Goal: Task Accomplishment & Management: Use online tool/utility

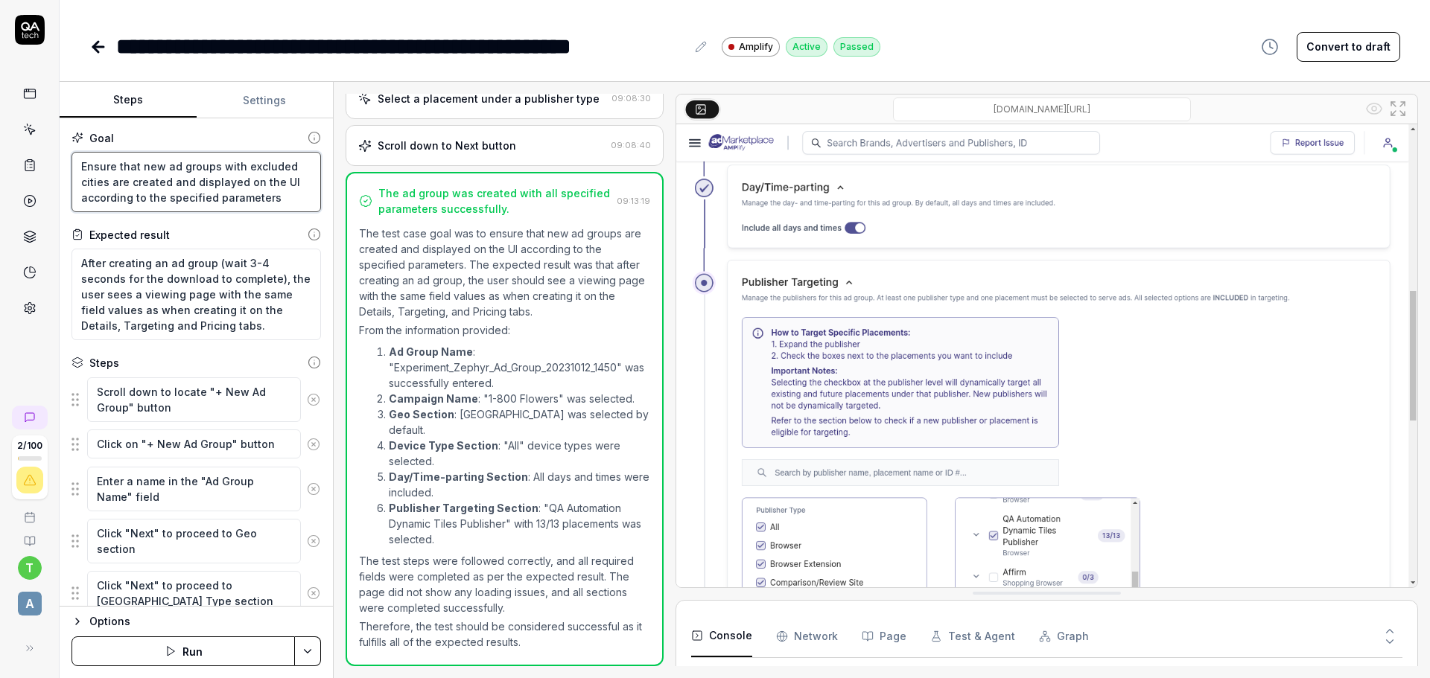
type textarea "*"
drag, startPoint x: 77, startPoint y: 164, endPoint x: 284, endPoint y: 200, distance: 210.2
click at [284, 200] on textarea "Ensure that new ad groups with excluded cities are created and displayed on the…" at bounding box center [195, 182] width 249 height 60
click at [265, 200] on textarea "Ensure that new ad groups with excluded cities are created and displayed on the…" at bounding box center [195, 182] width 249 height 60
click at [226, 179] on textarea "Ensure that new ad groups with excluded cities are created and displayed on the…" at bounding box center [195, 182] width 249 height 60
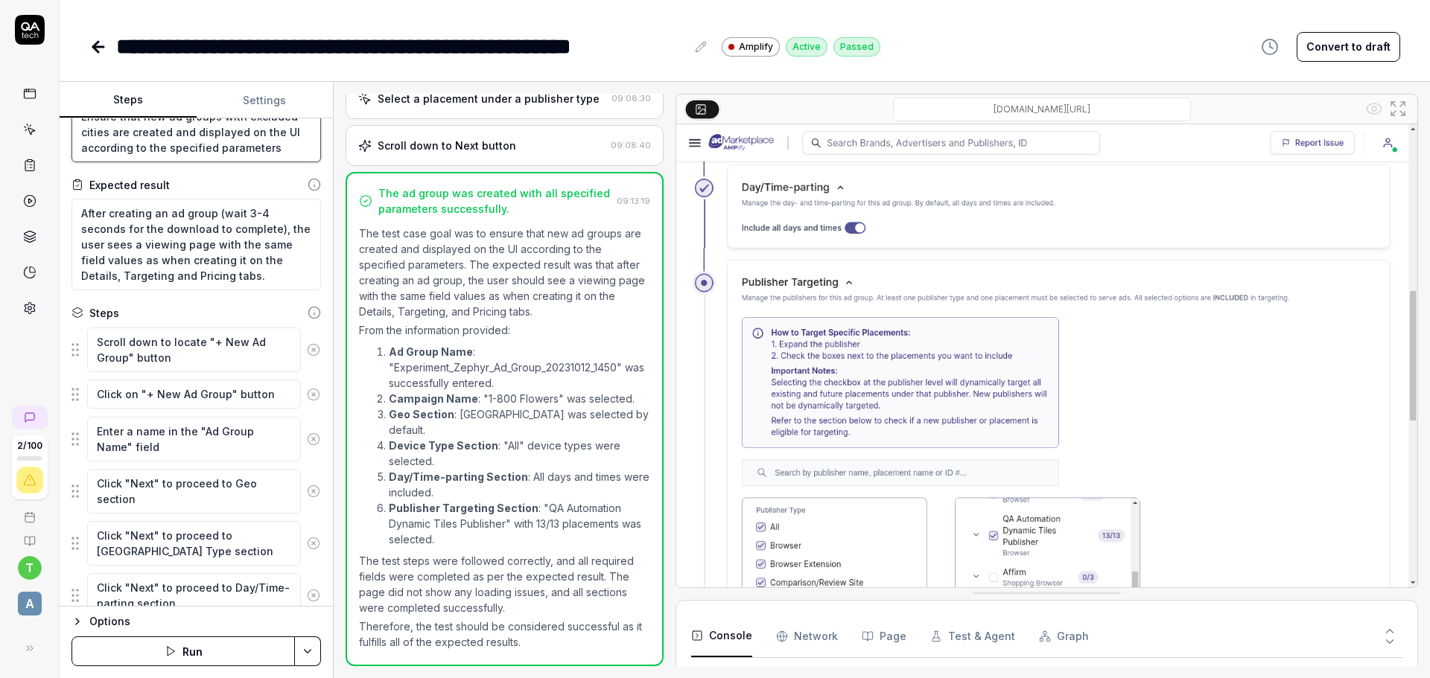
scroll to position [74, 0]
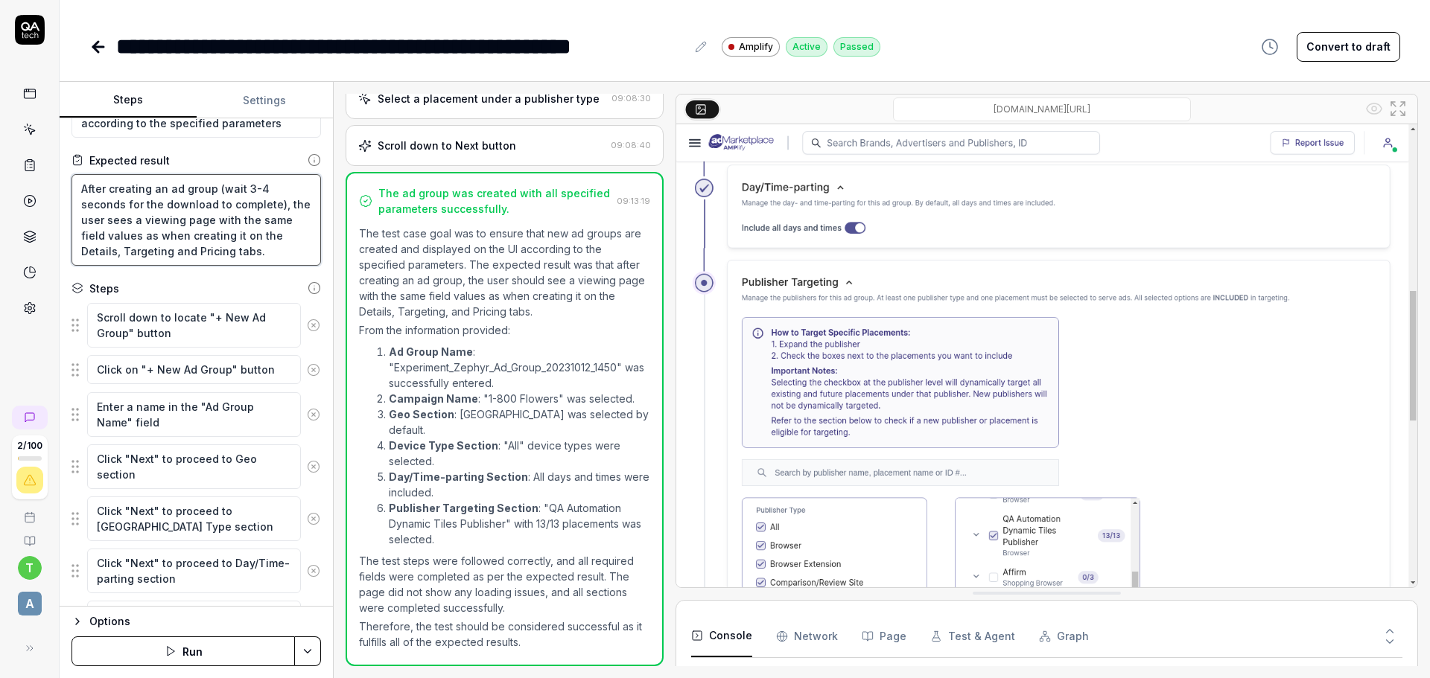
drag, startPoint x: 80, startPoint y: 187, endPoint x: 311, endPoint y: 270, distance: 245.9
click at [311, 270] on div "Goal Ensure that new ad groups with excluded cities are created and displayed o…" at bounding box center [196, 362] width 273 height 489
click at [211, 245] on textarea "After creating an ad group (wait 3-4 seconds for the download to complete), the…" at bounding box center [195, 220] width 249 height 92
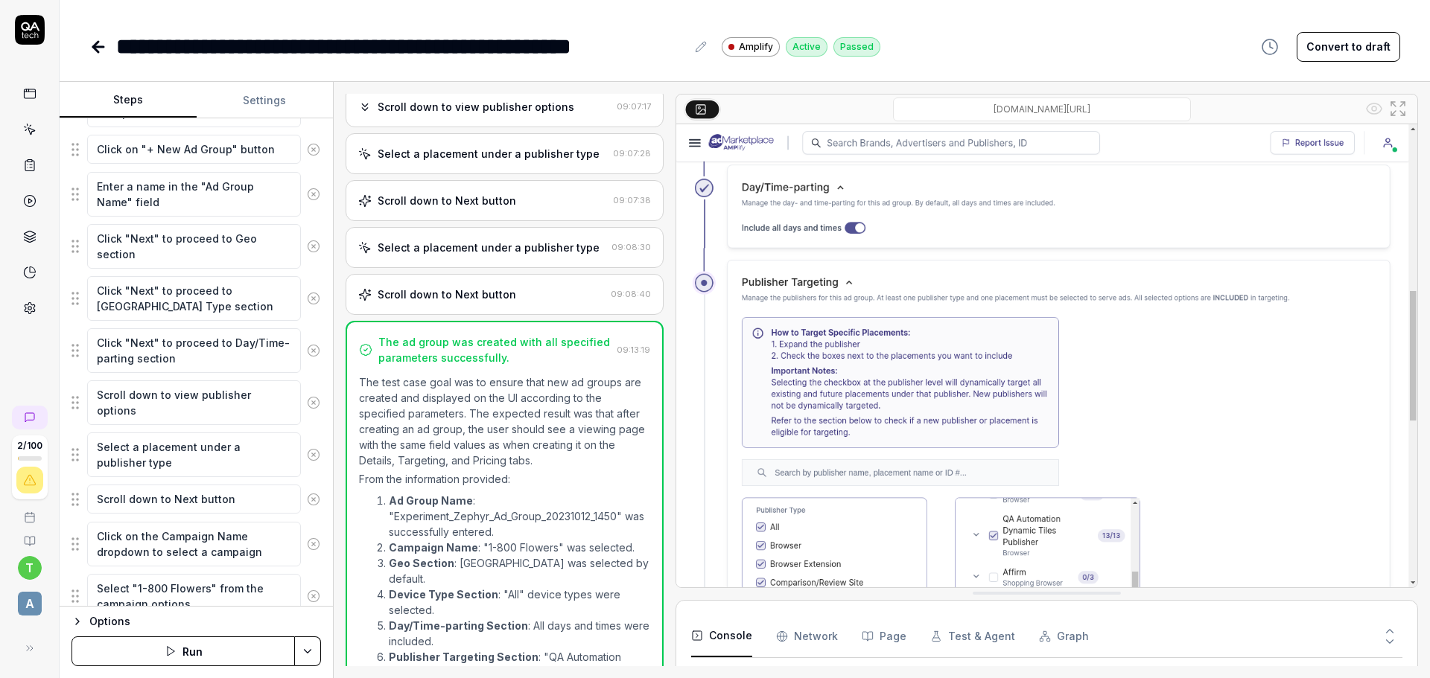
scroll to position [0, 0]
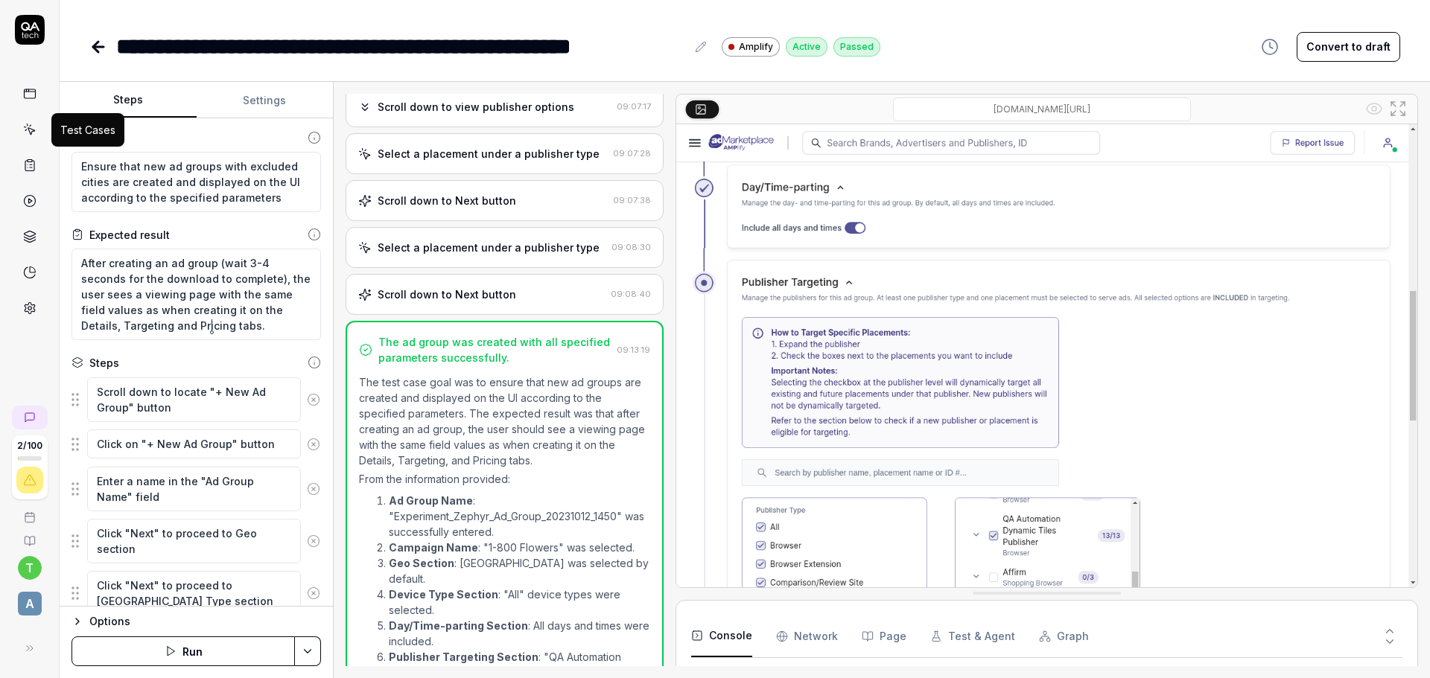
click at [31, 130] on icon at bounding box center [29, 129] width 13 height 13
type textarea "*"
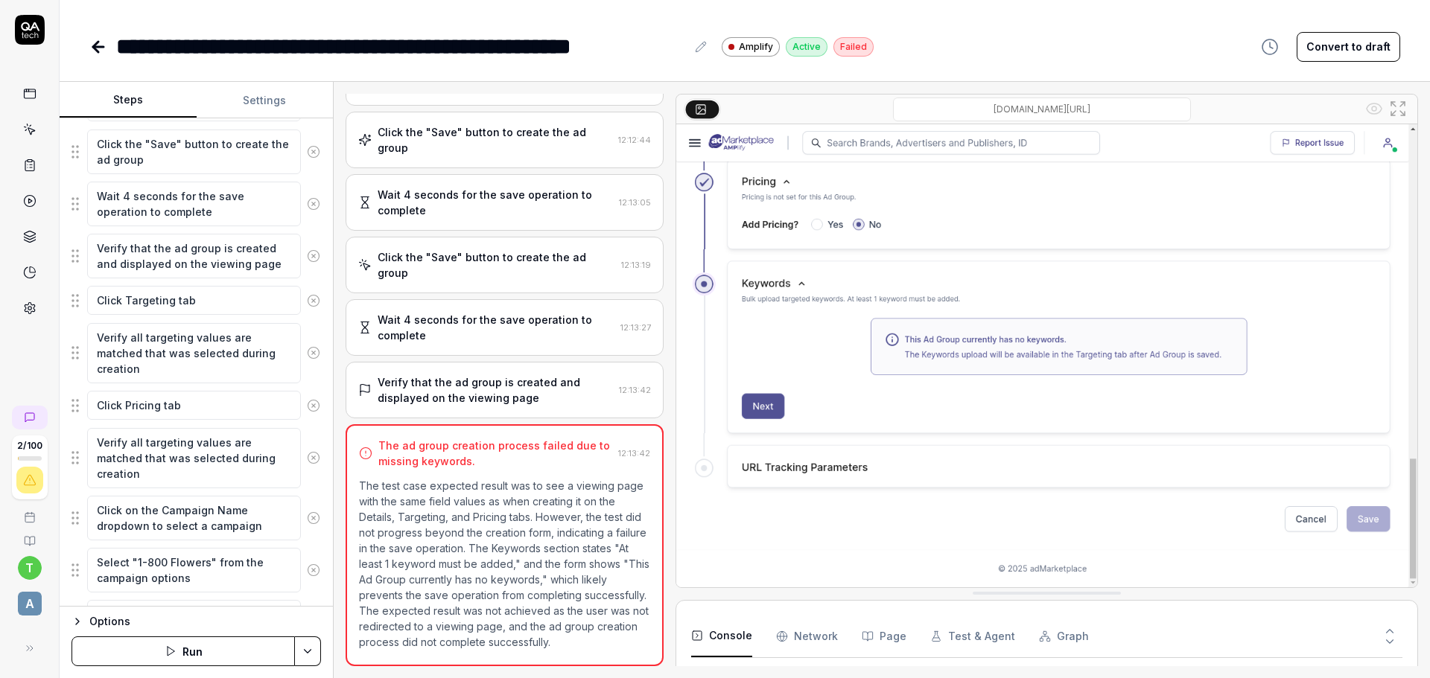
scroll to position [1323, 0]
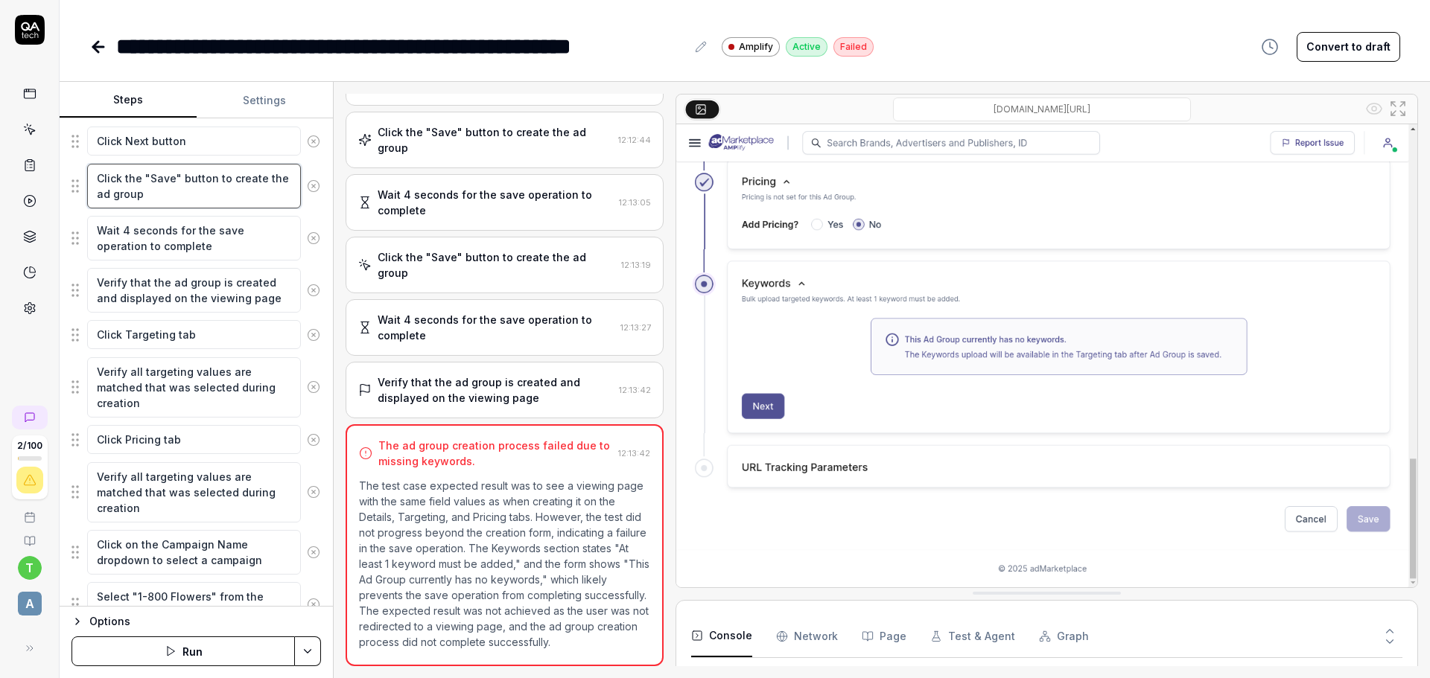
click at [185, 198] on textarea "Click the "Save" button to create the ad group" at bounding box center [194, 186] width 214 height 45
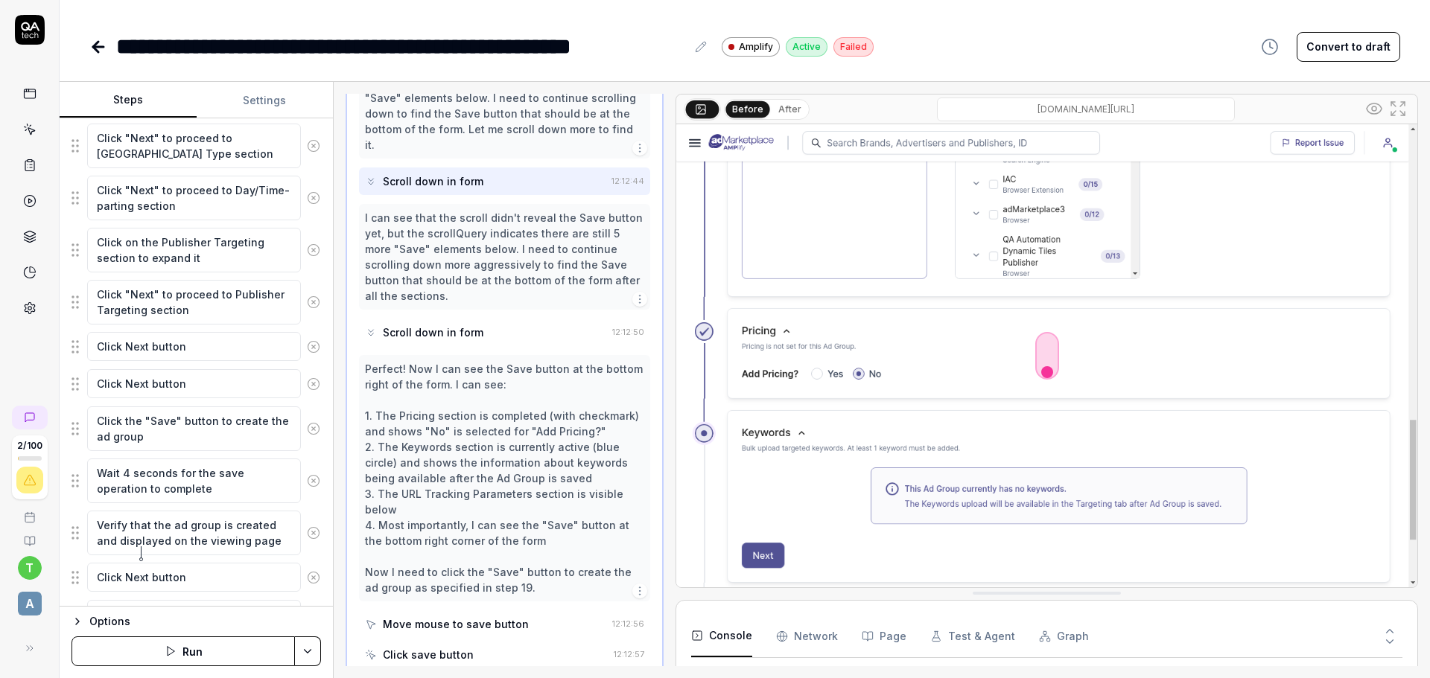
scroll to position [802, 0]
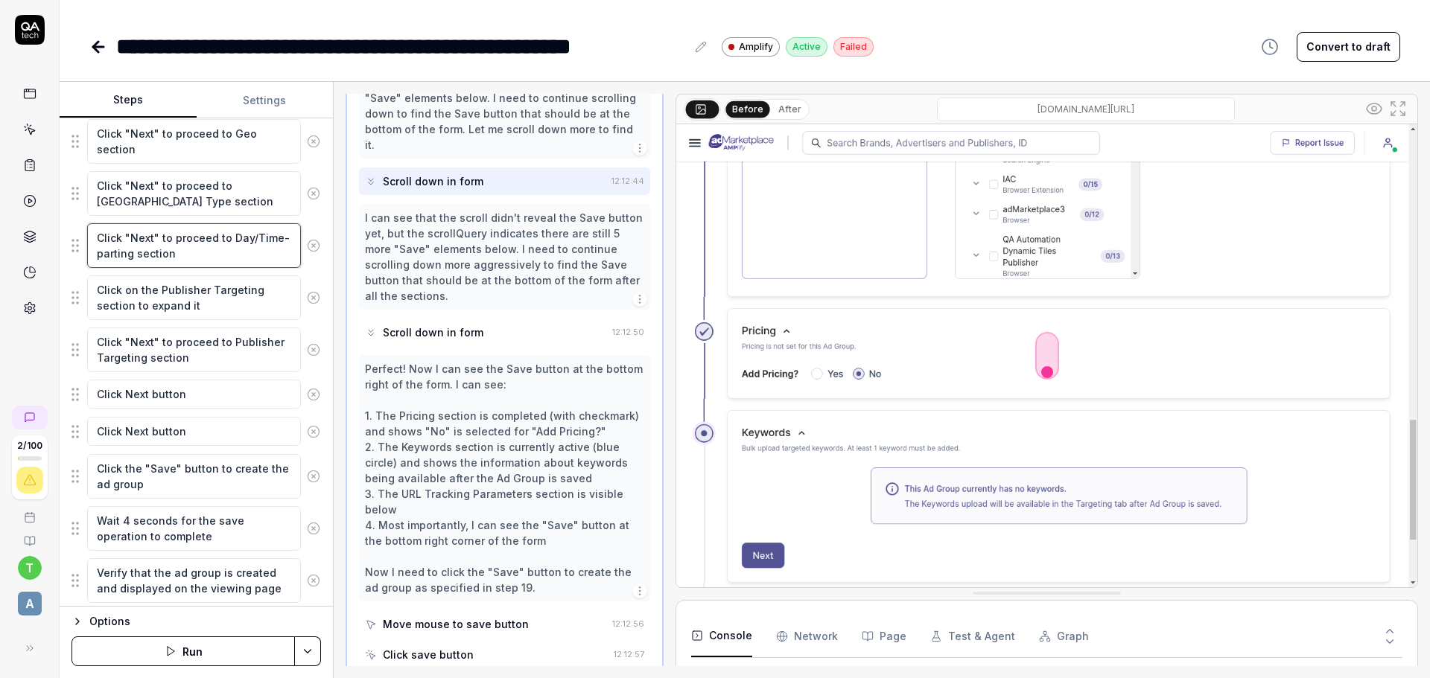
click at [183, 261] on textarea "Click "Next" to proceed to Day/Time-parting section" at bounding box center [194, 245] width 214 height 45
type textarea "*"
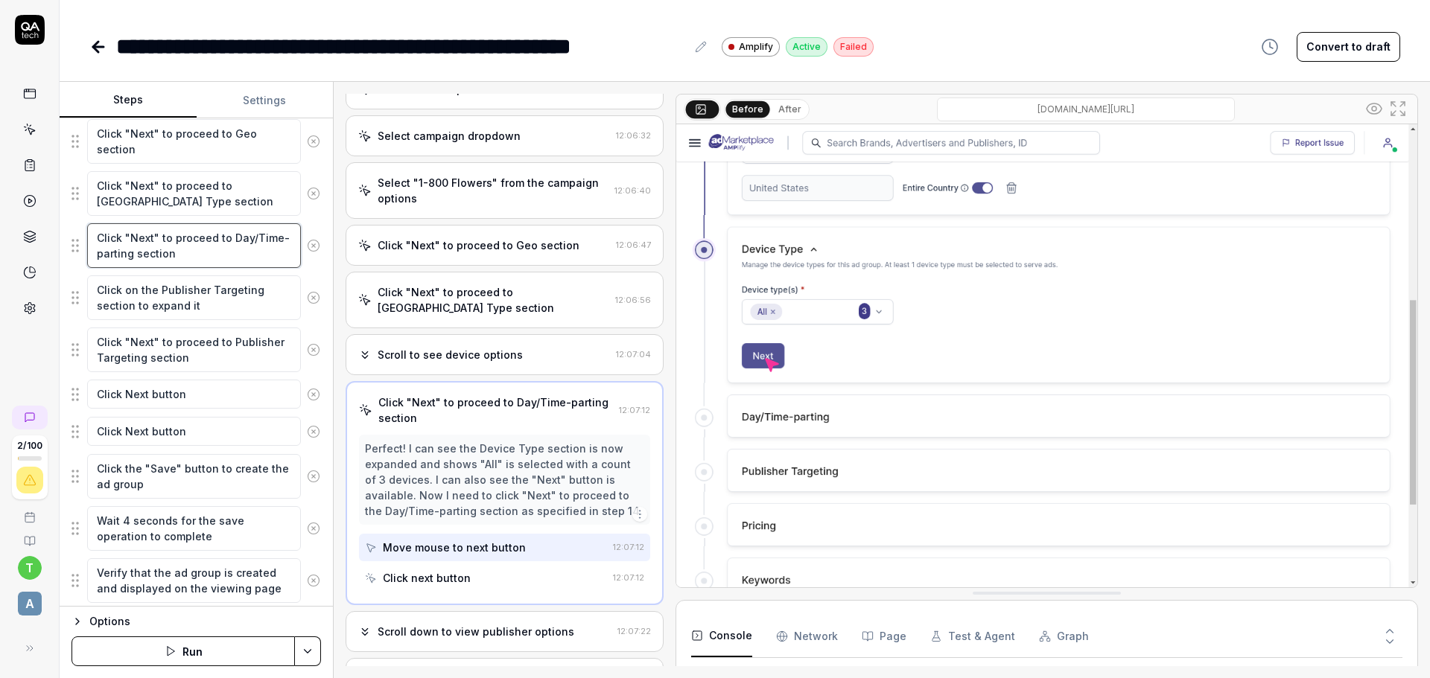
scroll to position [190, 0]
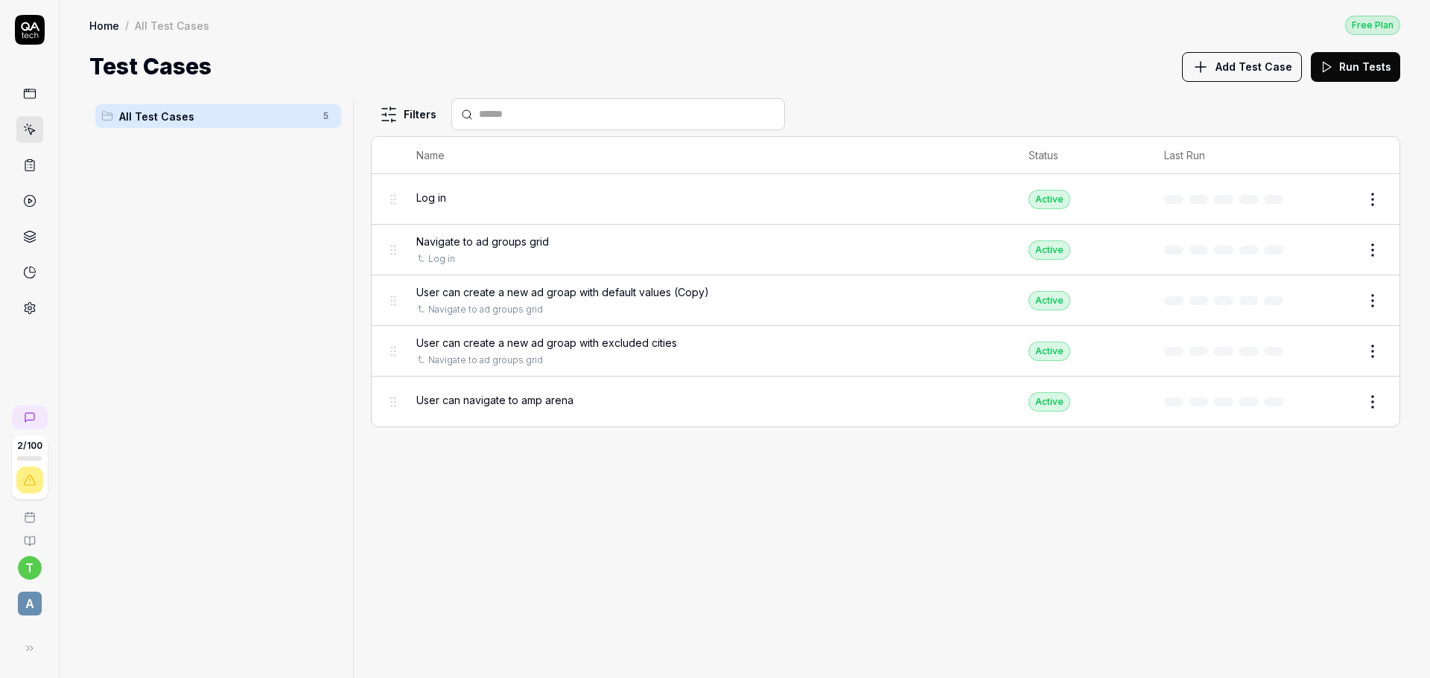
click at [212, 123] on span "All Test Cases" at bounding box center [216, 117] width 195 height 16
click at [321, 118] on html "2 / 100 t a Home / All Test Cases Free Plan Home / All Test Cases Free Plan Tes…" at bounding box center [715, 339] width 1430 height 678
click at [322, 115] on html "2 / 100 t a Home / All Test Cases Free Plan Home / All Test Cases Free Plan Tes…" at bounding box center [715, 339] width 1430 height 678
click at [308, 140] on div "Add Scenario" at bounding box center [273, 145] width 118 height 33
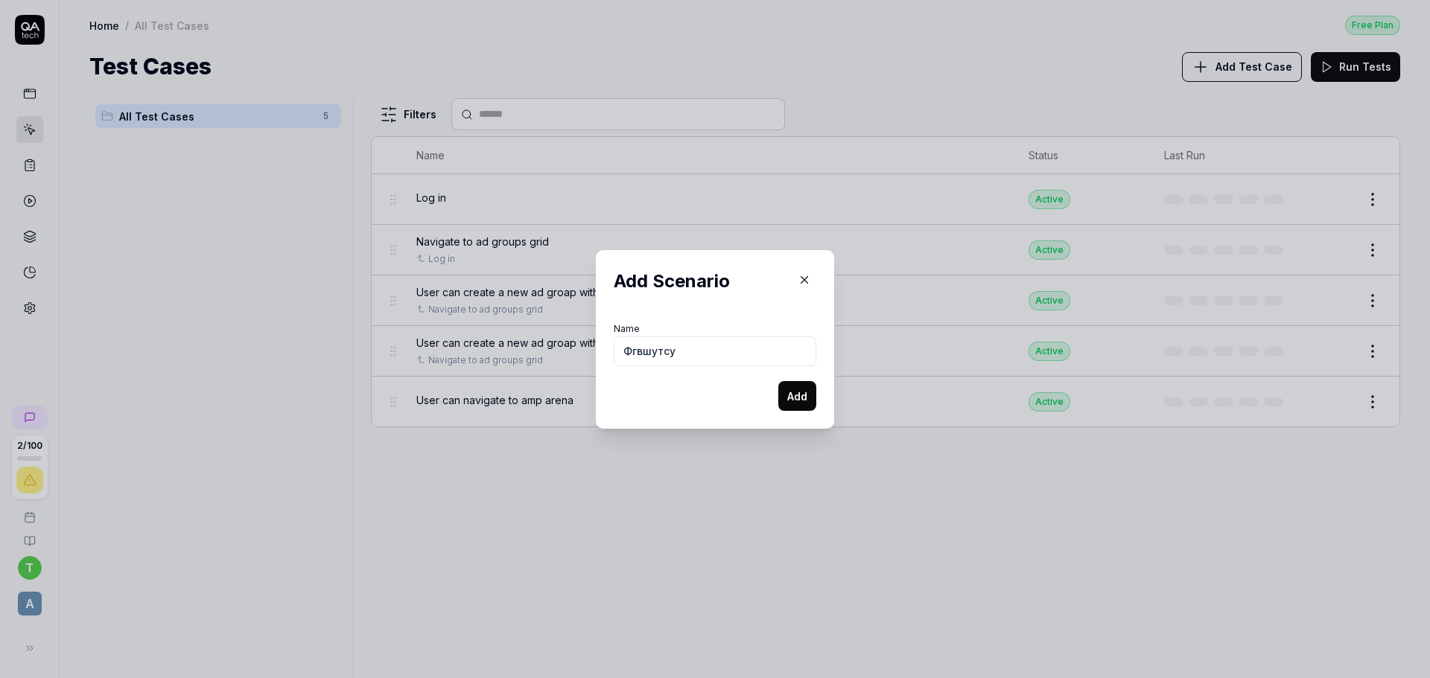
type input "Фгвшутсу"
type input "Audiences"
click at [785, 404] on button "Add" at bounding box center [797, 396] width 38 height 30
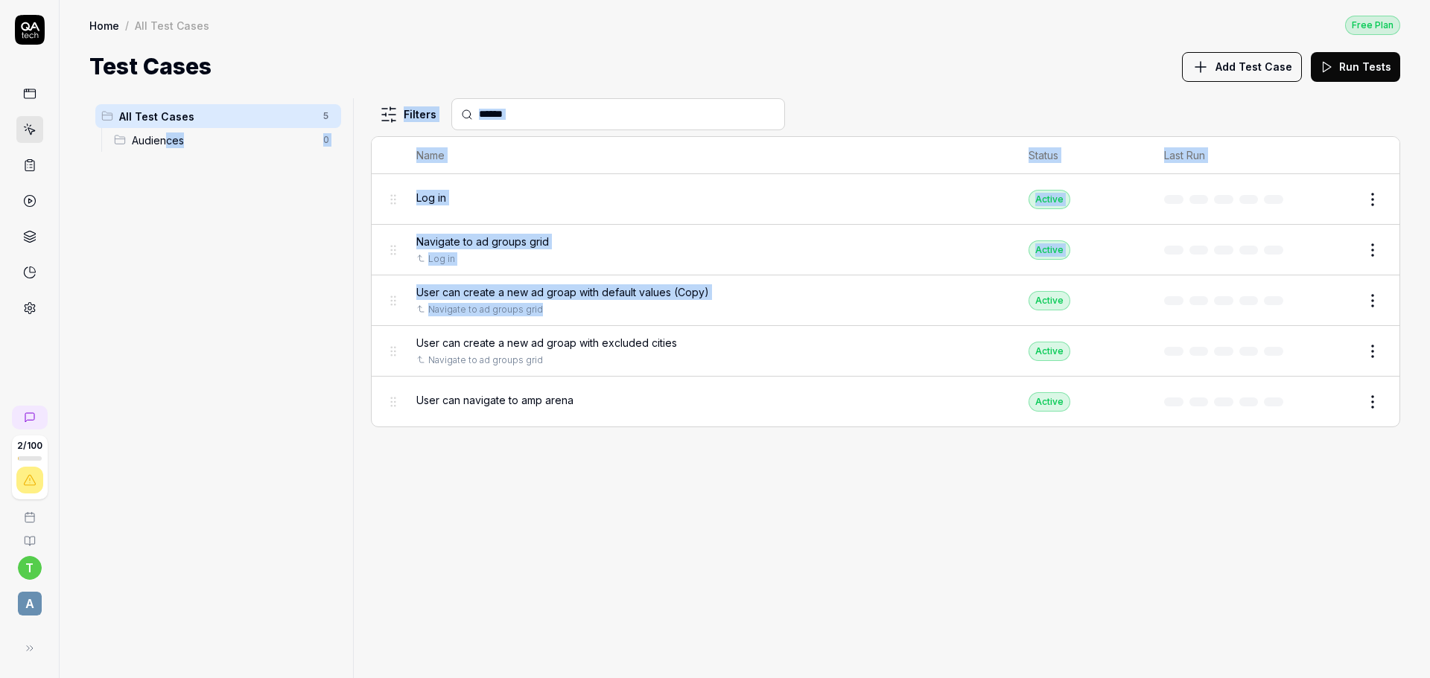
drag, startPoint x: 589, startPoint y: 316, endPoint x: 197, endPoint y: 149, distance: 426.0
click at [174, 142] on div "All Test Cases 5 Audiences 0 Filters Name Status Last Run Log in Active Edit Na…" at bounding box center [744, 388] width 1311 height 580
click at [267, 267] on div "All Test Cases 5 Audiences 0" at bounding box center [218, 379] width 258 height 562
drag, startPoint x: 296, startPoint y: 346, endPoint x: 346, endPoint y: 353, distance: 49.7
click at [296, 346] on div "All Test Cases 5 Audiences 0" at bounding box center [218, 379] width 258 height 562
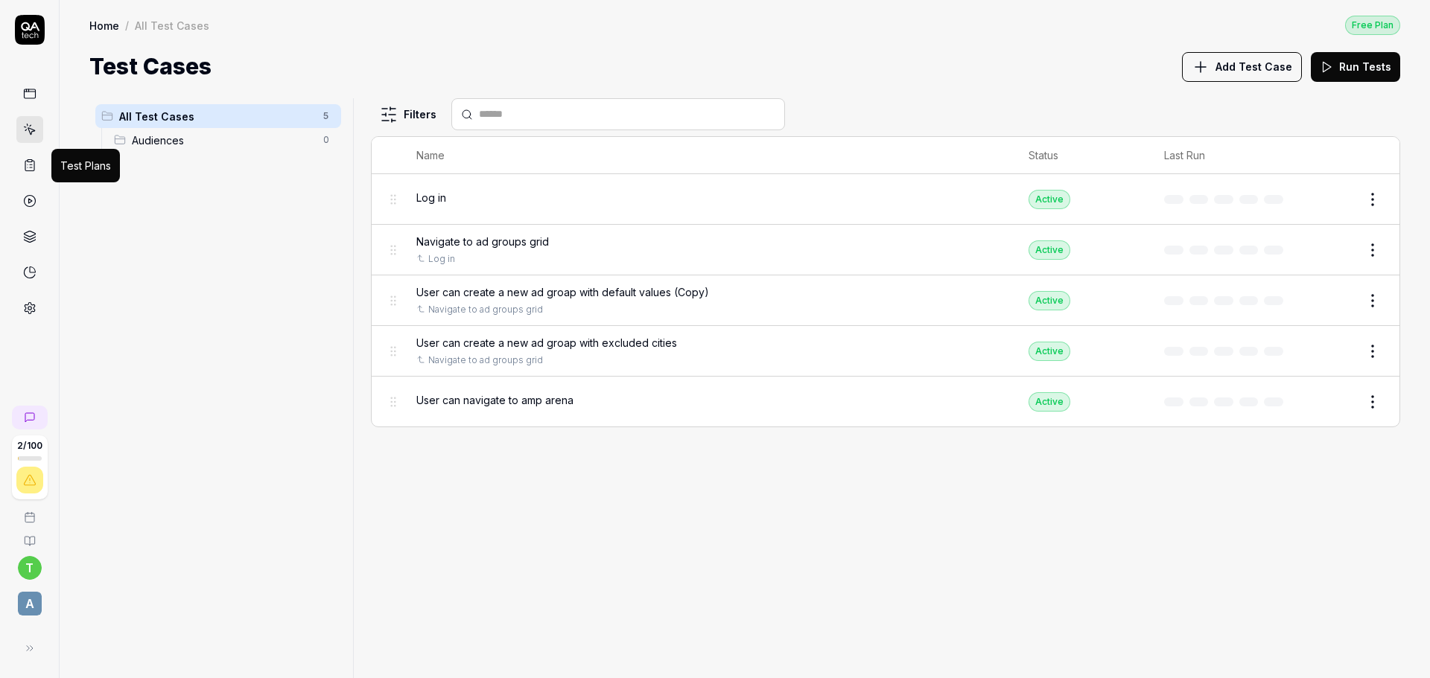
click at [29, 160] on rect at bounding box center [30, 161] width 4 height 2
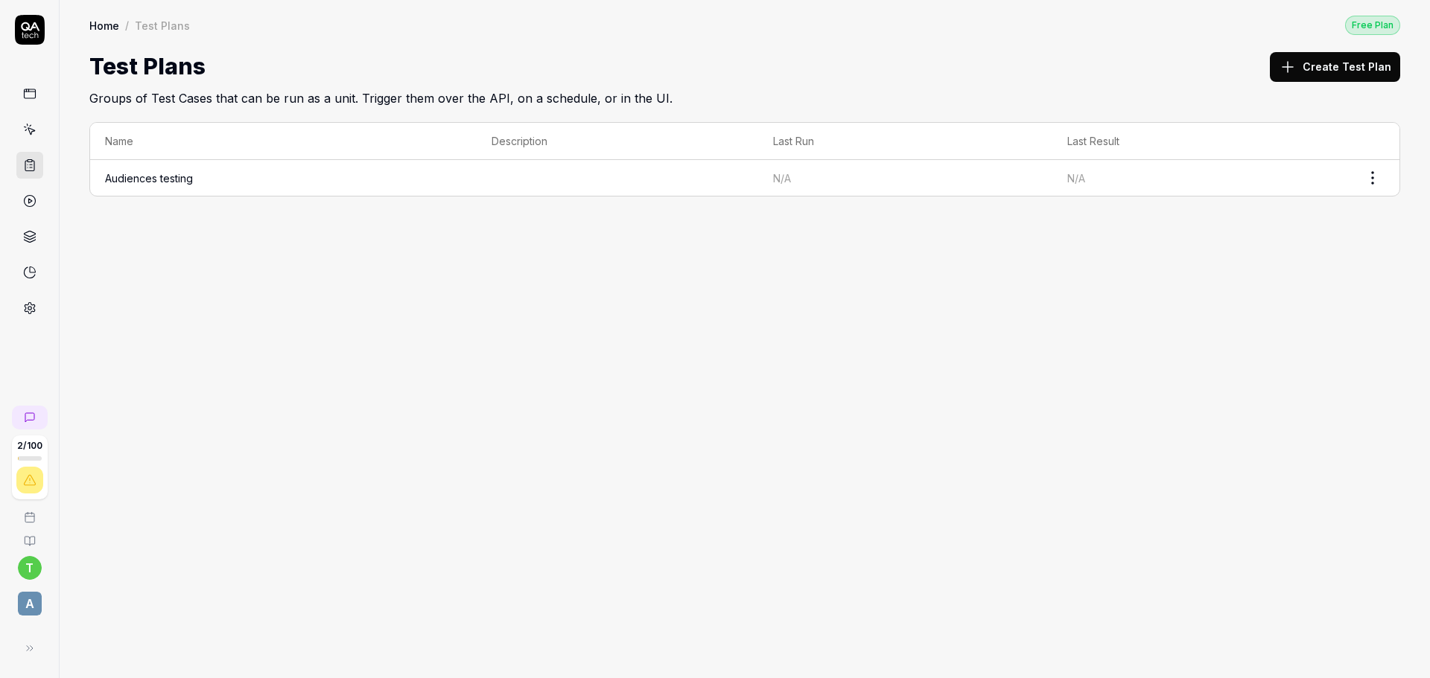
click at [200, 185] on td "Audiences testing" at bounding box center [283, 178] width 386 height 36
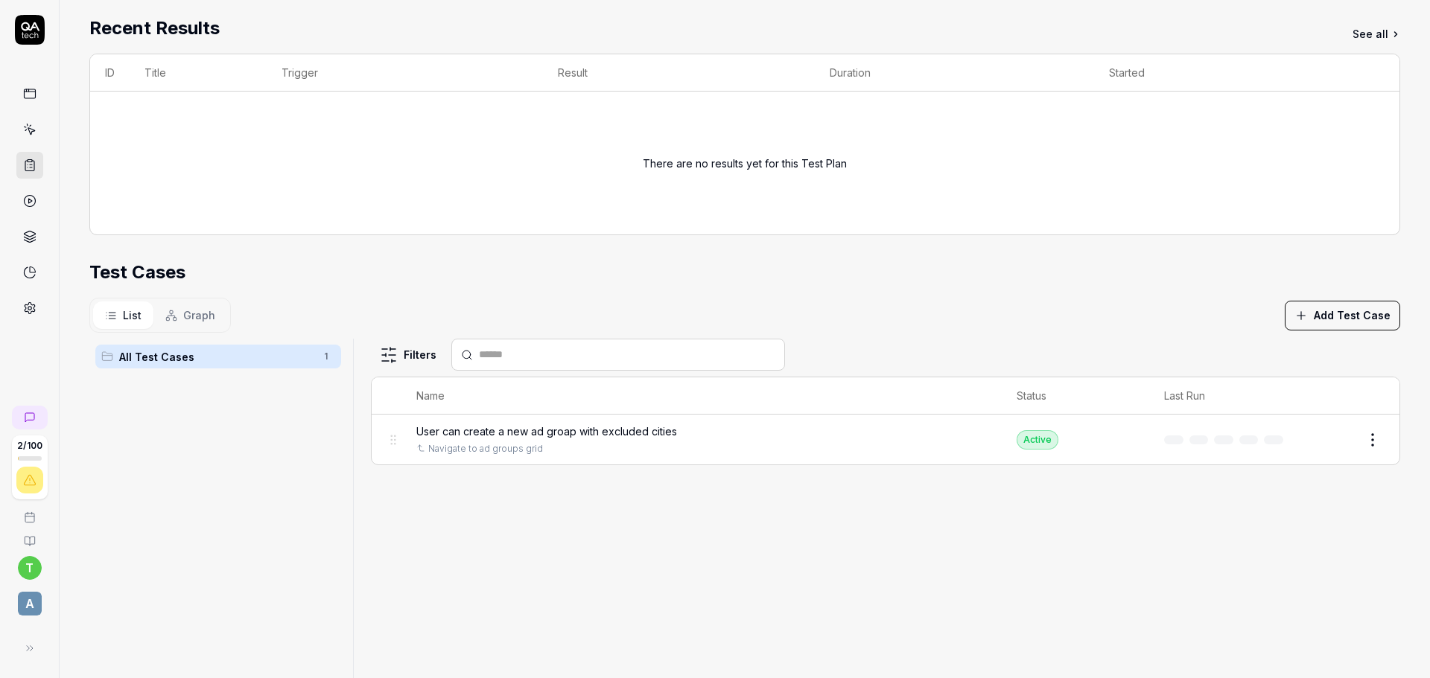
scroll to position [356, 0]
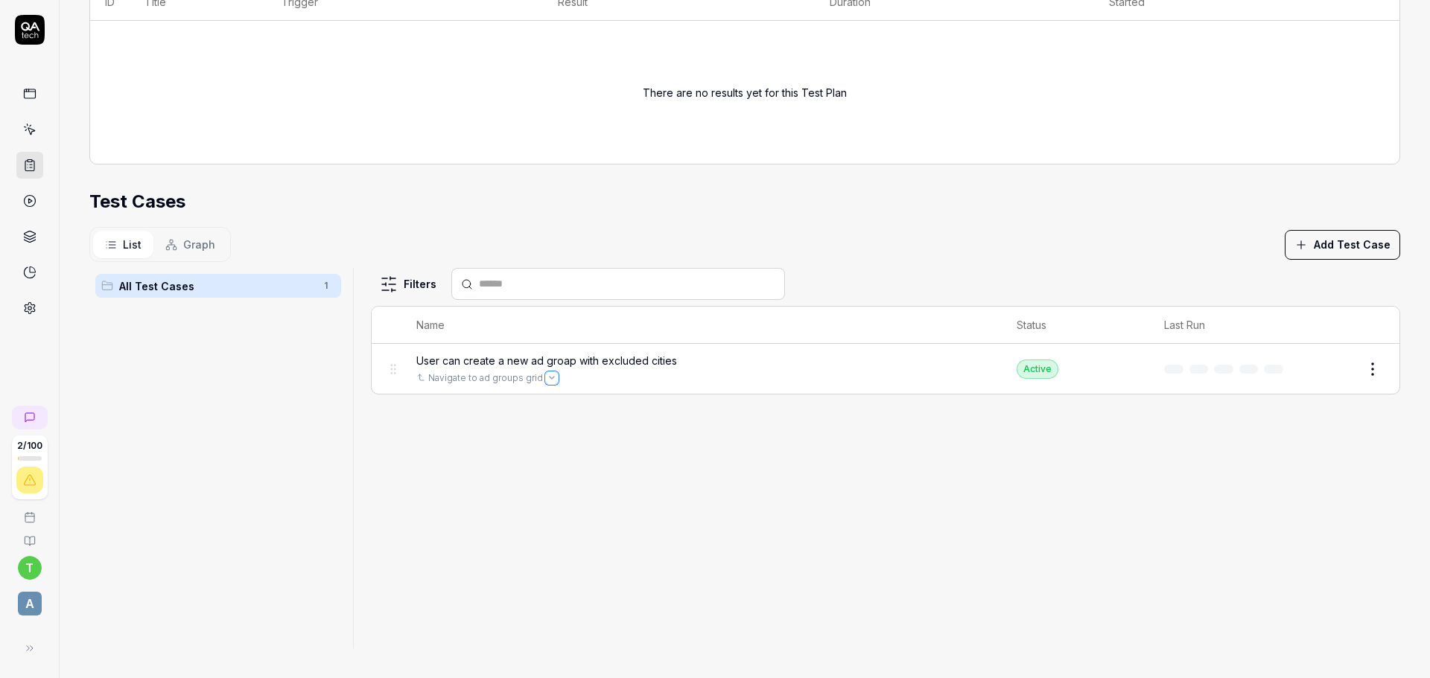
click at [546, 376] on button "Open selector" at bounding box center [552, 378] width 12 height 12
click at [486, 438] on div "Filters Name Status Last Run User can create a new ad groap with excluded citie…" at bounding box center [885, 458] width 1029 height 381
click at [549, 375] on icon "Open selector" at bounding box center [552, 378] width 6 height 6
click at [476, 506] on div "Filters Name Status Last Run User can create a new ad groap with excluded citie…" at bounding box center [885, 458] width 1029 height 381
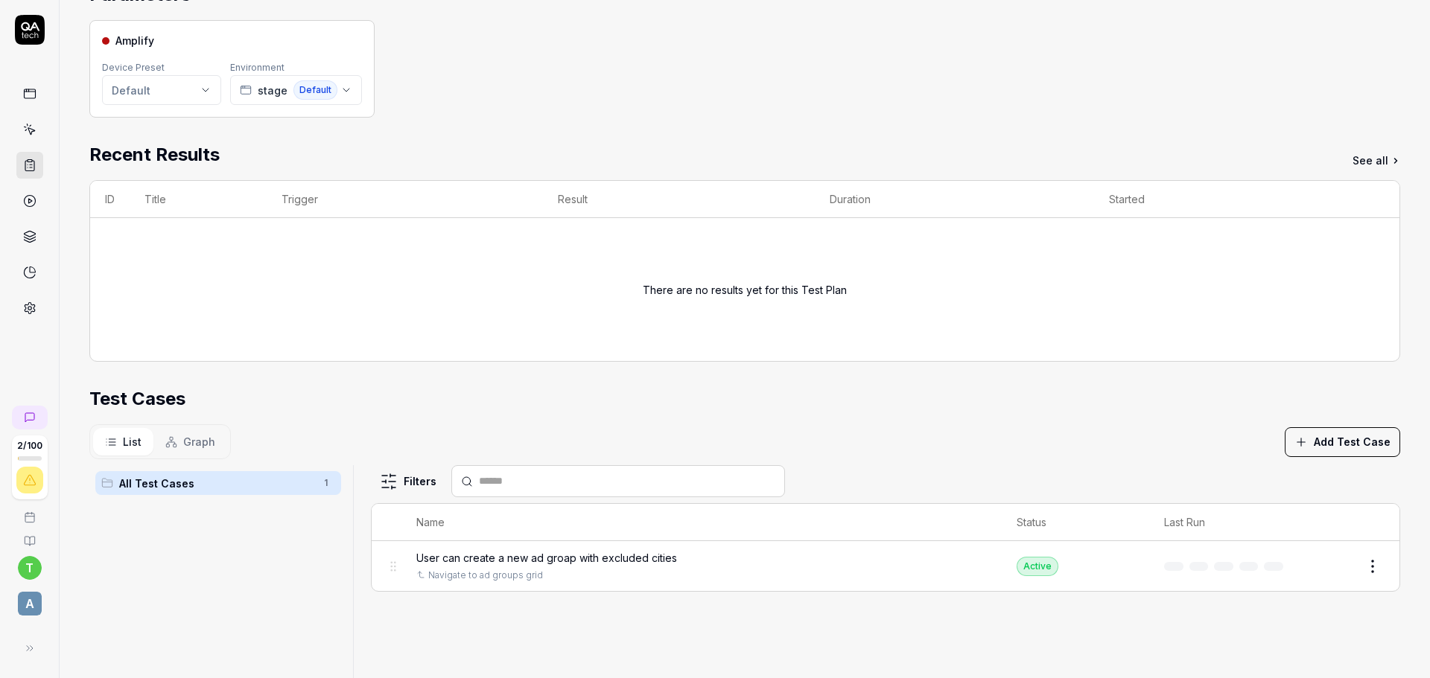
scroll to position [0, 0]
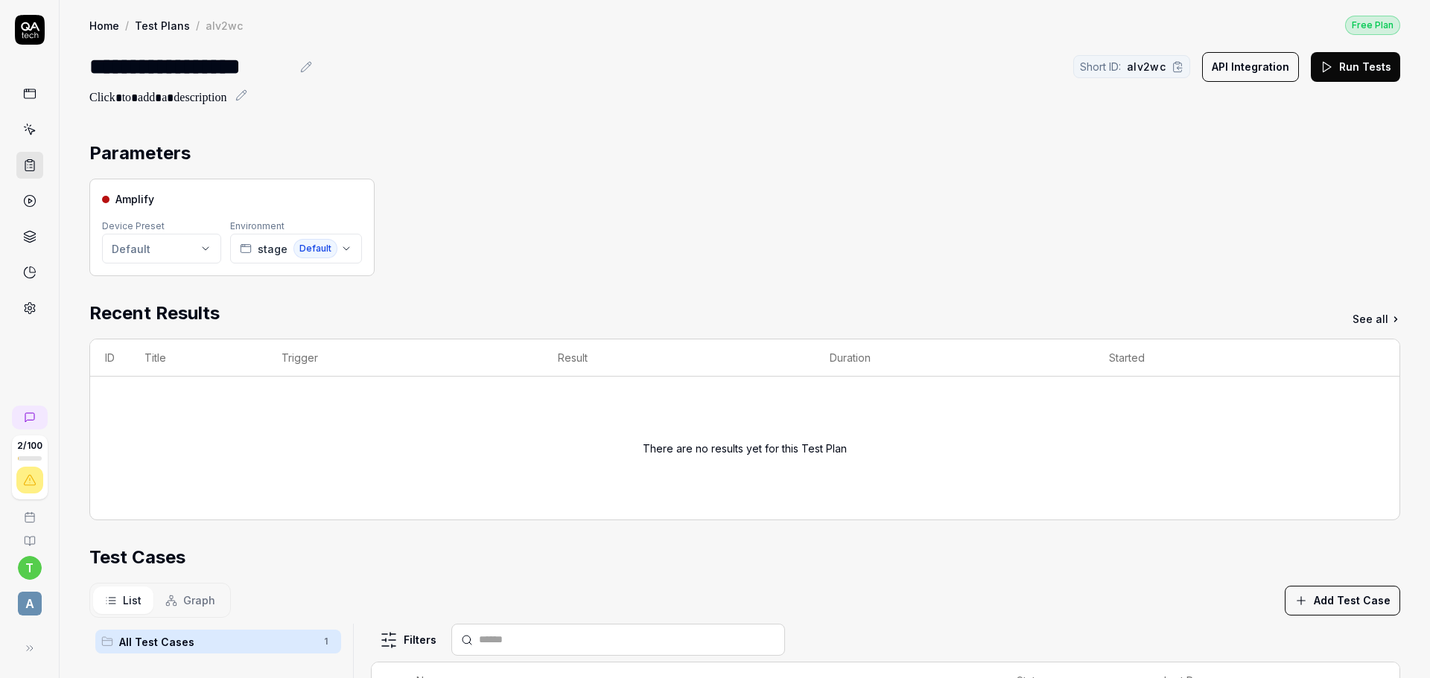
click at [34, 206] on icon at bounding box center [29, 200] width 13 height 13
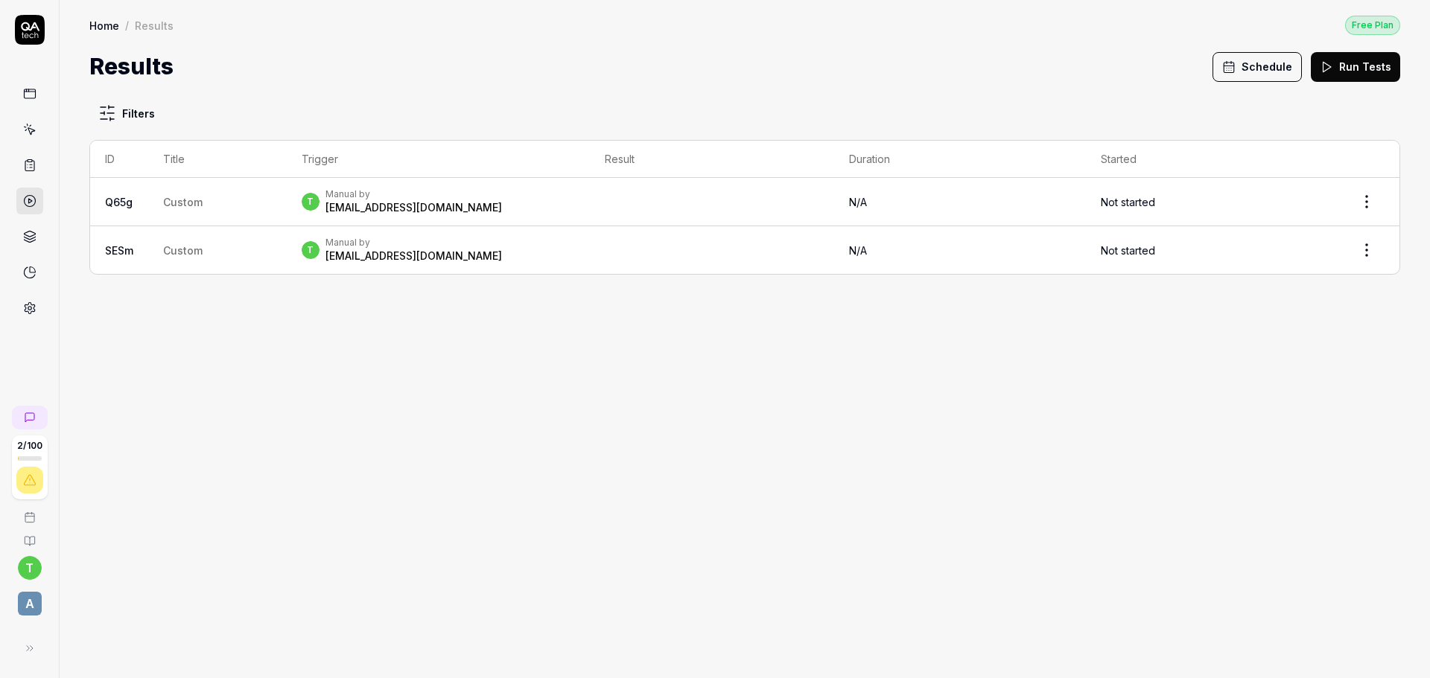
click at [33, 248] on link at bounding box center [29, 236] width 27 height 27
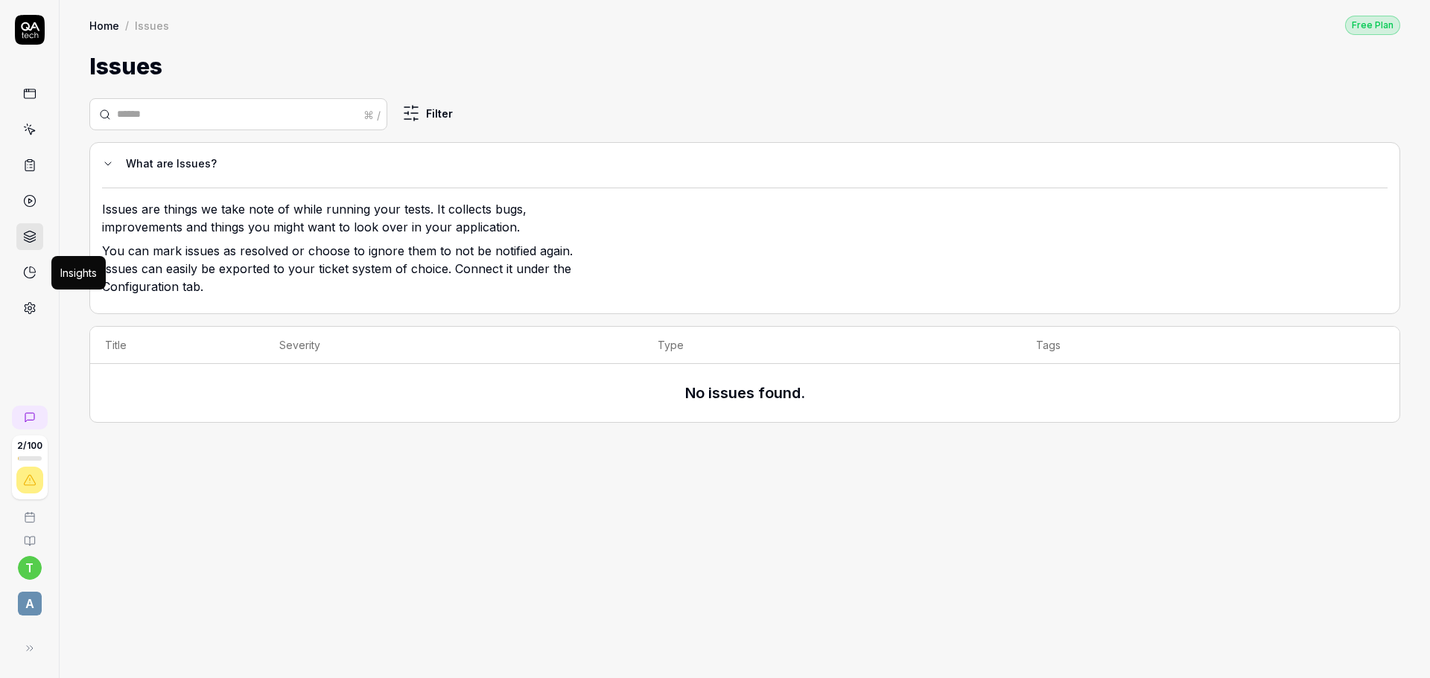
click at [31, 275] on icon at bounding box center [29, 272] width 13 height 13
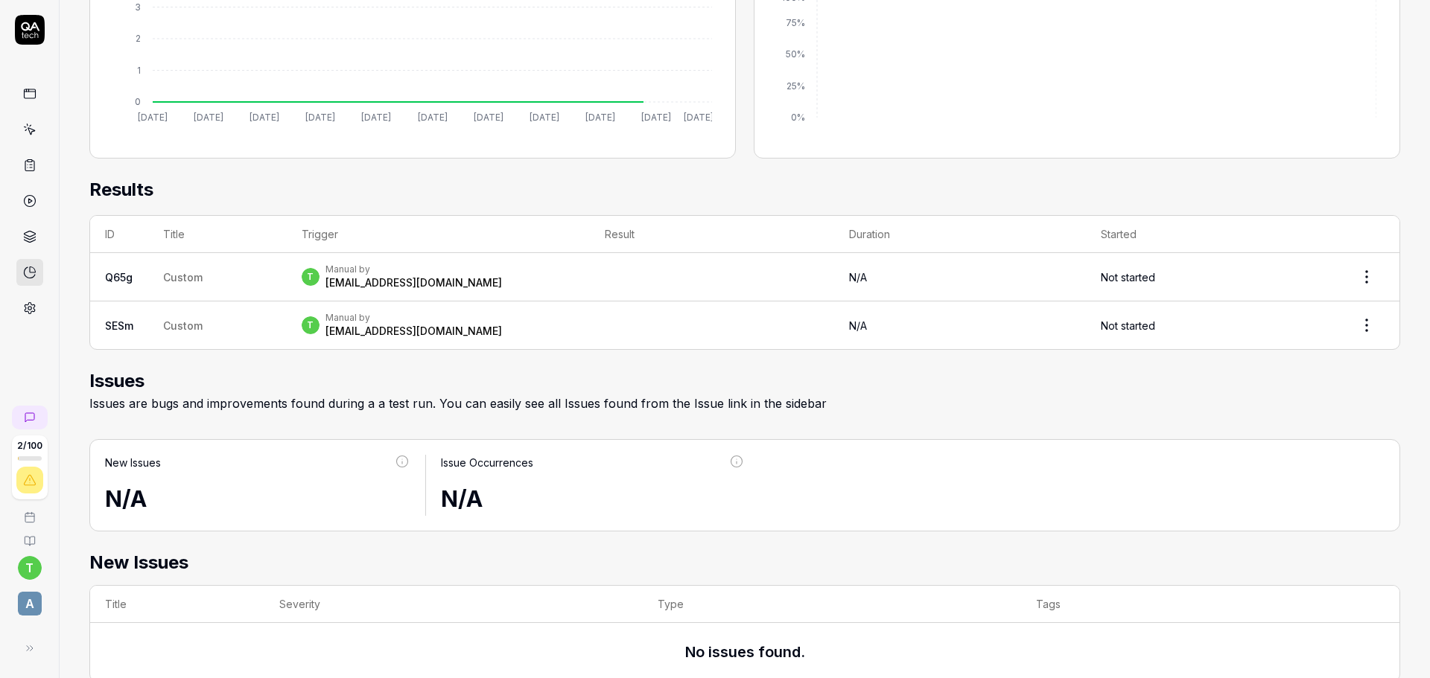
scroll to position [372, 0]
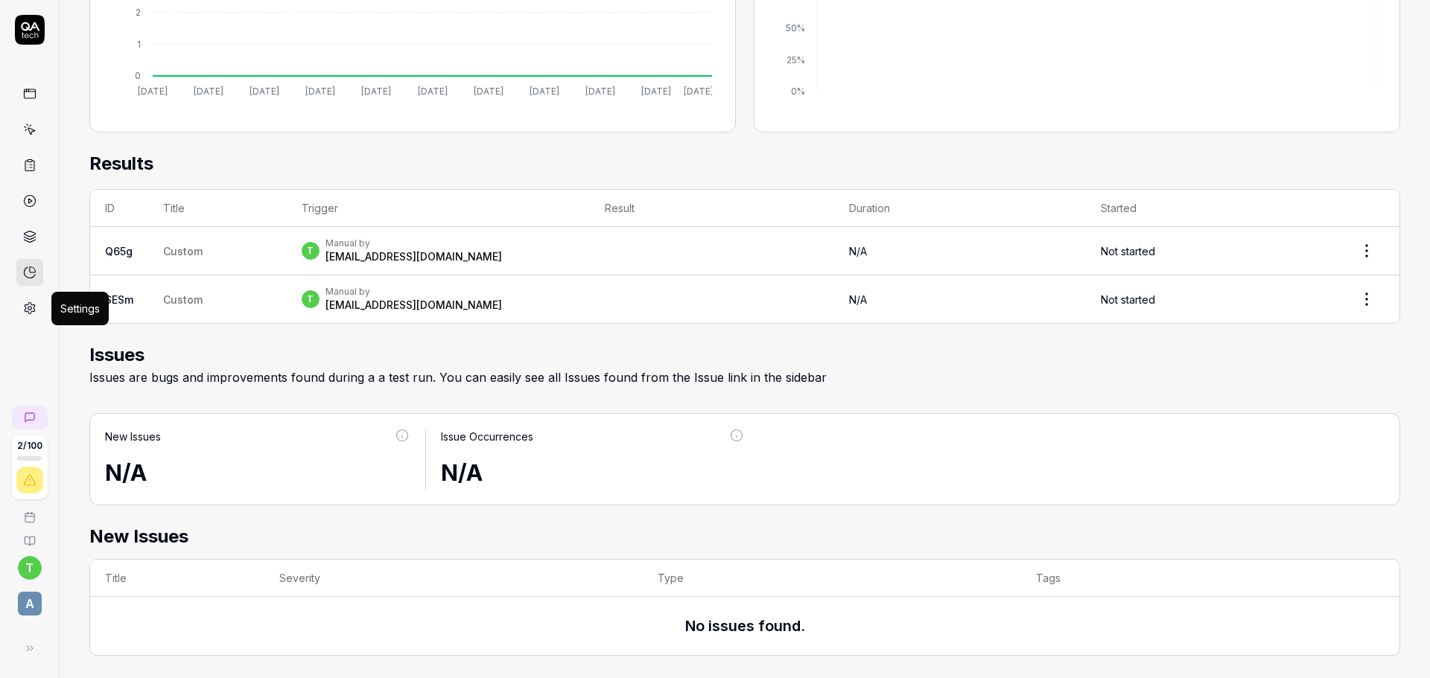
click at [36, 316] on link at bounding box center [29, 308] width 27 height 27
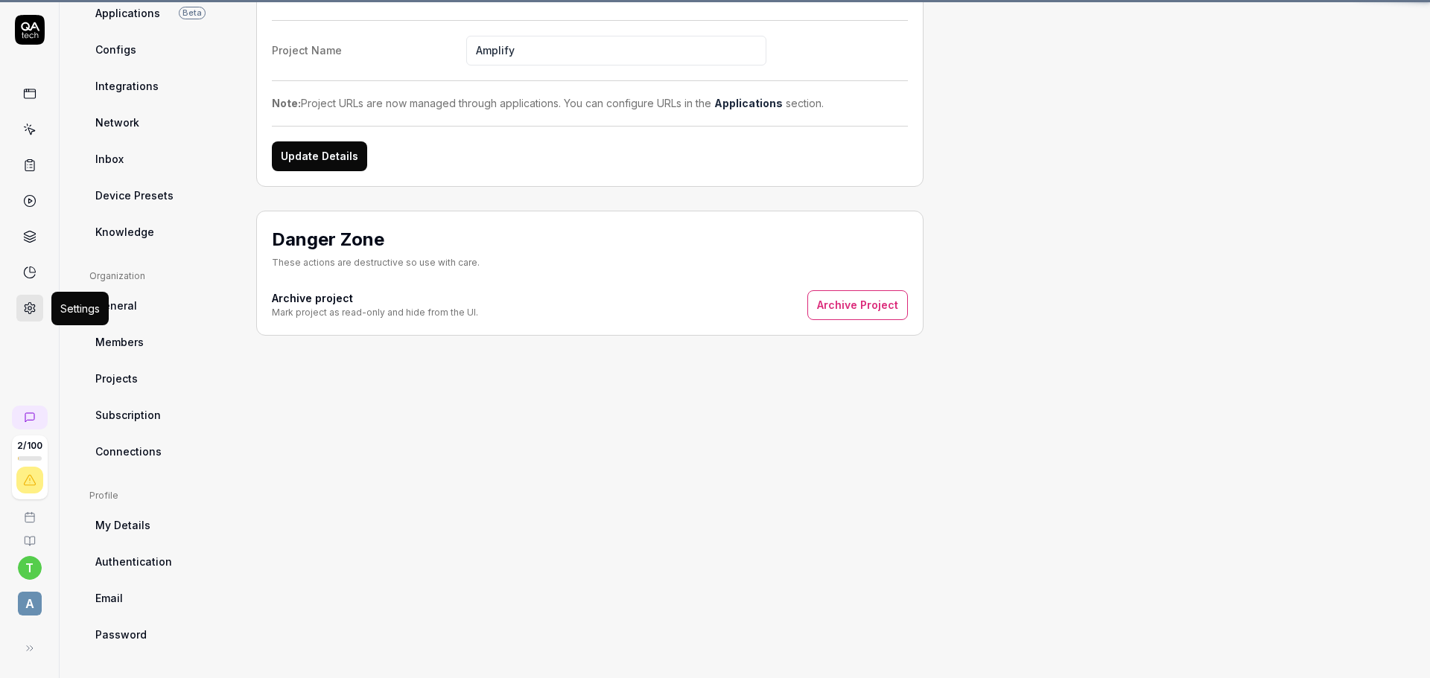
scroll to position [113, 0]
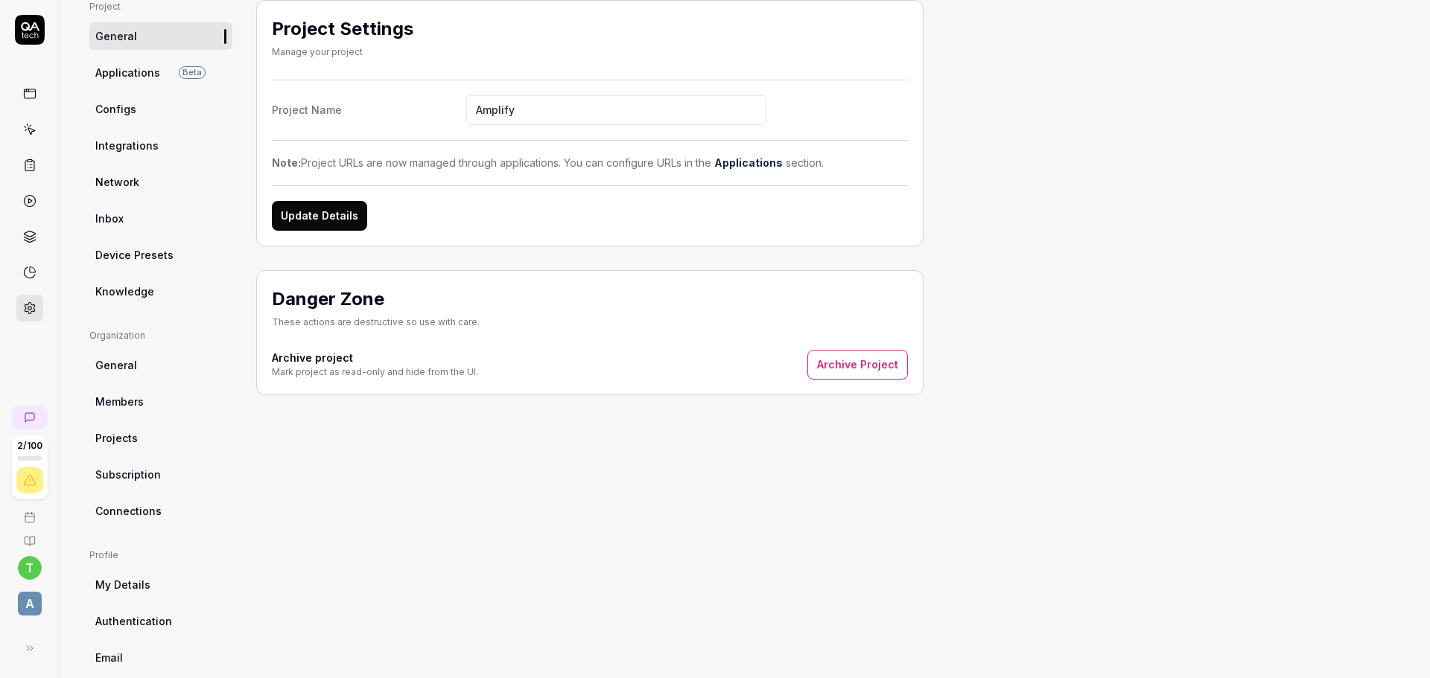
click at [136, 288] on span "Knowledge" at bounding box center [124, 292] width 59 height 16
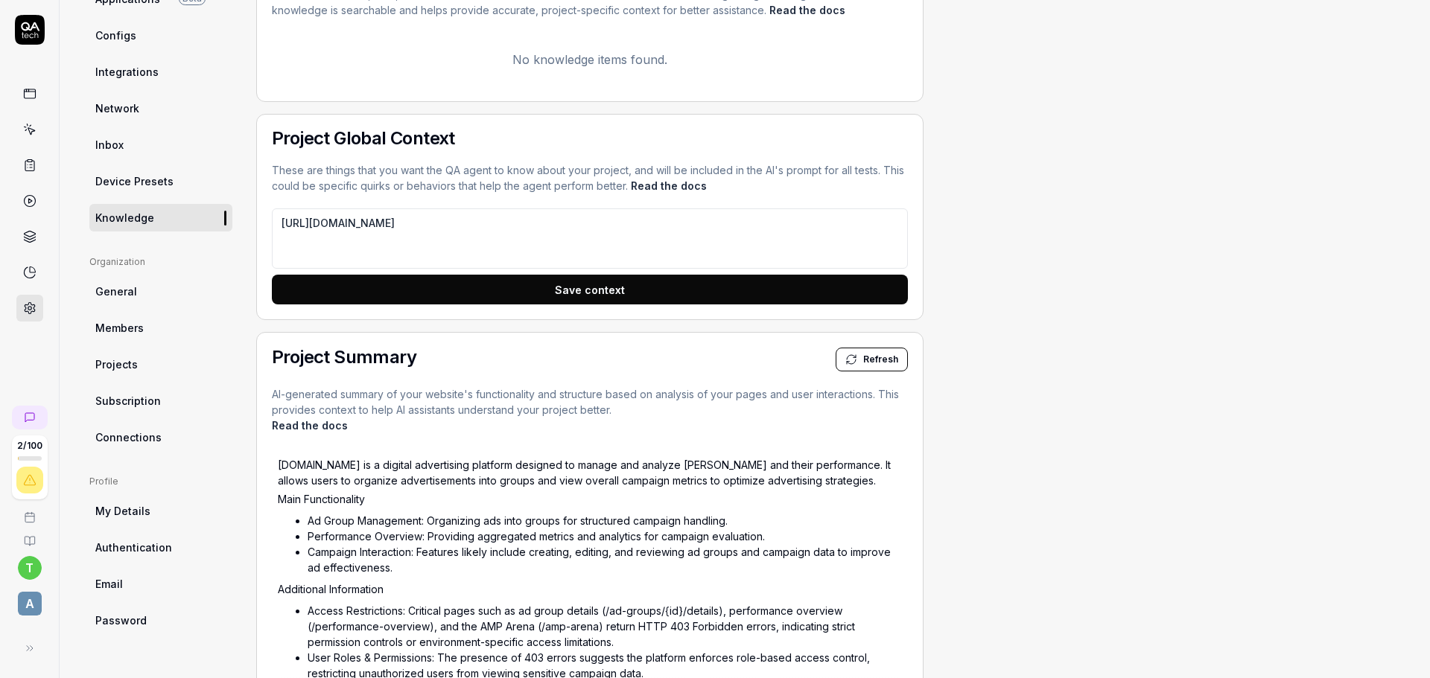
scroll to position [223, 0]
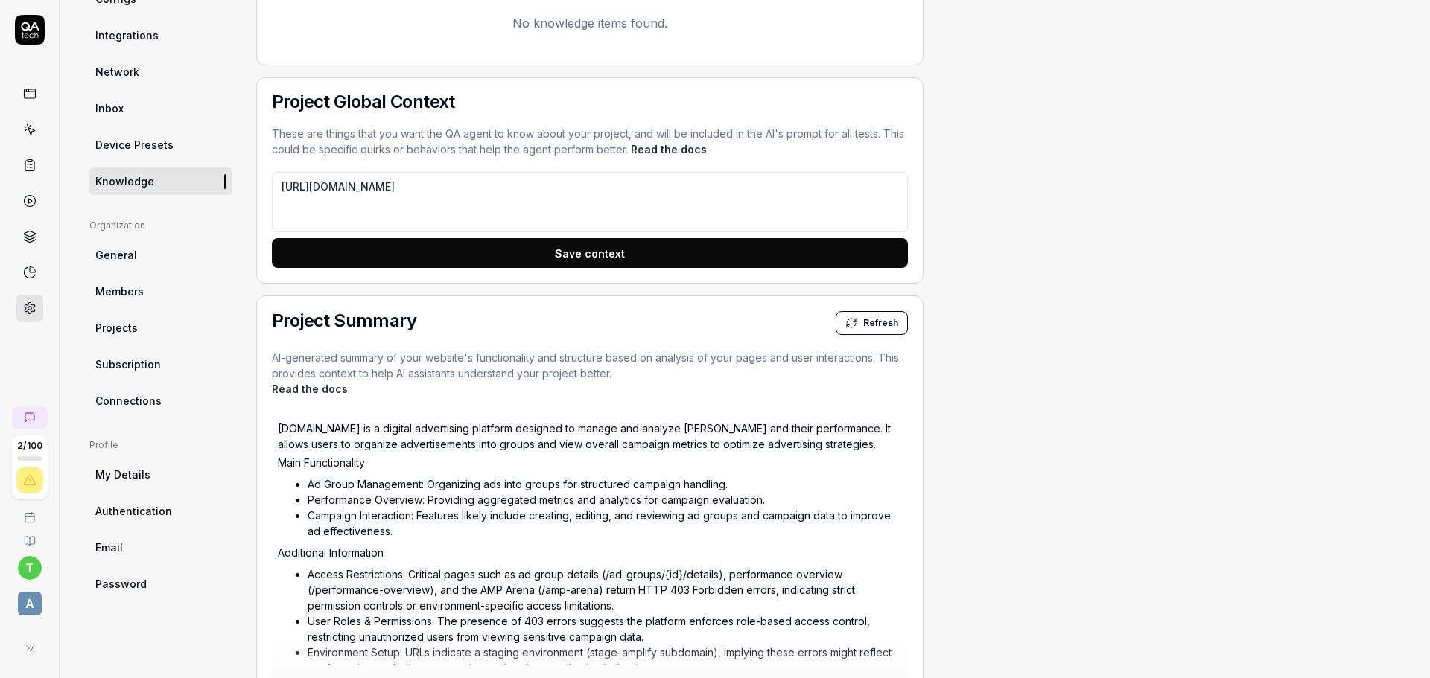
click at [627, 278] on div "Project Global Context These are things that you want the QA agent to know abou…" at bounding box center [589, 180] width 667 height 206
click at [615, 258] on button "Save context" at bounding box center [590, 253] width 636 height 30
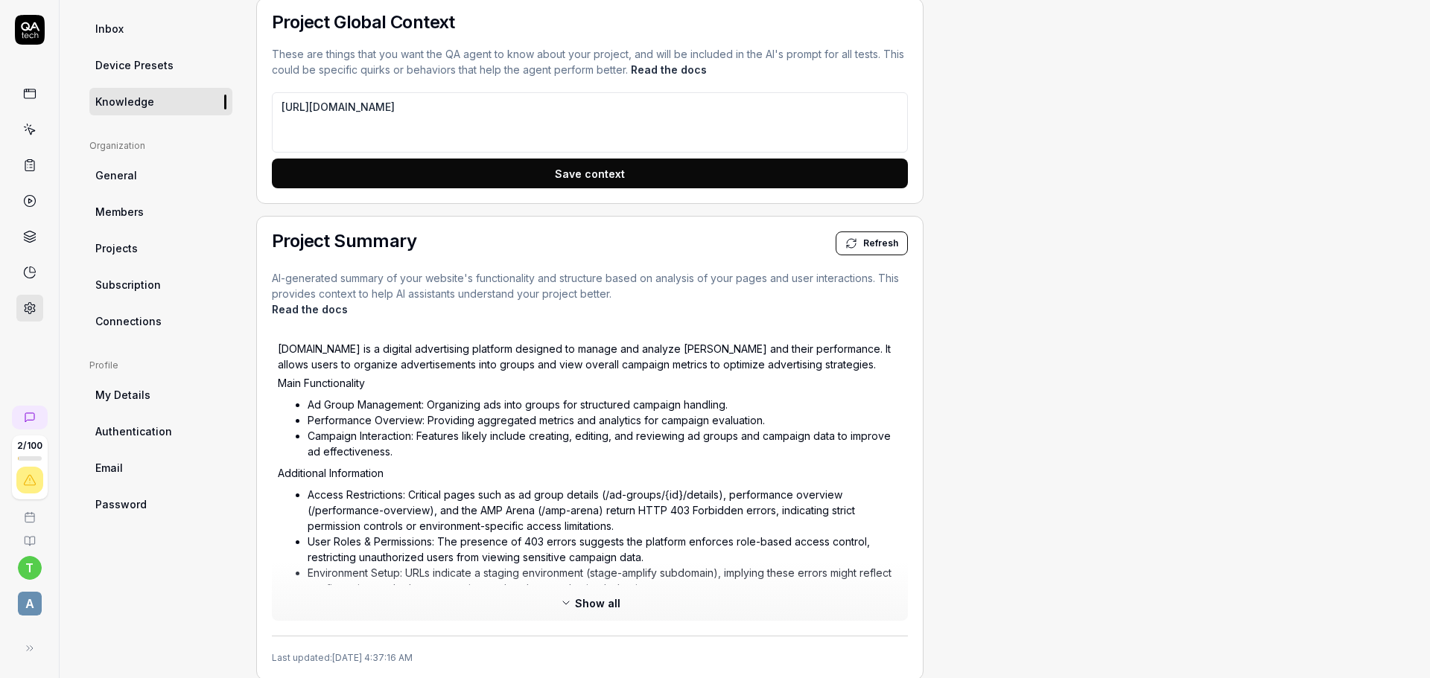
scroll to position [0, 0]
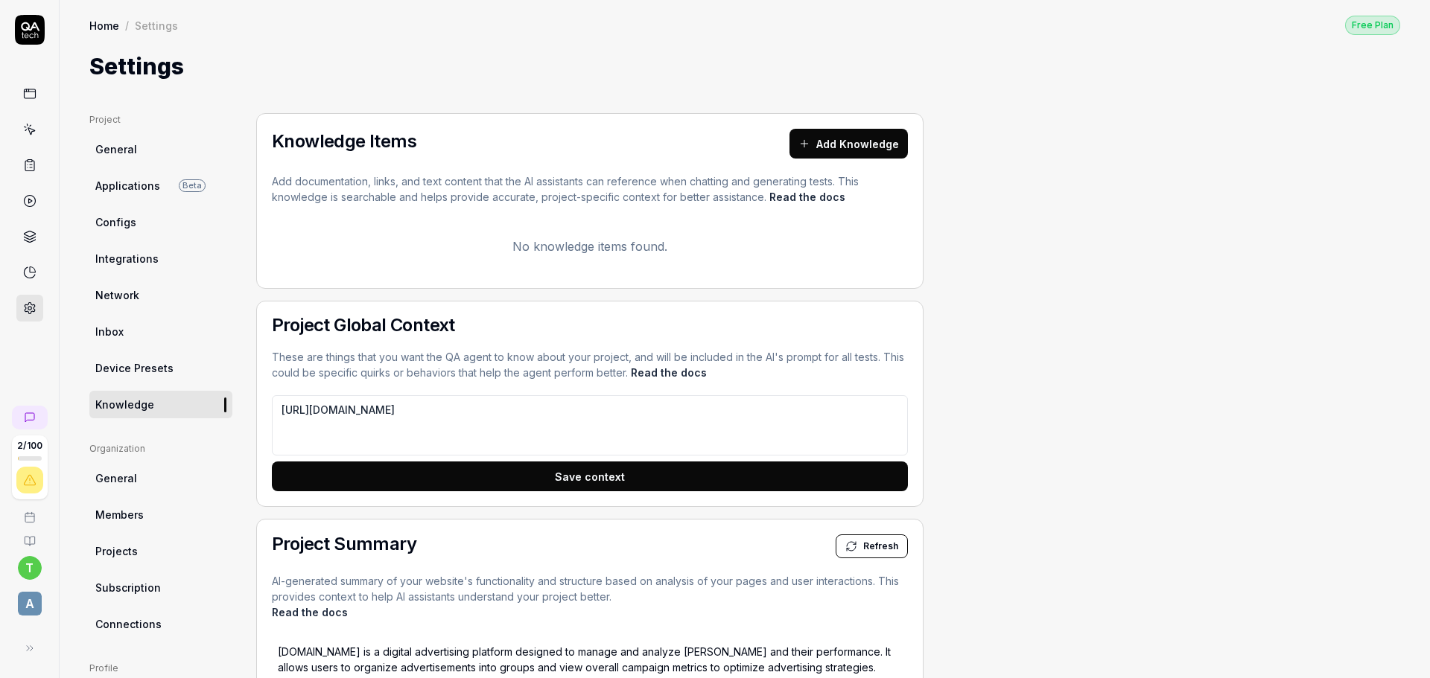
click at [847, 131] on button "Add Knowledge" at bounding box center [848, 144] width 118 height 30
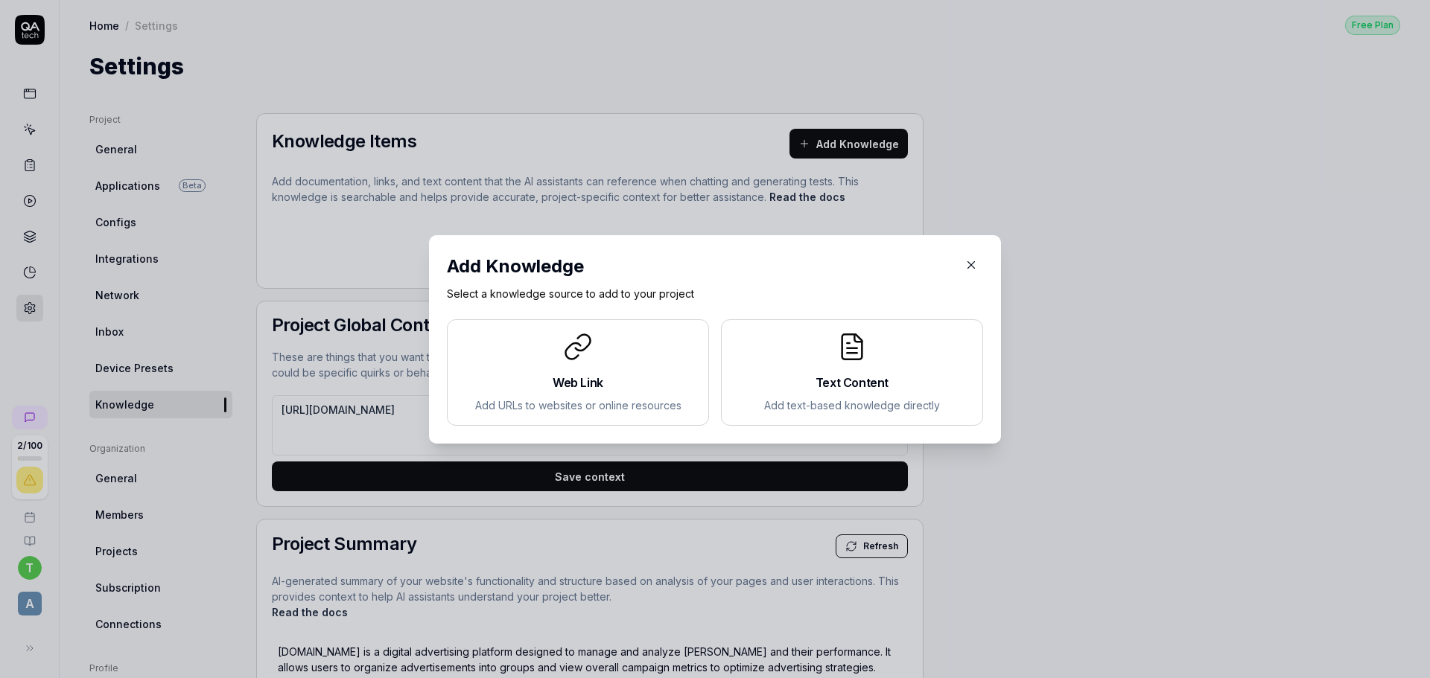
click at [971, 264] on icon "button" at bounding box center [970, 264] width 13 height 13
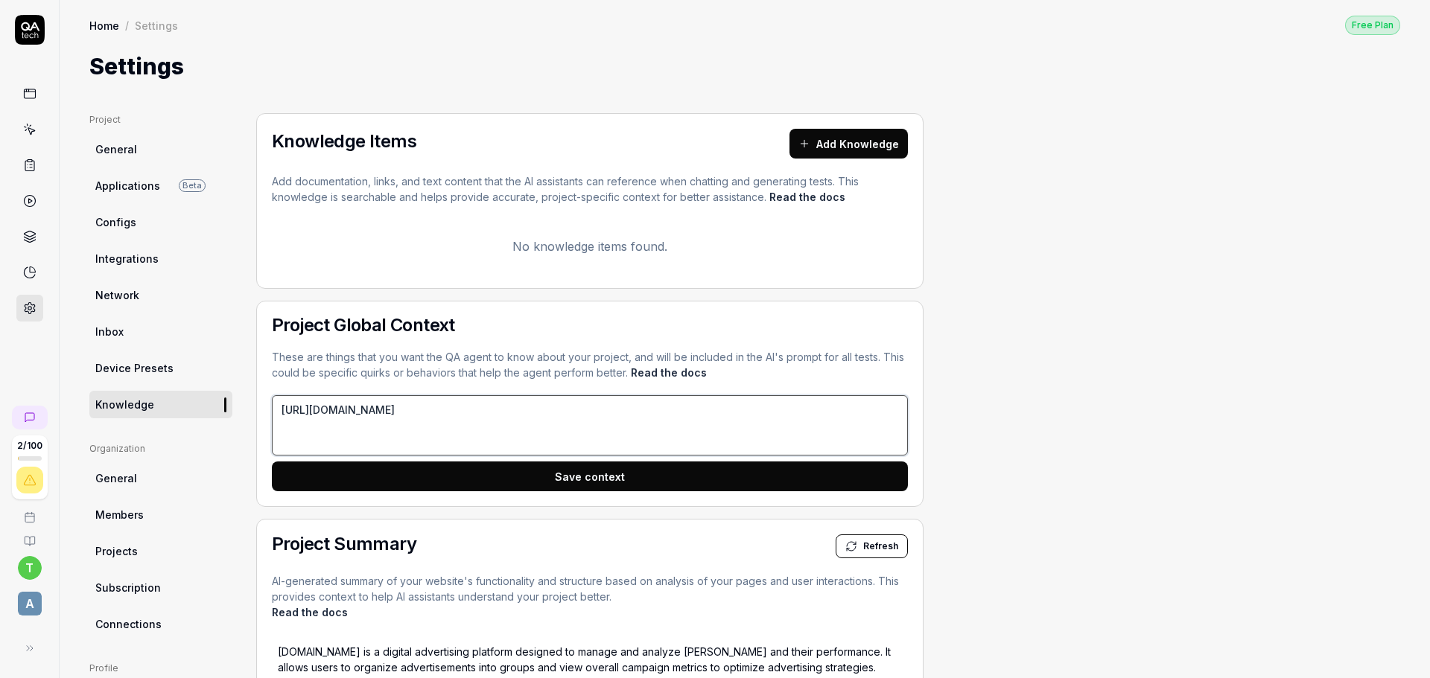
drag, startPoint x: 876, startPoint y: 411, endPoint x: 68, endPoint y: 416, distance: 808.0
click at [832, 142] on button "Add Knowledge" at bounding box center [848, 144] width 118 height 30
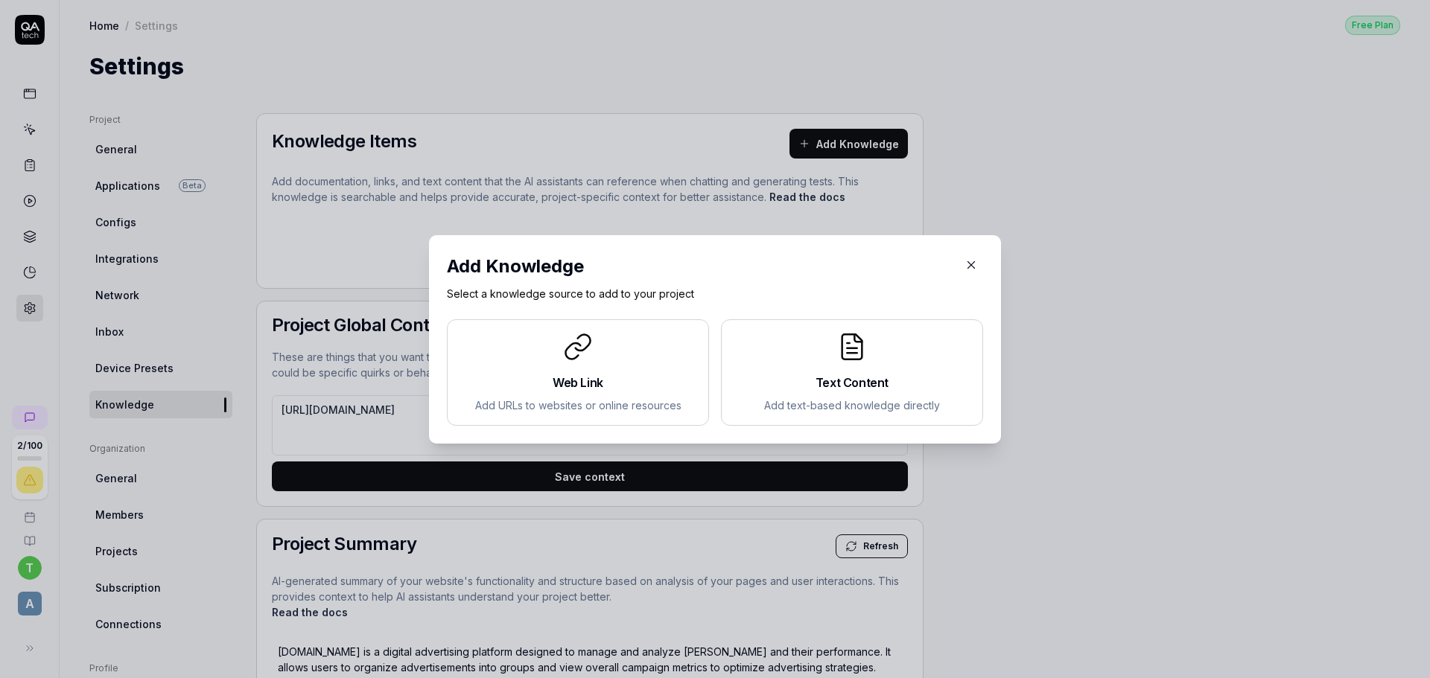
click at [598, 398] on p "Add URLs to websites or online resources" at bounding box center [577, 406] width 237 height 16
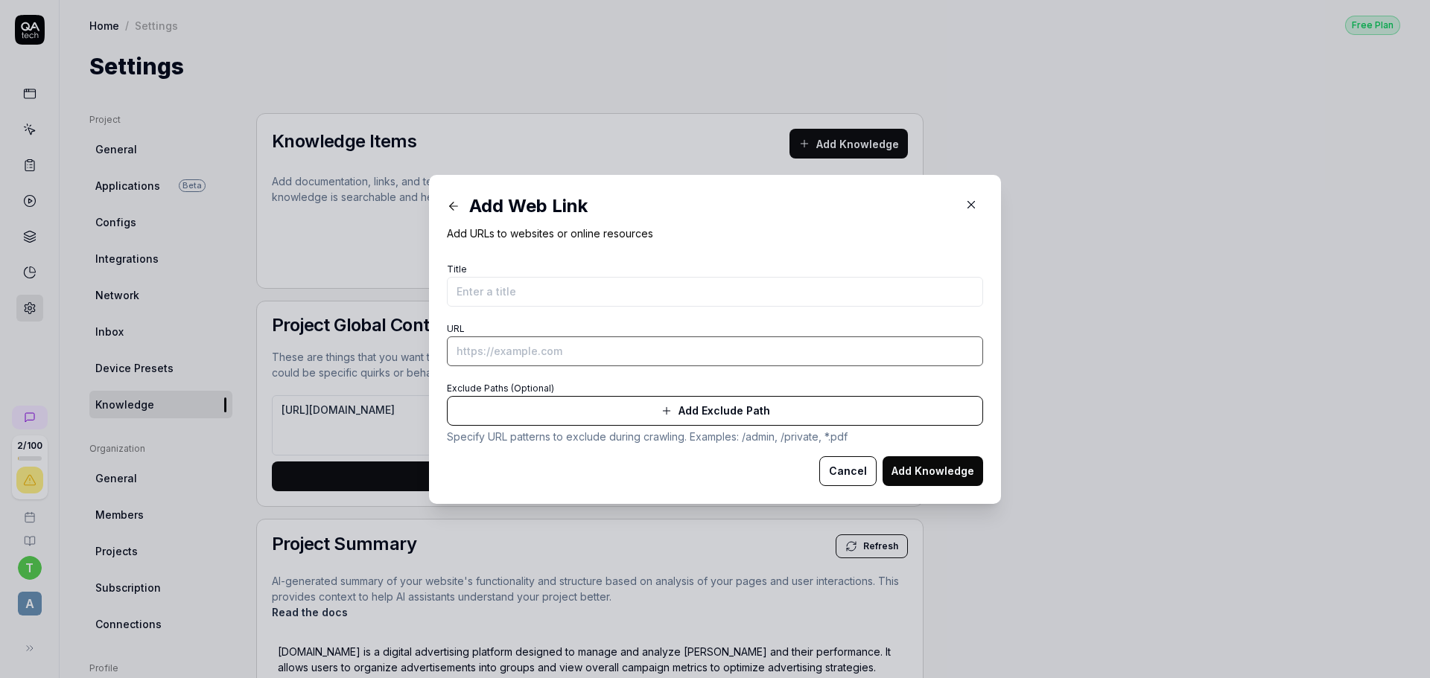
click at [575, 357] on input "URL" at bounding box center [715, 352] width 536 height 30
paste input "https://docs.google.com/spreadsheets/d/1rvMUCVWgdaS9rKTcAiVyUiHCaWXLGs0MvVOTLZ7…"
type input "https://docs.google.com/spreadsheets/d/1rvMUCVWgdaS9rKTcAiVyUiHCaWXLGs0MvVOTLZ7…"
click at [596, 296] on input "Title" at bounding box center [715, 292] width 536 height 30
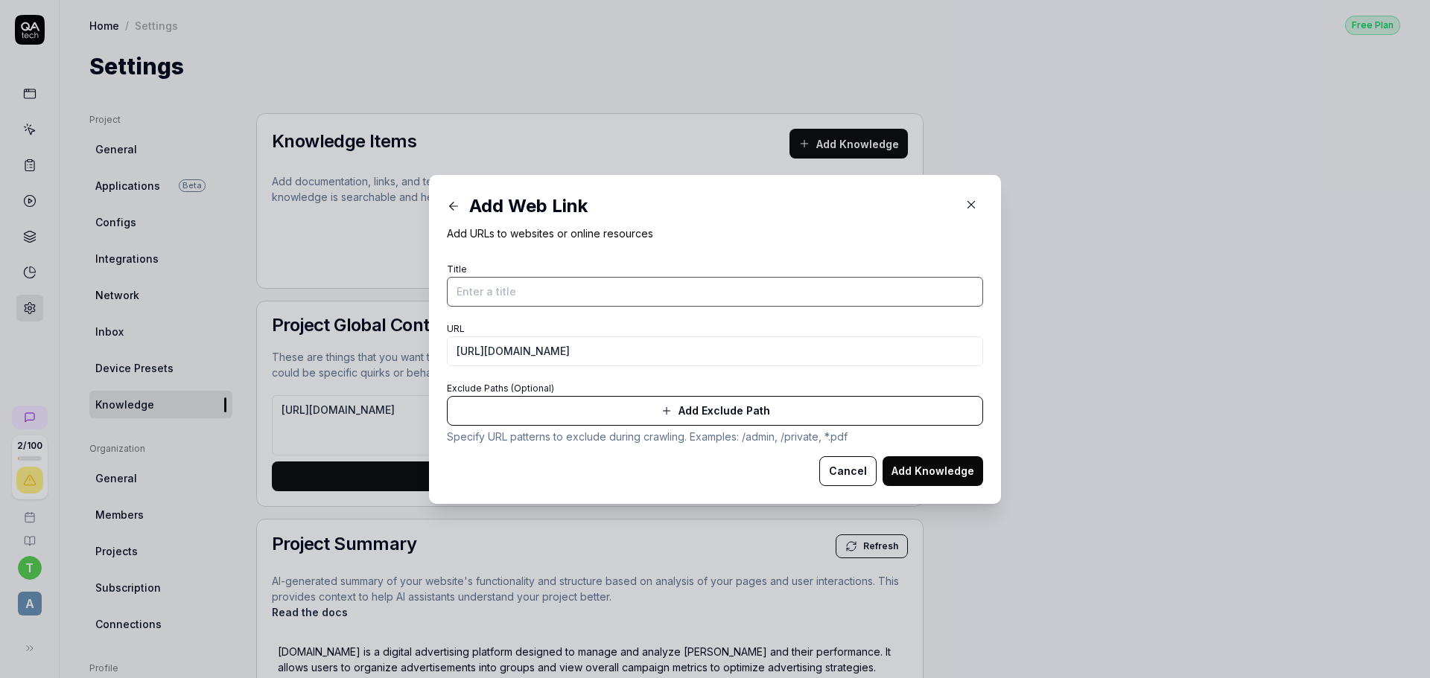
scroll to position [0, 0]
click at [658, 421] on button "Add Exclude Path" at bounding box center [715, 411] width 536 height 30
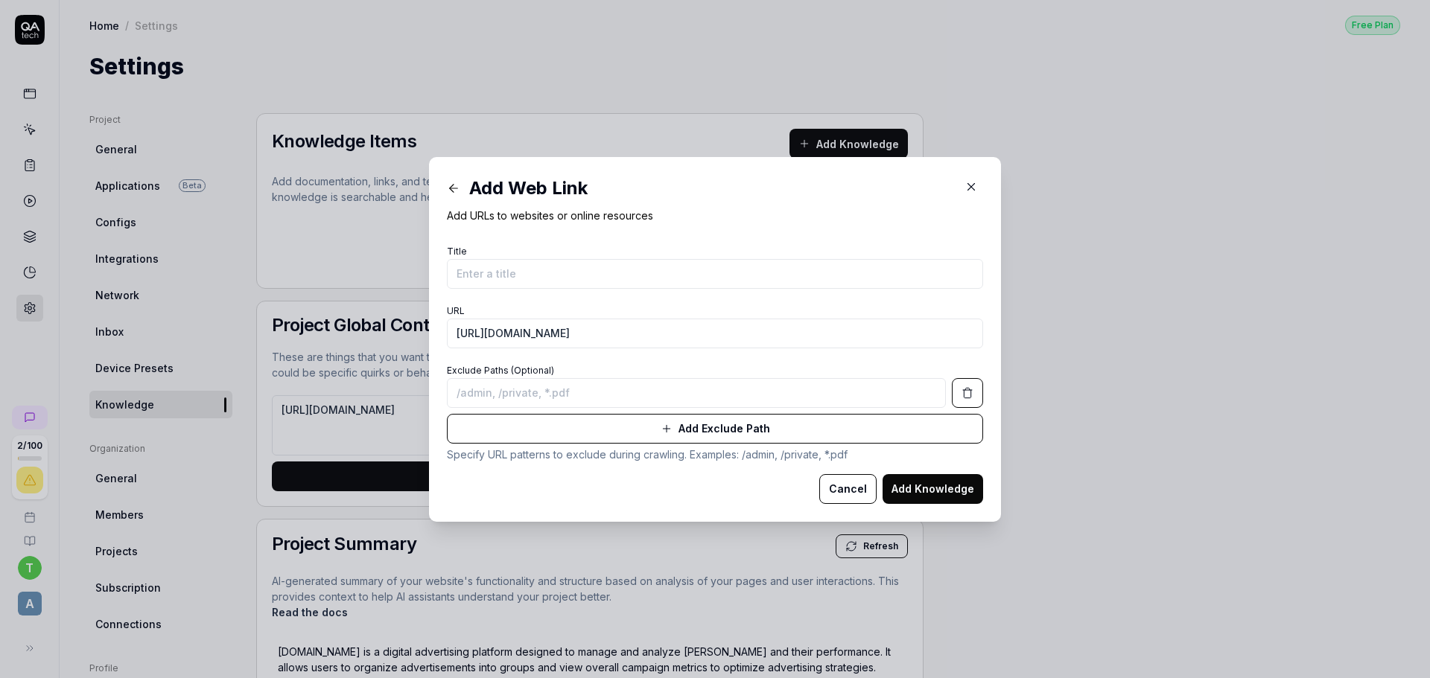
drag, startPoint x: 973, startPoint y: 396, endPoint x: 939, endPoint y: 373, distance: 41.3
click at [973, 396] on button "button" at bounding box center [967, 393] width 31 height 30
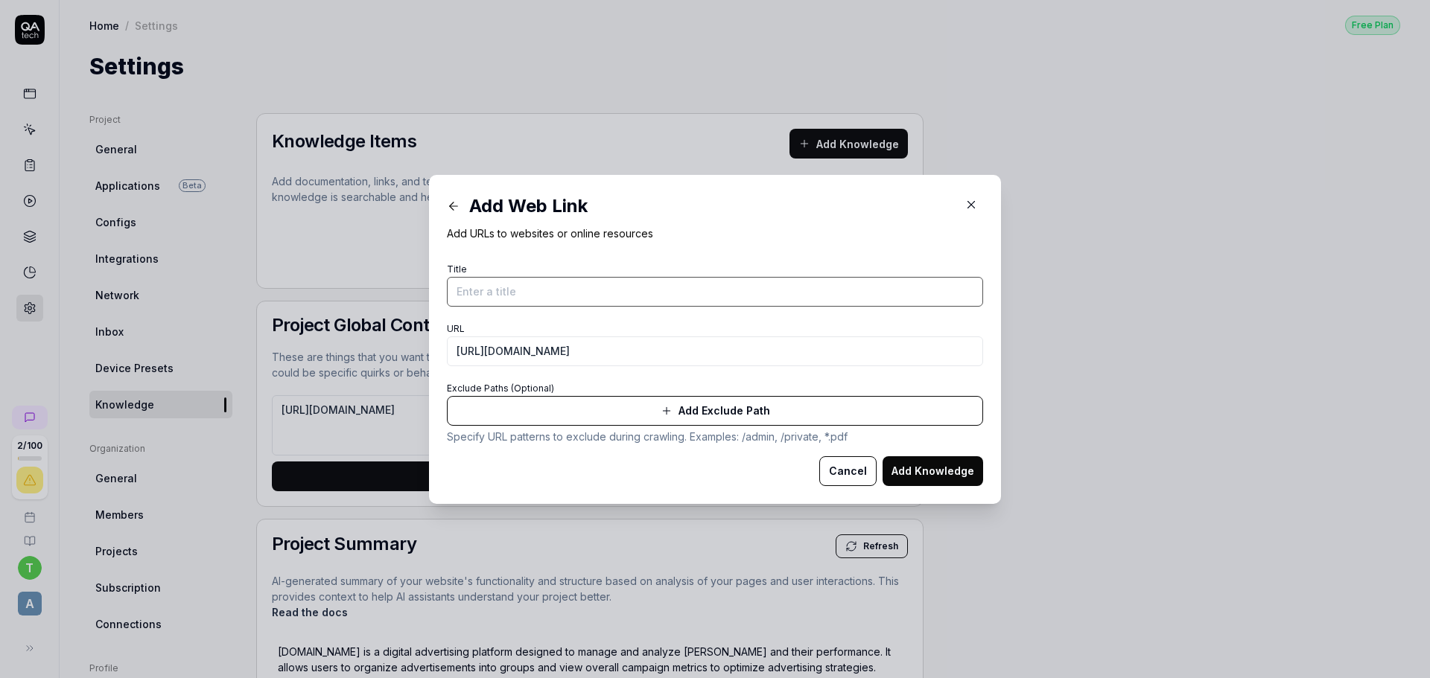
click at [619, 286] on input "Title" at bounding box center [715, 292] width 536 height 30
click at [713, 290] on input "Aude" at bounding box center [715, 292] width 536 height 30
click at [474, 299] on input "Audieces checklist" at bounding box center [715, 292] width 536 height 30
click at [474, 298] on input "Audieces checklist" at bounding box center [715, 292] width 536 height 30
type input "Audiences checklist"
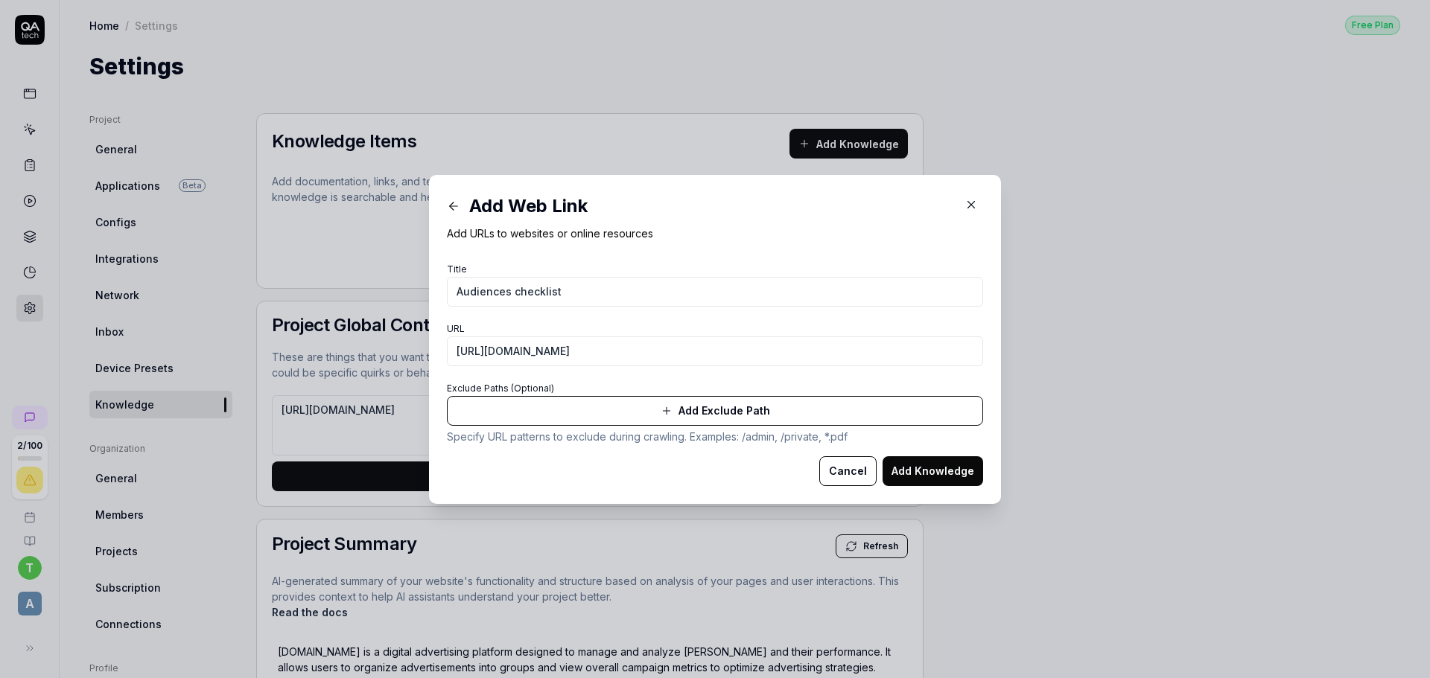
click at [955, 465] on button "Add Knowledge" at bounding box center [932, 471] width 101 height 30
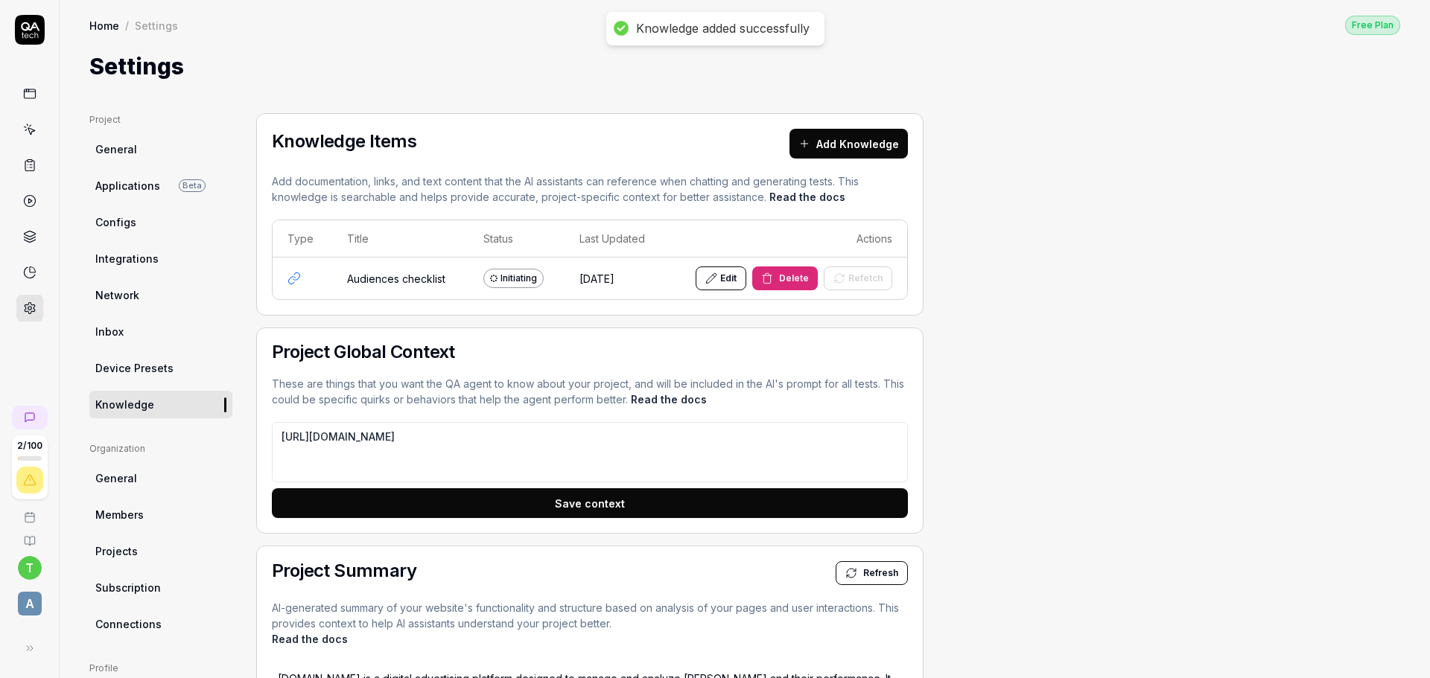
click at [121, 132] on ul "Project General Applications Beta Configs Integrations Network Inbox Device Pre…" at bounding box center [160, 265] width 143 height 305
click at [126, 159] on link "General" at bounding box center [160, 150] width 143 height 28
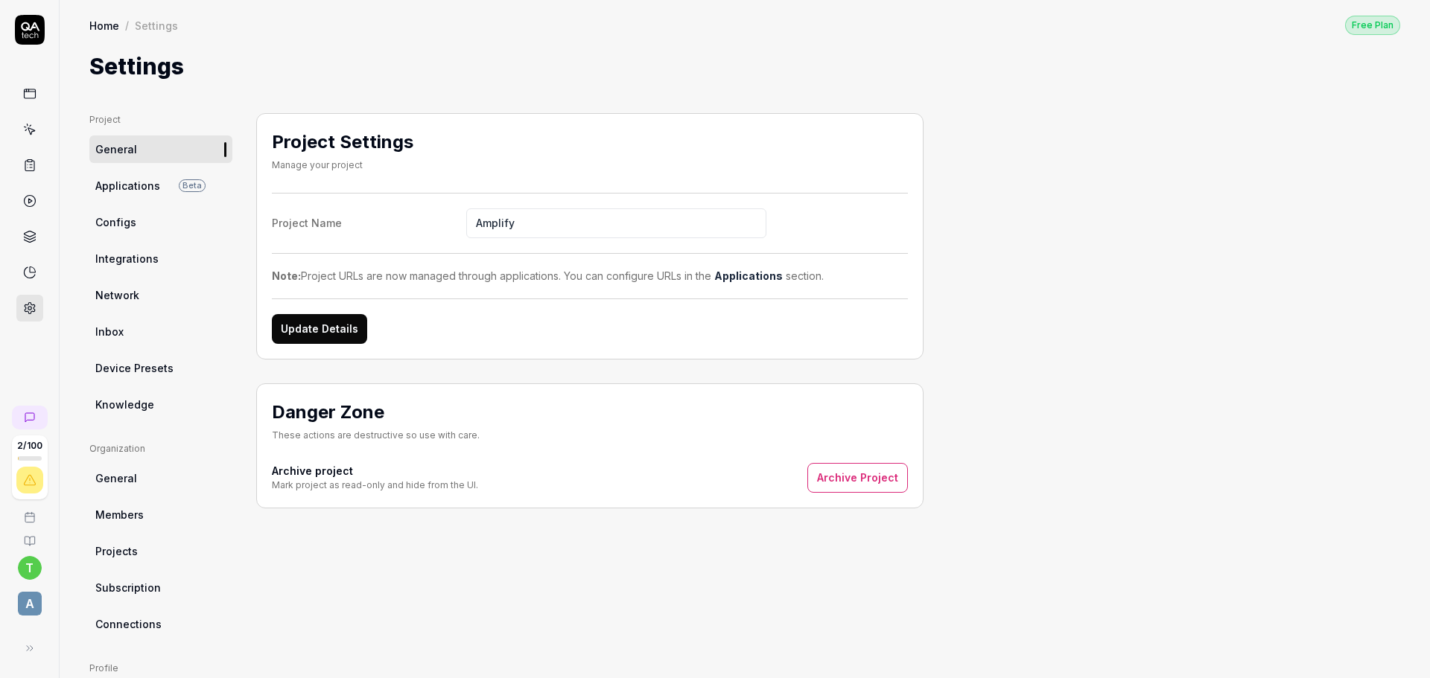
click at [187, 193] on link "Applications Beta" at bounding box center [160, 186] width 143 height 28
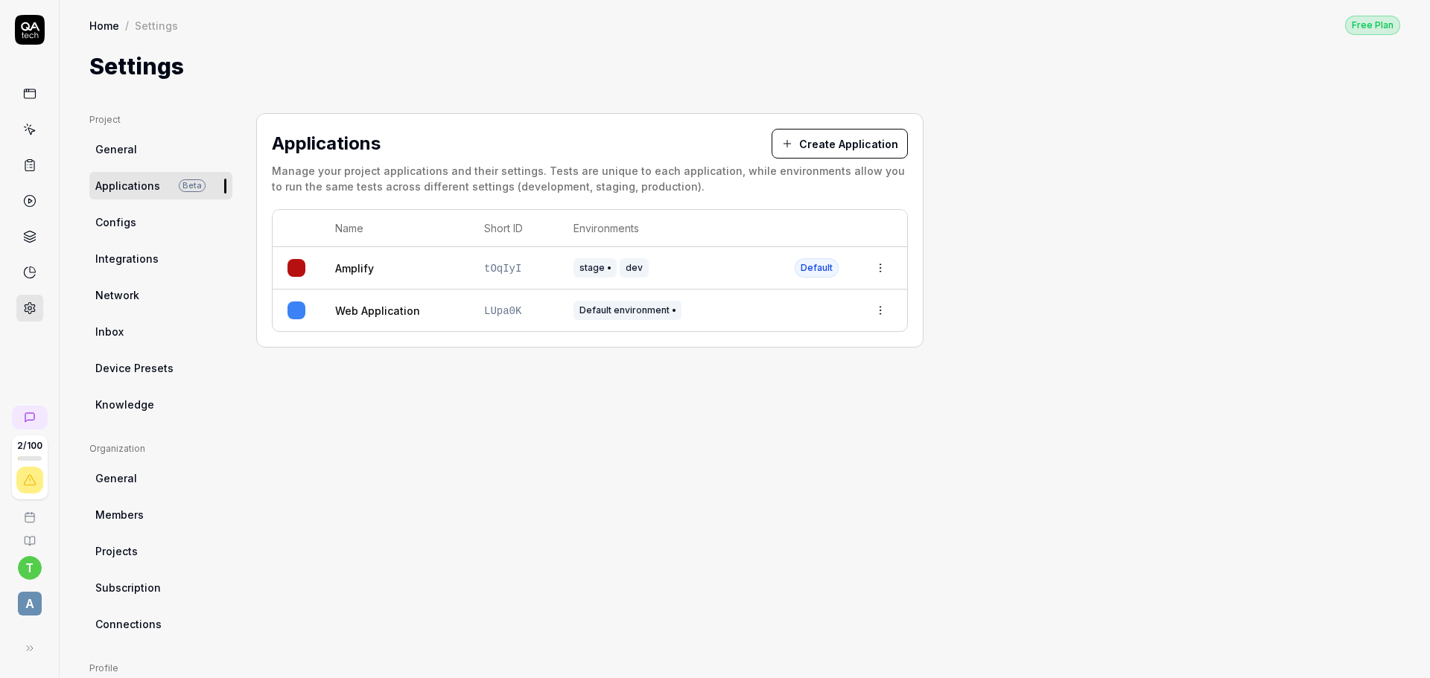
click at [38, 97] on link at bounding box center [29, 93] width 27 height 27
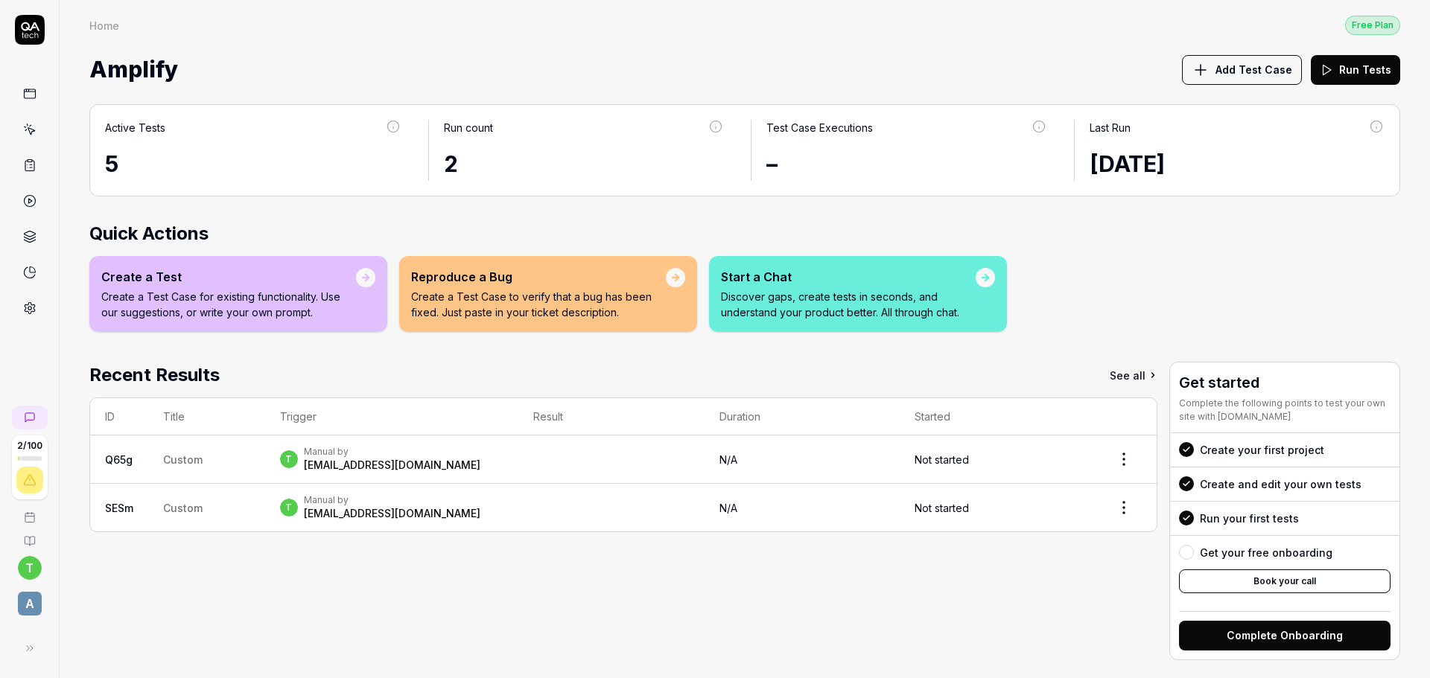
click at [32, 134] on icon at bounding box center [29, 129] width 13 height 13
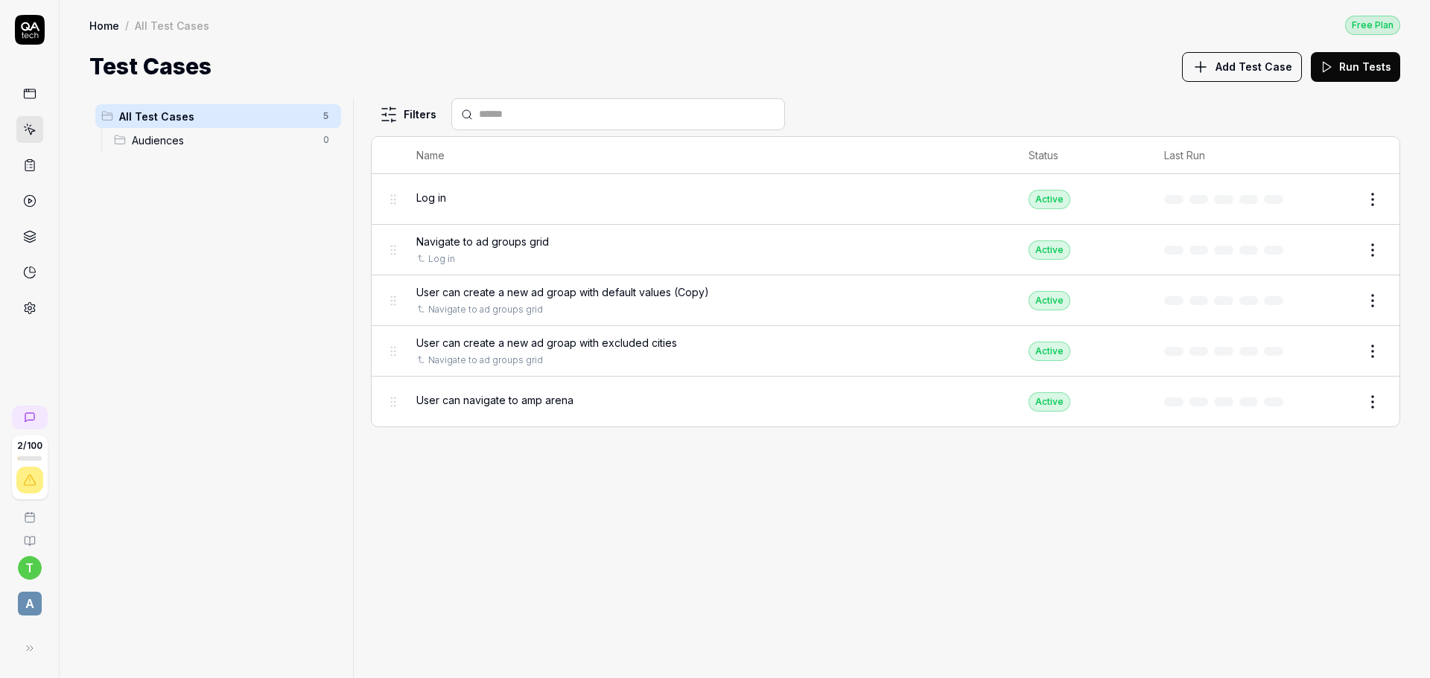
click at [1259, 63] on span "Add Test Case" at bounding box center [1253, 67] width 77 height 16
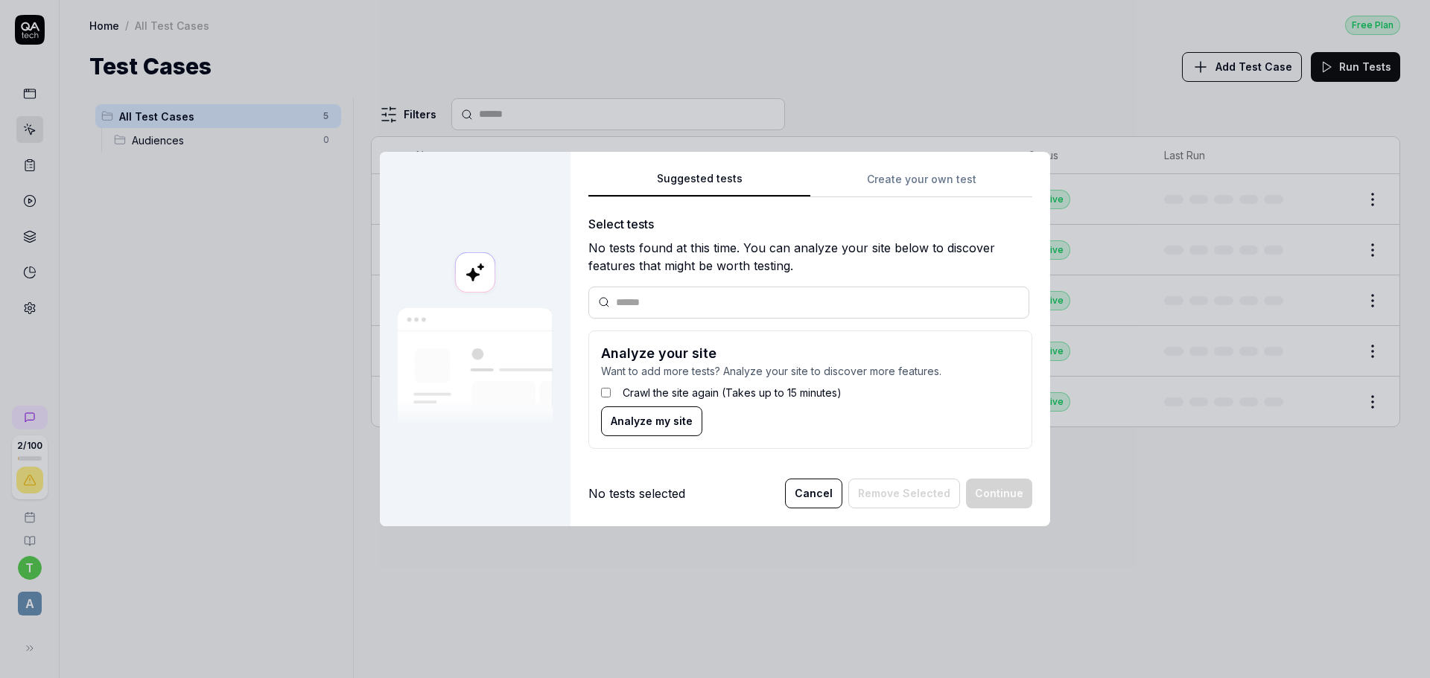
click at [617, 419] on span "Analyze my site" at bounding box center [652, 421] width 82 height 16
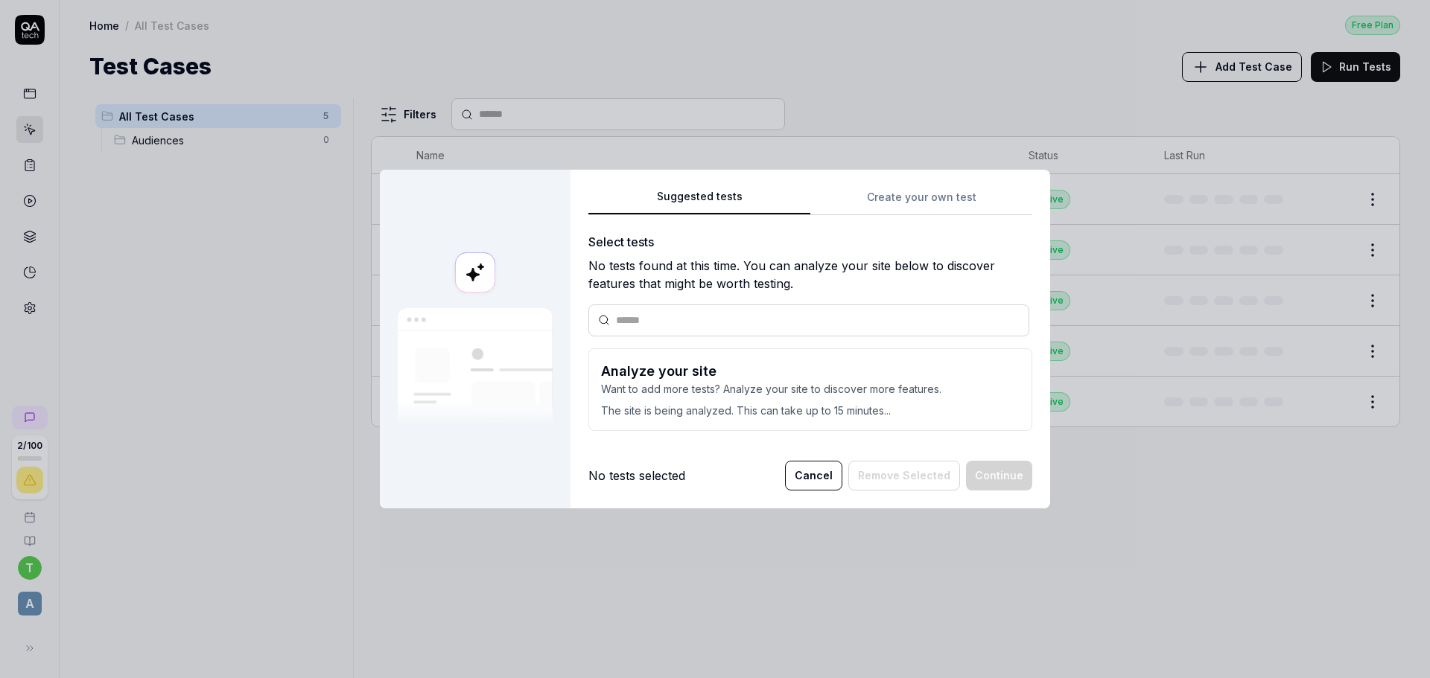
click at [806, 480] on button "Cancel" at bounding box center [813, 476] width 57 height 30
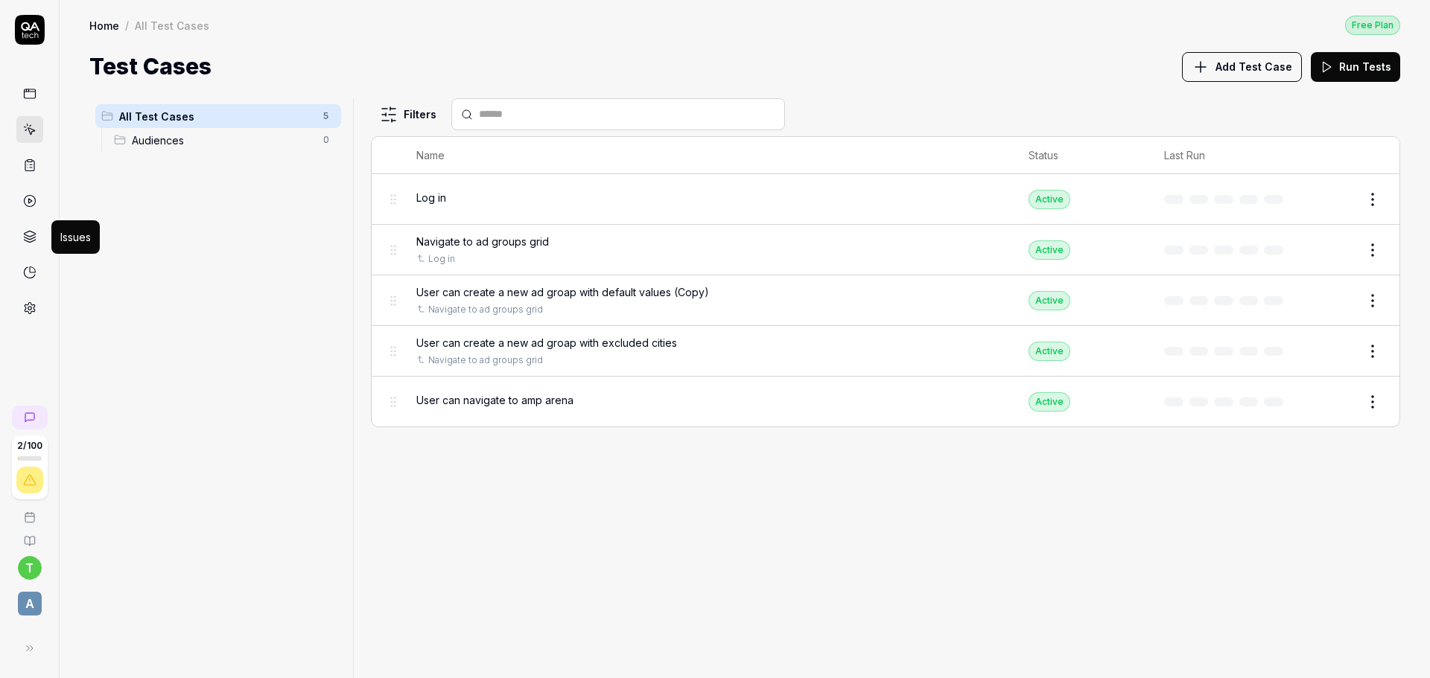
click at [31, 240] on icon at bounding box center [29, 236] width 13 height 13
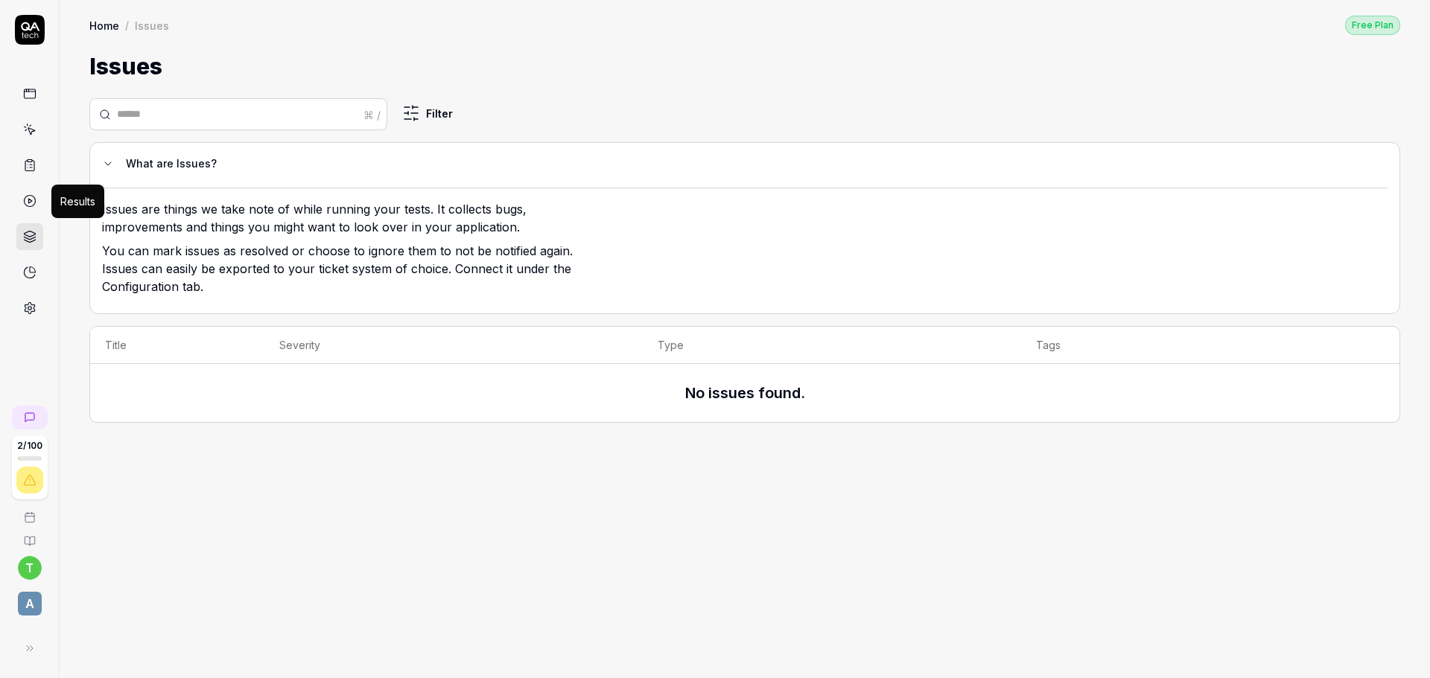
click at [29, 196] on circle at bounding box center [29, 201] width 11 height 11
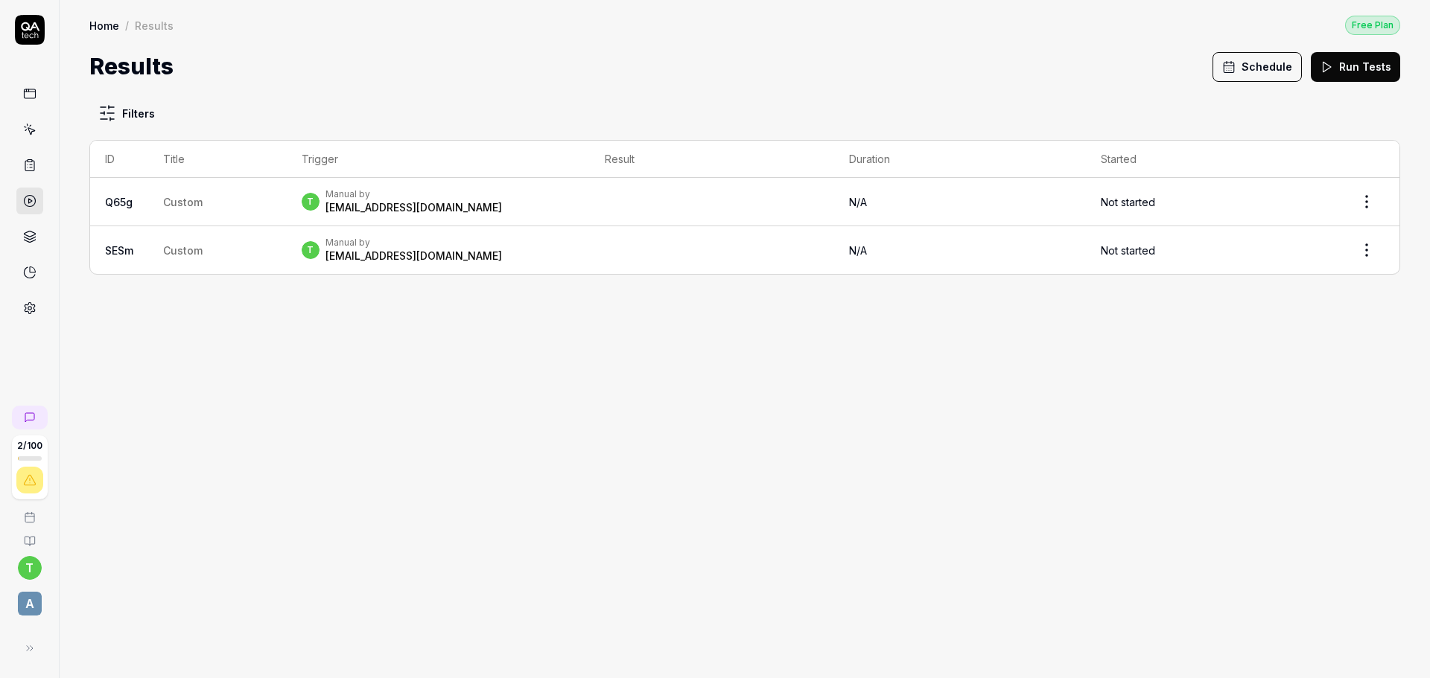
click at [31, 166] on icon at bounding box center [29, 165] width 13 height 13
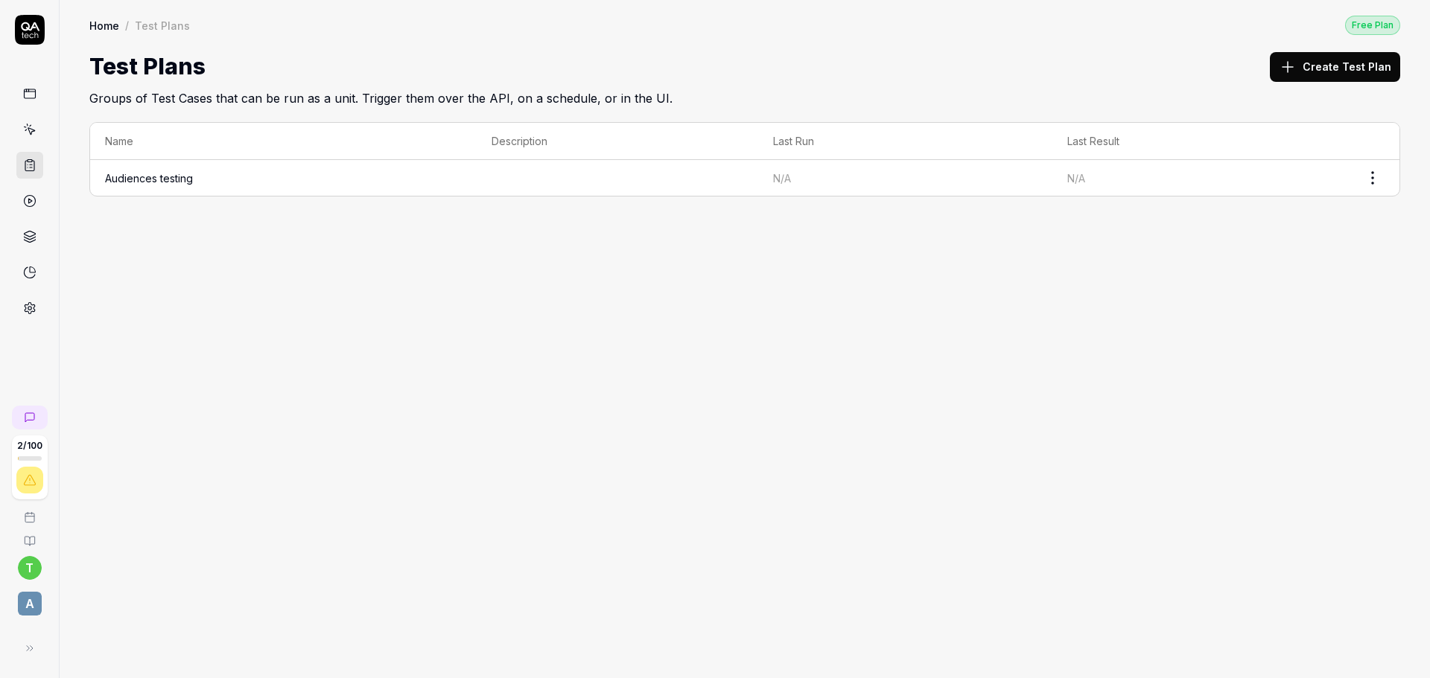
click at [135, 180] on link "Audiences testing" at bounding box center [149, 178] width 88 height 13
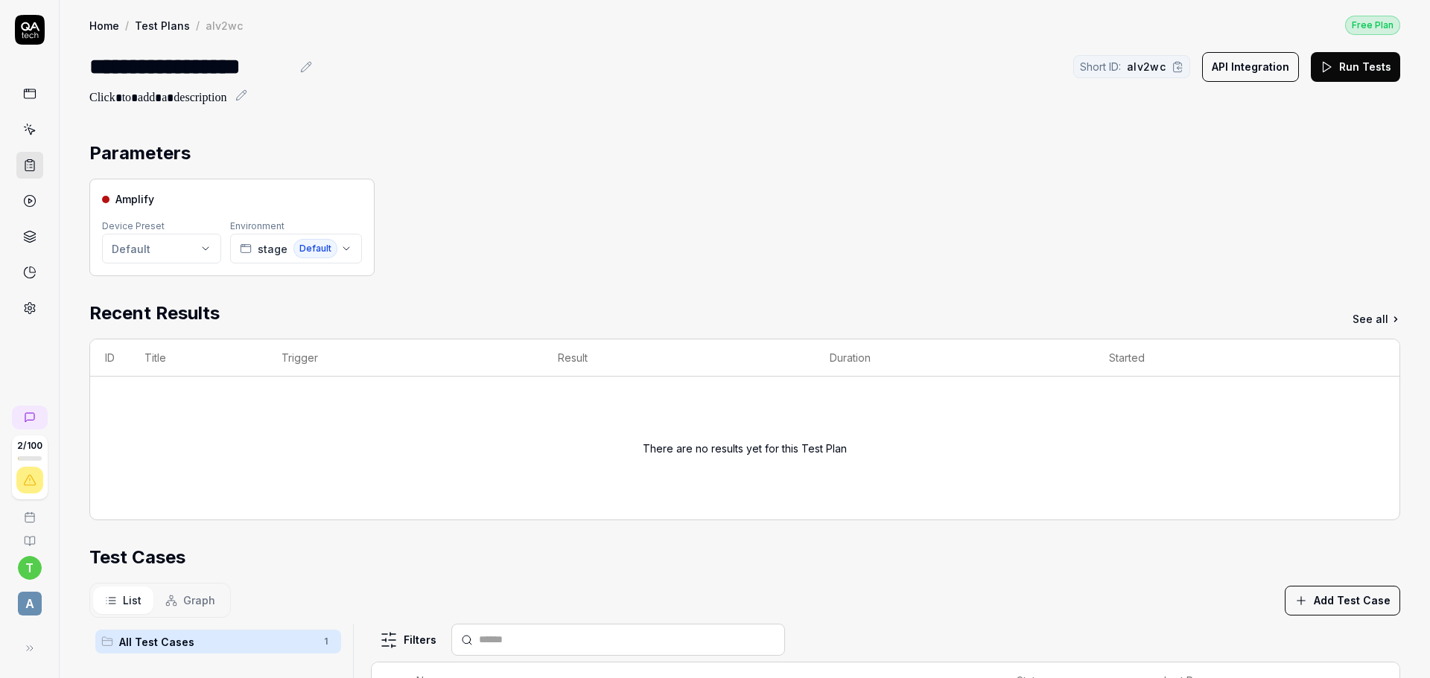
click at [25, 87] on icon at bounding box center [29, 93] width 13 height 13
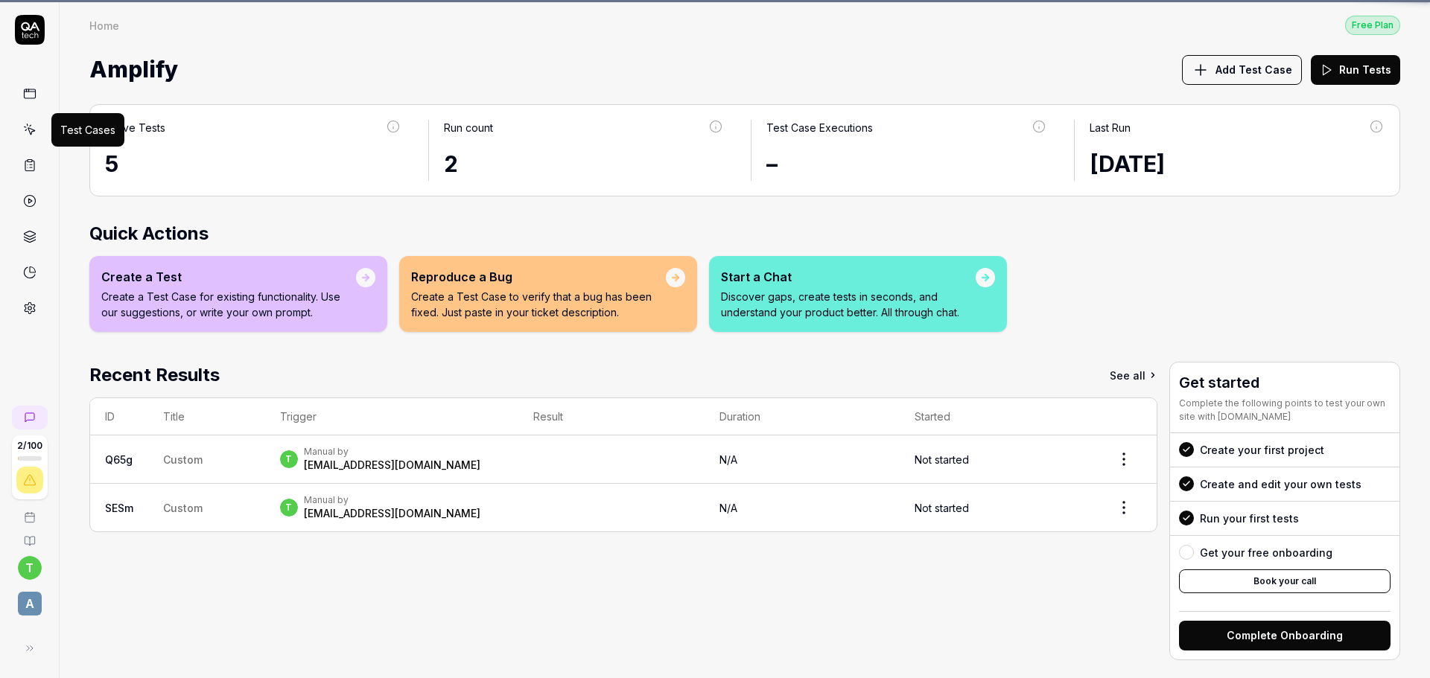
click at [33, 134] on icon at bounding box center [29, 129] width 13 height 13
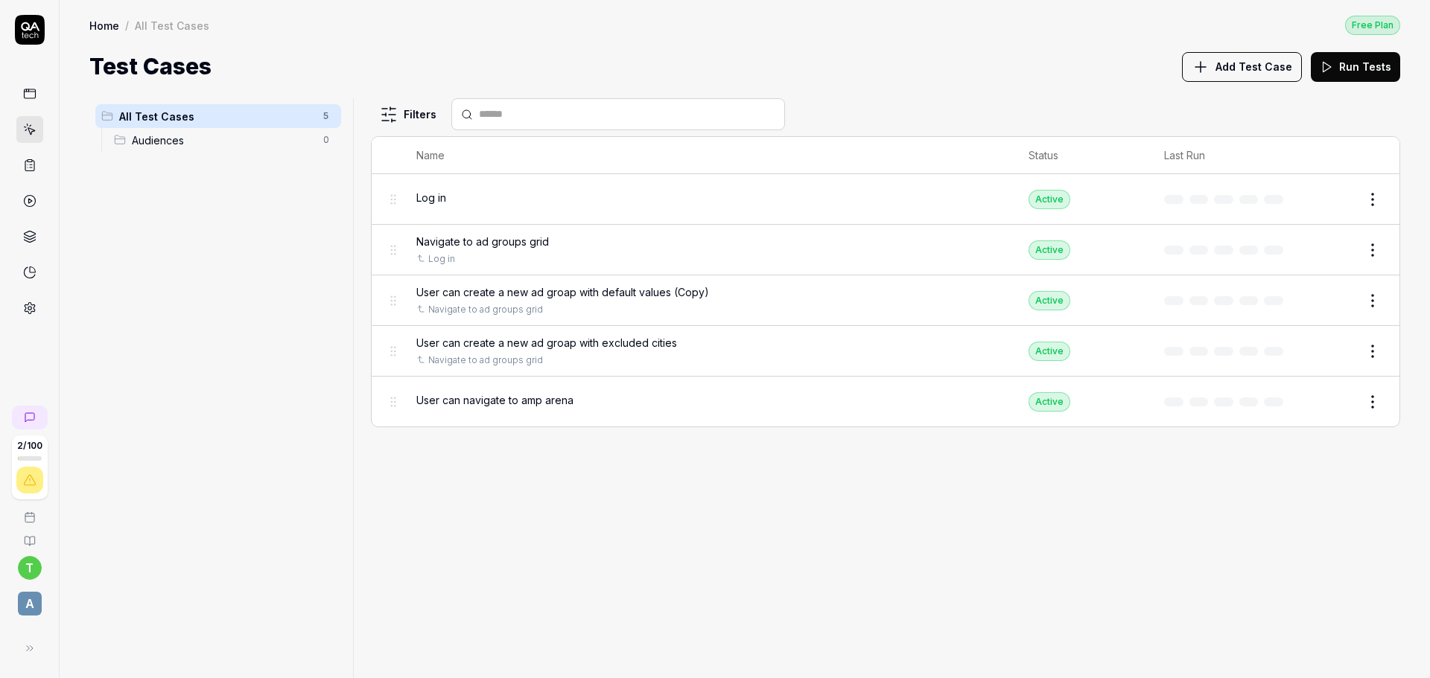
click at [582, 297] on span "User can create a new ad groap with default values (Copy)" at bounding box center [562, 292] width 293 height 16
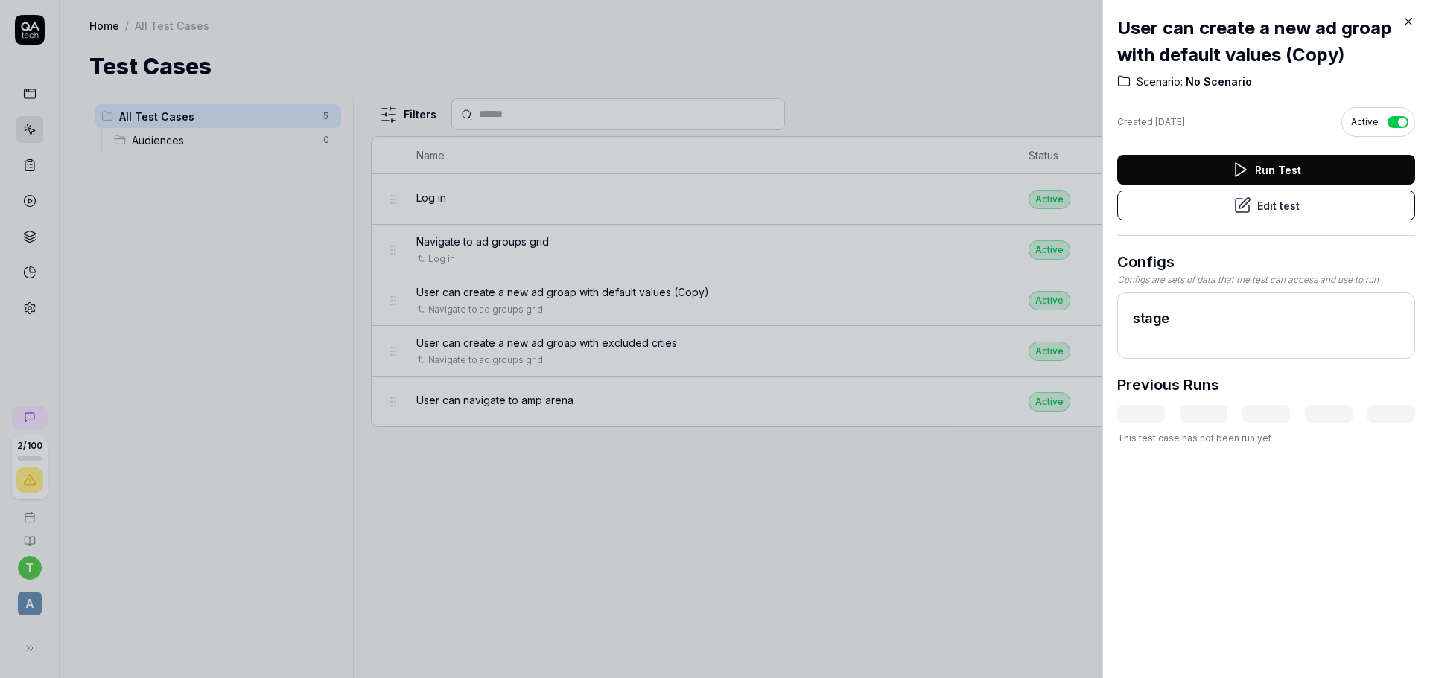
click at [1326, 37] on h2 "User can create a new ad groap with default values (Copy)" at bounding box center [1266, 42] width 298 height 54
click at [1353, 57] on h2 "User can create a new ad groap with default values (Copy)" at bounding box center [1266, 42] width 298 height 54
click at [1297, 51] on h2 "User can create a new ad groap with default values (Copy)" at bounding box center [1266, 42] width 298 height 54
click at [1289, 52] on h2 "User can create a new ad groap with default values (Copy)" at bounding box center [1266, 42] width 298 height 54
click at [1378, 70] on div "User can create a new ad groap with default values (Copy) Scenario: No Scenario…" at bounding box center [1266, 230] width 298 height 460
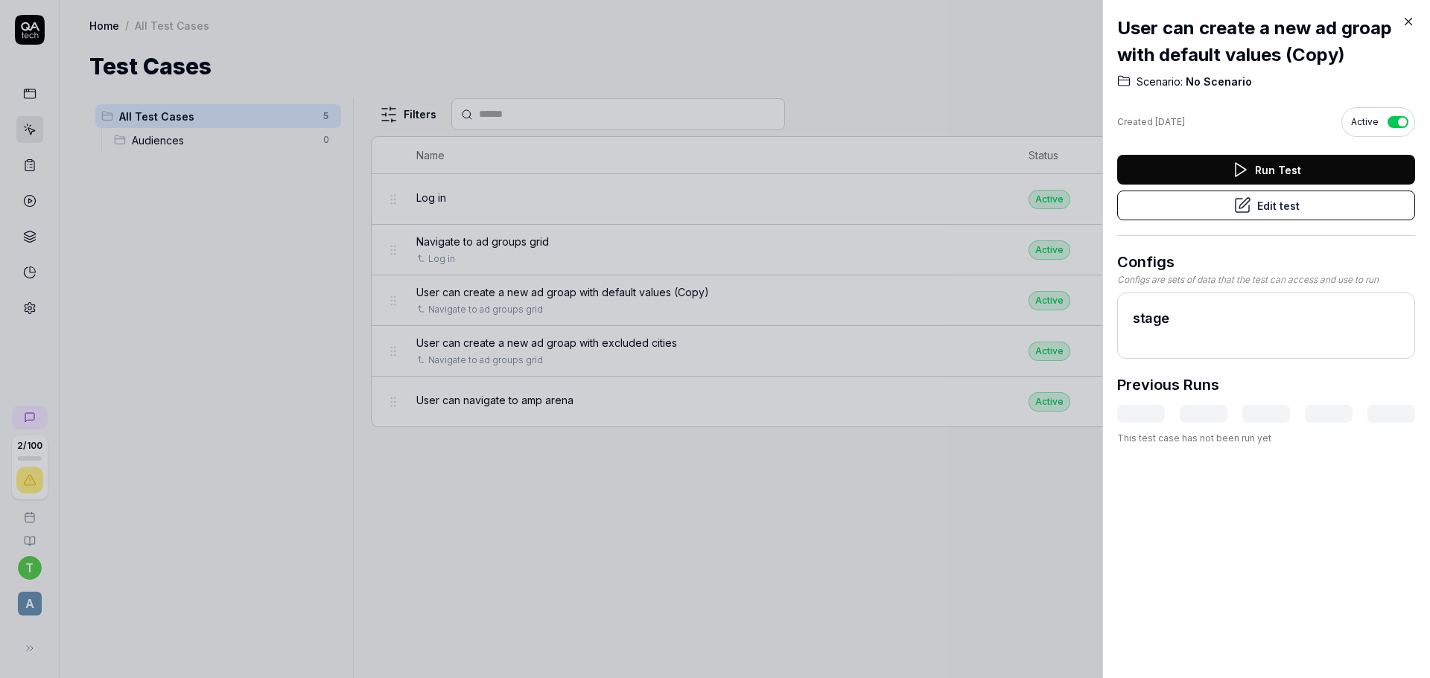
click at [1325, 54] on h2 "User can create a new ad groap with default values (Copy)" at bounding box center [1266, 42] width 298 height 54
drag, startPoint x: 1266, startPoint y: 45, endPoint x: 1254, endPoint y: 47, distance: 12.1
click at [1254, 47] on h2 "User can create a new ad groap with default values (Copy)" at bounding box center [1266, 42] width 298 height 54
click at [1212, 23] on h2 "User can create a new ad groap with default values (Copy)" at bounding box center [1266, 42] width 298 height 54
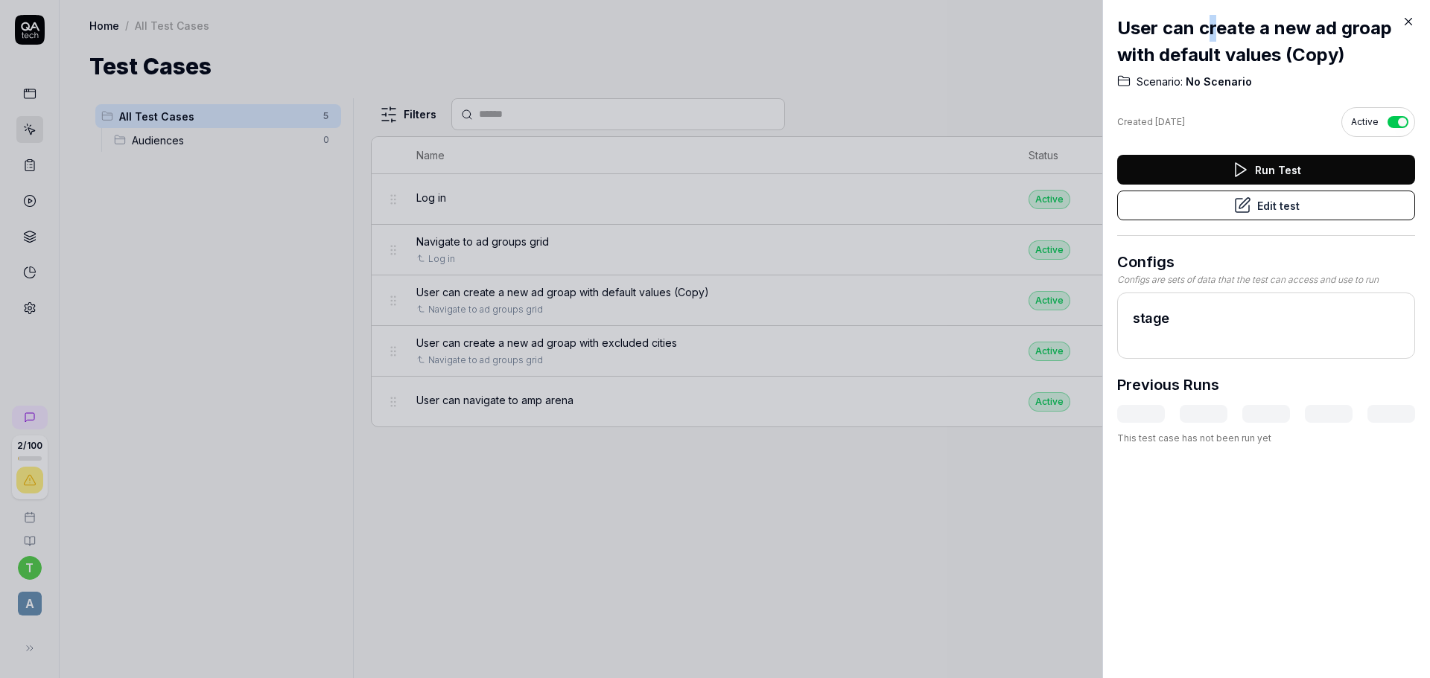
click at [1212, 23] on h2 "User can create a new ad groap with default values (Copy)" at bounding box center [1266, 42] width 298 height 54
click at [1343, 206] on button "Edit test" at bounding box center [1266, 206] width 298 height 30
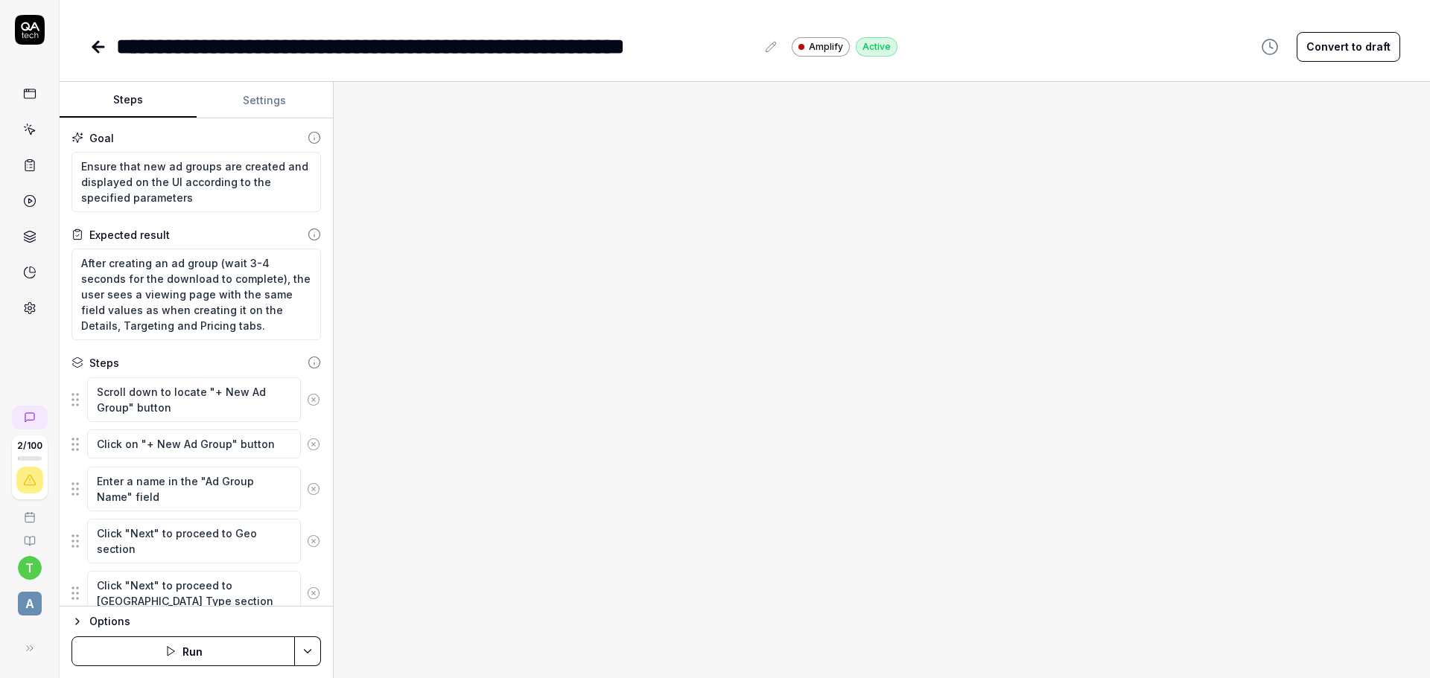
click at [678, 48] on div "**********" at bounding box center [436, 47] width 640 height 34
drag, startPoint x: 677, startPoint y: 48, endPoint x: 758, endPoint y: 44, distance: 81.3
click at [758, 44] on div "**********" at bounding box center [448, 47] width 664 height 34
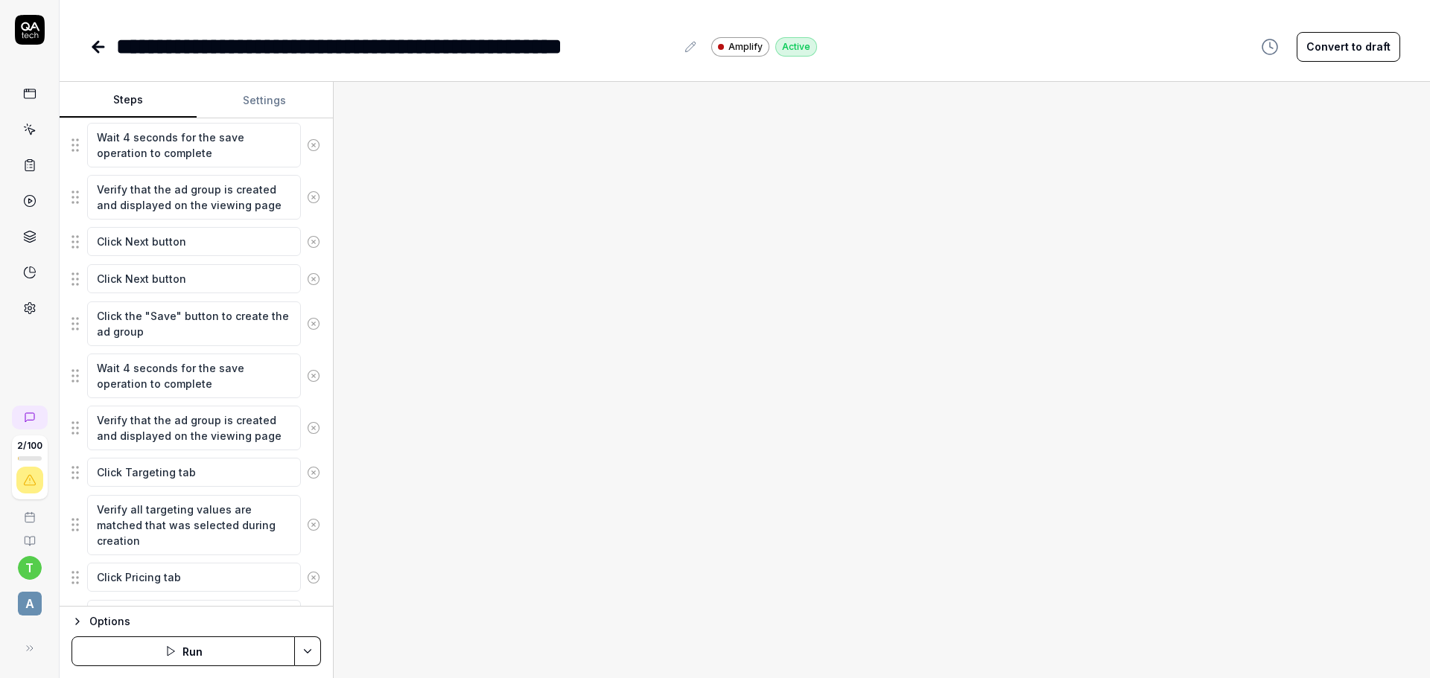
scroll to position [1286, 0]
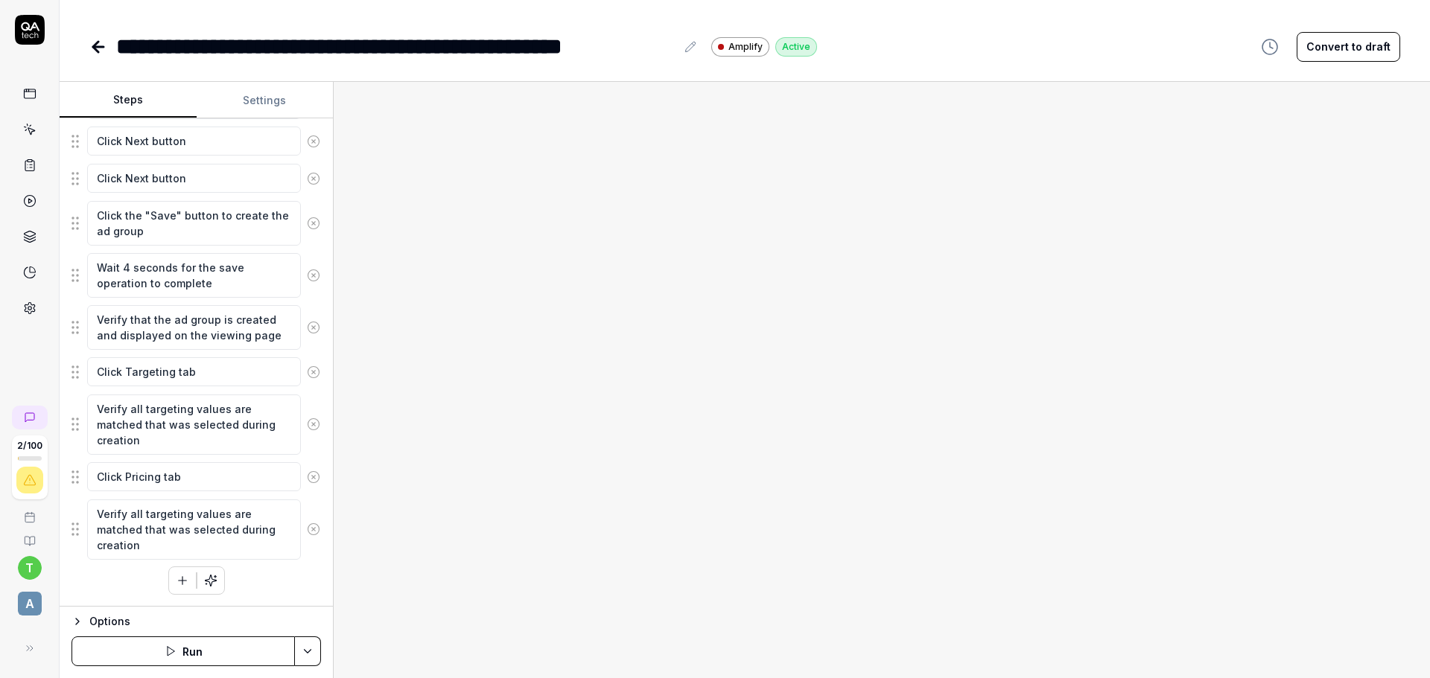
click at [228, 652] on button "Run" at bounding box center [182, 652] width 223 height 30
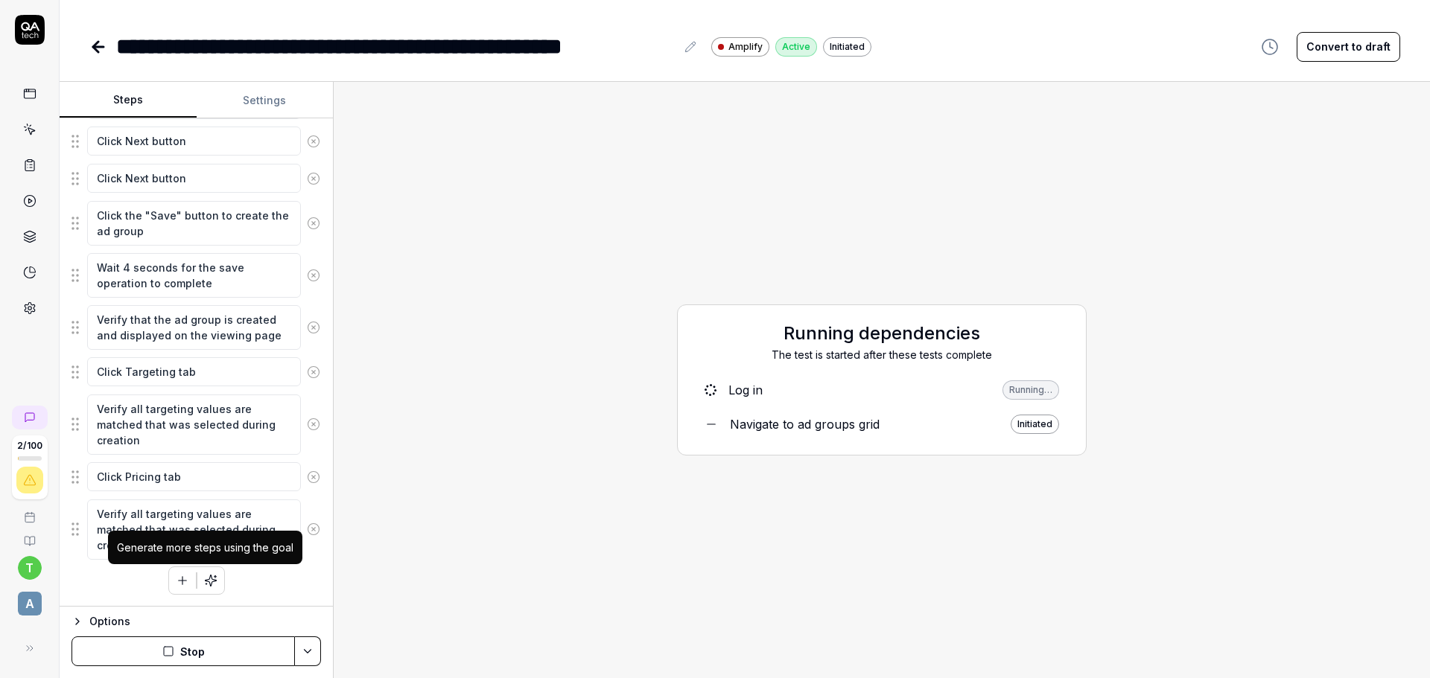
click at [213, 582] on button "button" at bounding box center [210, 580] width 27 height 27
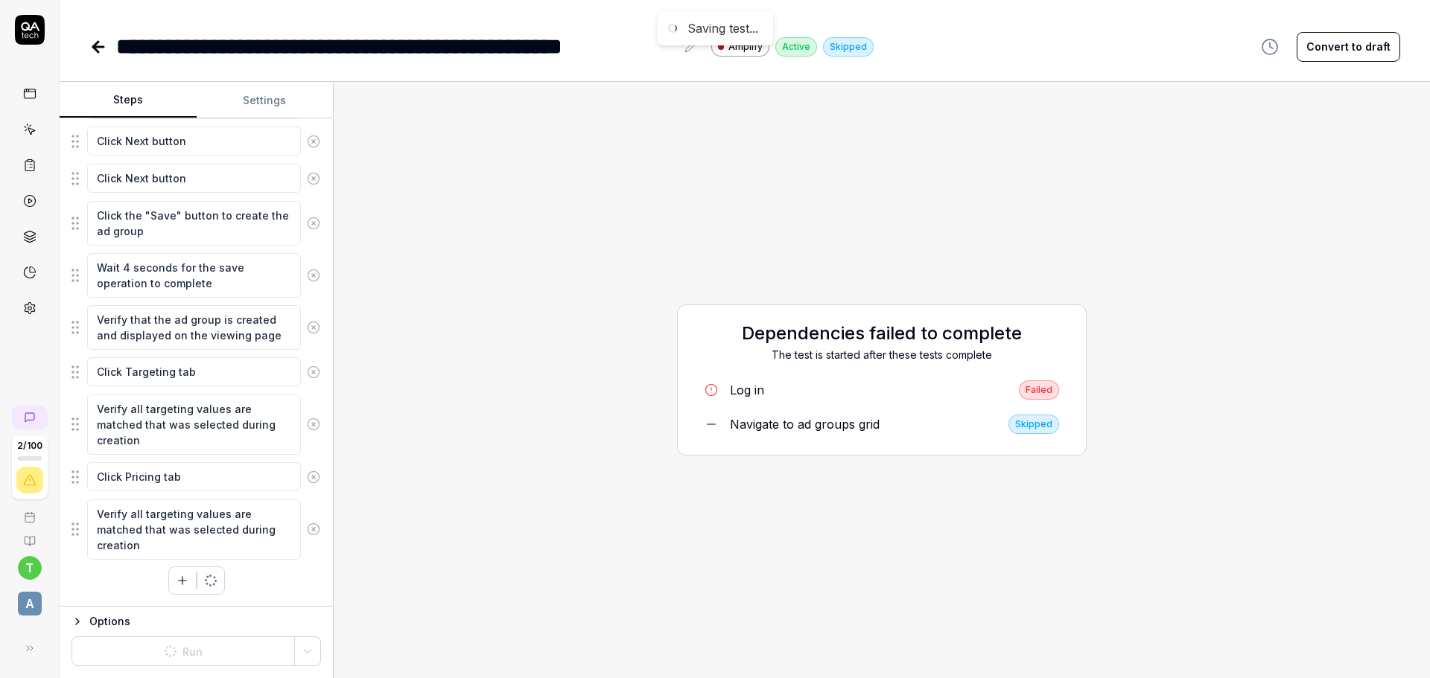
click at [754, 381] on link "Log in Failed" at bounding box center [882, 390] width 378 height 31
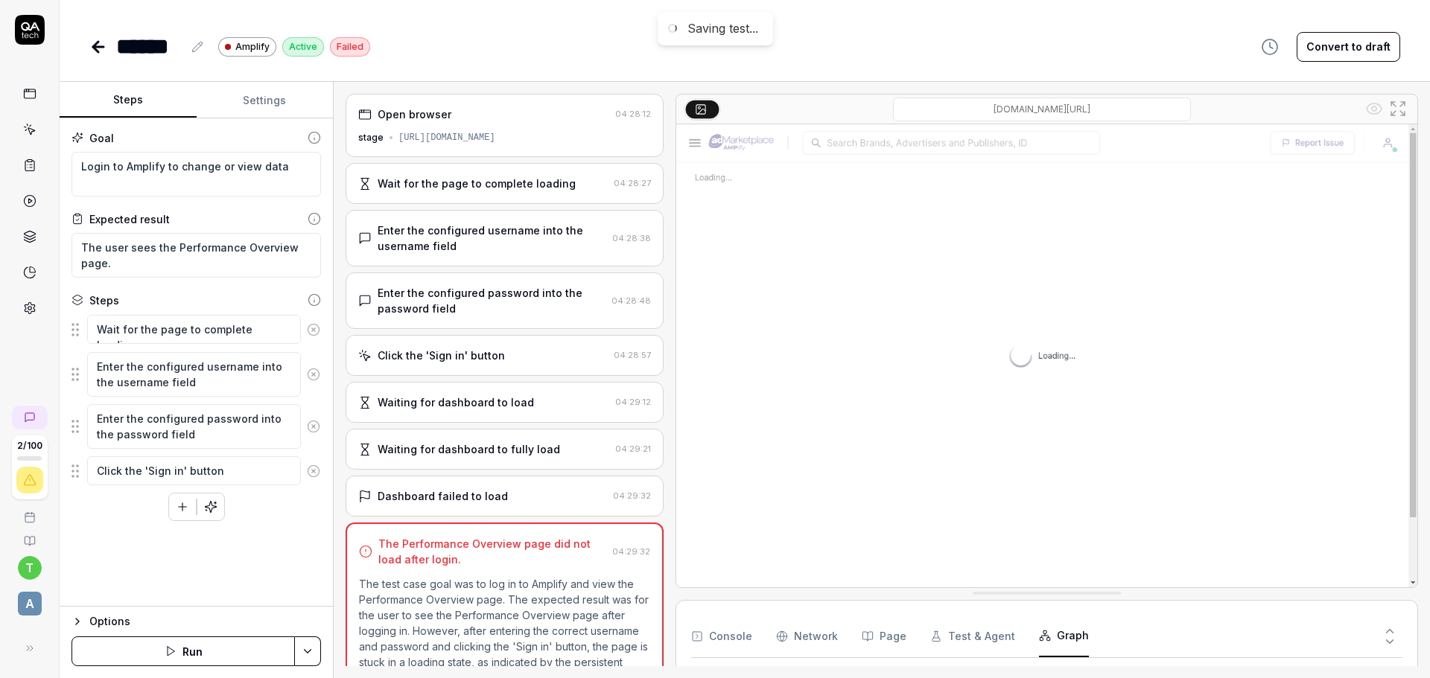
click at [1057, 629] on button "Graph" at bounding box center [1064, 637] width 50 height 42
click at [1011, 506] on img at bounding box center [1046, 355] width 741 height 463
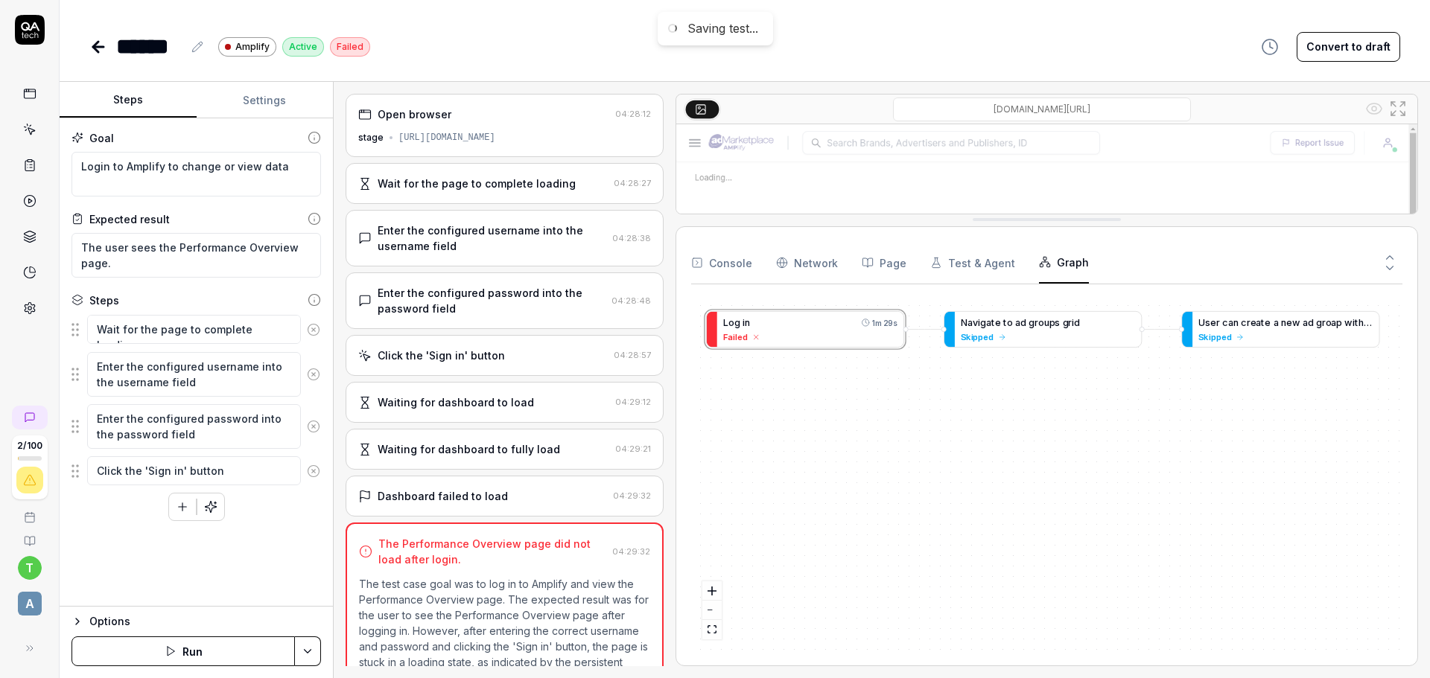
drag, startPoint x: 1085, startPoint y: 595, endPoint x: 988, endPoint y: 221, distance: 386.2
click at [156, 664] on button "Run" at bounding box center [182, 652] width 223 height 30
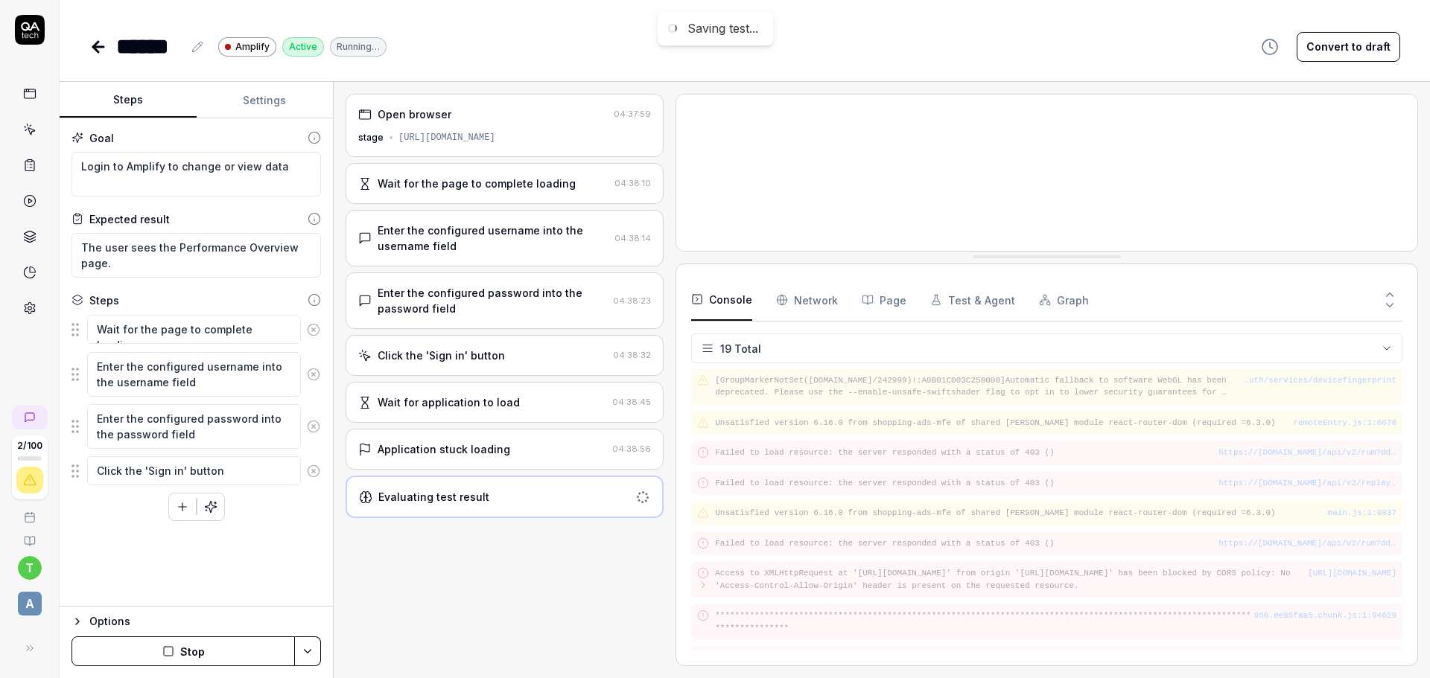
drag, startPoint x: 1010, startPoint y: 561, endPoint x: 908, endPoint y: 225, distance: 351.7
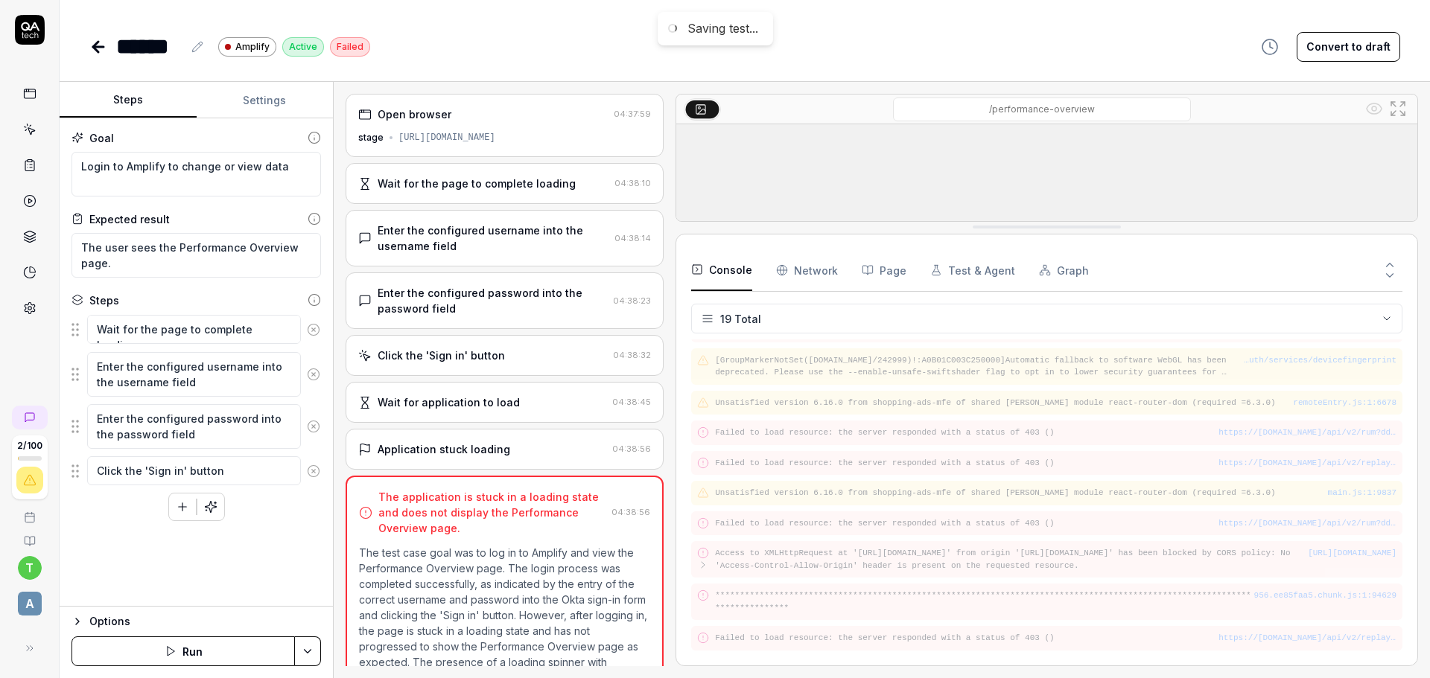
click at [1000, 270] on button "Test & Agent" at bounding box center [972, 270] width 85 height 42
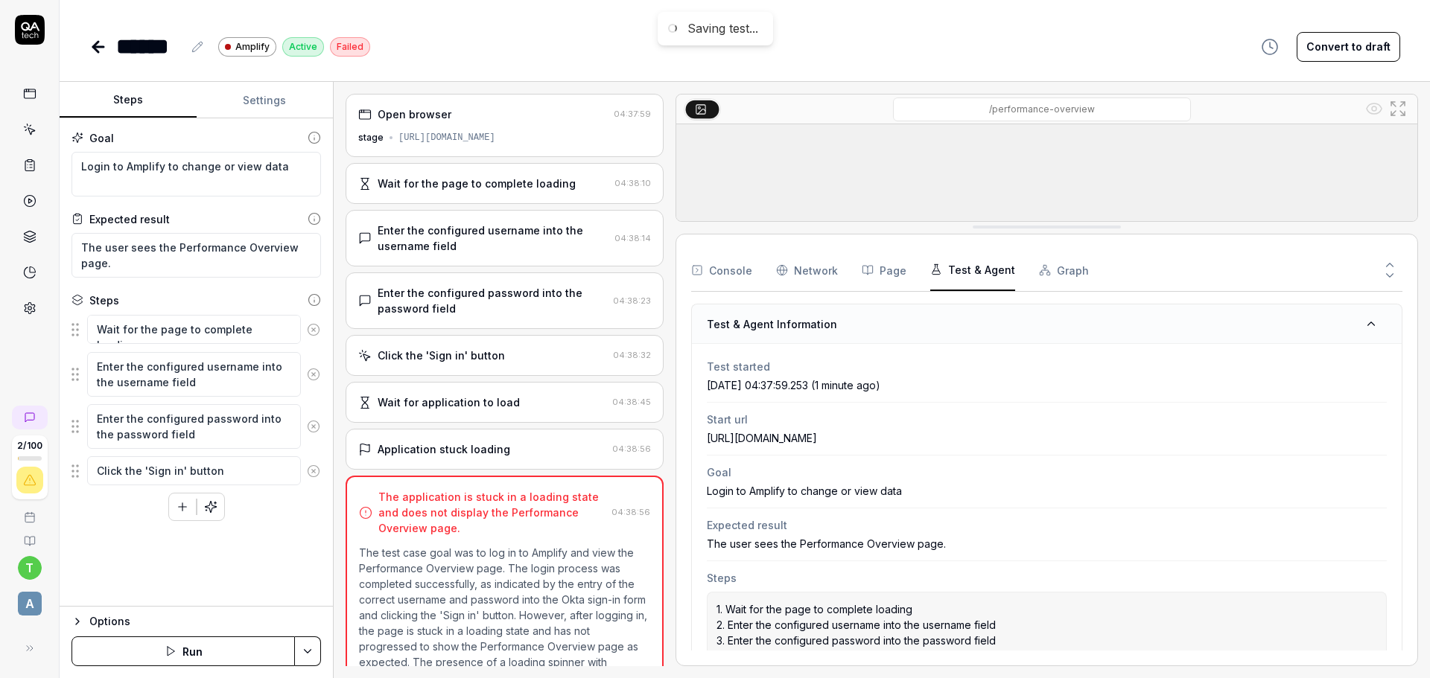
click at [1068, 270] on button "Graph" at bounding box center [1064, 270] width 50 height 42
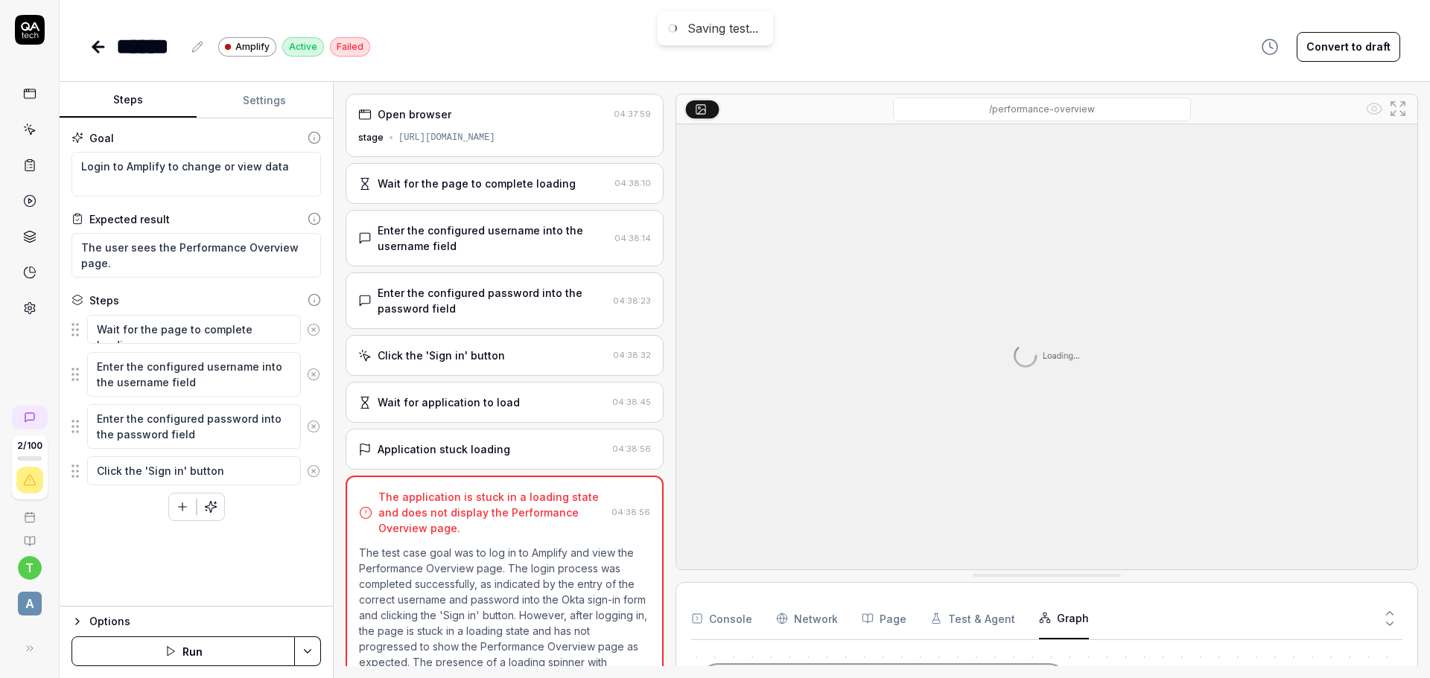
drag, startPoint x: 1184, startPoint y: 232, endPoint x: 1217, endPoint y: 596, distance: 364.9
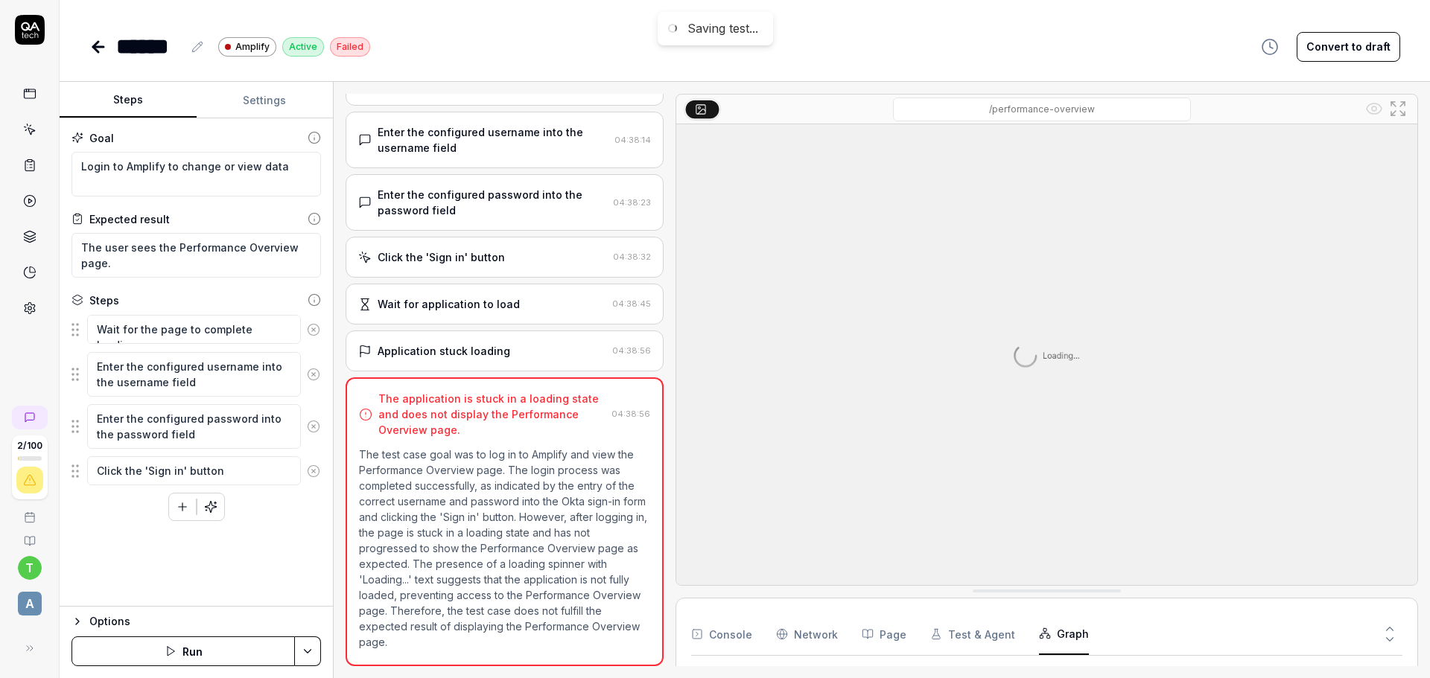
click at [39, 171] on link at bounding box center [29, 165] width 27 height 27
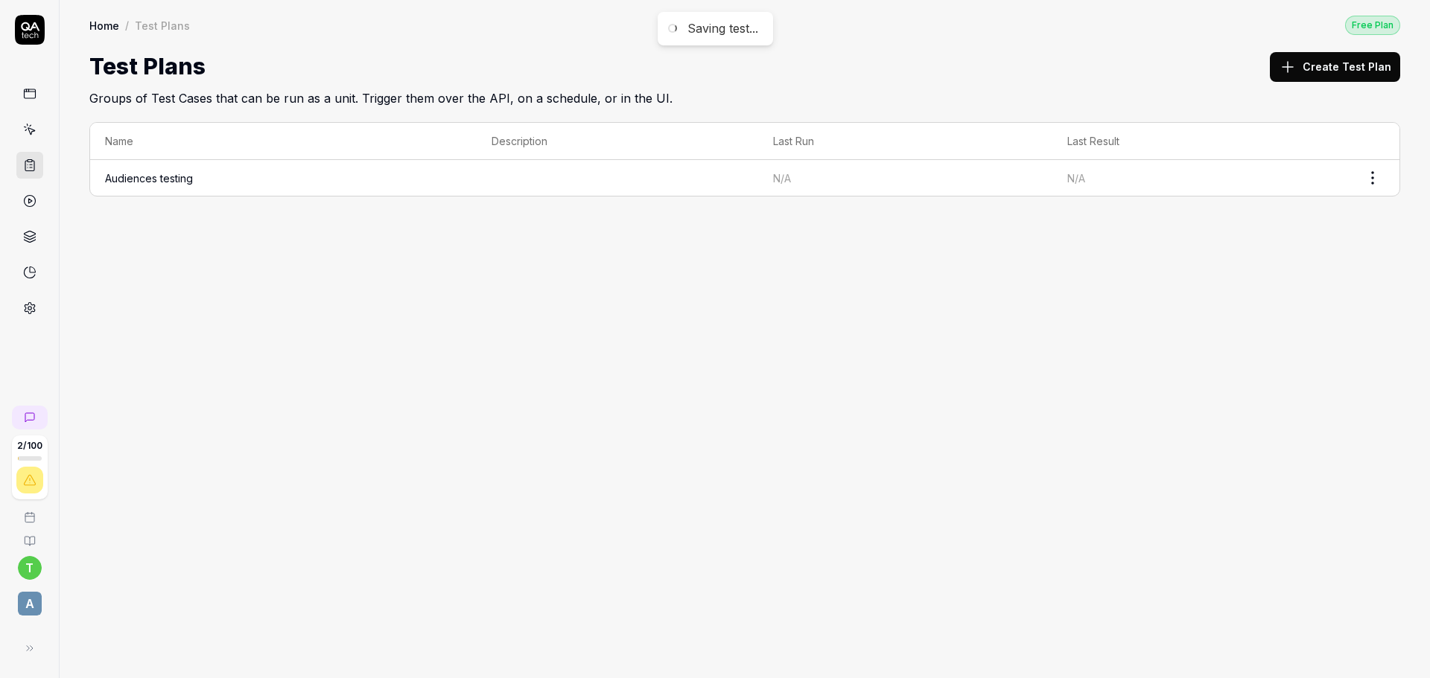
click at [28, 138] on link at bounding box center [29, 129] width 27 height 27
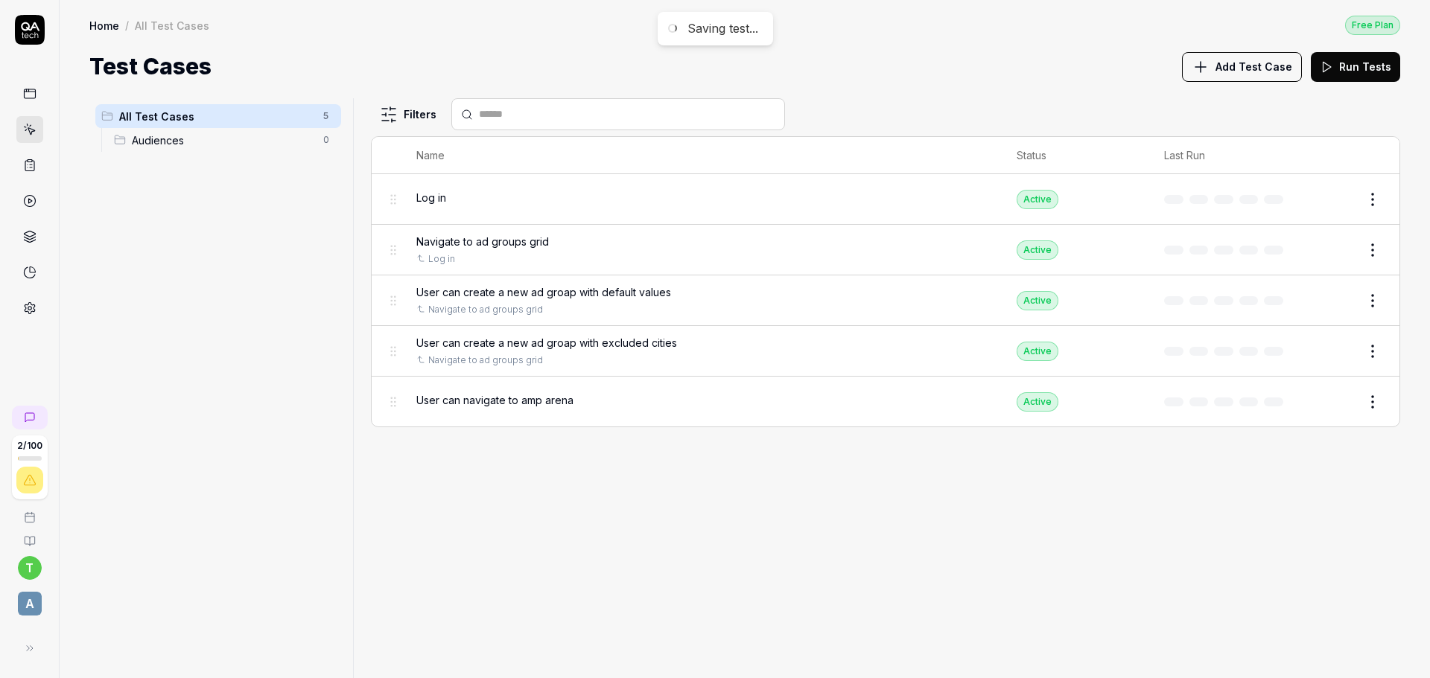
click at [1373, 293] on html "Saving test... 2 / 100 t a Home / All Test Cases Free Plan Home / All Test Case…" at bounding box center [715, 339] width 1430 height 678
click at [163, 134] on html "Saving test... 2 / 100 t a Home / All Test Cases Free Plan Home / All Test Case…" at bounding box center [715, 339] width 1430 height 678
click at [162, 142] on span "Audiences" at bounding box center [223, 141] width 182 height 16
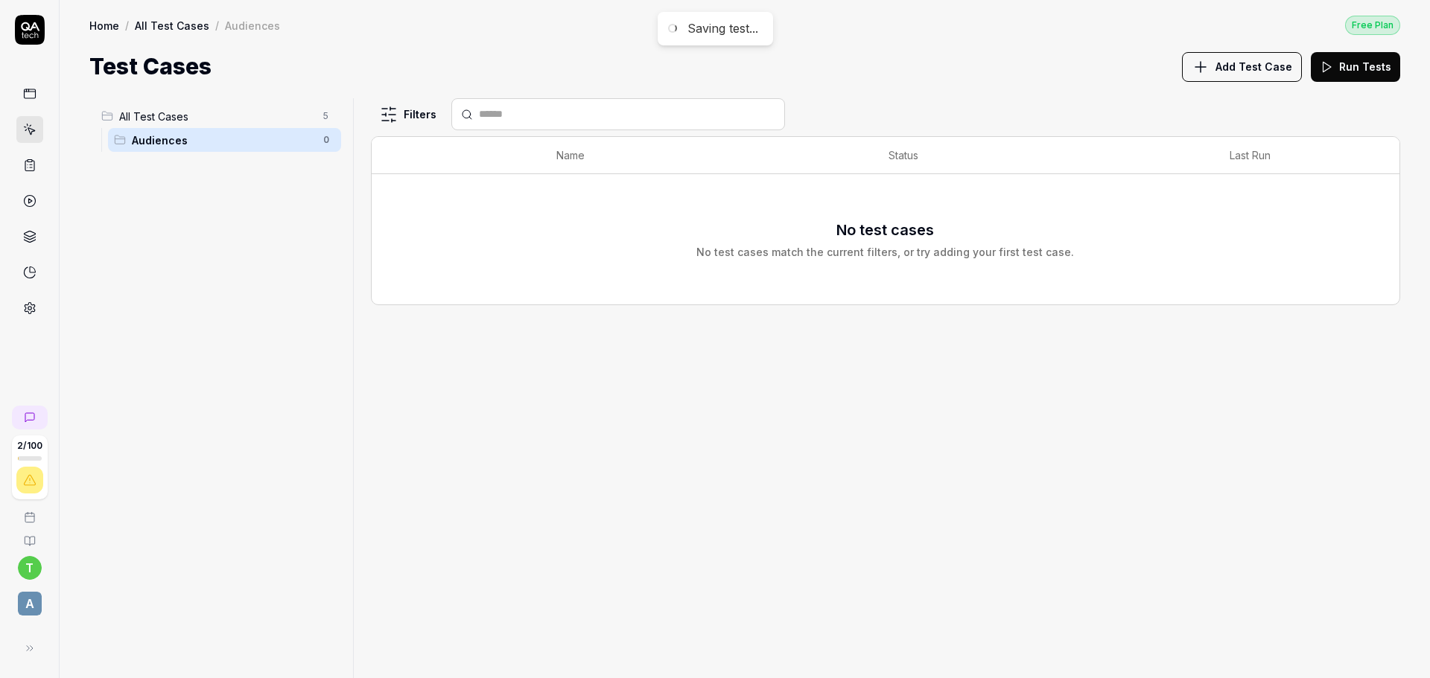
click at [177, 121] on span "All Test Cases" at bounding box center [216, 117] width 195 height 16
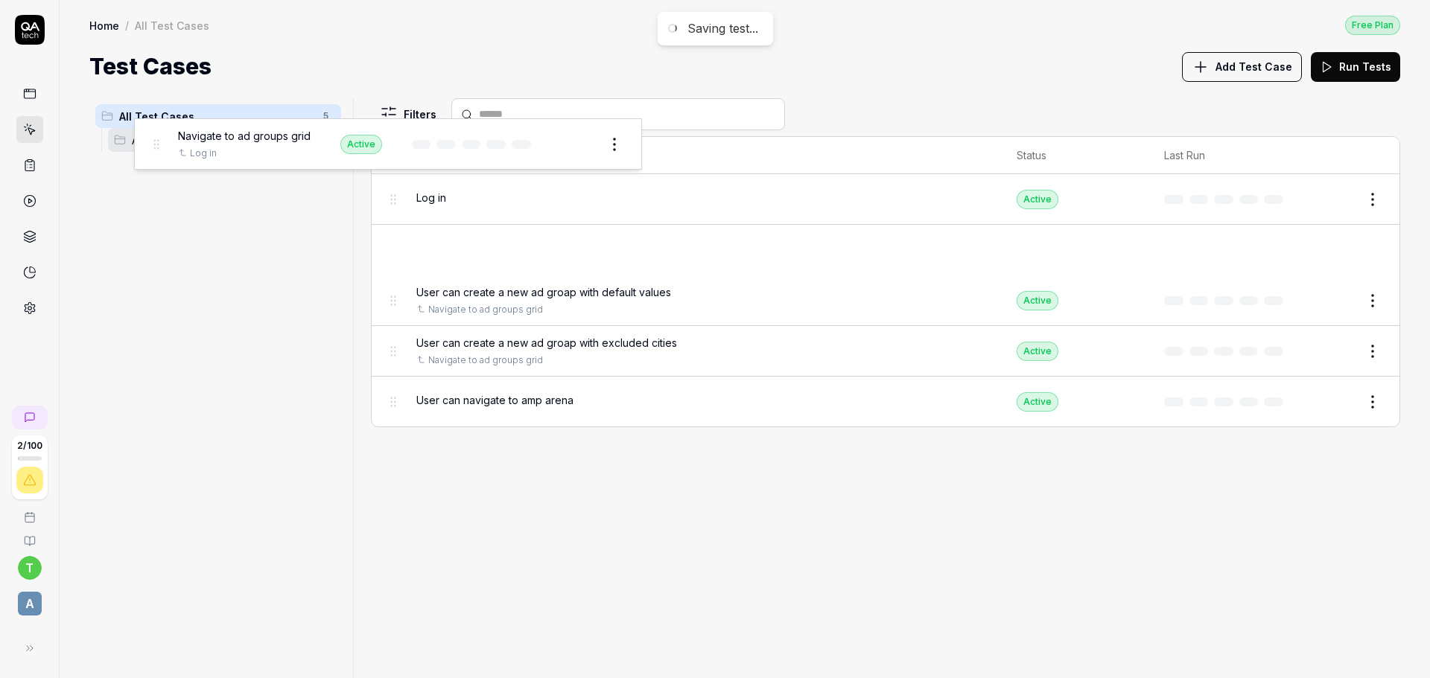
drag, startPoint x: 389, startPoint y: 253, endPoint x: 152, endPoint y: 147, distance: 260.3
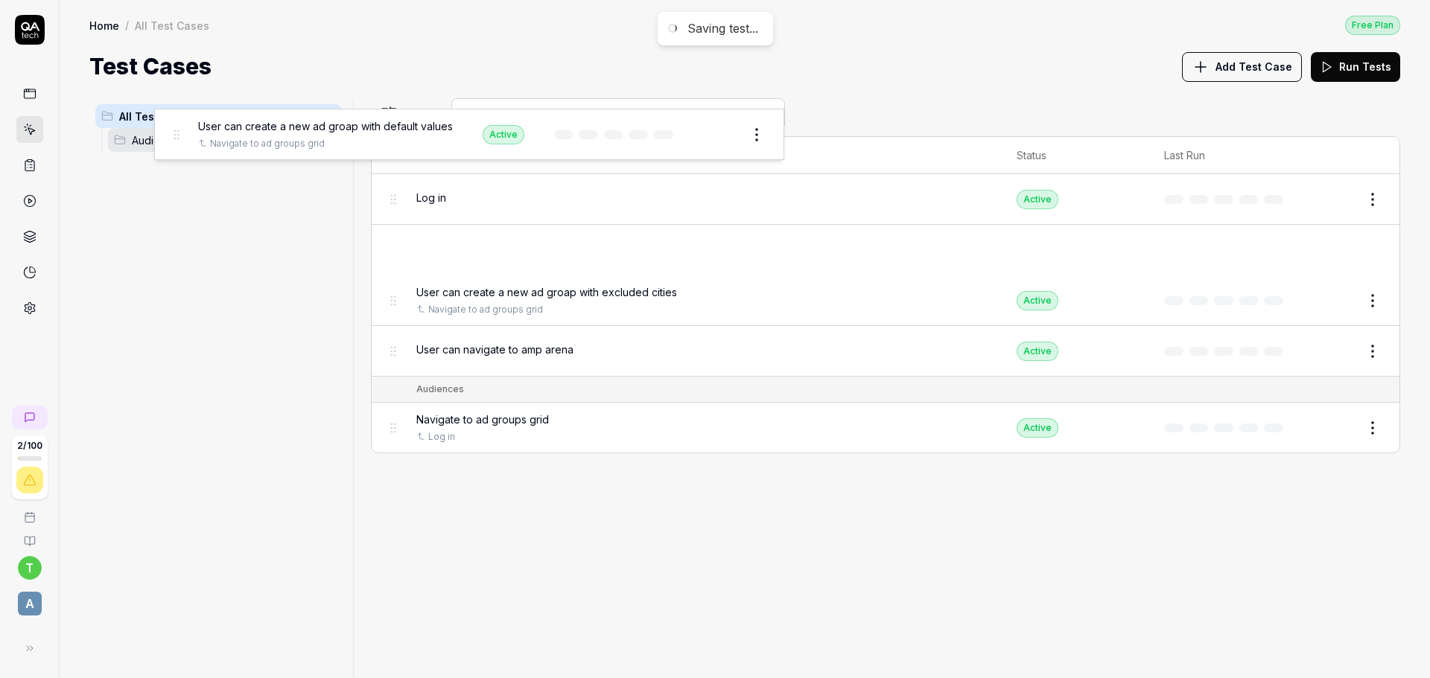
drag, startPoint x: 390, startPoint y: 255, endPoint x: 173, endPoint y: 139, distance: 246.5
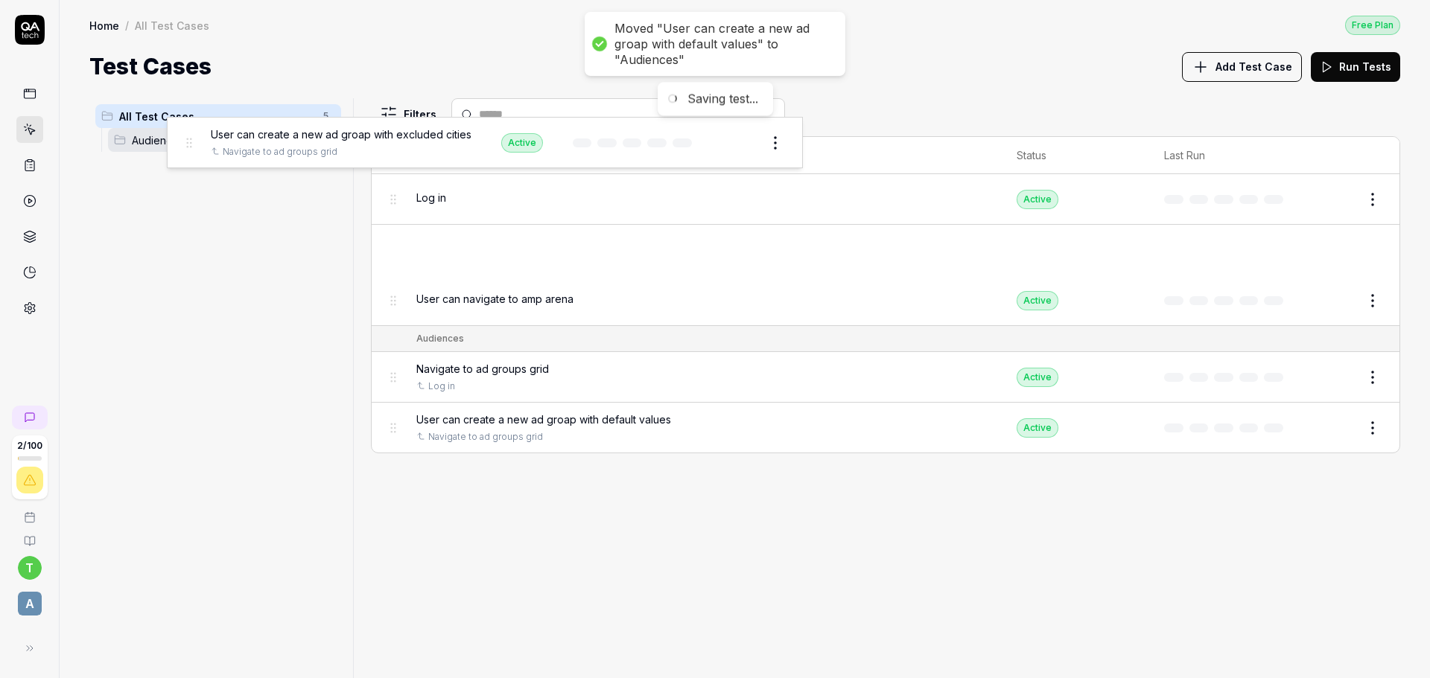
drag, startPoint x: 389, startPoint y: 255, endPoint x: 185, endPoint y: 147, distance: 231.5
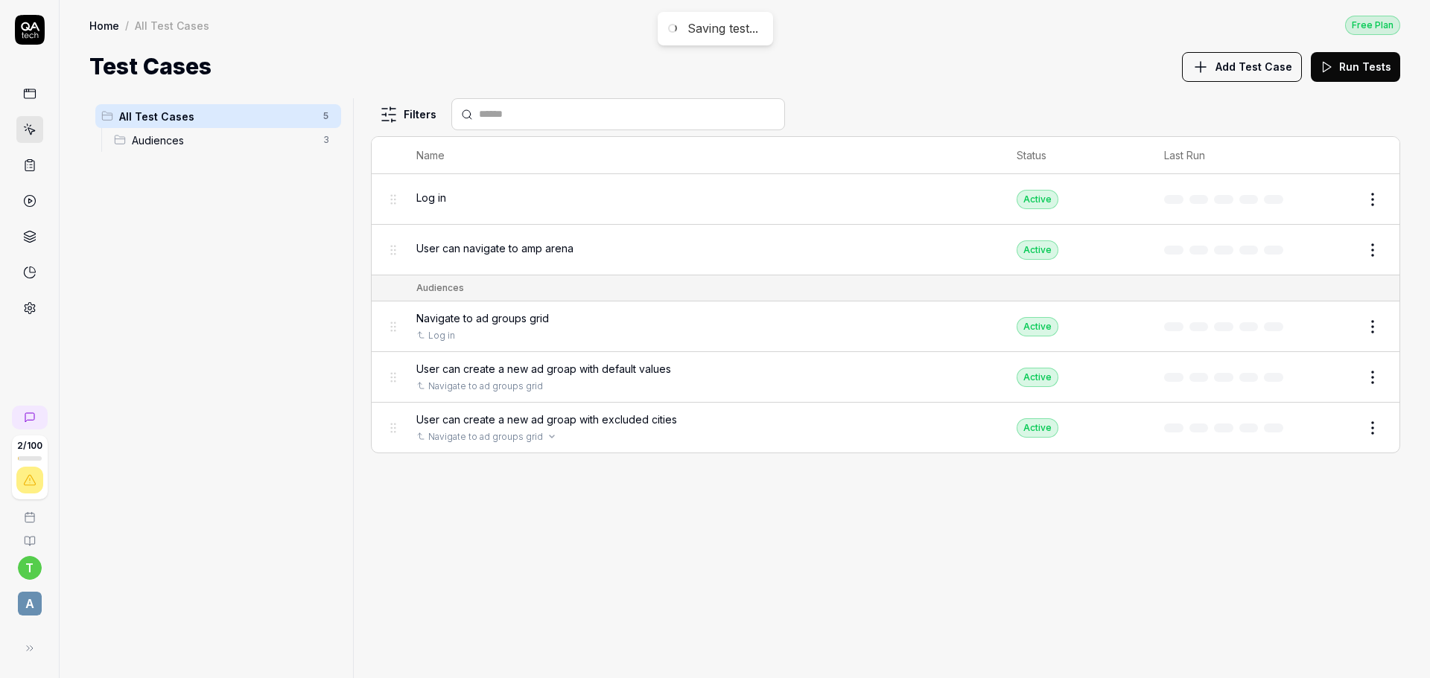
click at [651, 439] on div "Navigate to ad groups grid" at bounding box center [701, 436] width 570 height 13
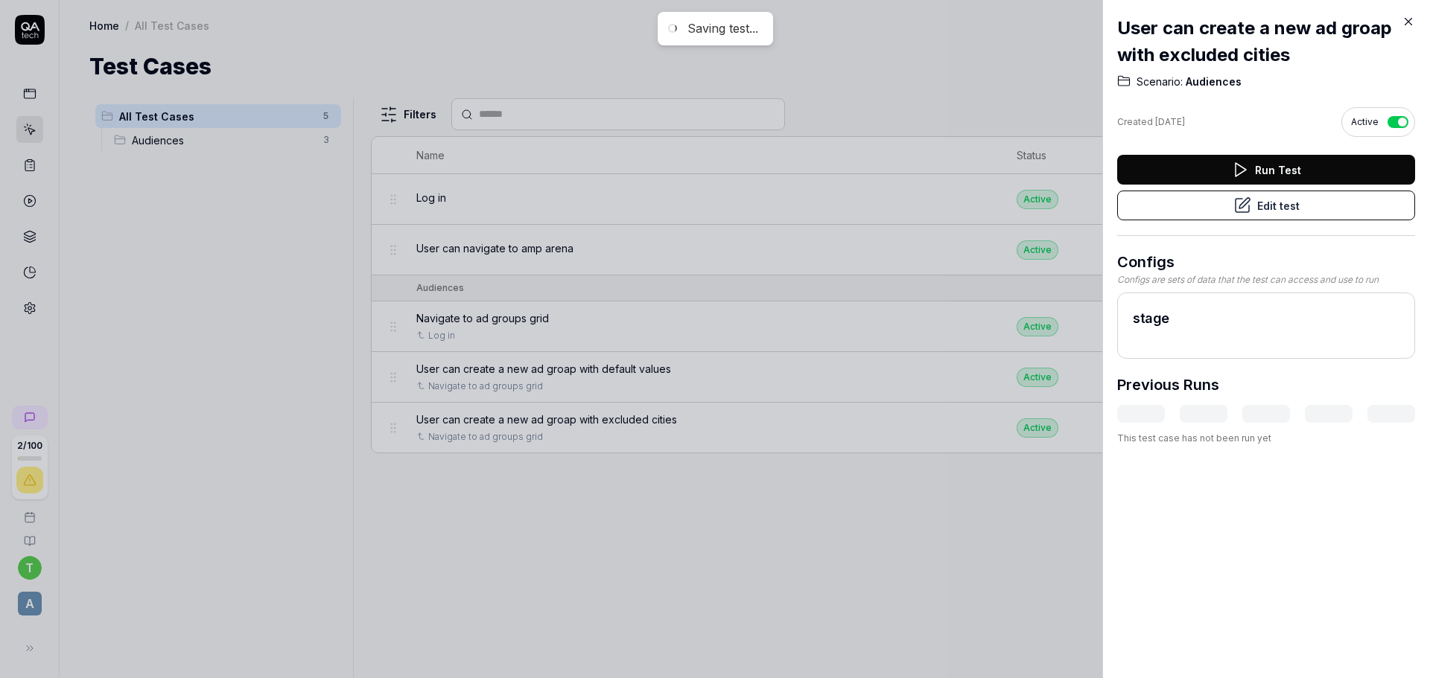
click at [1410, 19] on icon at bounding box center [1407, 21] width 13 height 13
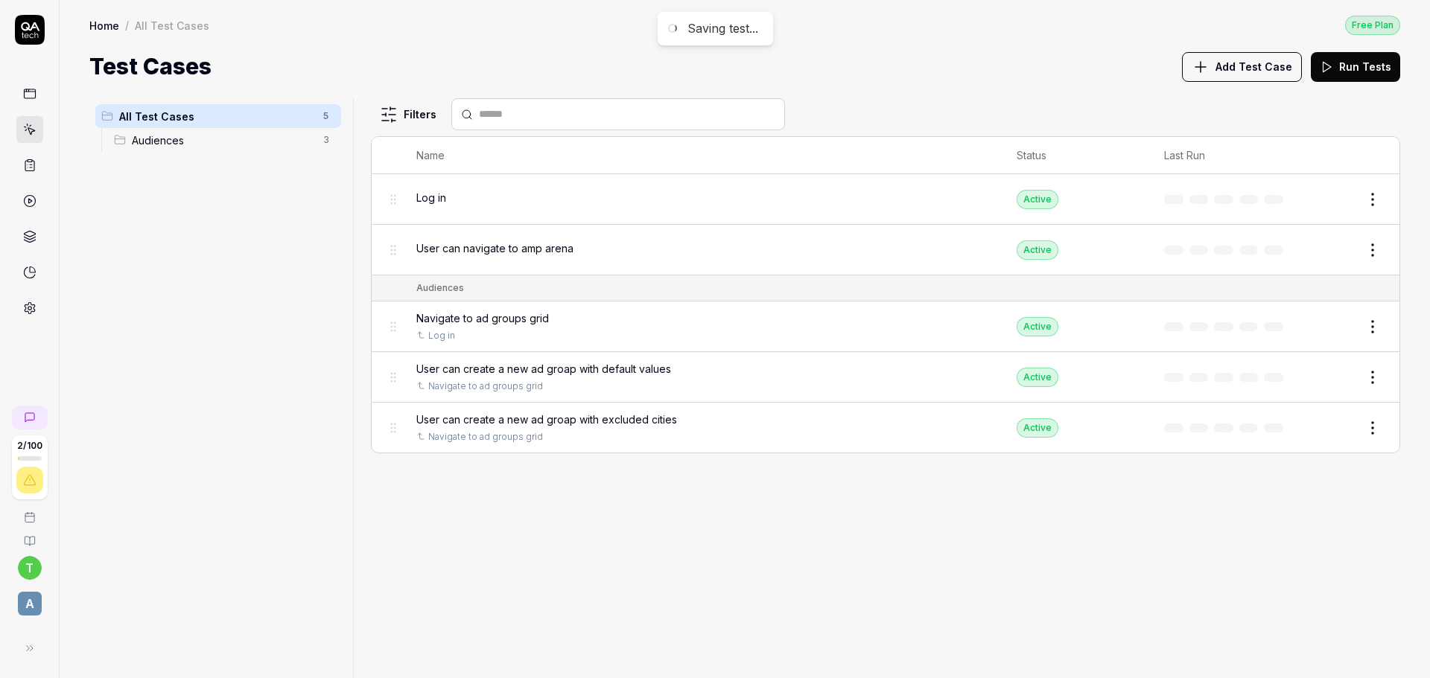
click at [25, 175] on link at bounding box center [29, 165] width 27 height 27
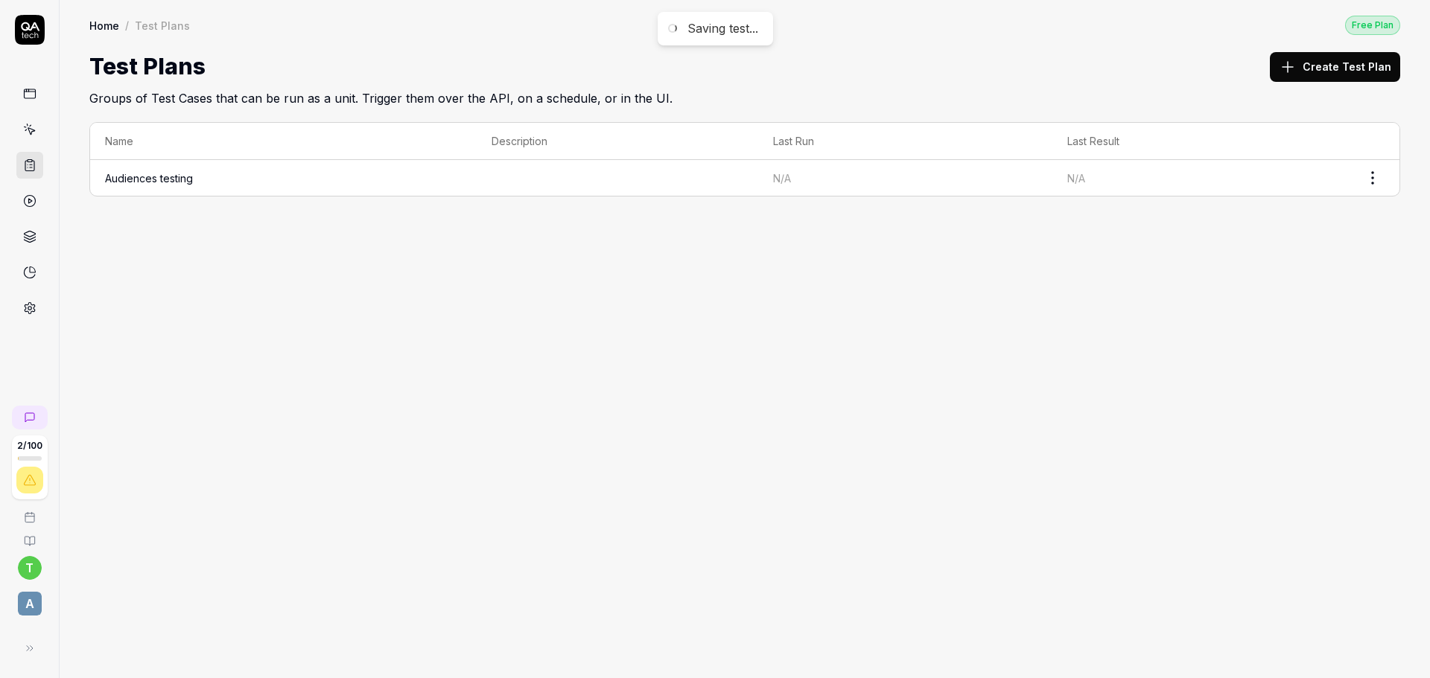
click at [25, 212] on link at bounding box center [29, 201] width 27 height 27
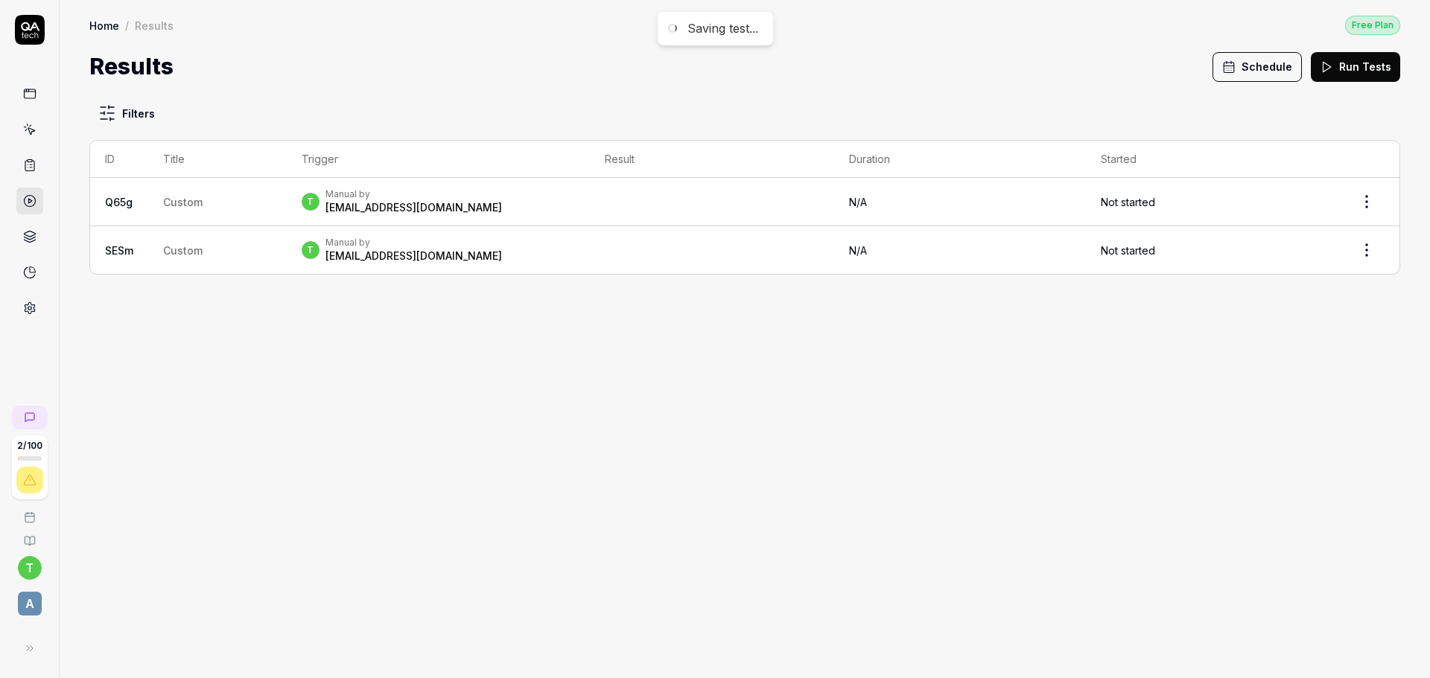
click at [32, 238] on icon at bounding box center [29, 236] width 13 height 13
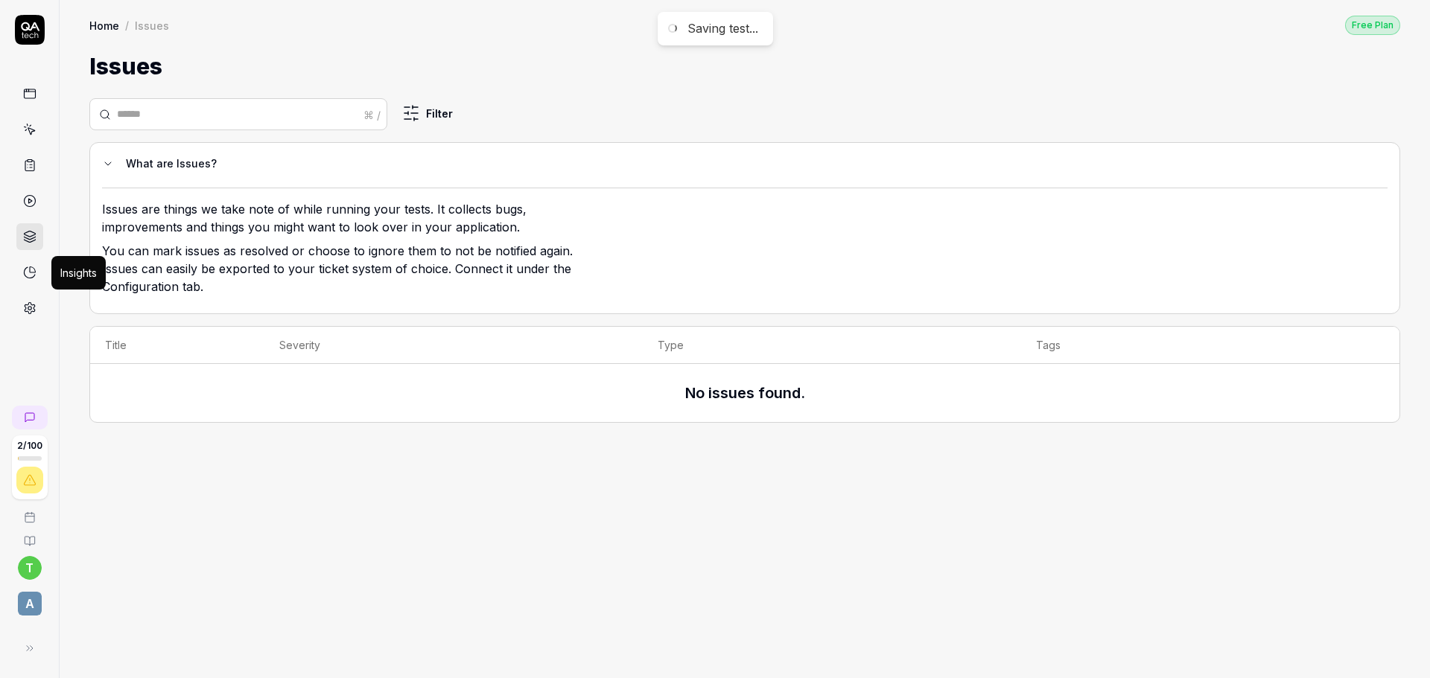
click at [31, 271] on icon at bounding box center [29, 272] width 13 height 13
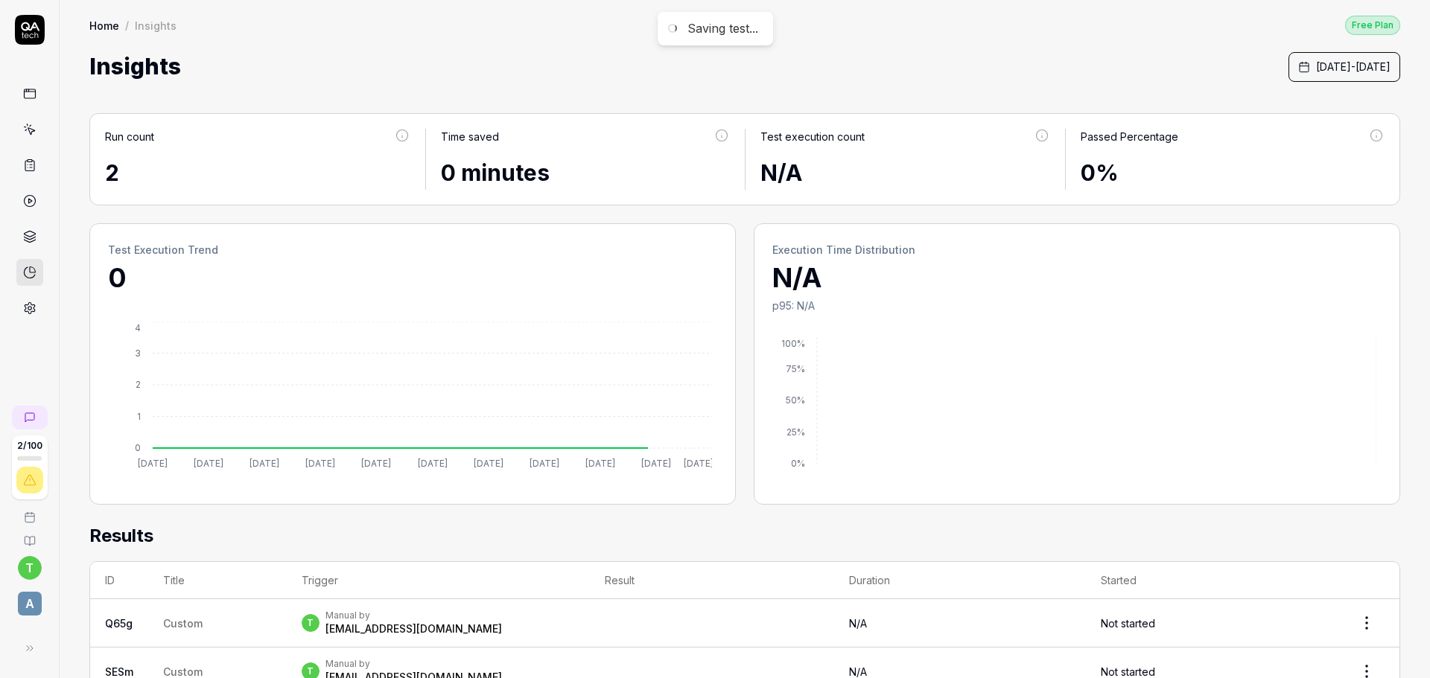
click at [36, 310] on link at bounding box center [29, 308] width 27 height 27
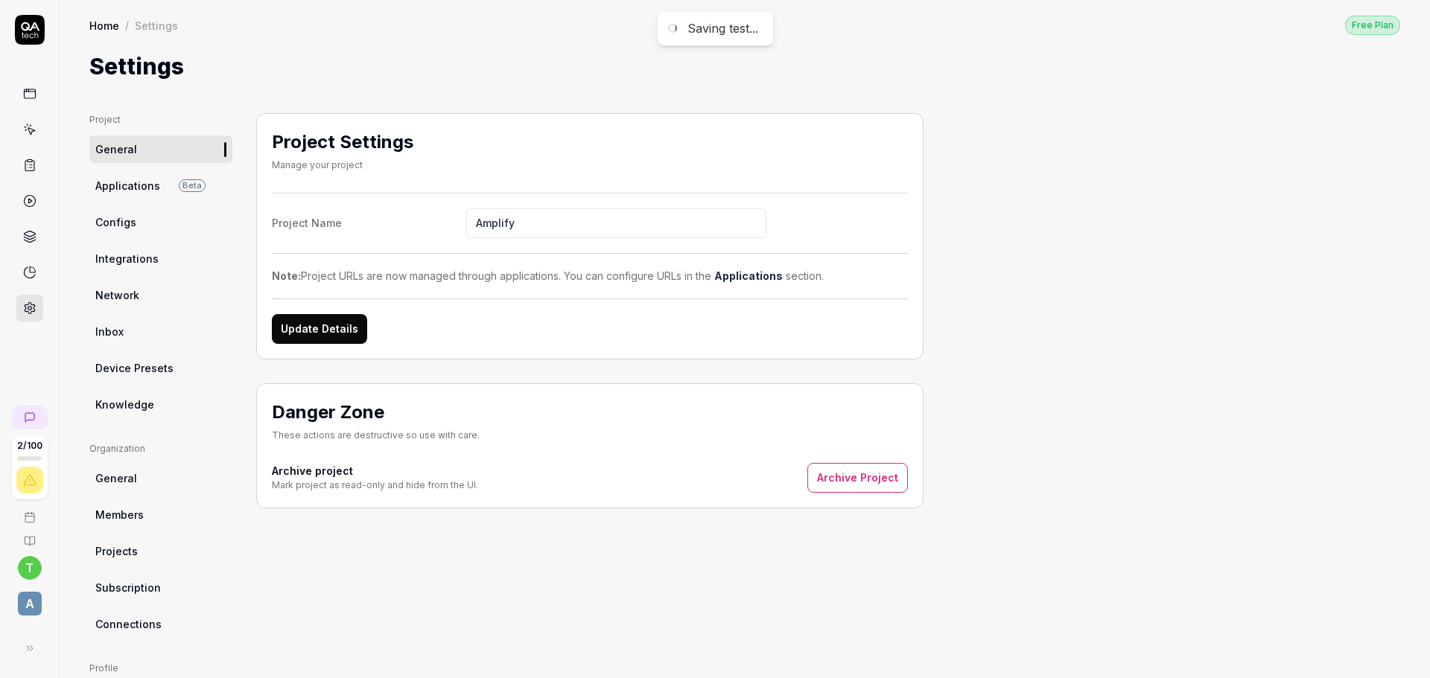
click at [147, 417] on link "Knowledge" at bounding box center [160, 405] width 143 height 28
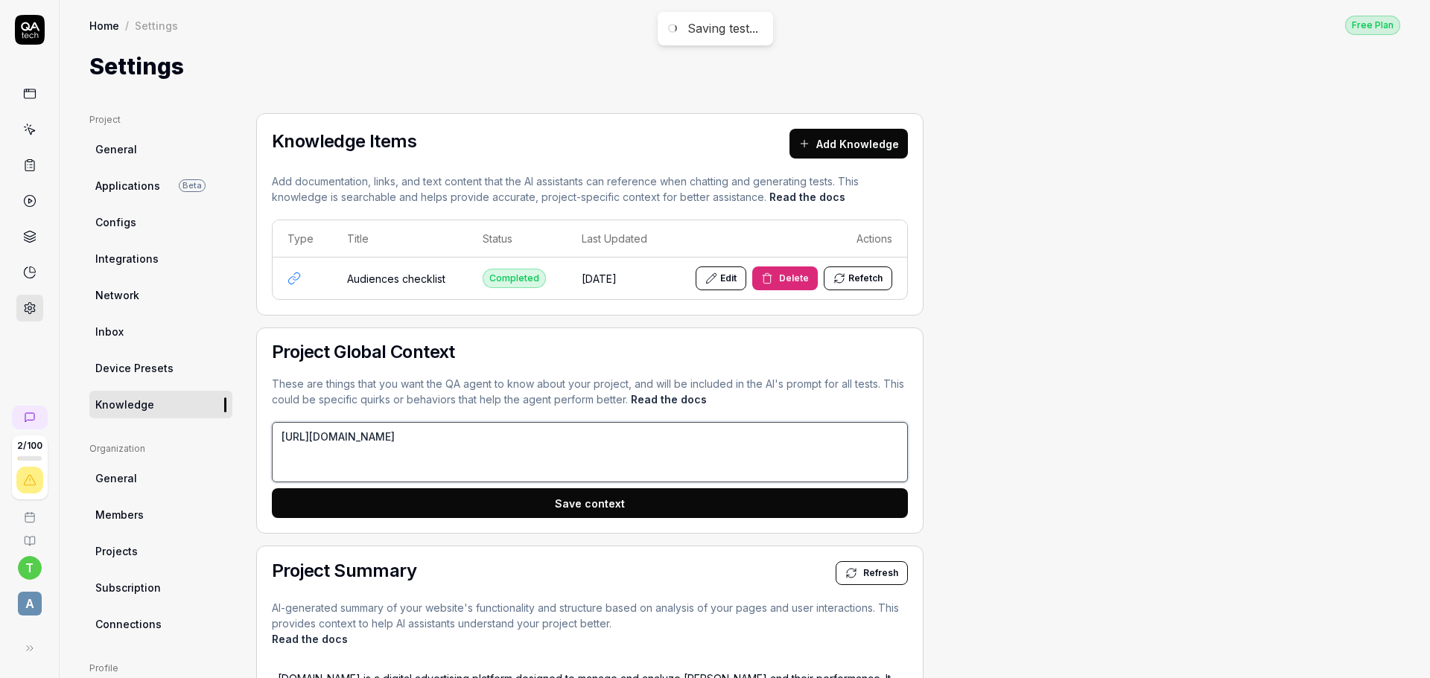
click at [493, 464] on textarea "https://docs.google.com/spreadsheets/d/1rvMUCVWgdaS9rKTcAiVyUiHCaWXLGs0MvVOTLZ7…" at bounding box center [590, 452] width 636 height 60
drag, startPoint x: 885, startPoint y: 433, endPoint x: 0, endPoint y: 474, distance: 885.7
click at [0, 474] on div "2 / 100 t a Home / Settings Free Plan Home / Settings Free Plan Settings Projec…" at bounding box center [715, 339] width 1430 height 678
paste textarea "The page may take up to 2 seconds to load."
drag, startPoint x: 306, startPoint y: 437, endPoint x: 213, endPoint y: 437, distance: 93.1
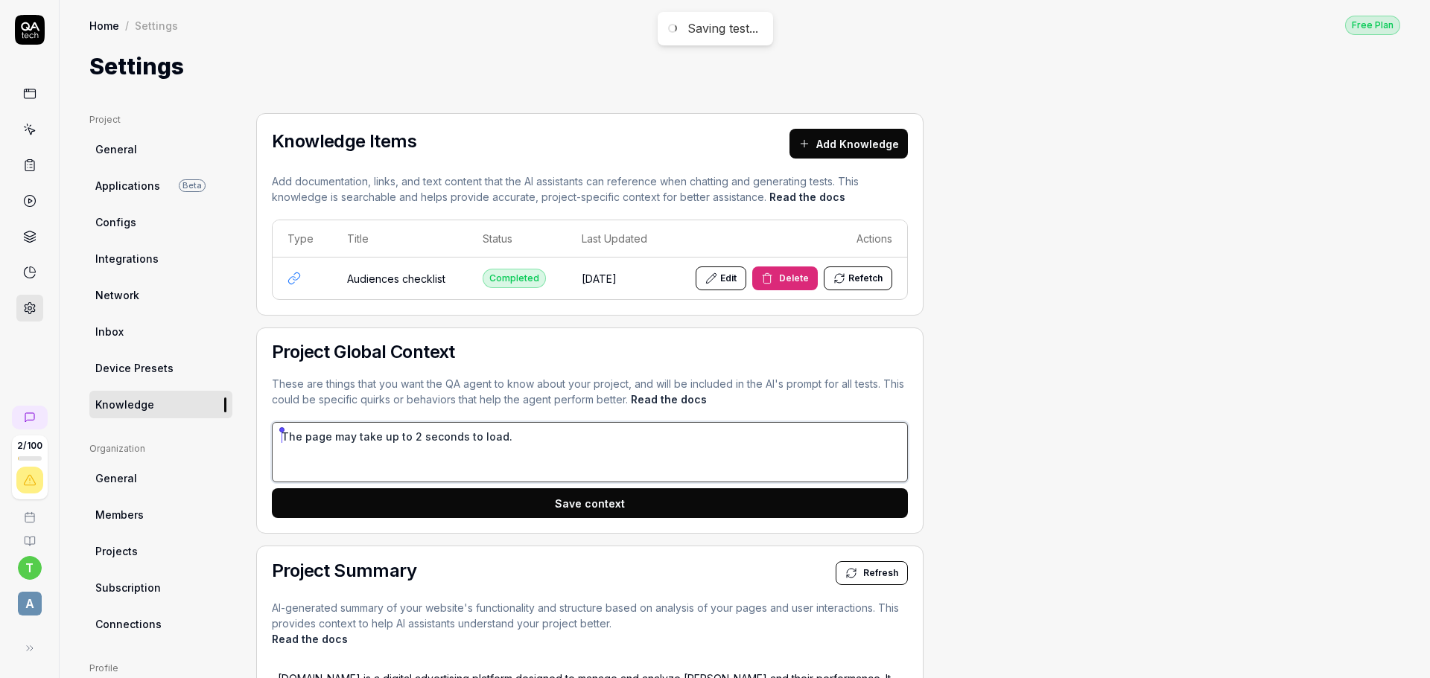
type textarea "Pages may take up to 2 seconds to load."
click at [543, 501] on button "Save context" at bounding box center [590, 504] width 636 height 30
click at [865, 278] on button "Refetch" at bounding box center [858, 279] width 69 height 24
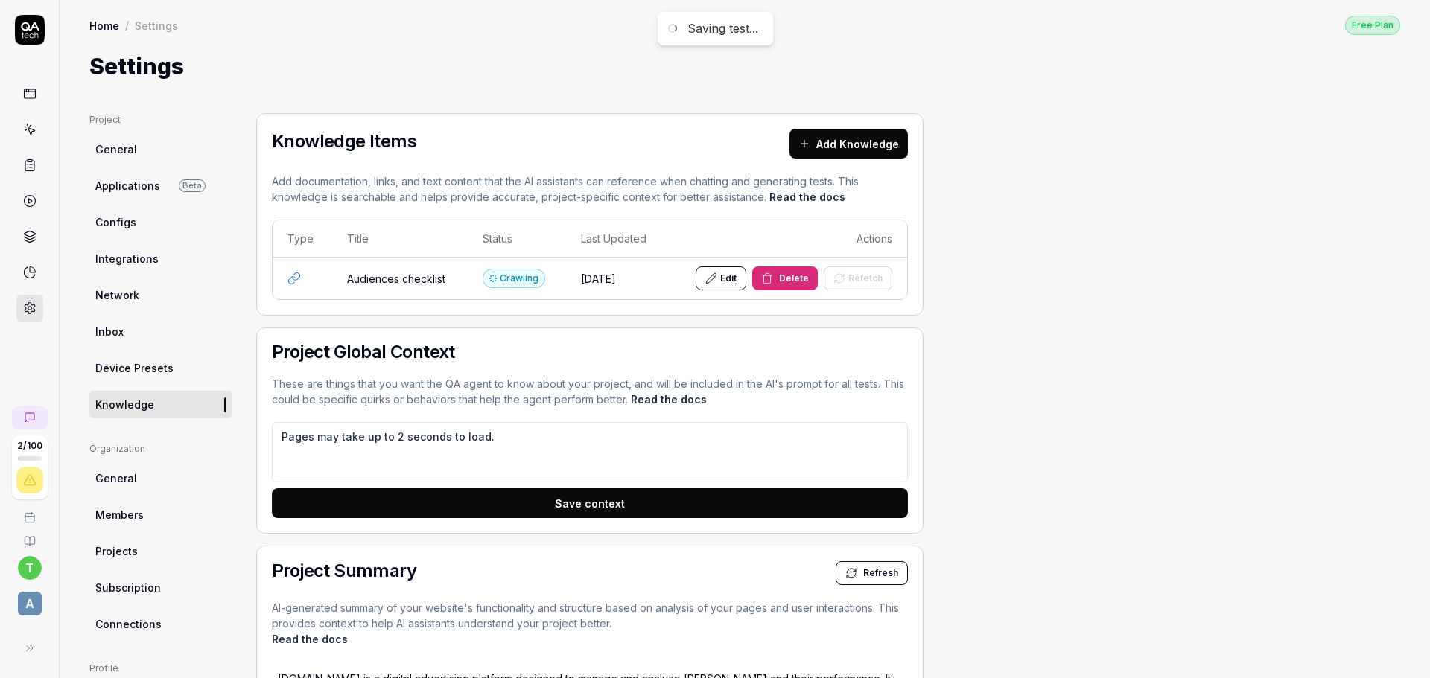
click at [128, 182] on span "Applications" at bounding box center [127, 186] width 65 height 16
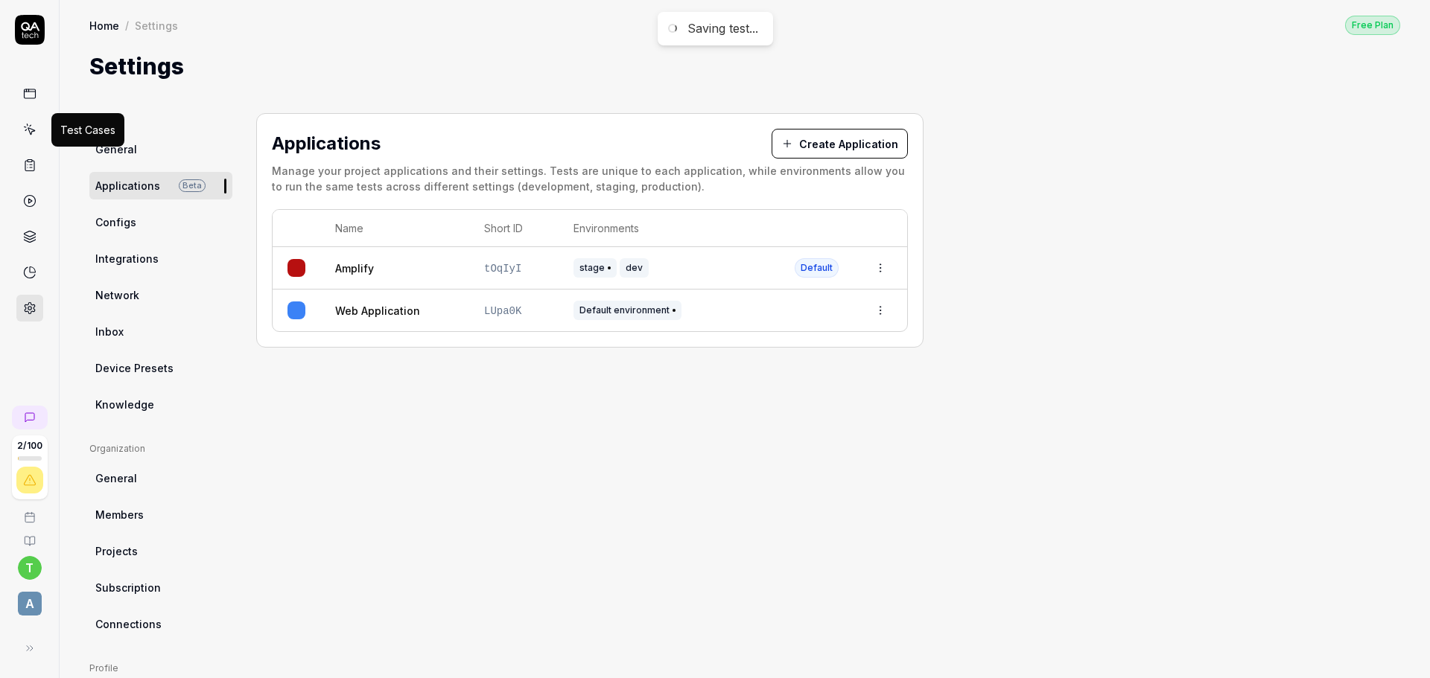
click at [23, 130] on icon at bounding box center [29, 129] width 13 height 13
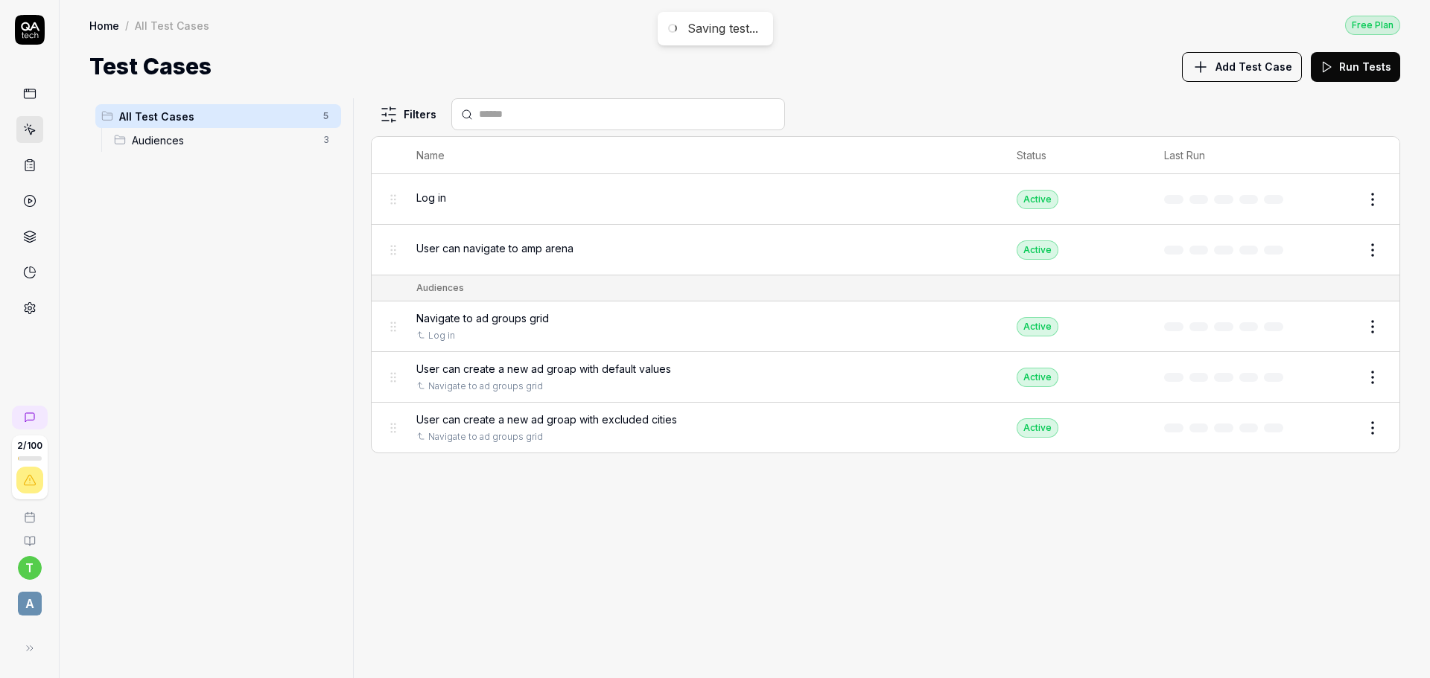
click at [161, 141] on span "Audiences" at bounding box center [223, 141] width 182 height 16
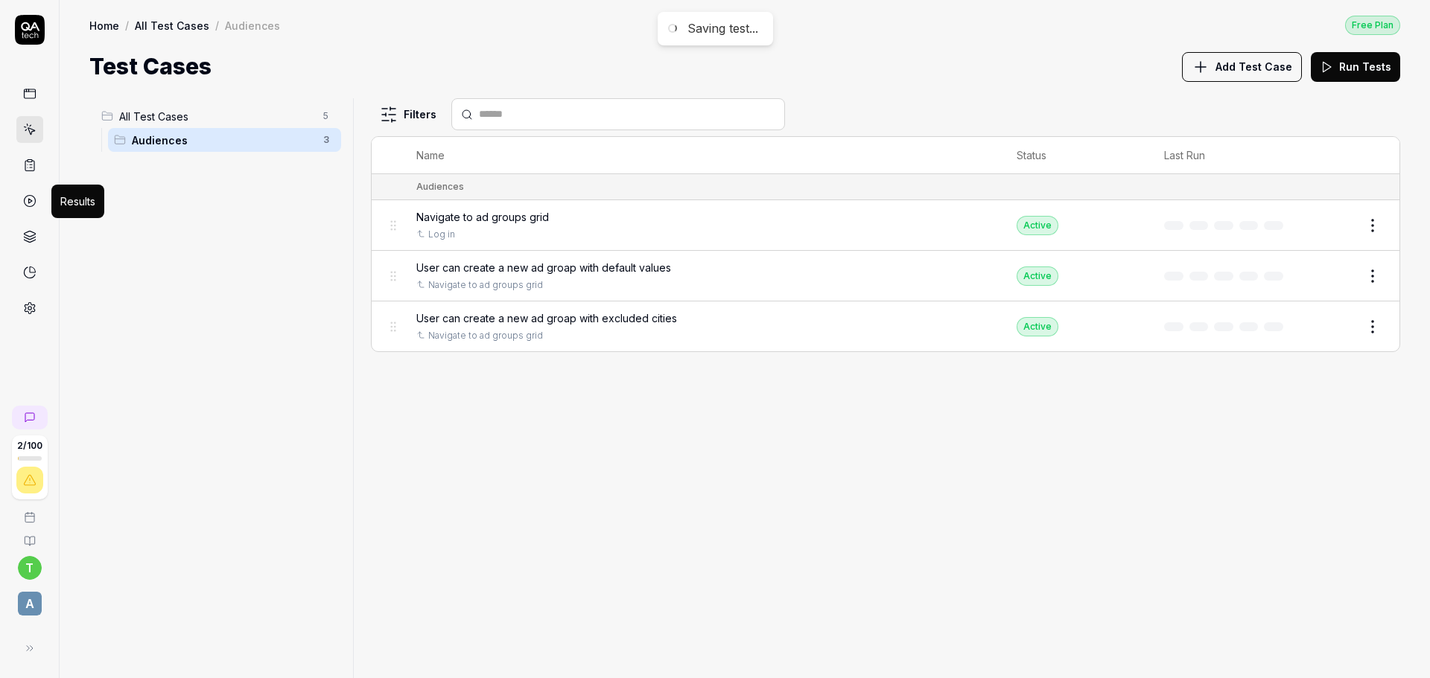
click at [31, 203] on icon at bounding box center [29, 200] width 13 height 13
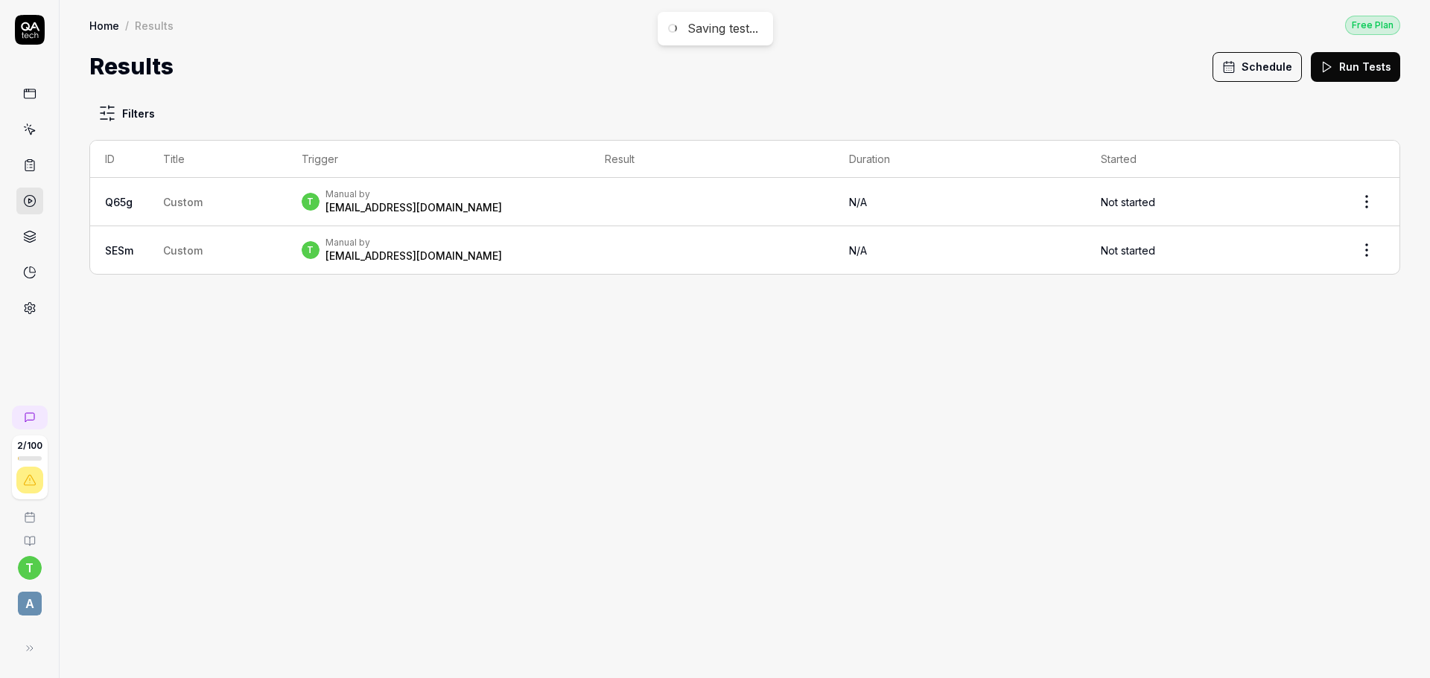
click at [22, 167] on link at bounding box center [29, 165] width 27 height 27
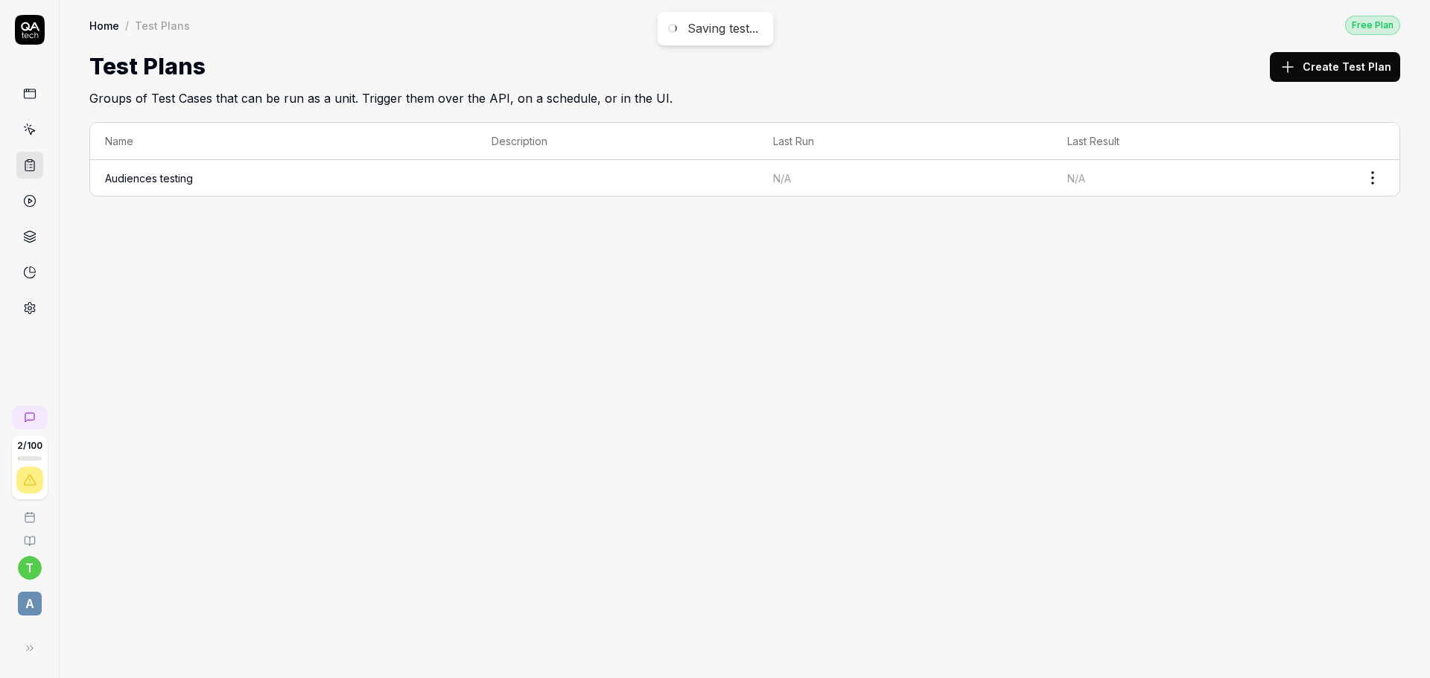
click at [195, 174] on td "Audiences testing" at bounding box center [283, 178] width 386 height 36
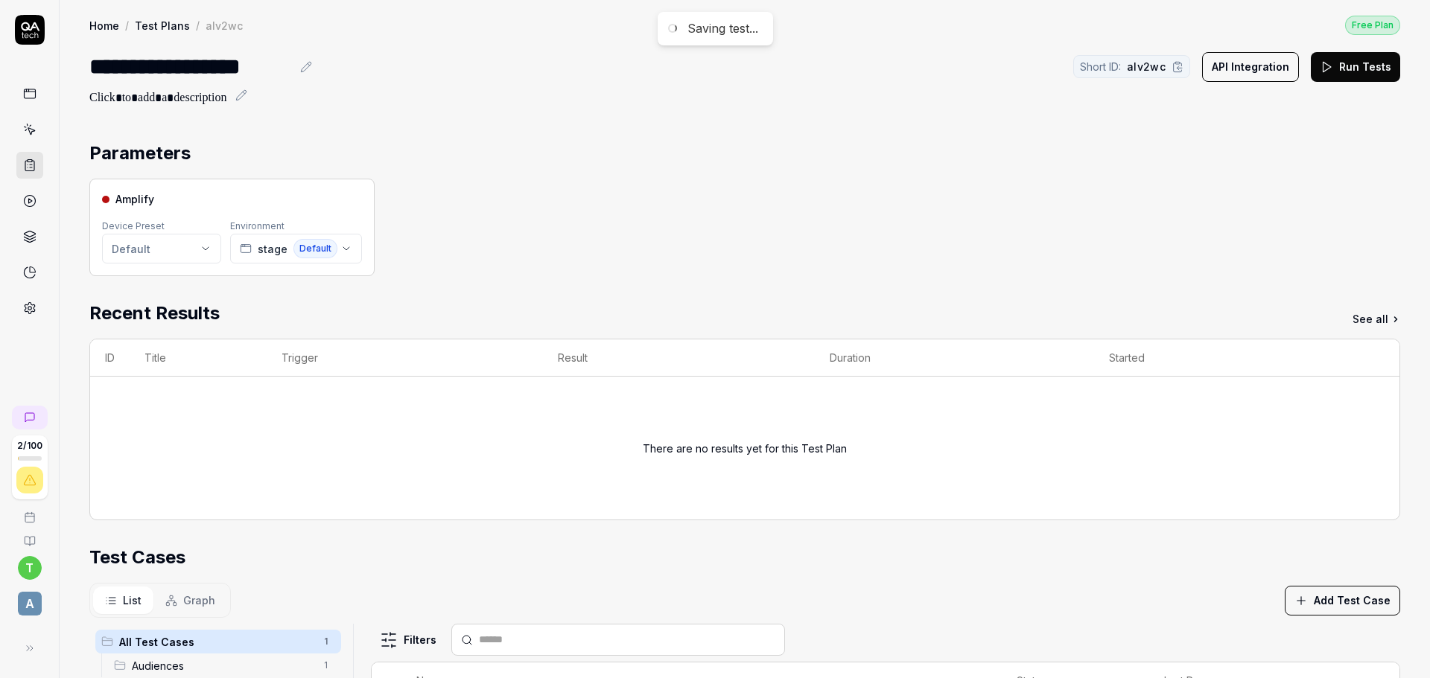
click at [177, 252] on html "**********" at bounding box center [715, 339] width 1430 height 678
click at [559, 252] on html "**********" at bounding box center [715, 339] width 1430 height 678
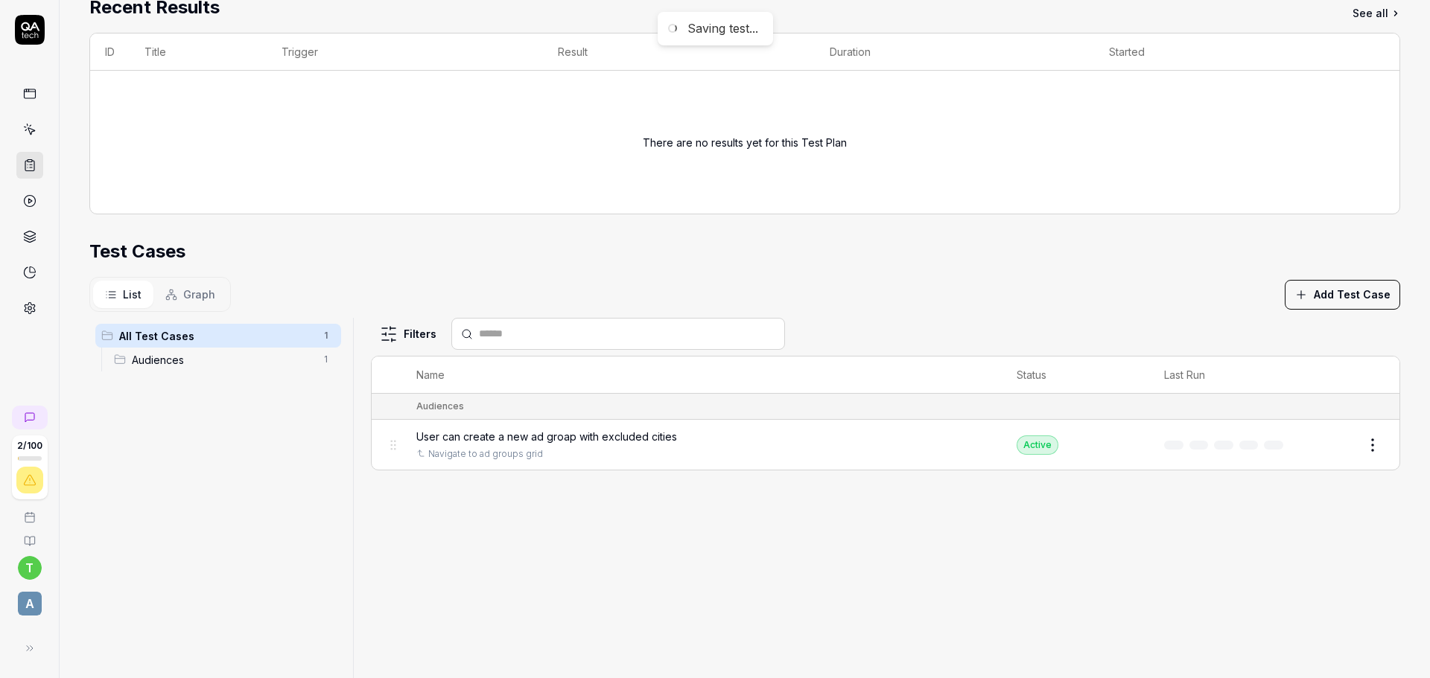
scroll to position [356, 0]
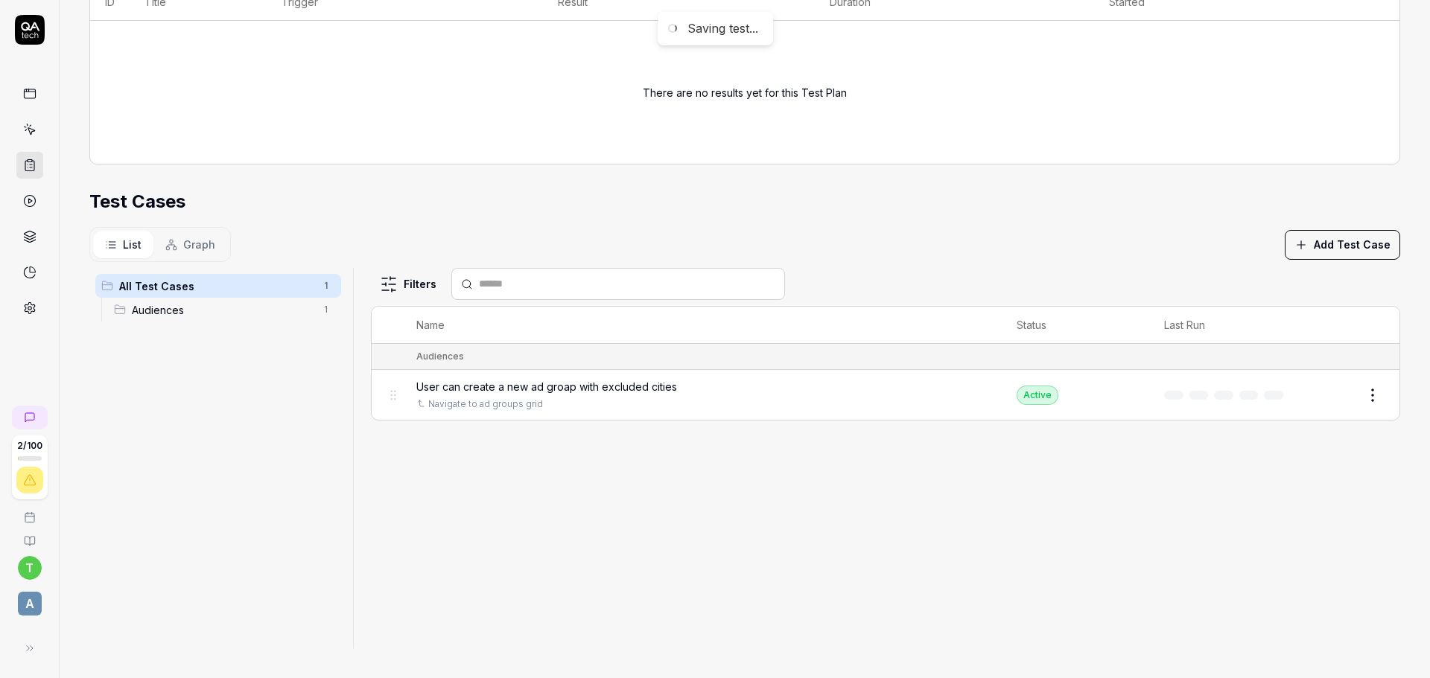
click at [207, 312] on span "Audiences" at bounding box center [223, 310] width 182 height 16
click at [28, 241] on icon at bounding box center [29, 236] width 13 height 13
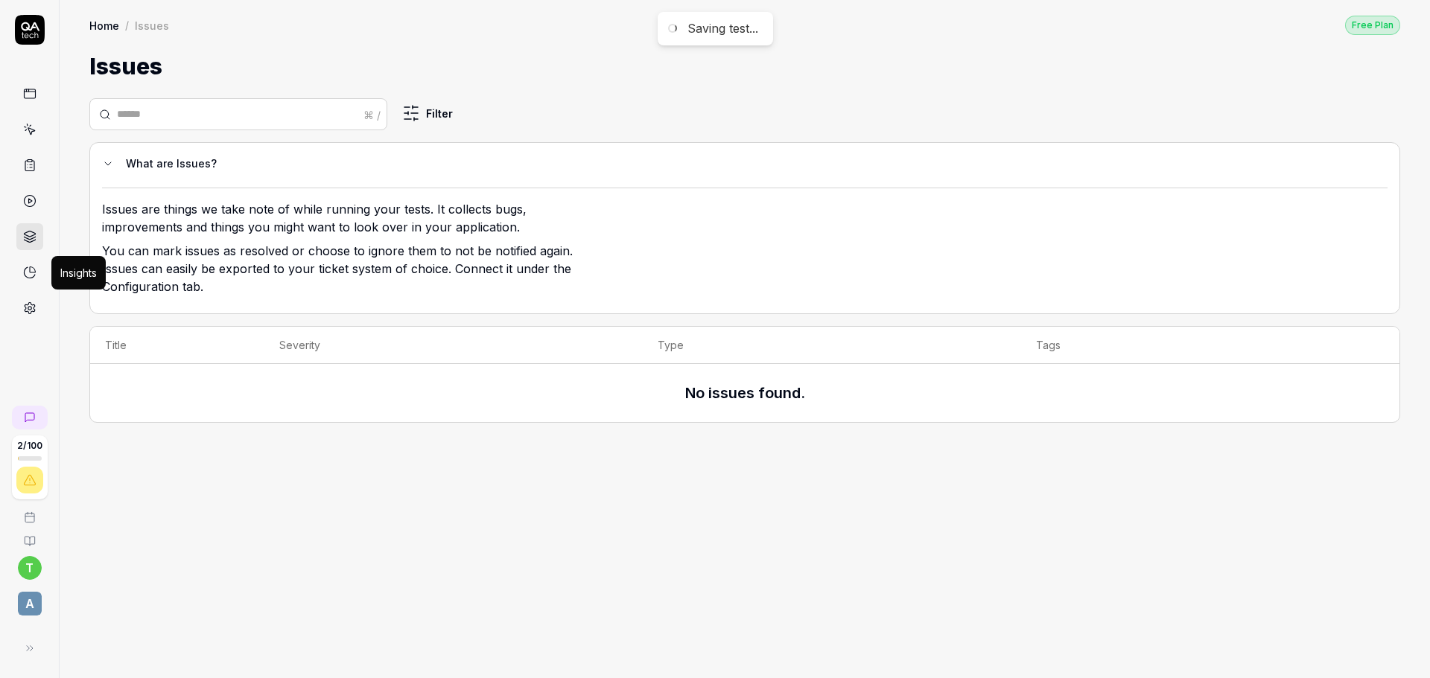
click at [33, 267] on icon at bounding box center [29, 272] width 13 height 13
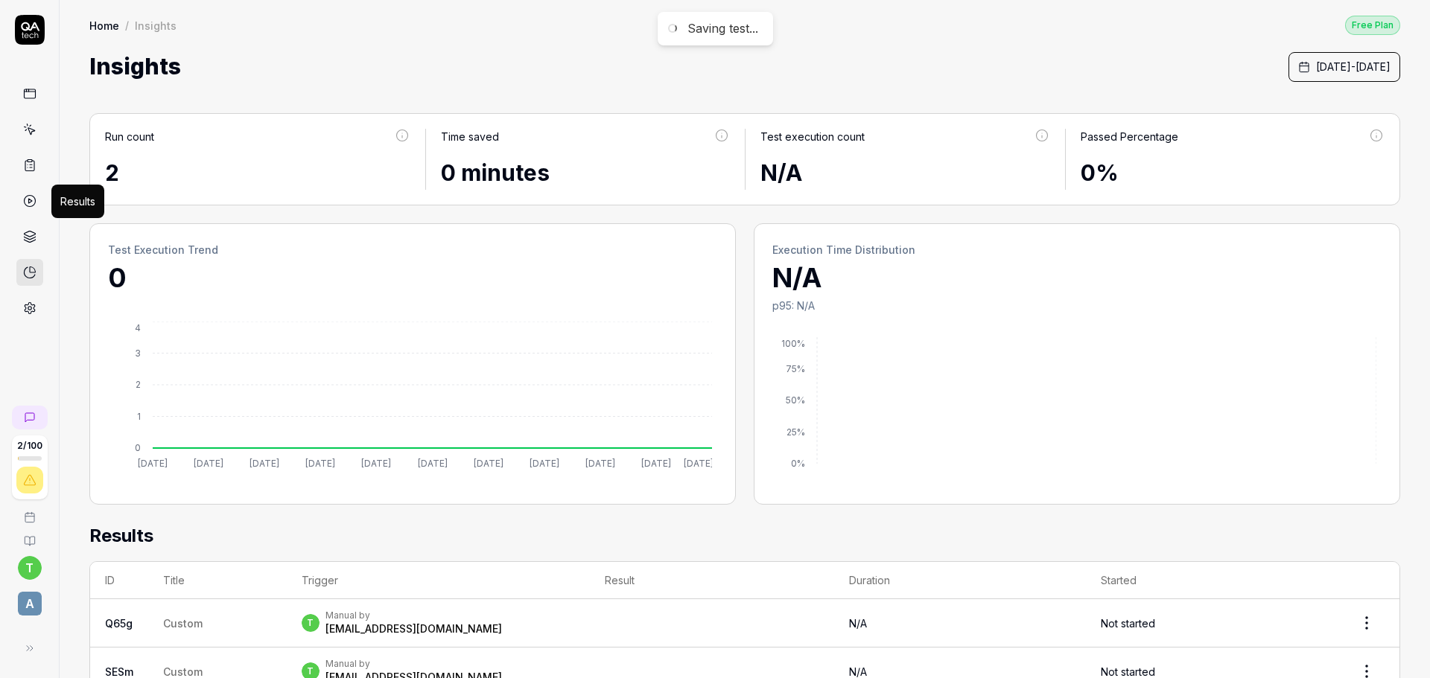
click at [28, 197] on icon at bounding box center [29, 200] width 13 height 13
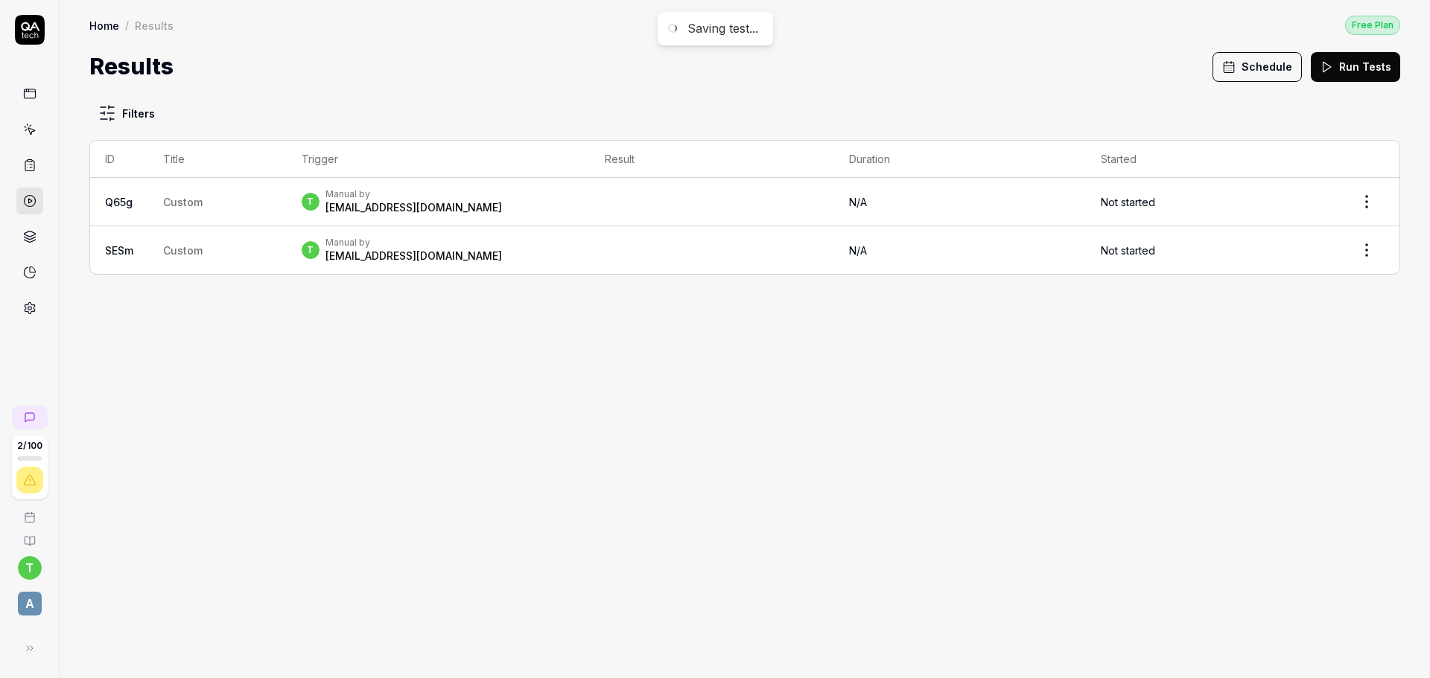
click at [33, 171] on icon at bounding box center [29, 165] width 13 height 13
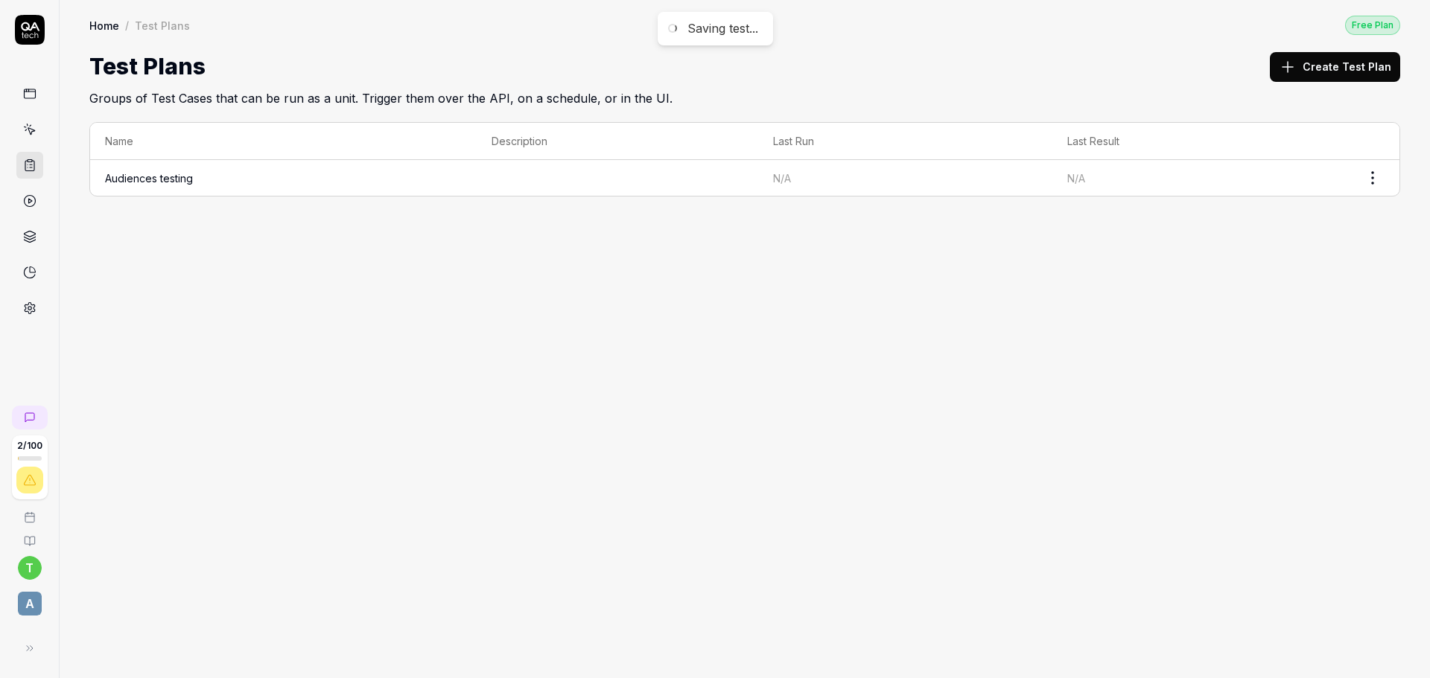
click at [30, 131] on icon at bounding box center [29, 129] width 13 height 13
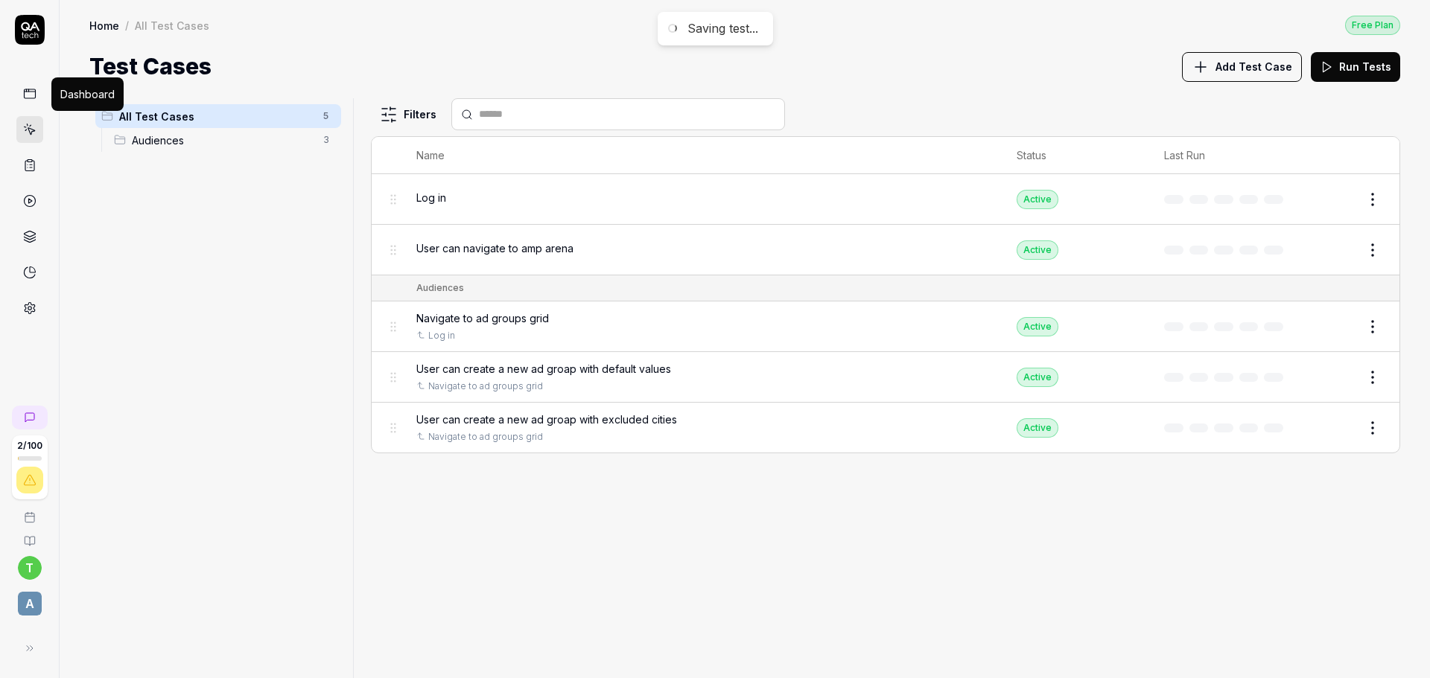
click at [28, 95] on icon at bounding box center [29, 93] width 13 height 13
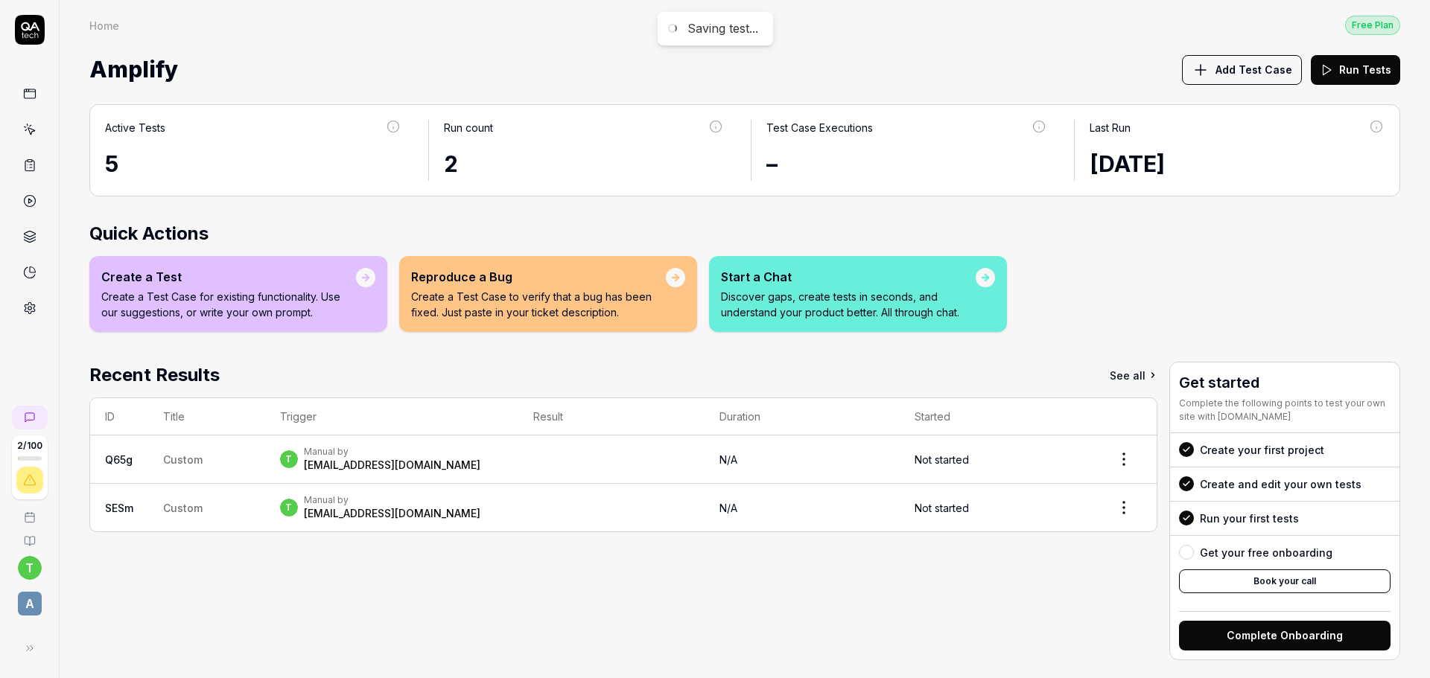
click at [35, 130] on icon at bounding box center [29, 129] width 13 height 13
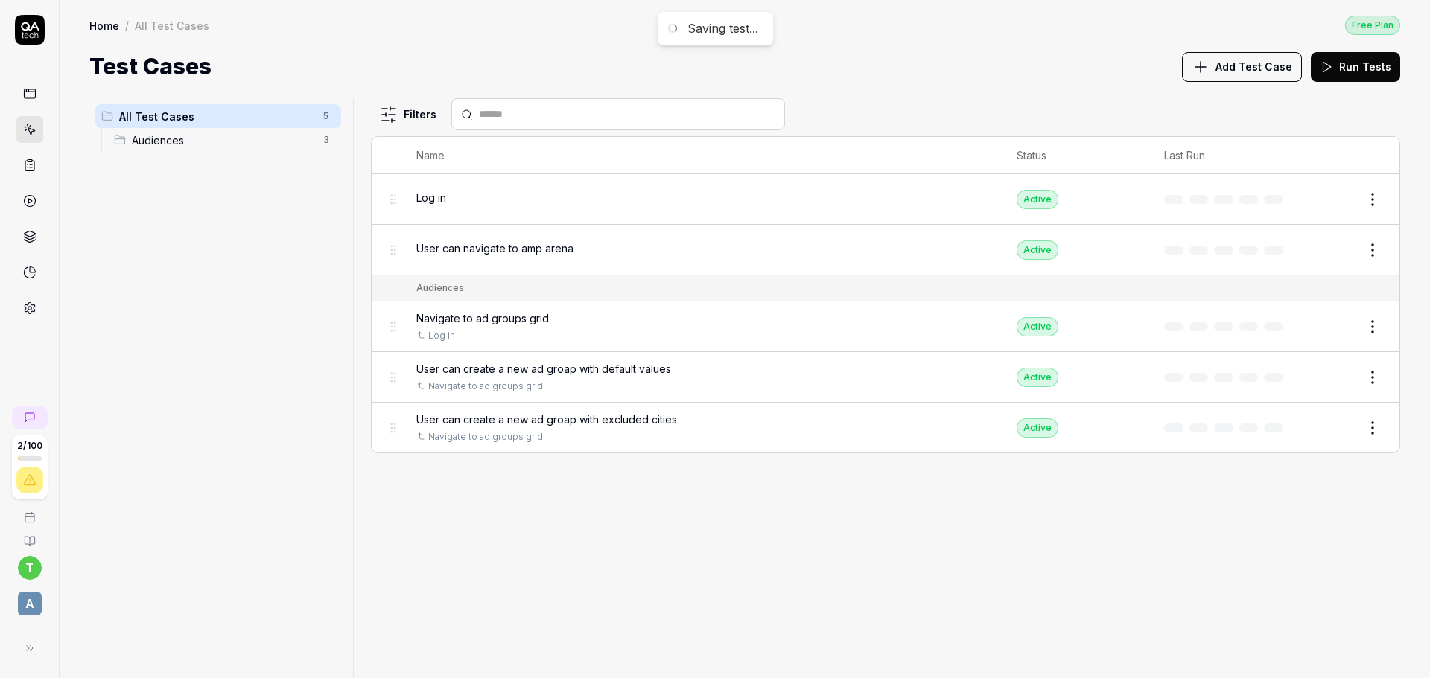
click at [215, 137] on span "Audiences" at bounding box center [223, 141] width 182 height 16
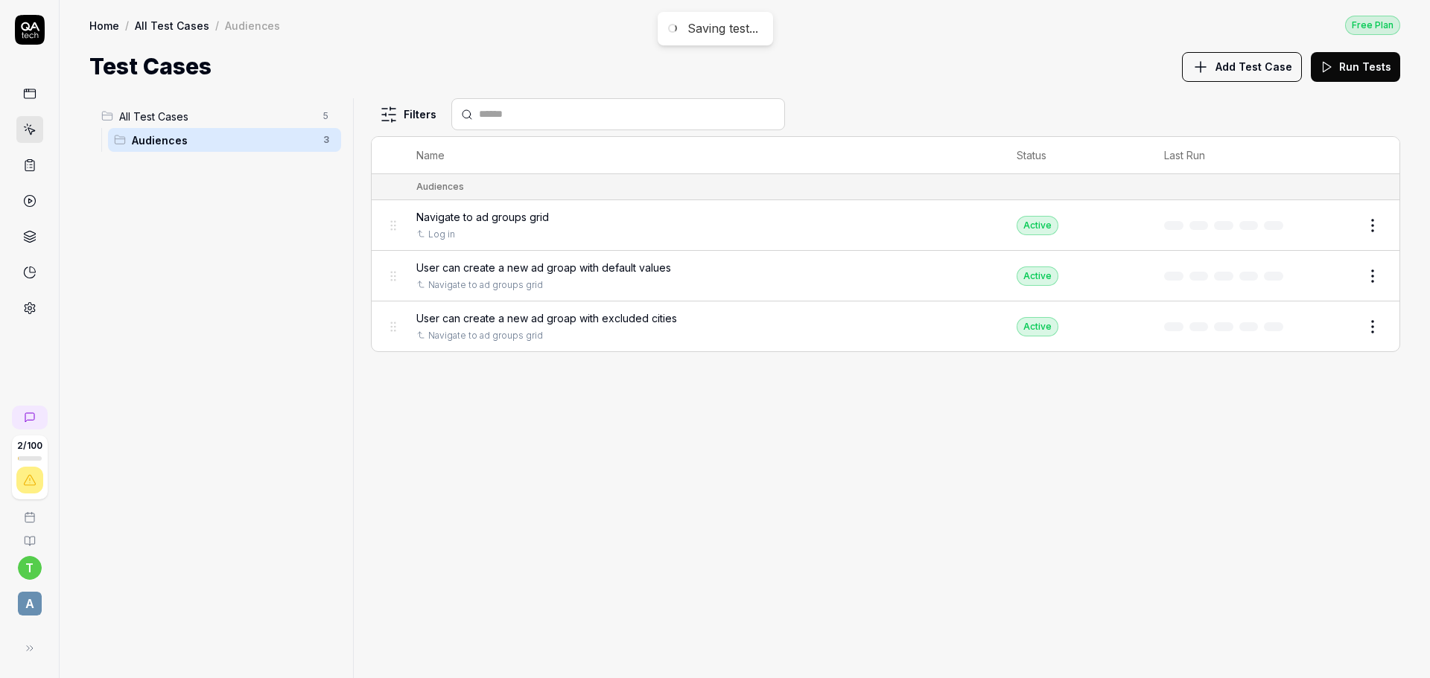
click at [779, 322] on div "User can create a new ad groap with excluded cities" at bounding box center [701, 319] width 570 height 16
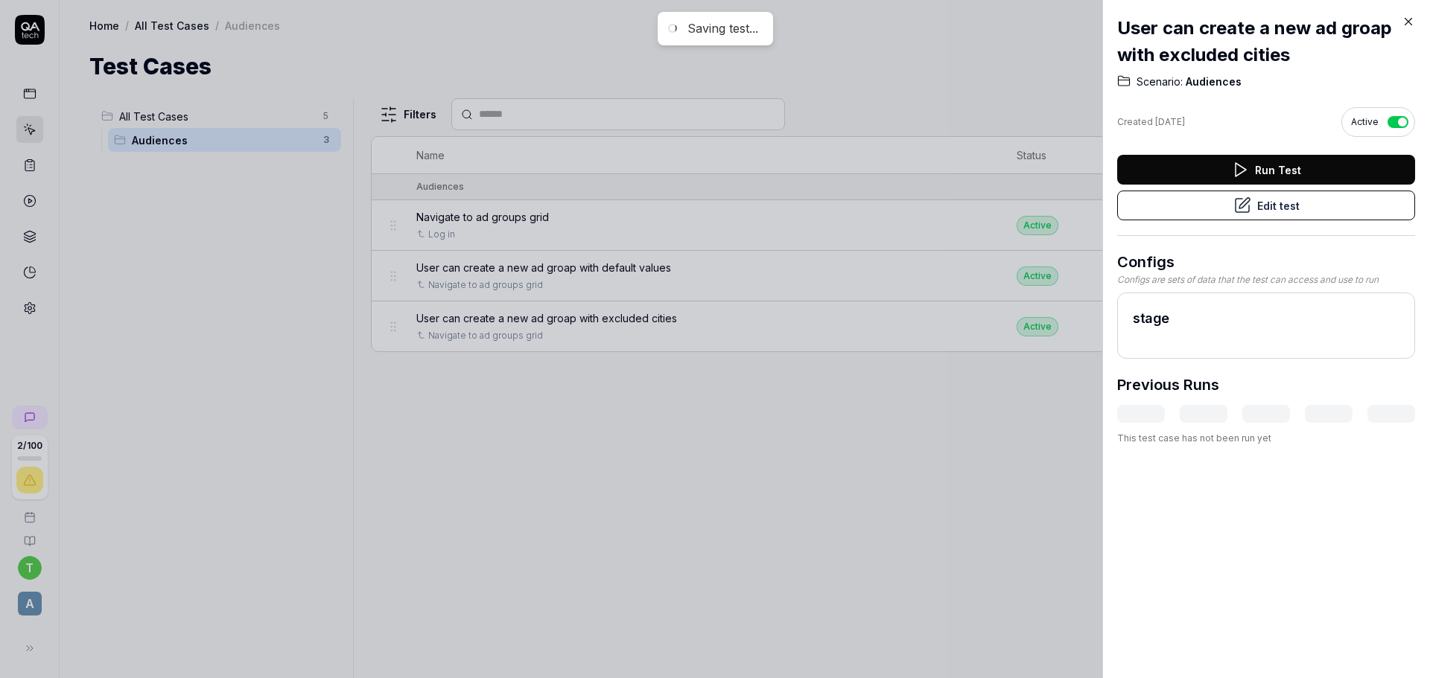
click at [1346, 201] on button "Edit test" at bounding box center [1266, 206] width 298 height 30
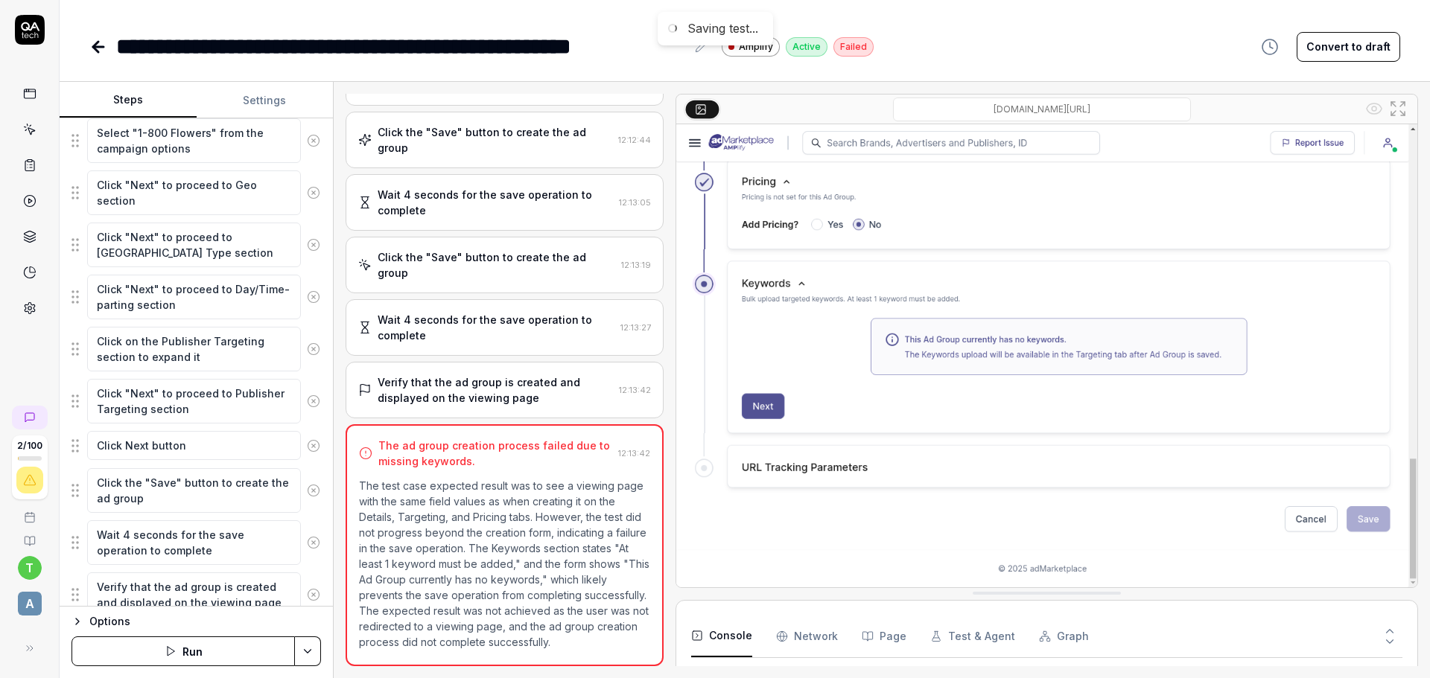
scroll to position [1845, 0]
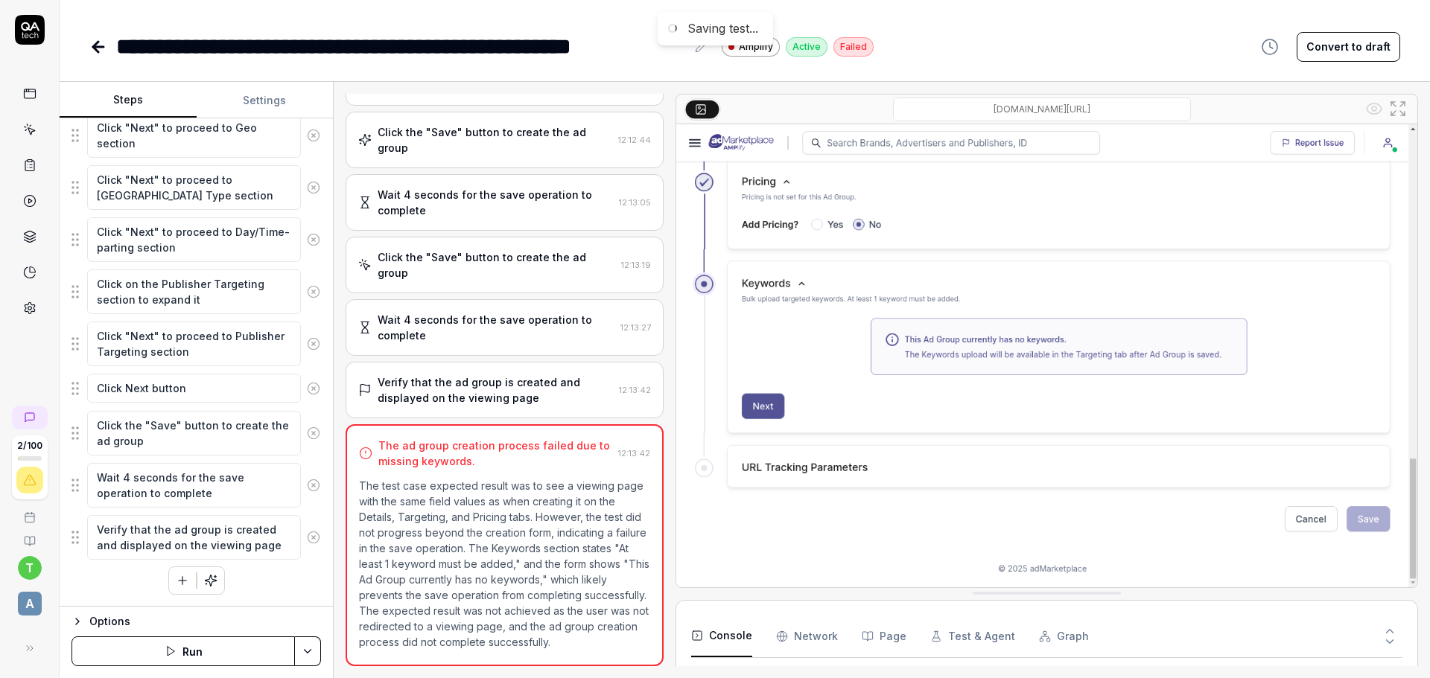
click at [205, 585] on icon "button" at bounding box center [210, 580] width 11 height 11
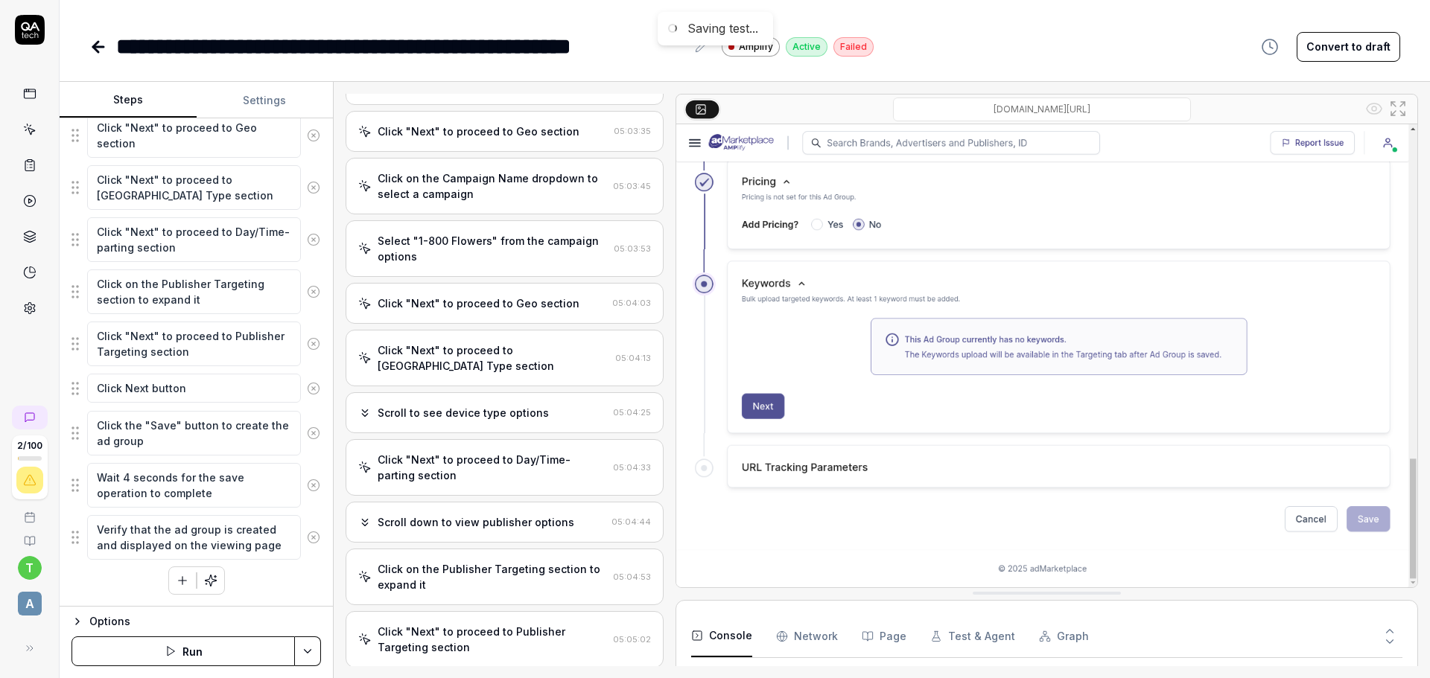
scroll to position [221, 0]
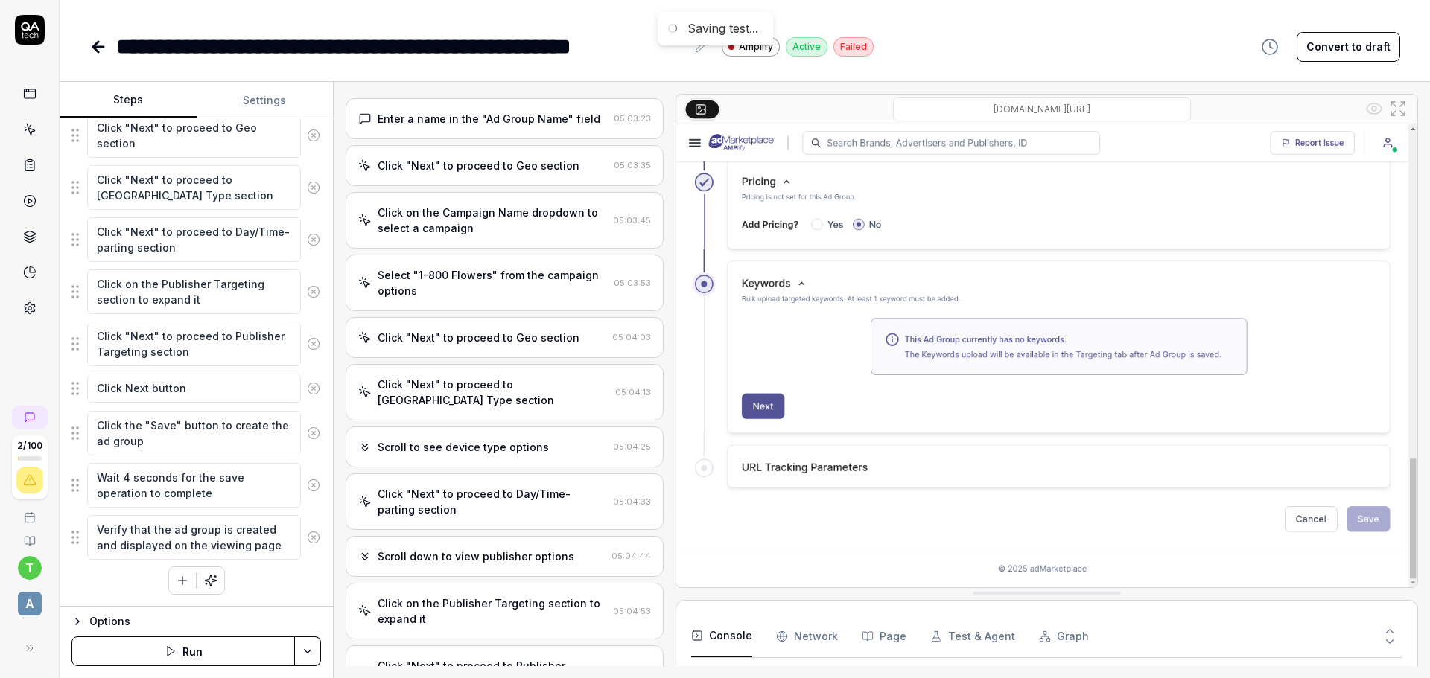
click at [560, 331] on div "Click "Next" to proceed to Geo section" at bounding box center [479, 338] width 202 height 16
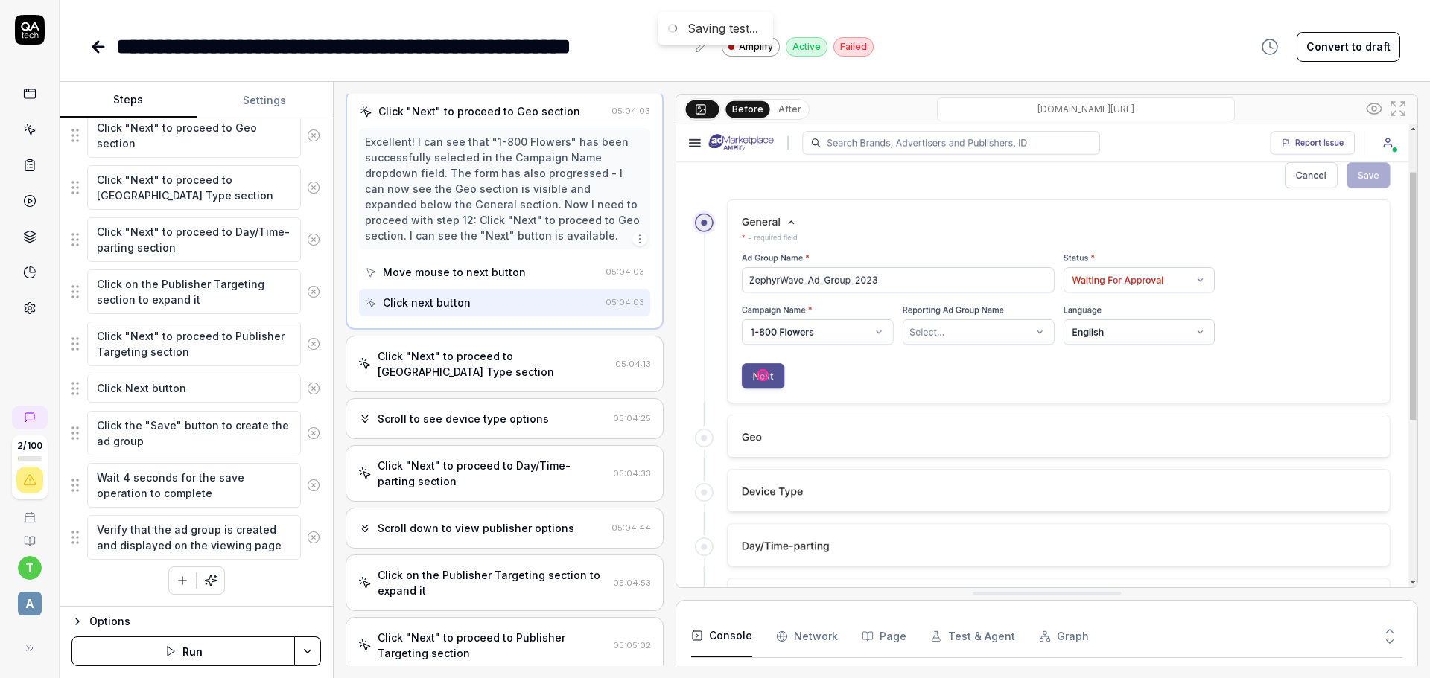
scroll to position [484, 0]
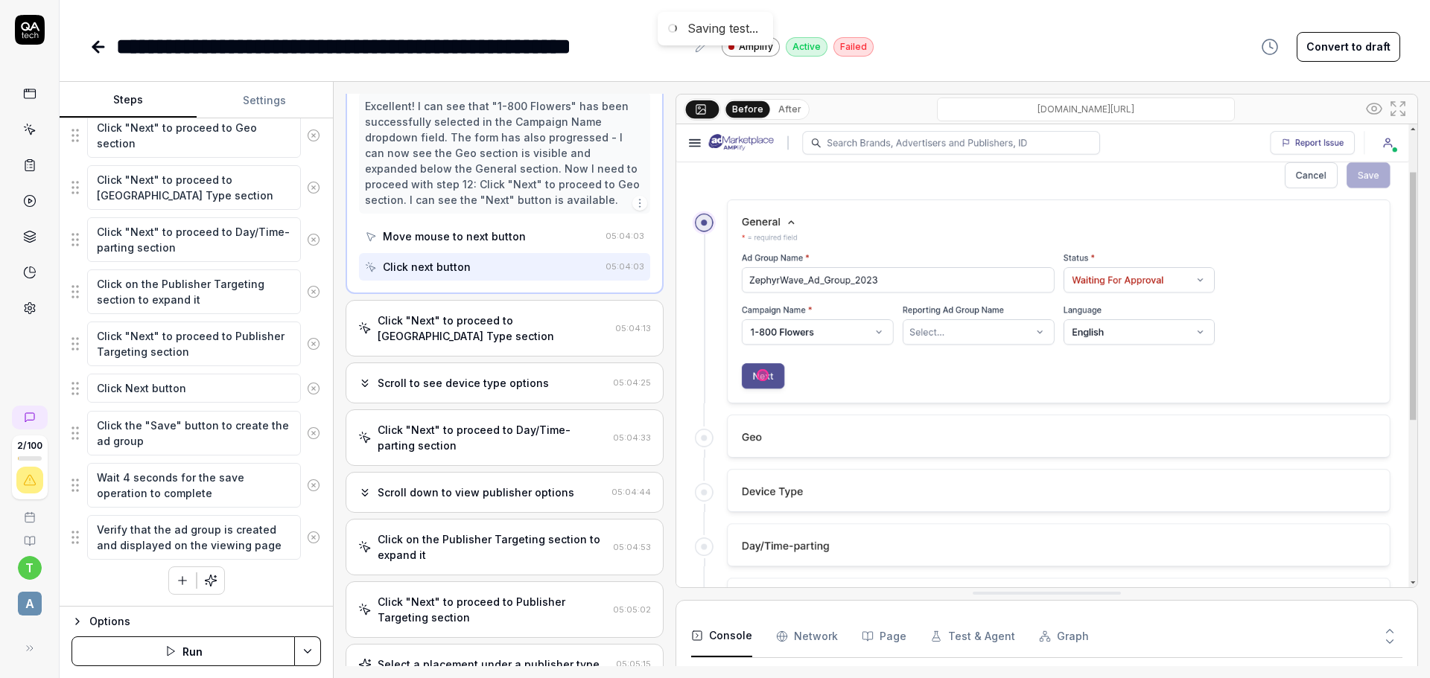
click at [539, 319] on div "Click "Next" to proceed to [GEOGRAPHIC_DATA] Type section" at bounding box center [494, 328] width 232 height 31
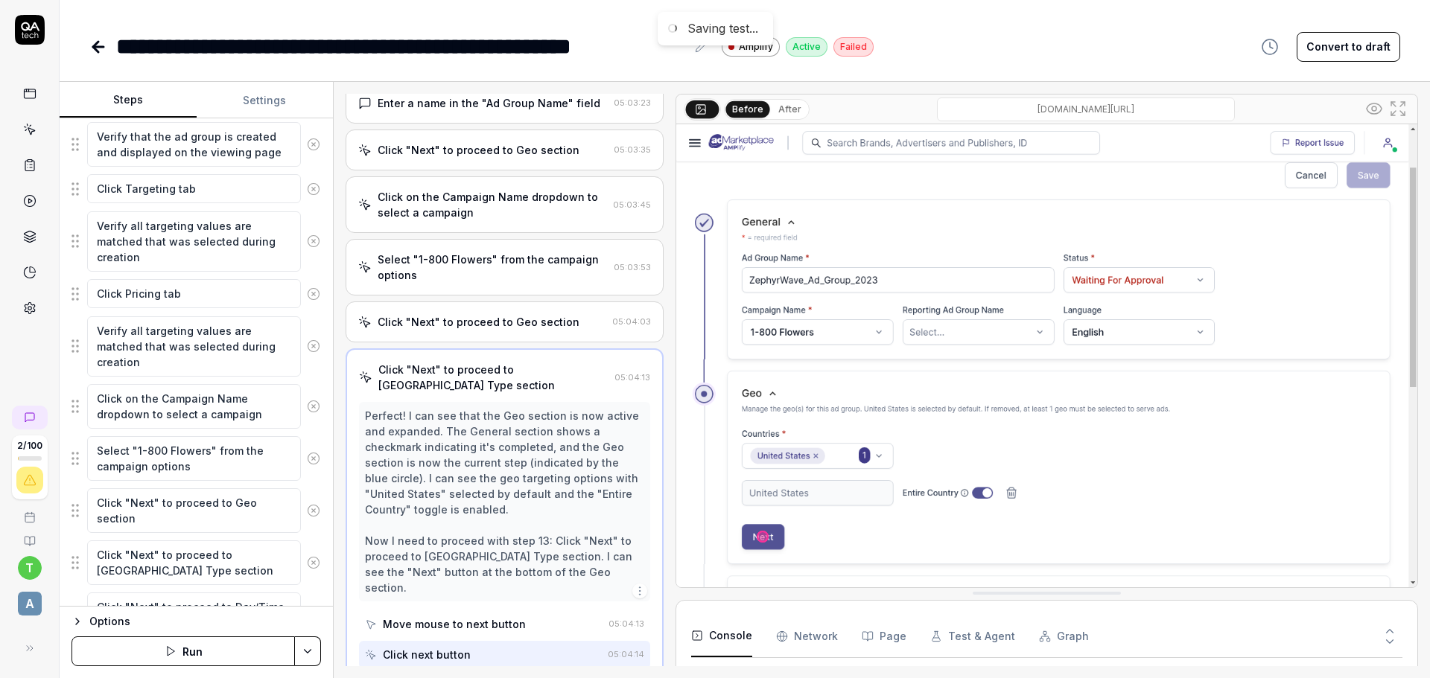
scroll to position [1323, 0]
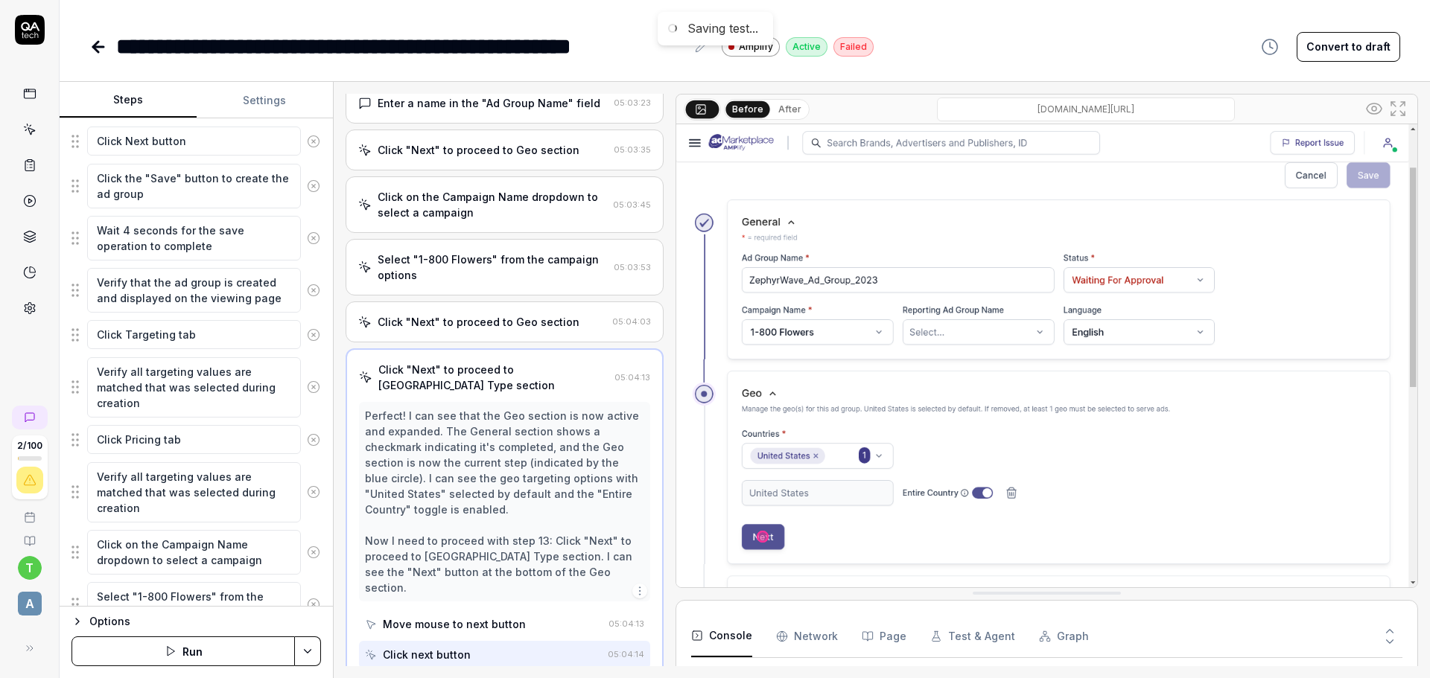
click at [25, 299] on link at bounding box center [29, 308] width 27 height 27
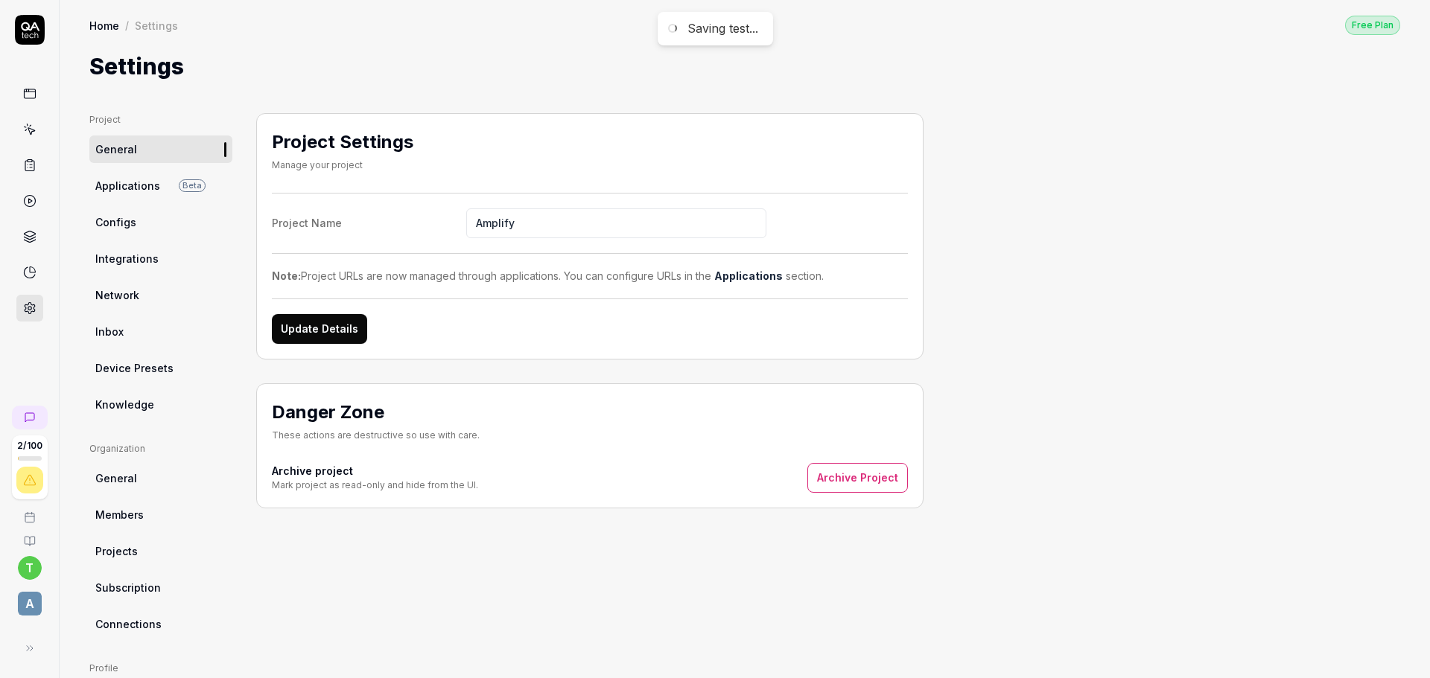
click at [156, 395] on link "Knowledge" at bounding box center [160, 405] width 143 height 28
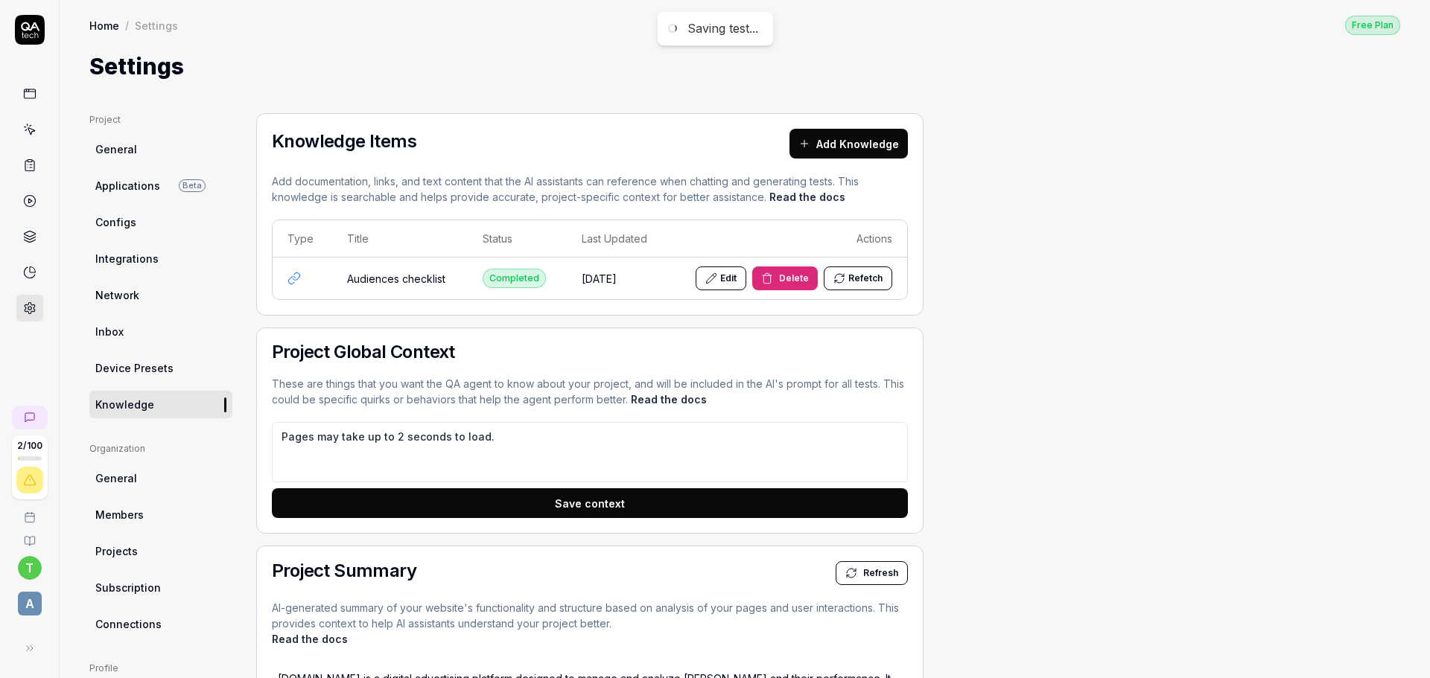
click at [23, 126] on icon at bounding box center [29, 129] width 13 height 13
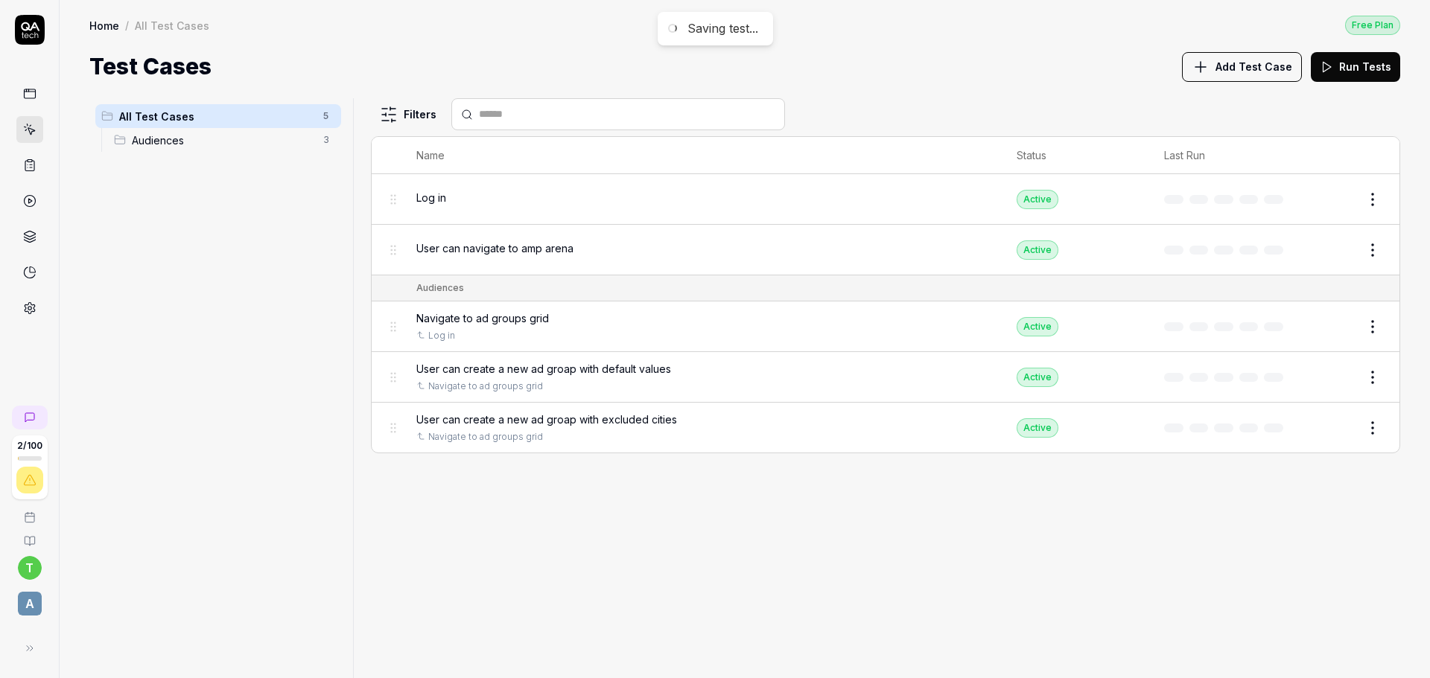
click at [1279, 67] on span "Add Test Case" at bounding box center [1253, 67] width 77 height 16
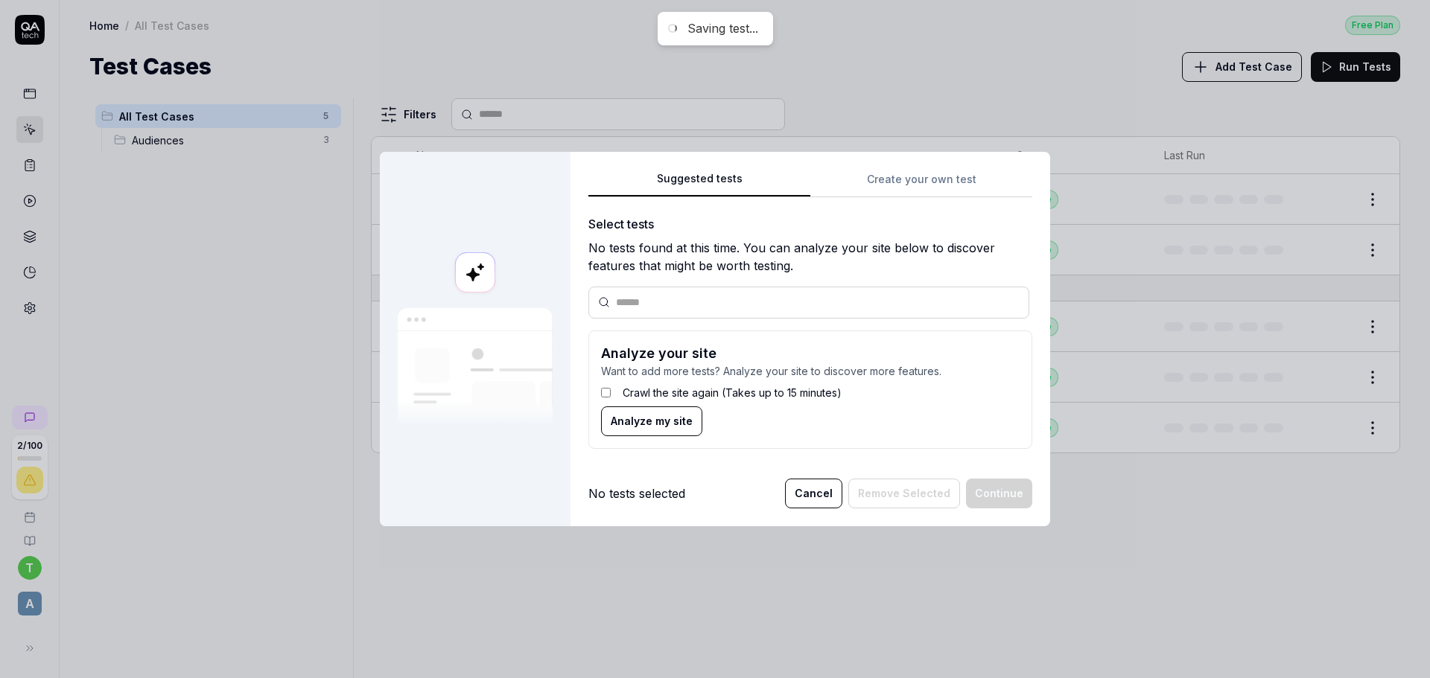
click at [633, 395] on label "Crawl the site again (Takes up to 15 minutes)" at bounding box center [732, 393] width 219 height 16
click at [636, 422] on span "Analyze my site" at bounding box center [652, 421] width 82 height 16
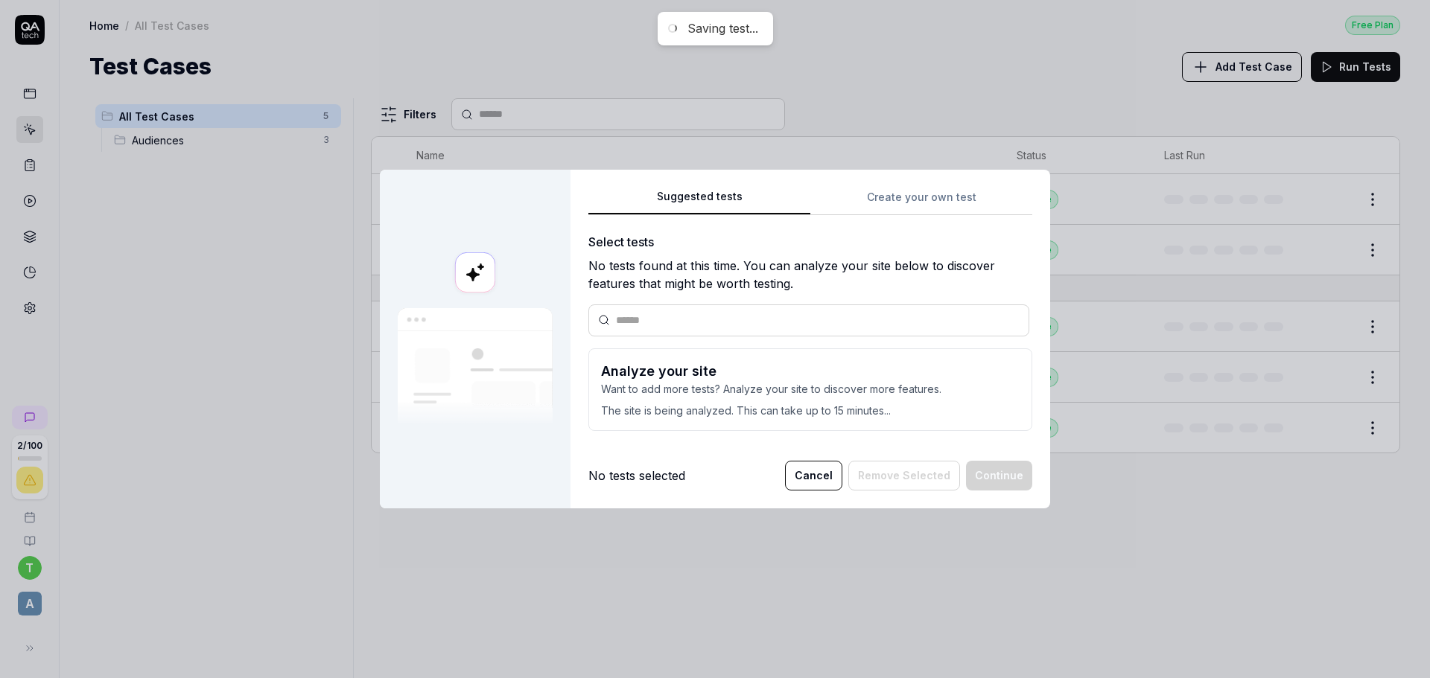
click at [833, 465] on button "Cancel" at bounding box center [813, 476] width 57 height 30
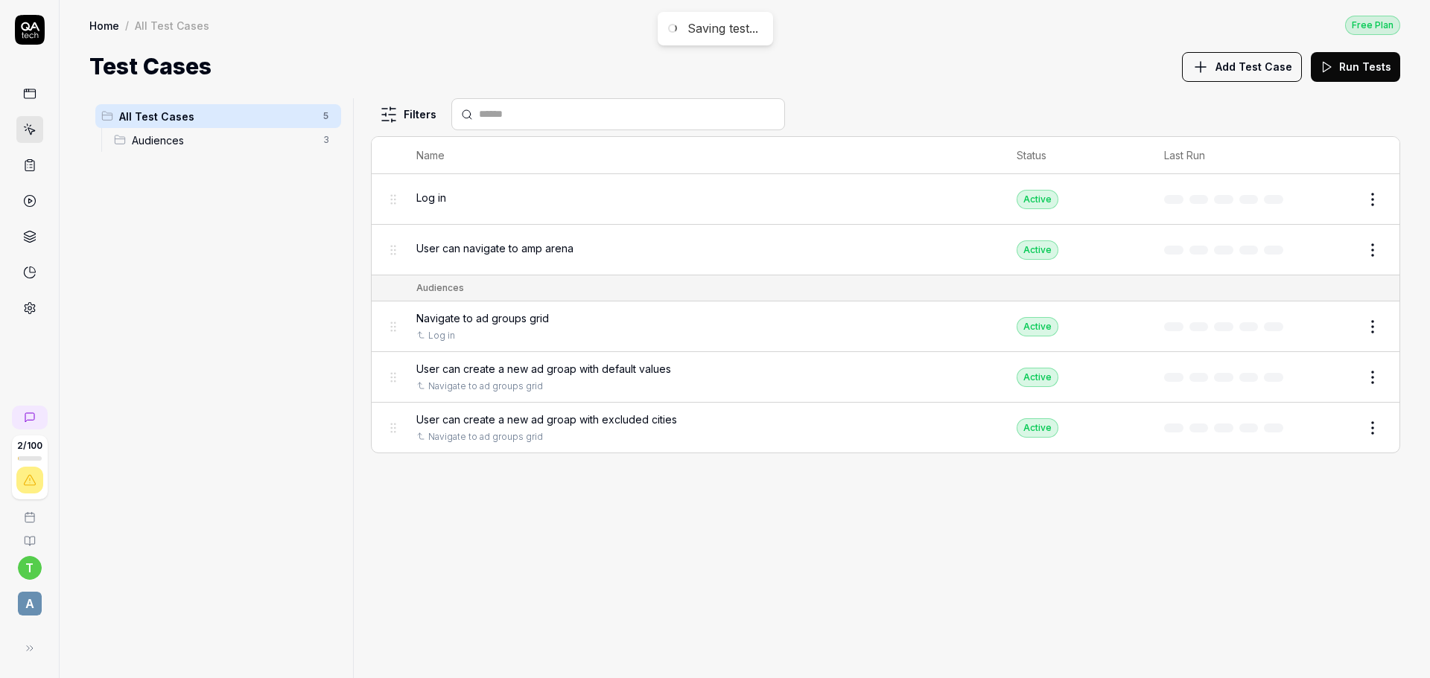
click at [575, 420] on span "User can create a new ad groap with excluded cities" at bounding box center [546, 420] width 261 height 16
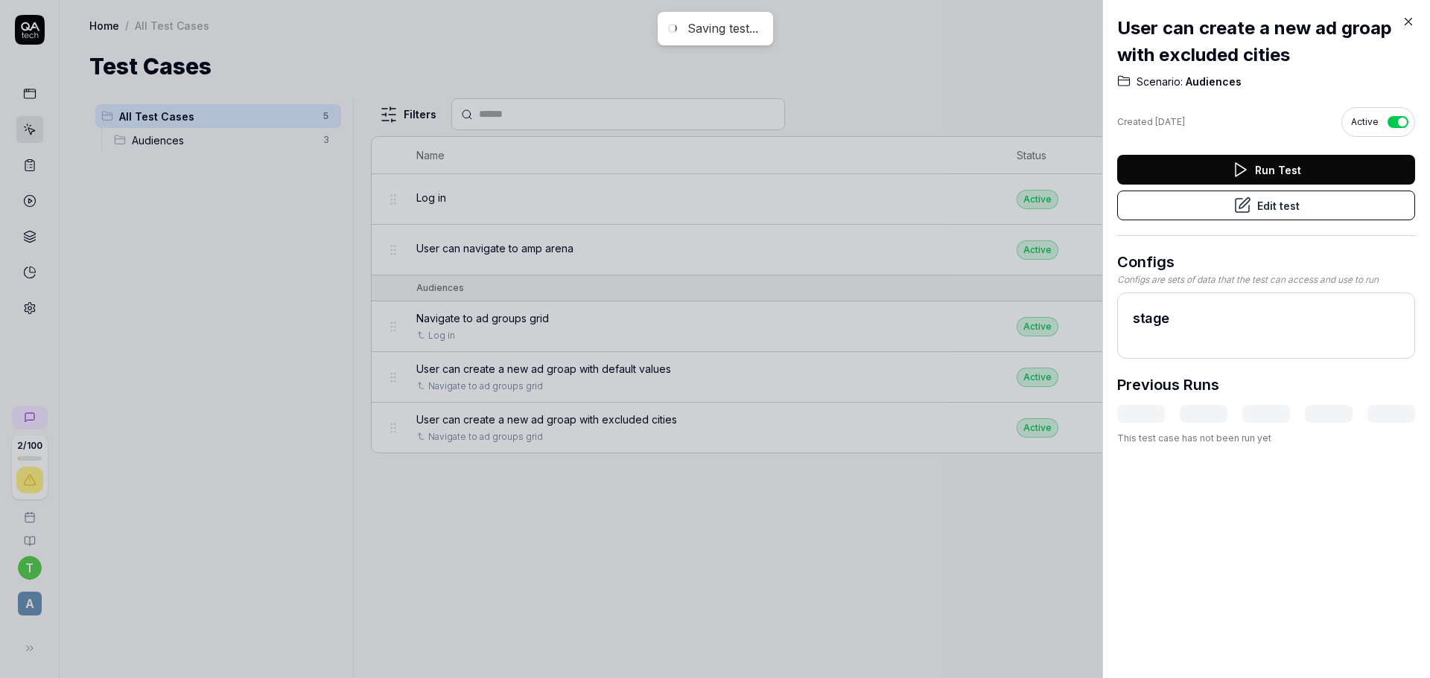
click at [1269, 209] on button "Edit test" at bounding box center [1266, 206] width 298 height 30
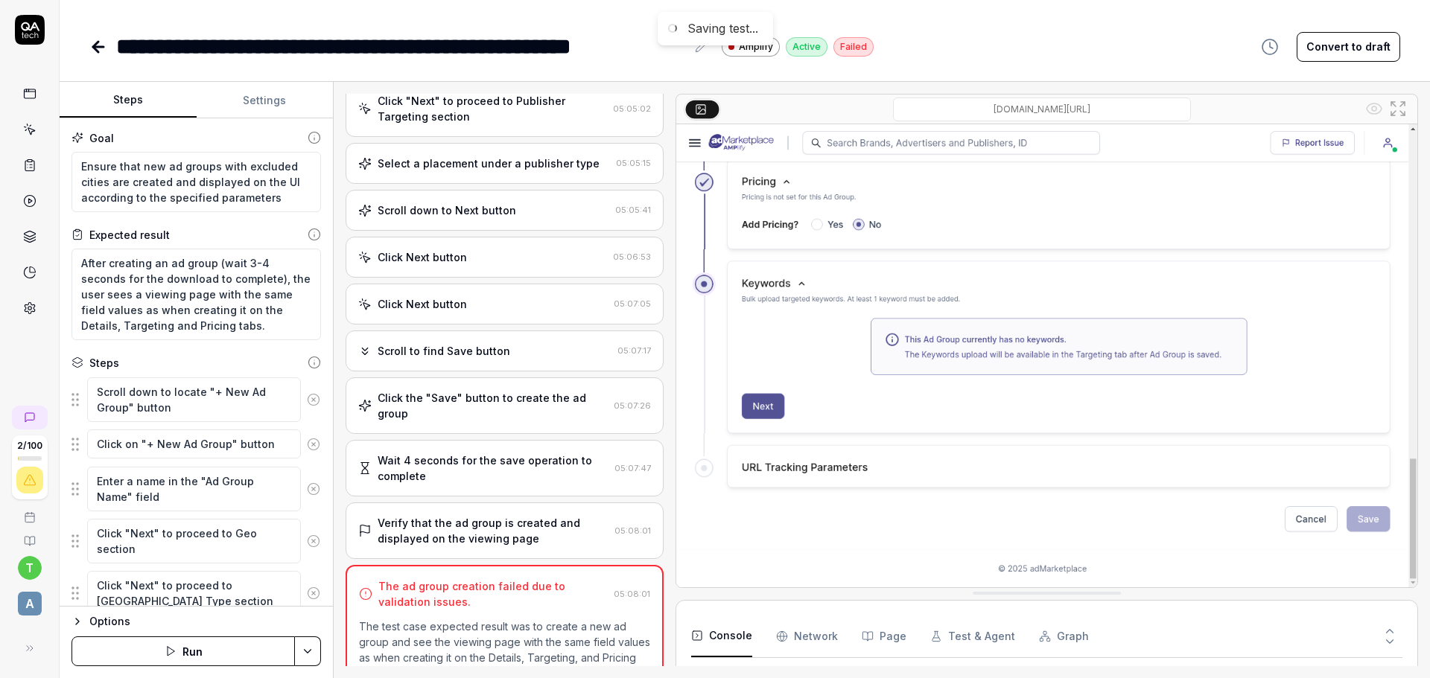
scroll to position [896, 0]
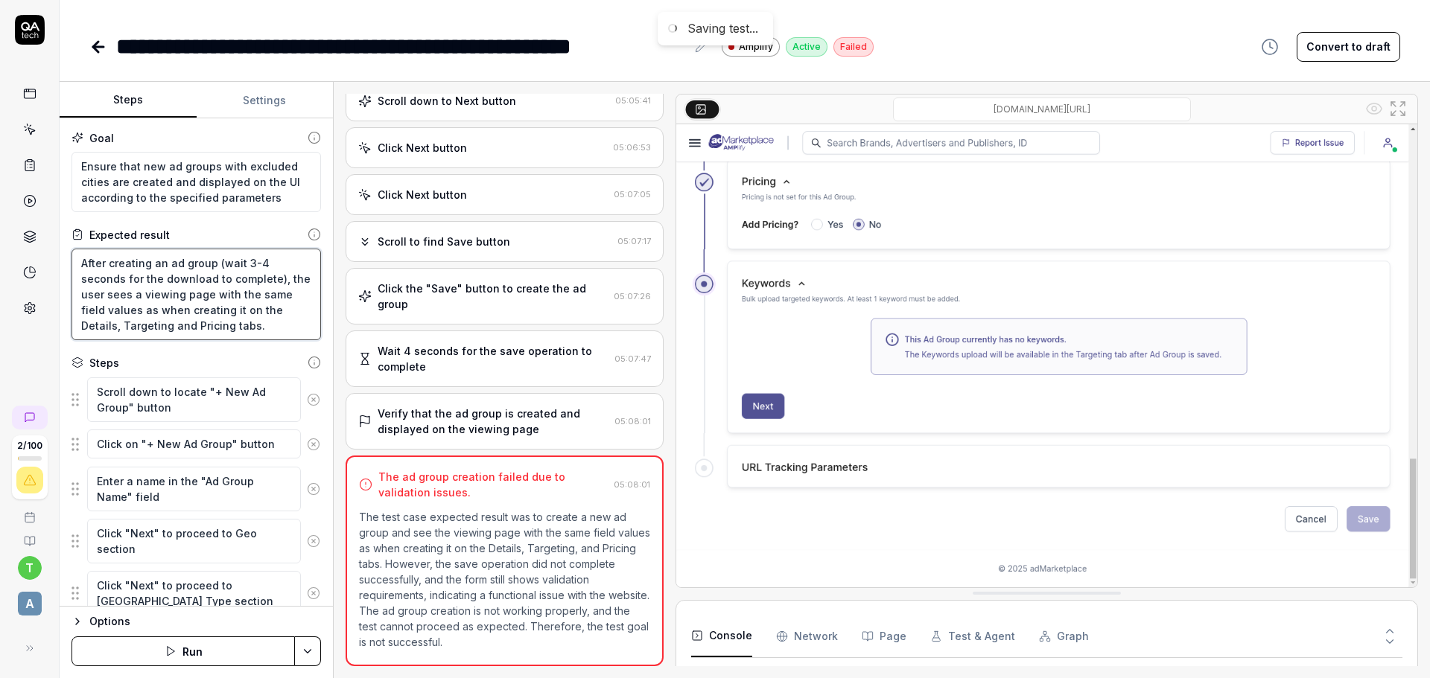
click at [246, 324] on textarea "After creating an ad group (wait 3-4 seconds for the download to complete), the…" at bounding box center [195, 295] width 249 height 92
click at [270, 330] on textarea "After creating an ad group (wait 3-4 seconds for the download to complete), the…" at bounding box center [195, 295] width 249 height 92
drag, startPoint x: 217, startPoint y: 164, endPoint x: 108, endPoint y: 187, distance: 111.1
click at [108, 187] on body "**********" at bounding box center [715, 339] width 1430 height 678
click at [210, 264] on textarea "After creating an ad group (wait 3-4 seconds for the download to complete), the…" at bounding box center [195, 295] width 249 height 92
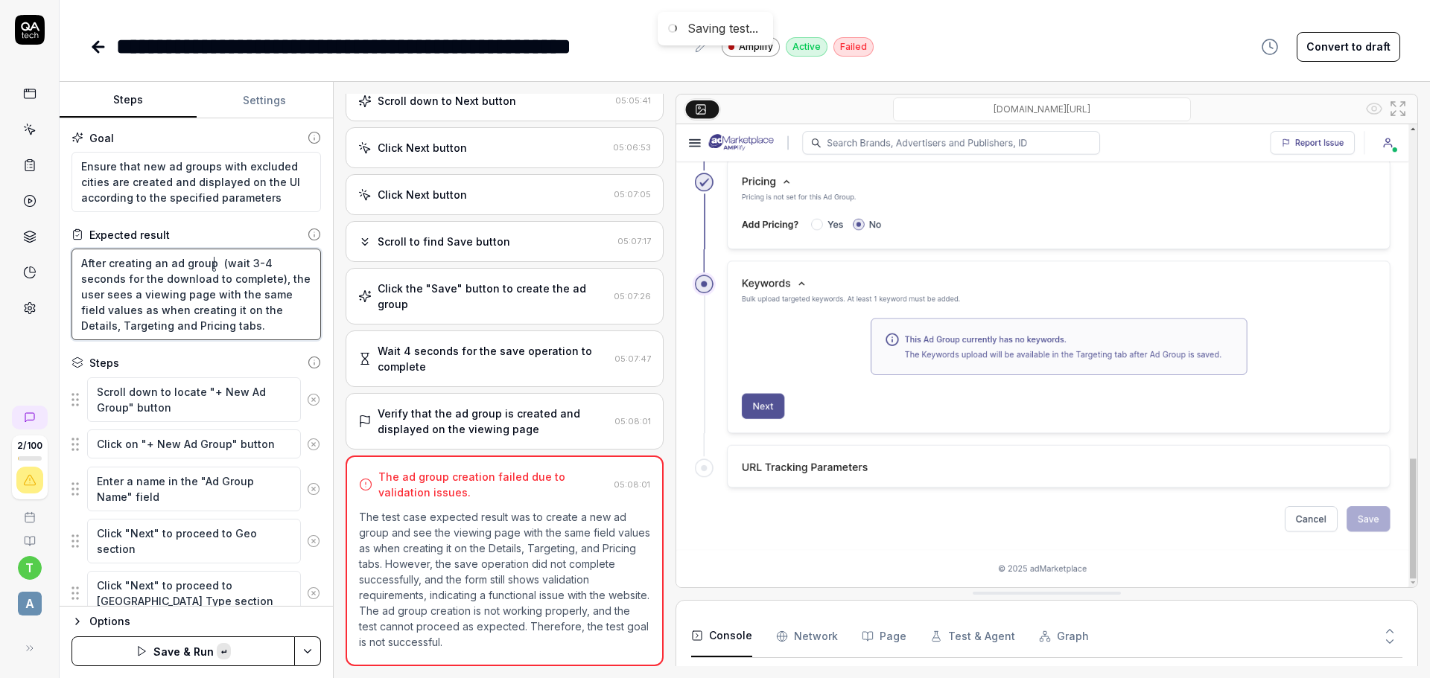
paste textarea "with excluded cities"
type textarea "After creating an ad group with excluded cities (wait 3-4 seconds for the downl…"
click at [319, 254] on div "Goal Ensure that new ad groups with excluded cities are created and displayed o…" at bounding box center [196, 362] width 273 height 489
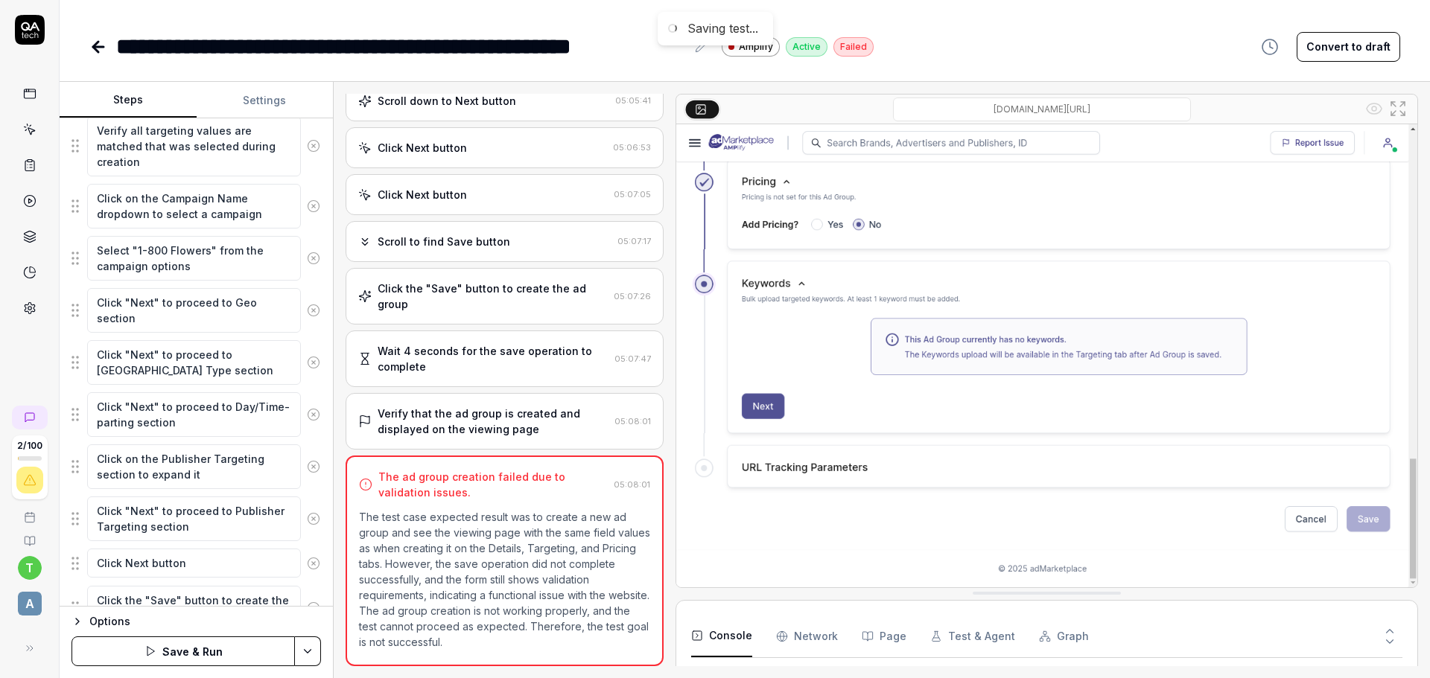
scroll to position [1845, 0]
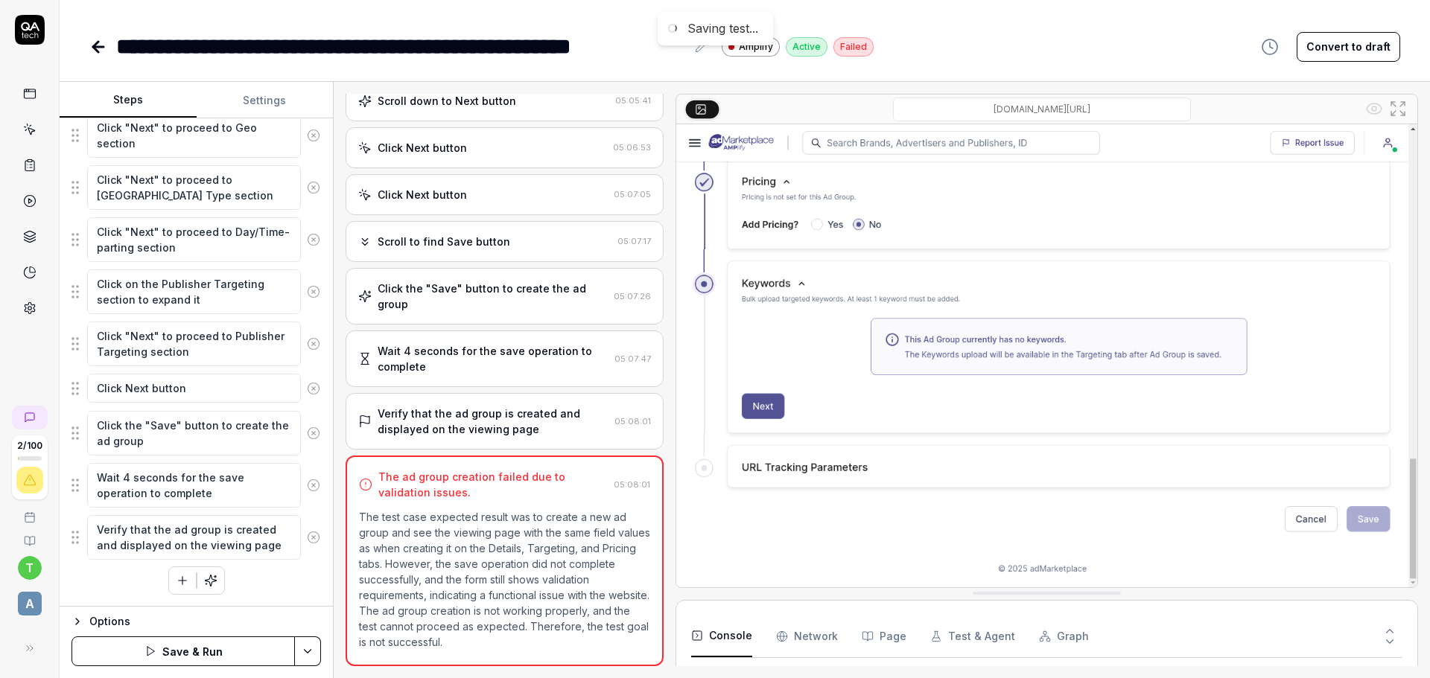
drag, startPoint x: 299, startPoint y: 538, endPoint x: 302, endPoint y: 527, distance: 10.8
click at [307, 537] on icon at bounding box center [313, 537] width 13 height 13
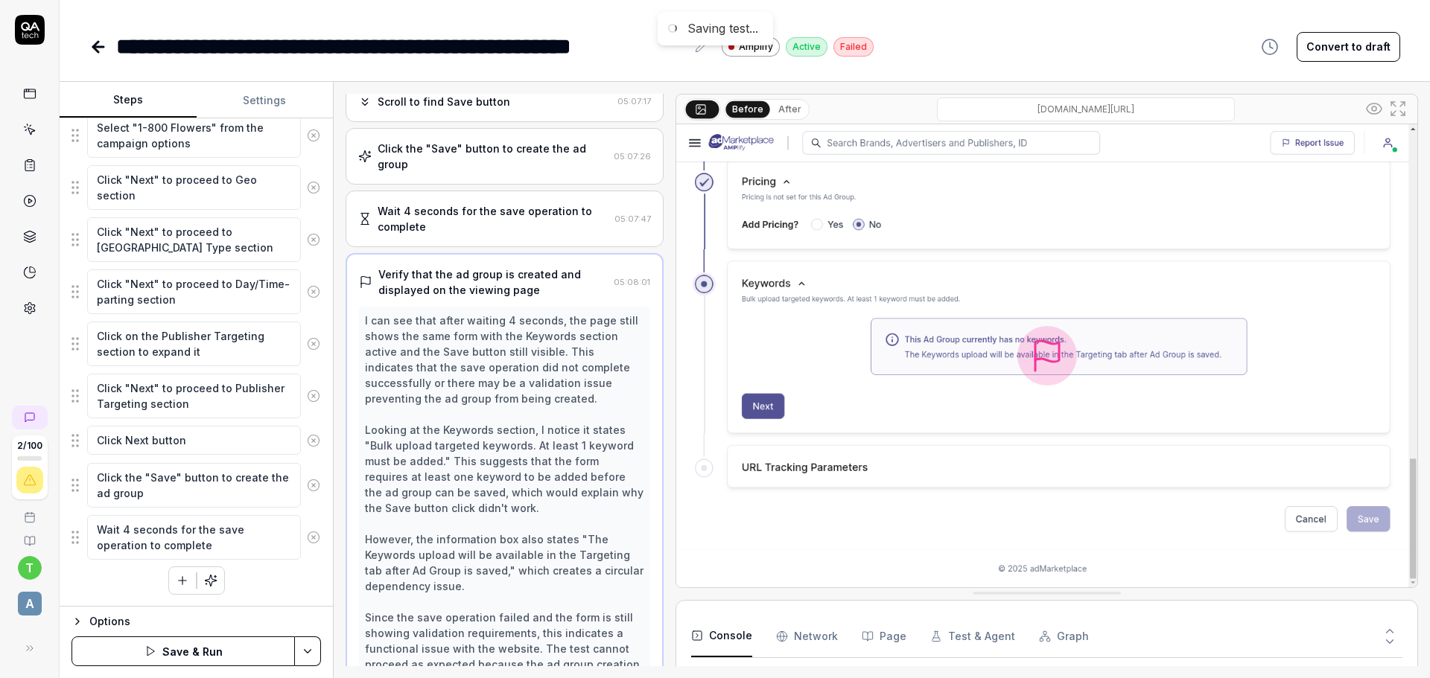
scroll to position [1113, 0]
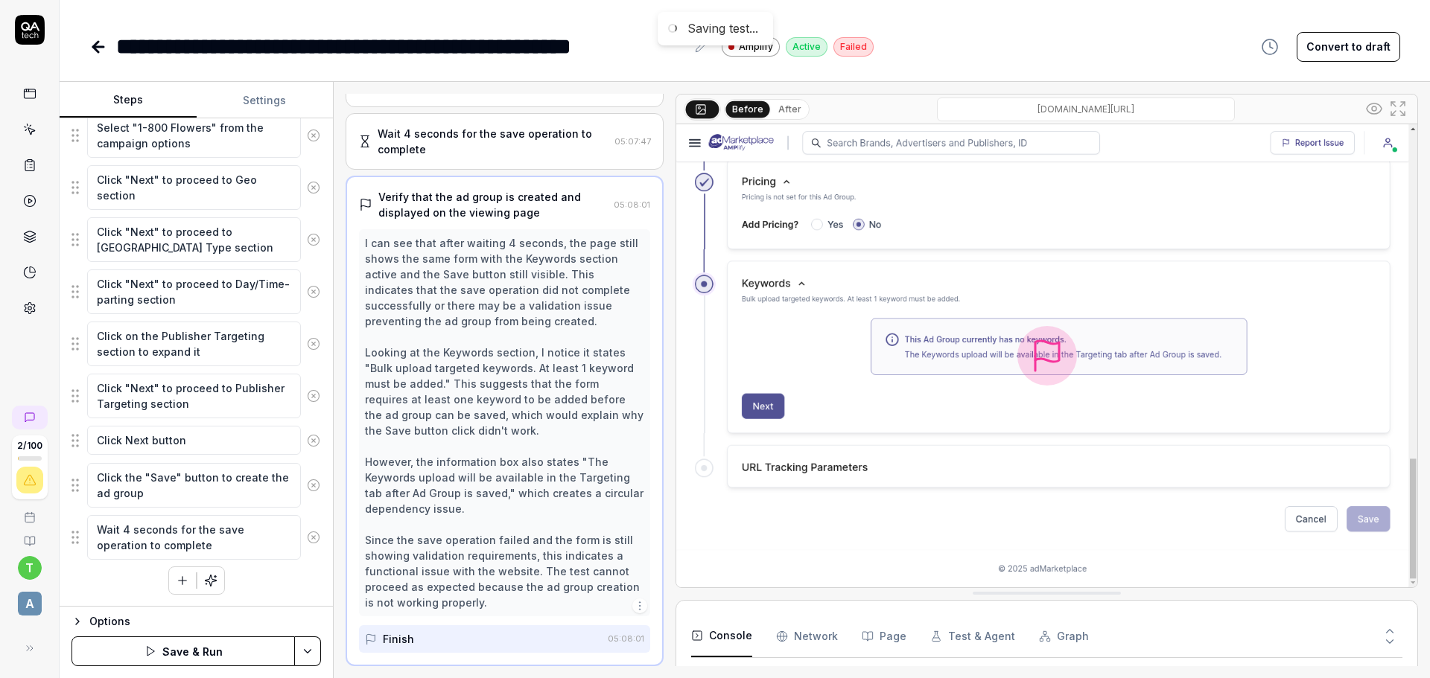
click at [307, 486] on icon at bounding box center [313, 485] width 13 height 13
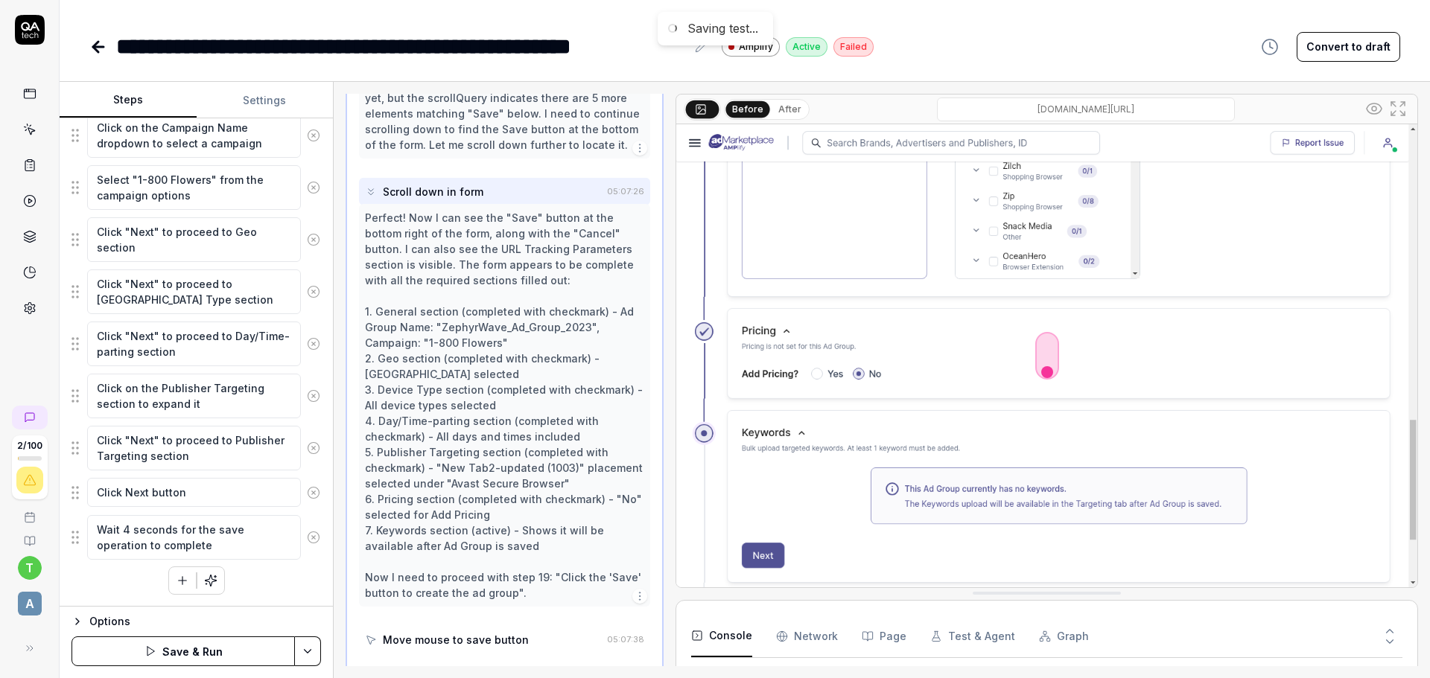
scroll to position [1170, 0]
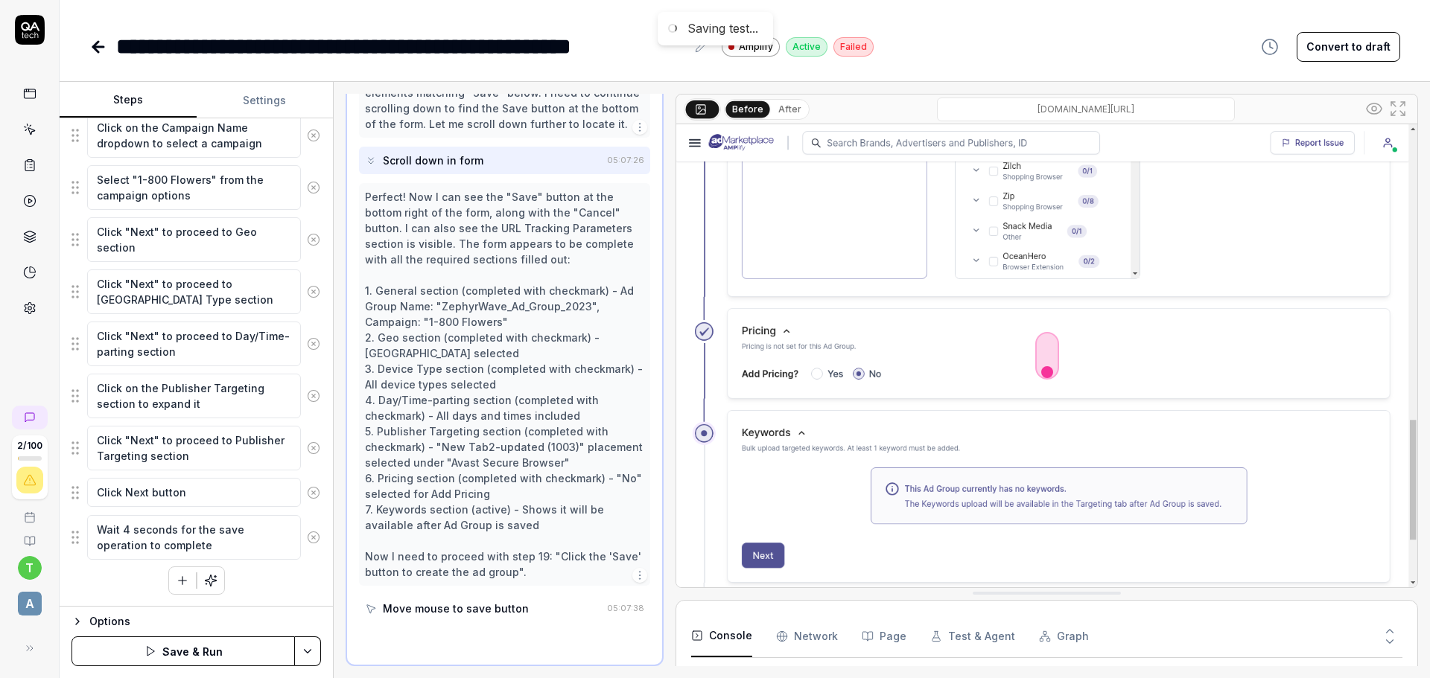
click at [312, 535] on icon at bounding box center [314, 537] width 4 height 4
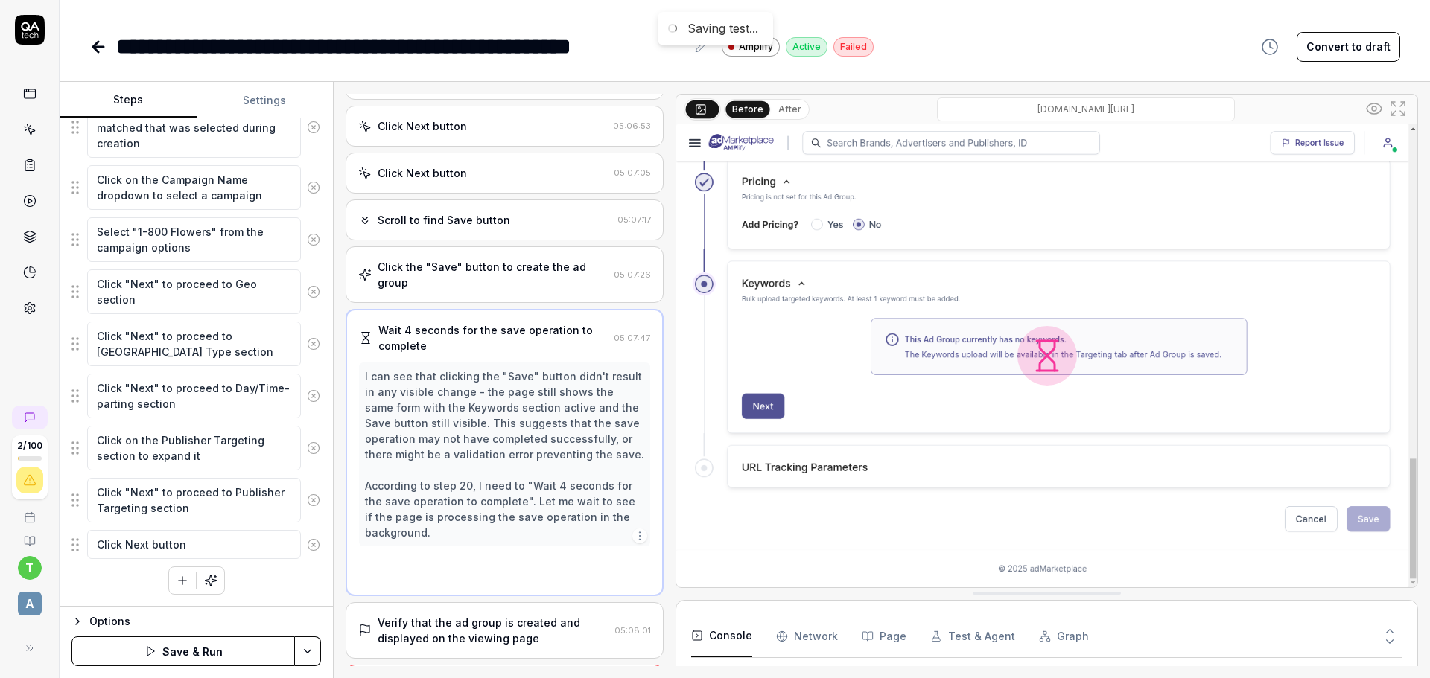
scroll to position [847, 0]
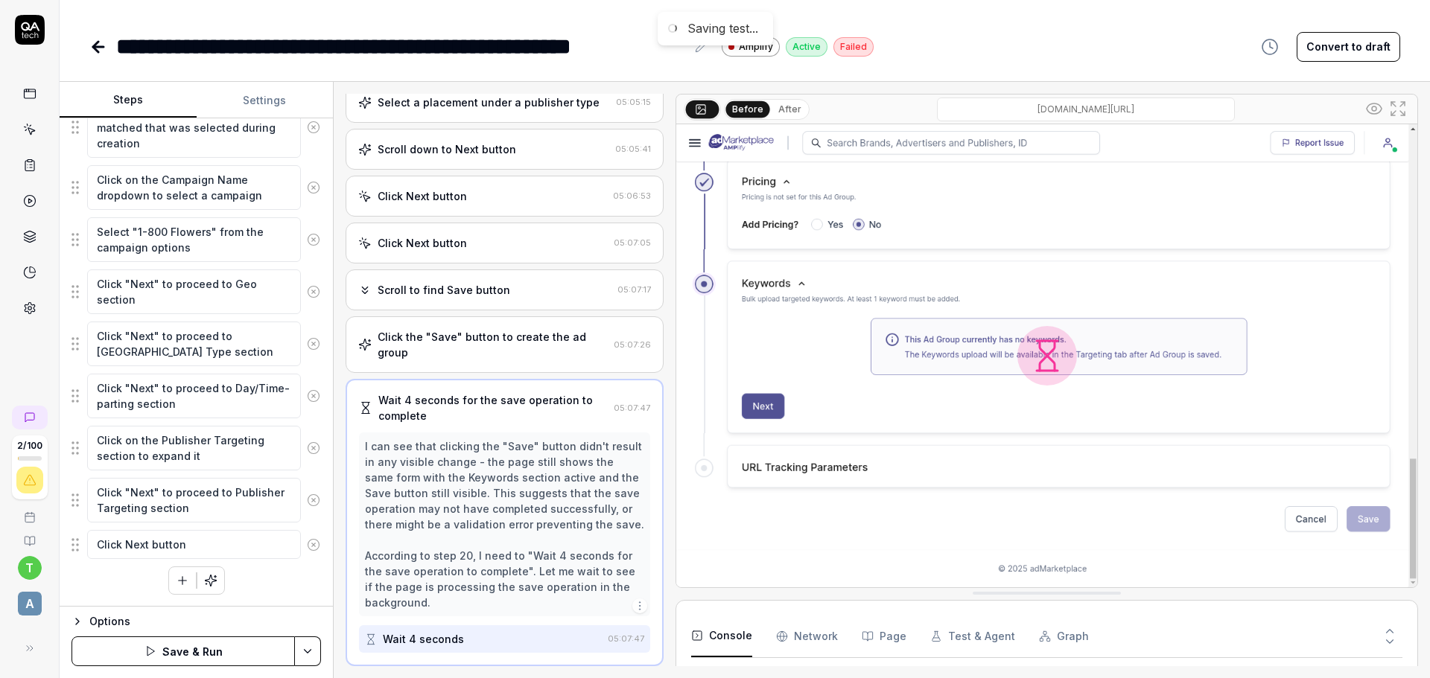
click at [307, 499] on icon at bounding box center [313, 500] width 13 height 13
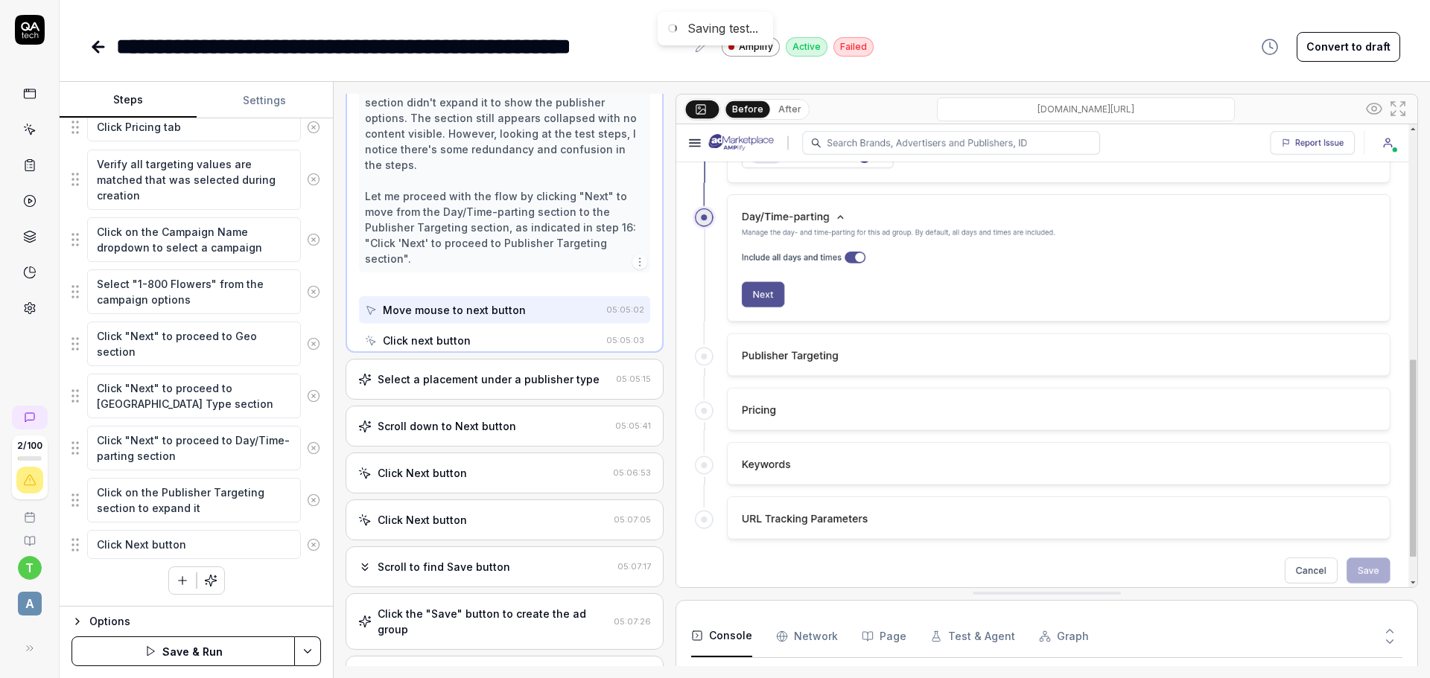
scroll to position [1636, 0]
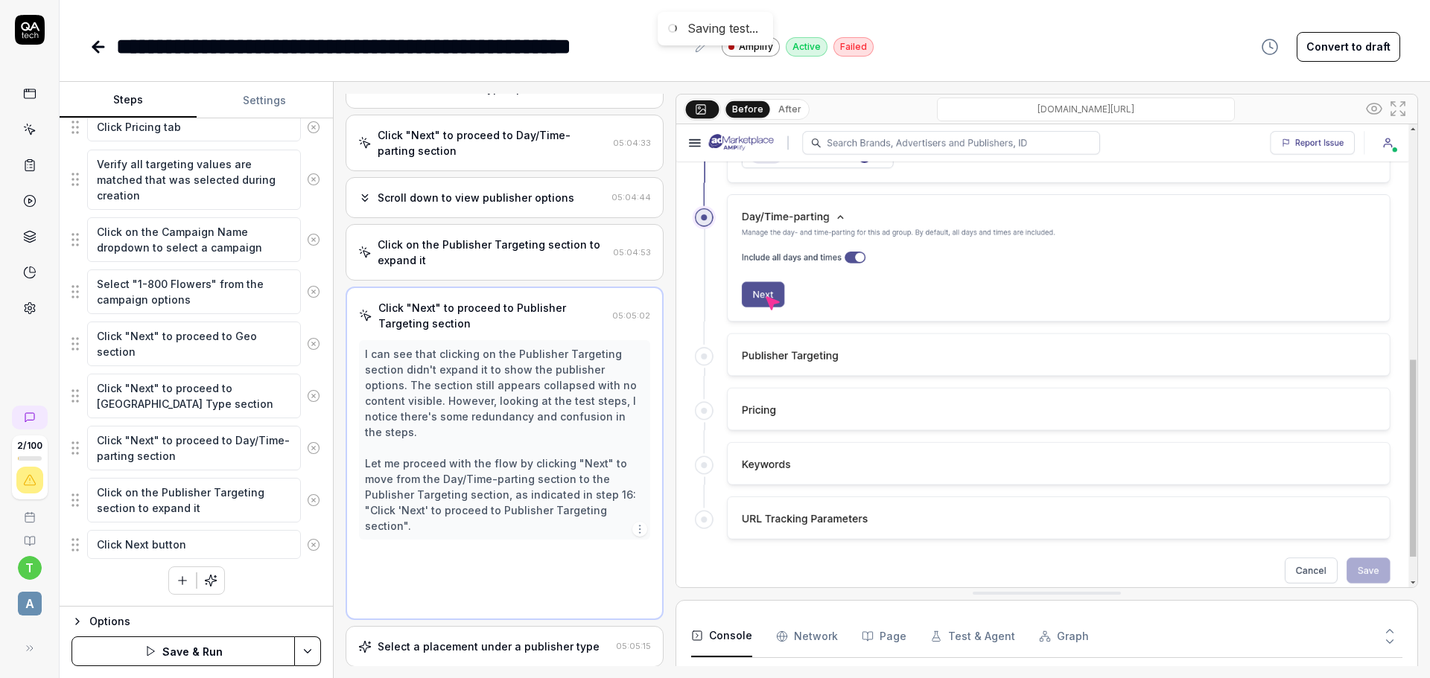
click at [307, 538] on icon at bounding box center [313, 544] width 13 height 13
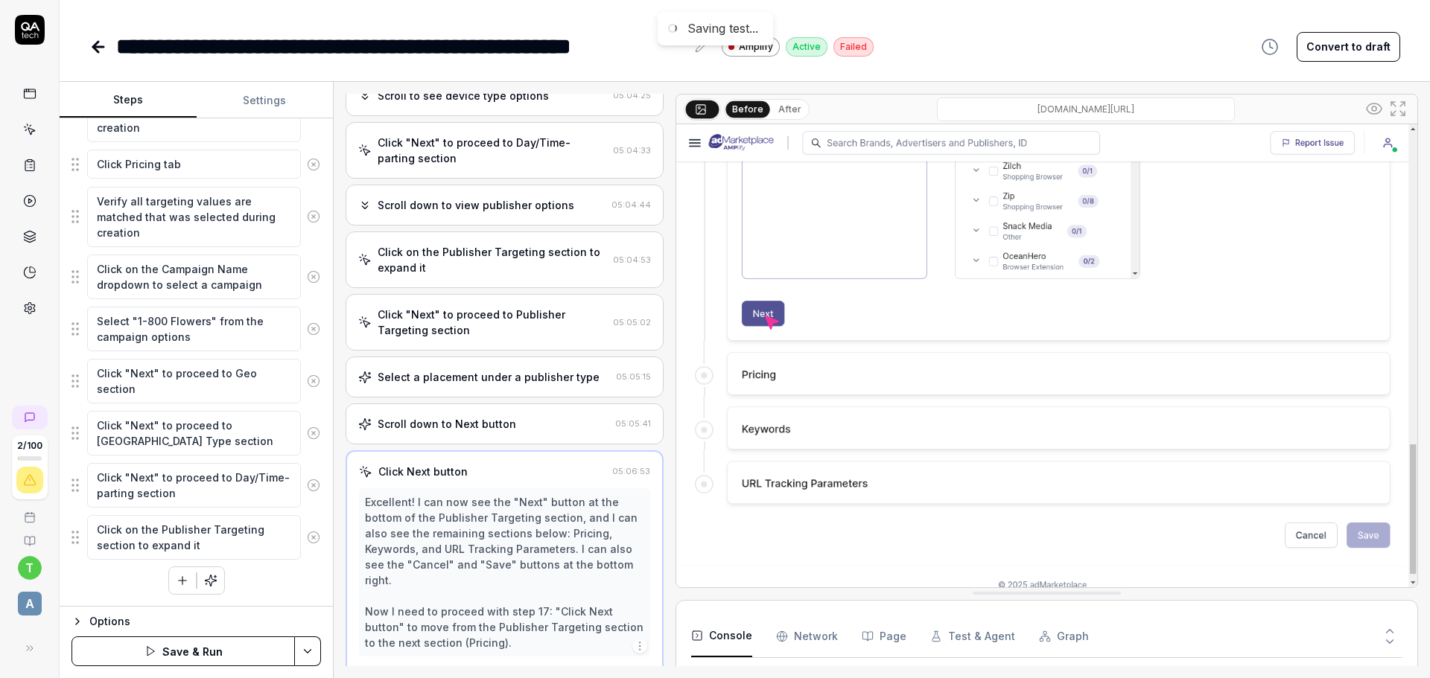
scroll to position [643, 0]
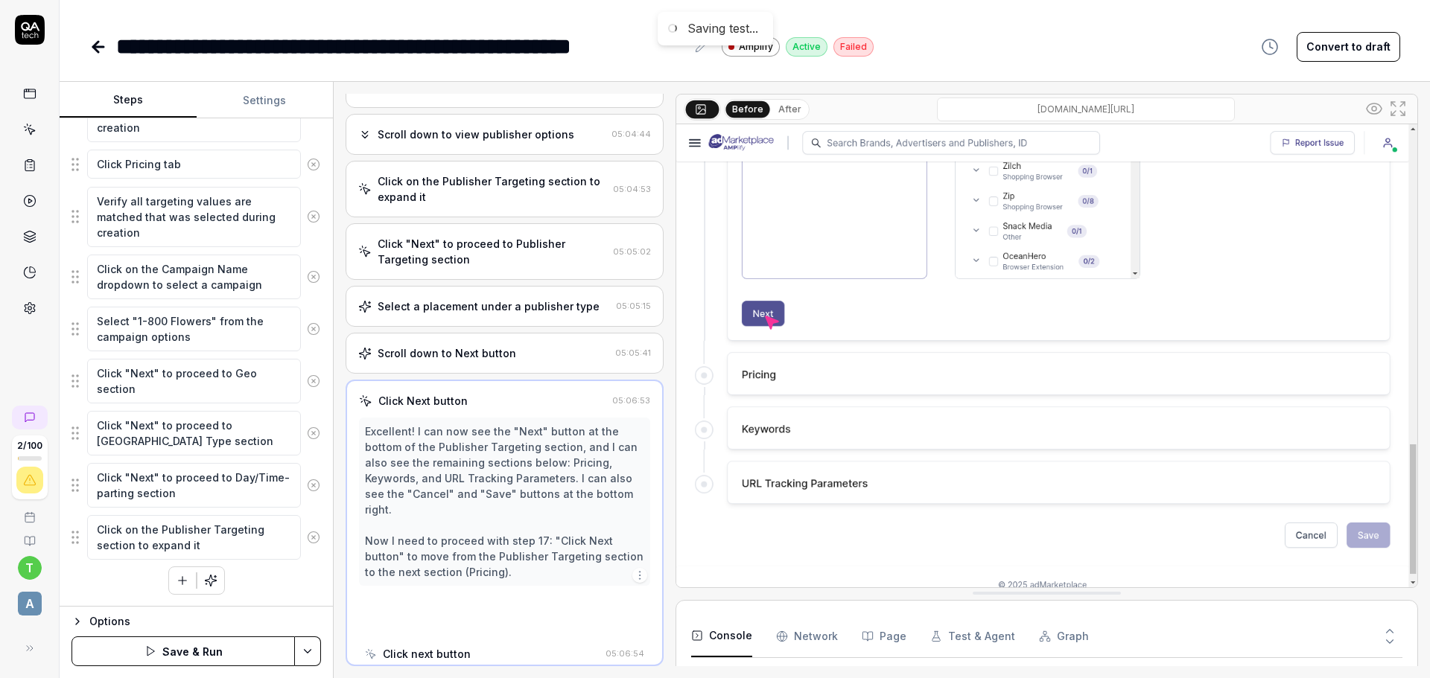
click at [312, 538] on icon at bounding box center [314, 537] width 4 height 4
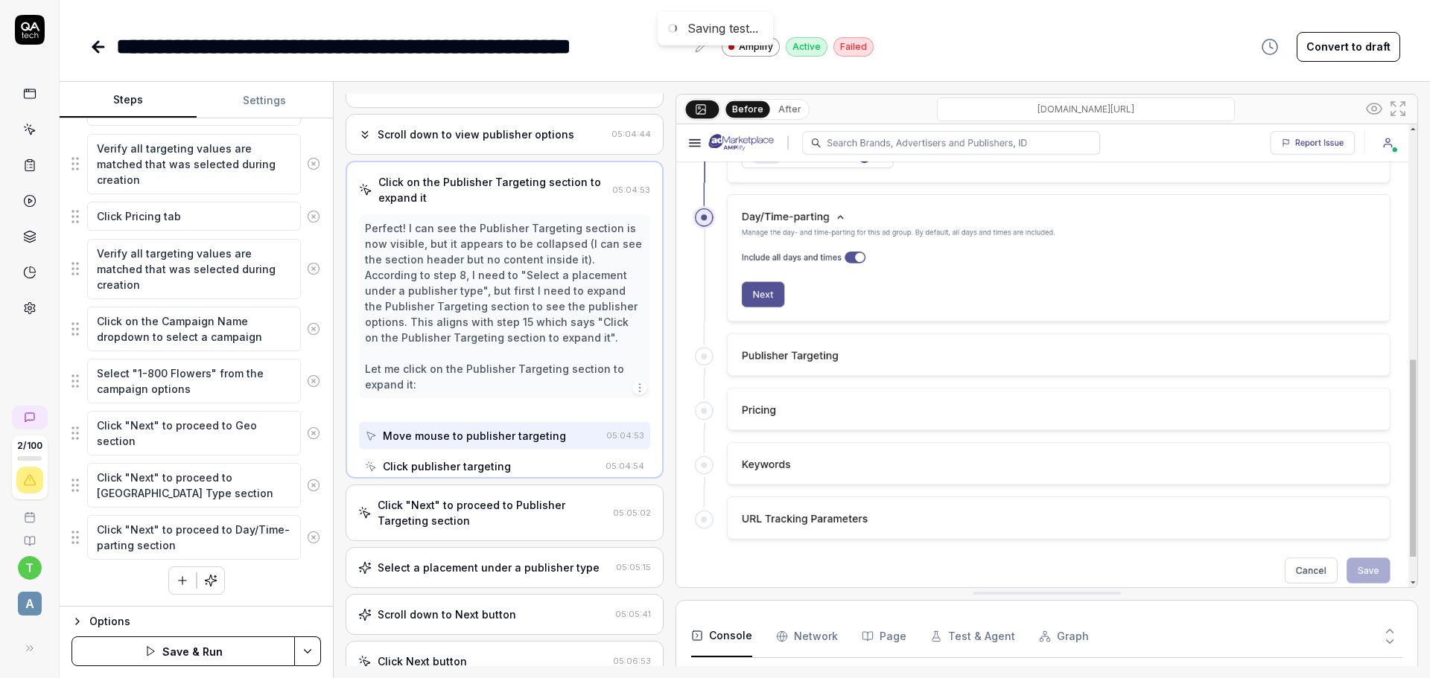
scroll to position [1547, 0]
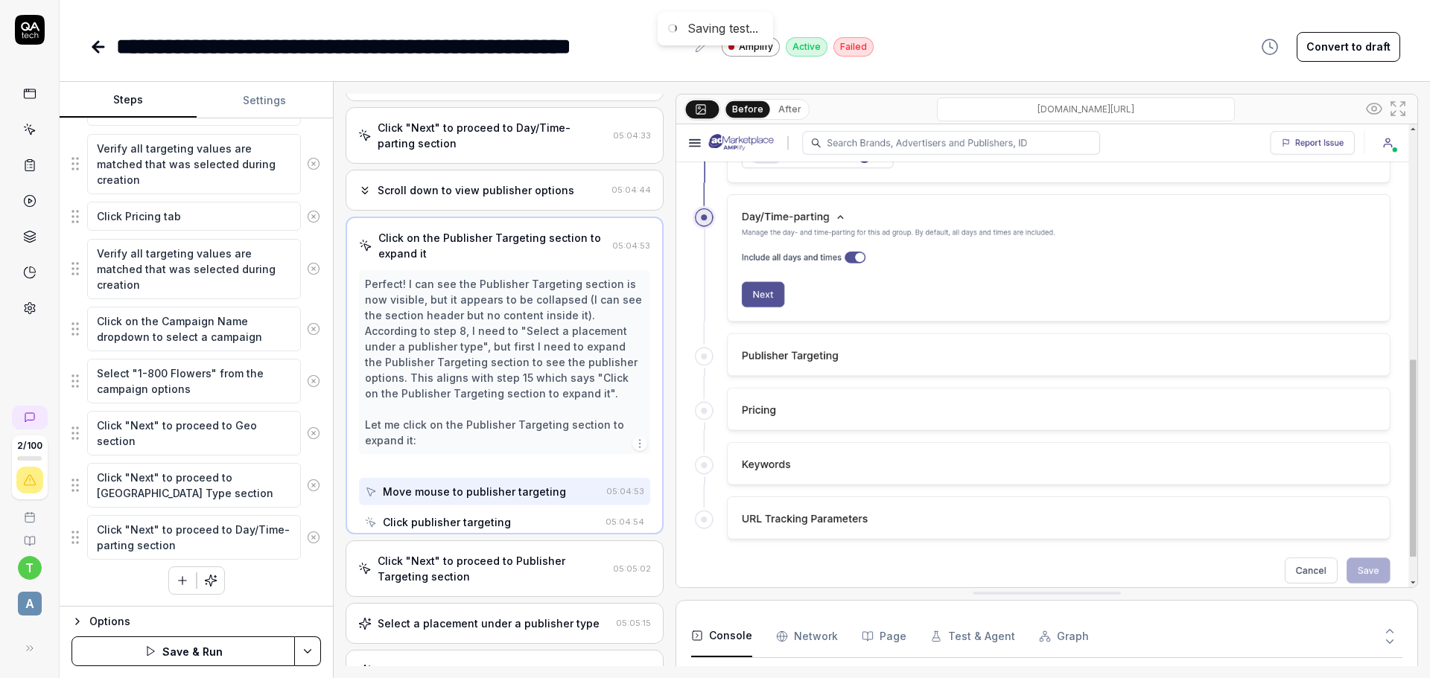
click at [312, 538] on icon at bounding box center [314, 537] width 4 height 4
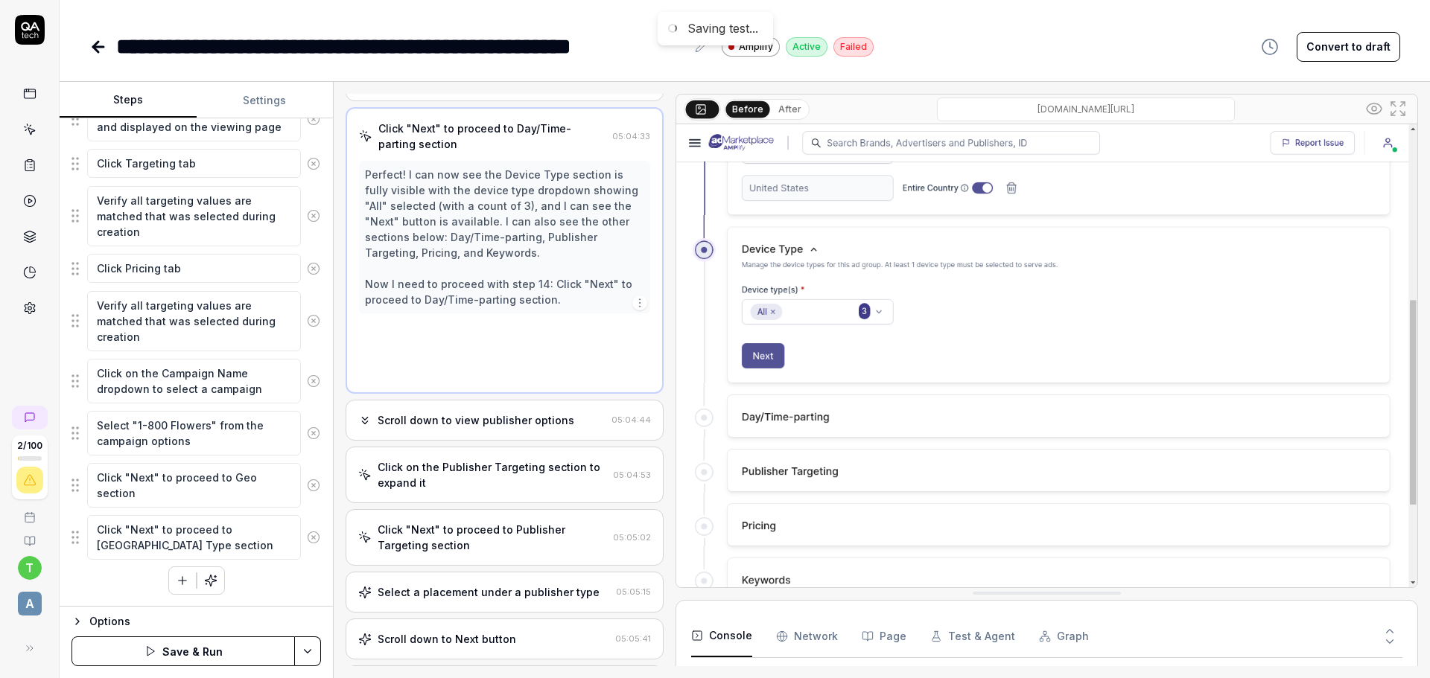
click at [307, 538] on icon at bounding box center [313, 537] width 13 height 13
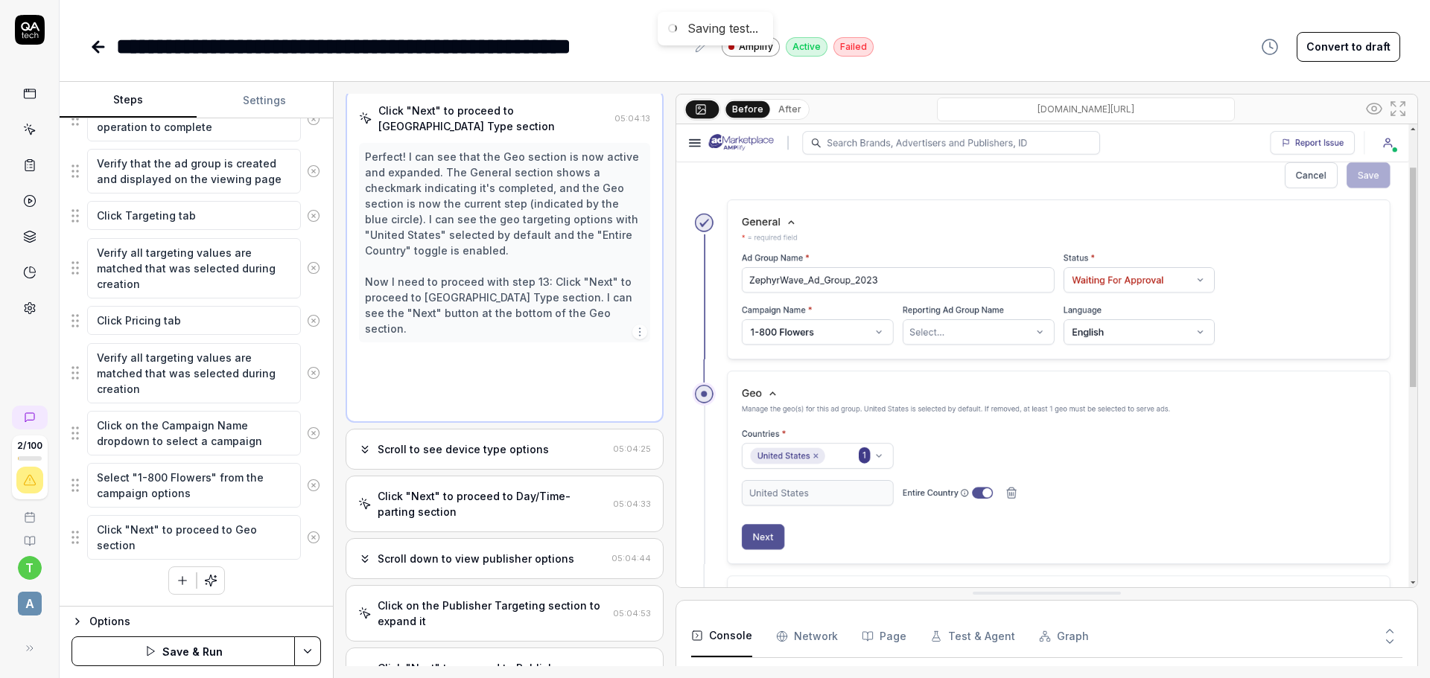
click at [307, 538] on icon at bounding box center [313, 537] width 13 height 13
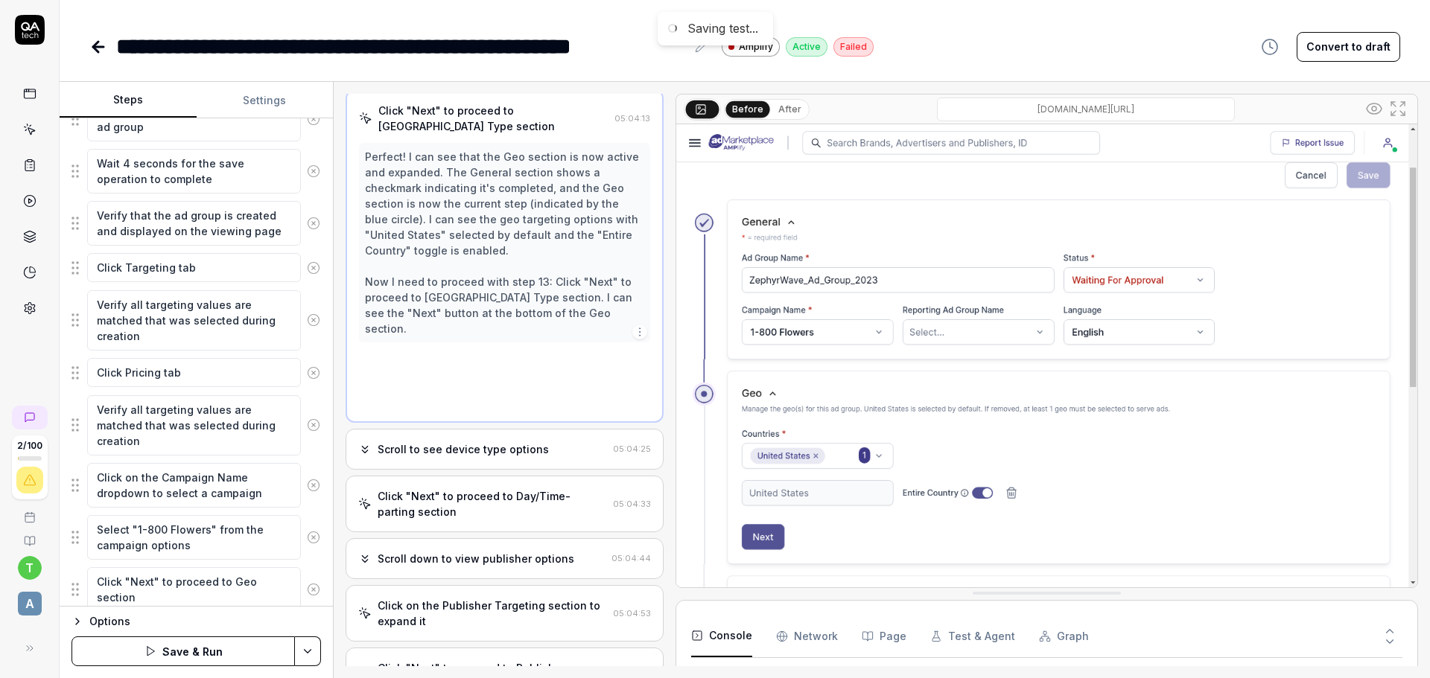
click at [307, 538] on icon at bounding box center [313, 537] width 13 height 13
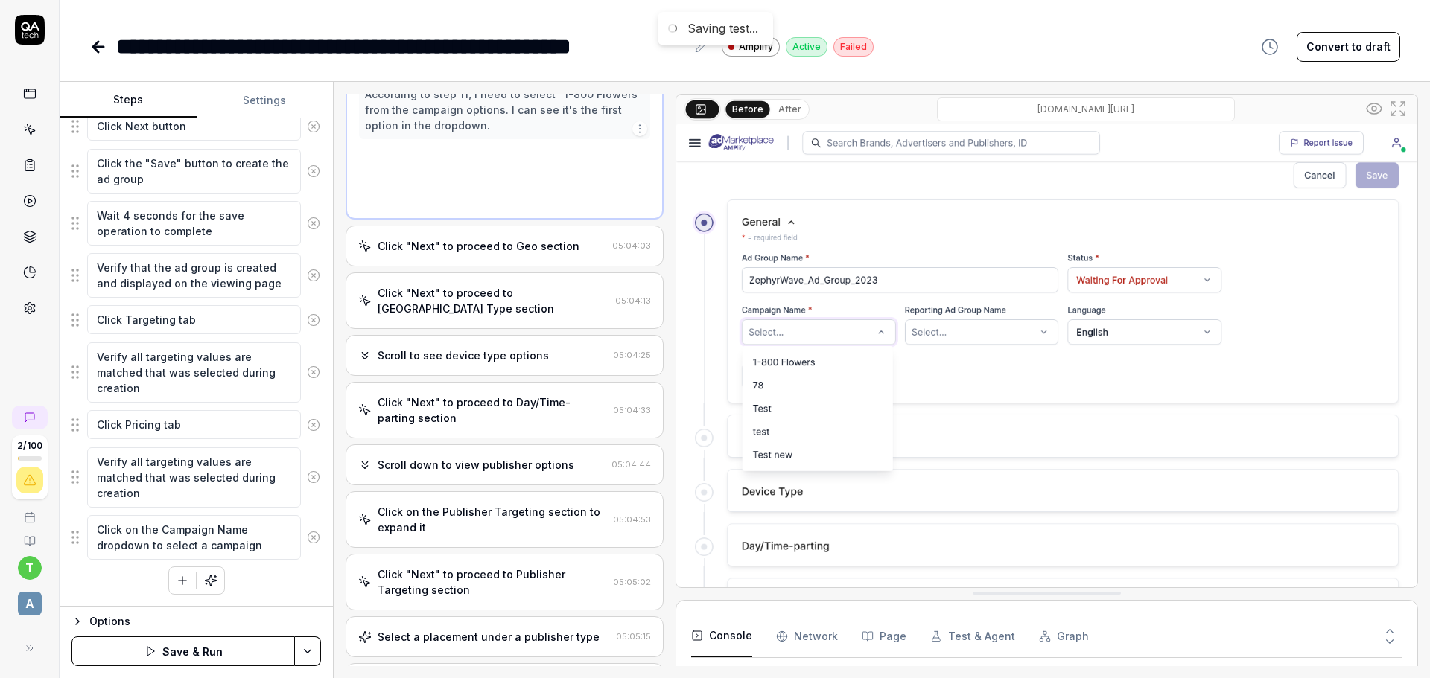
click at [307, 538] on icon at bounding box center [313, 537] width 13 height 13
click at [301, 492] on button at bounding box center [313, 477] width 25 height 30
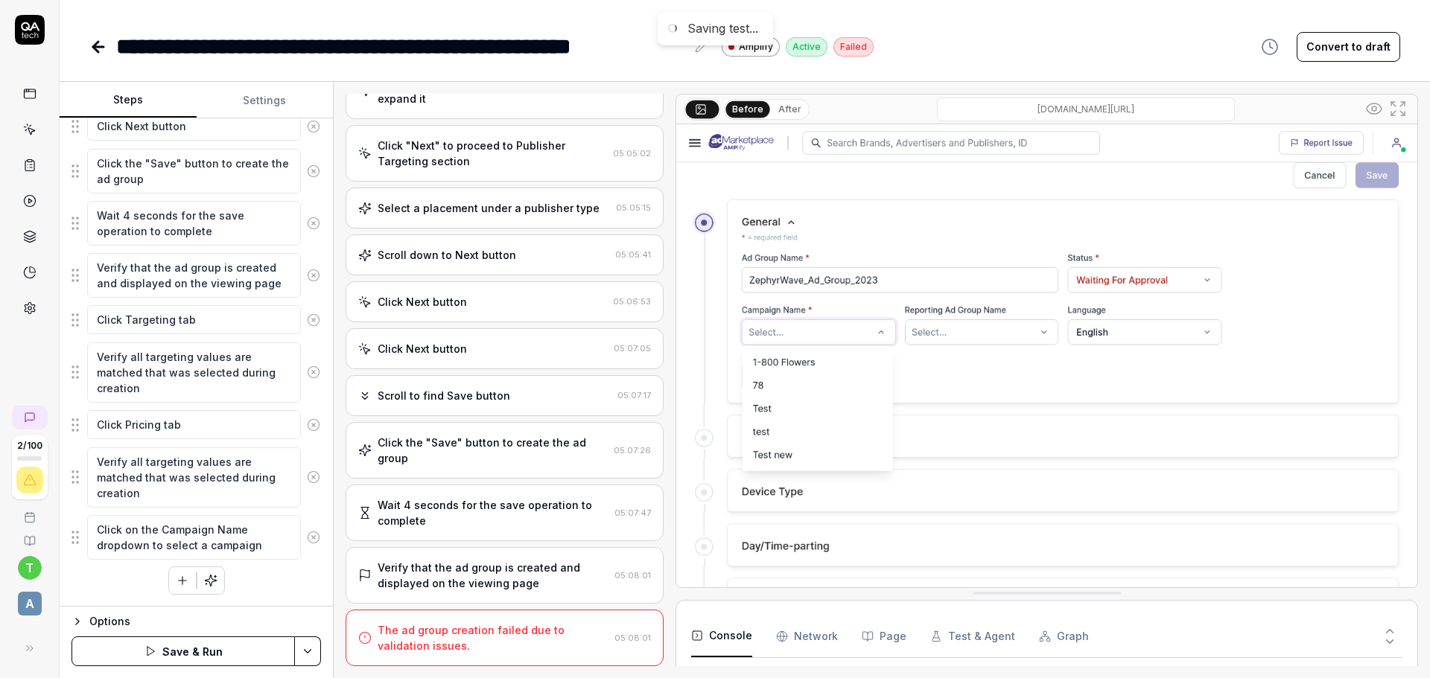
scroll to position [1218, 0]
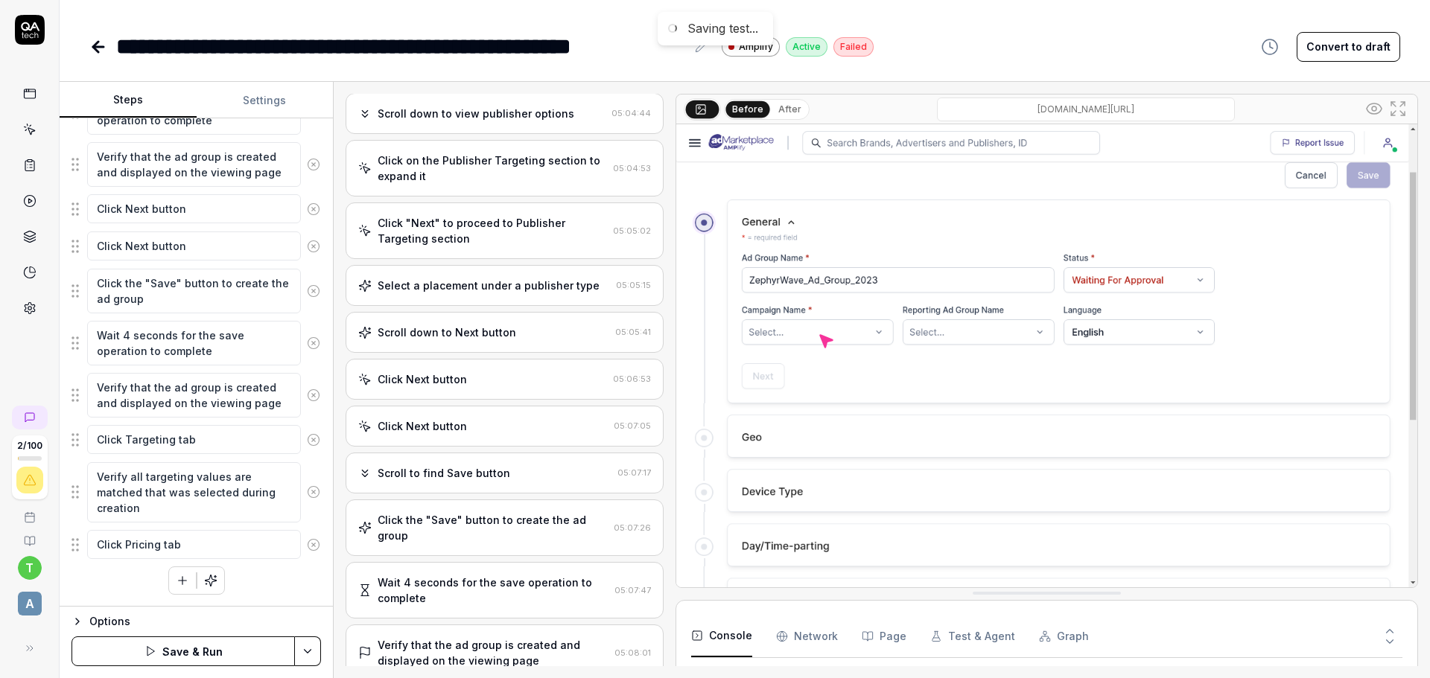
click at [307, 538] on icon at bounding box center [313, 544] width 13 height 13
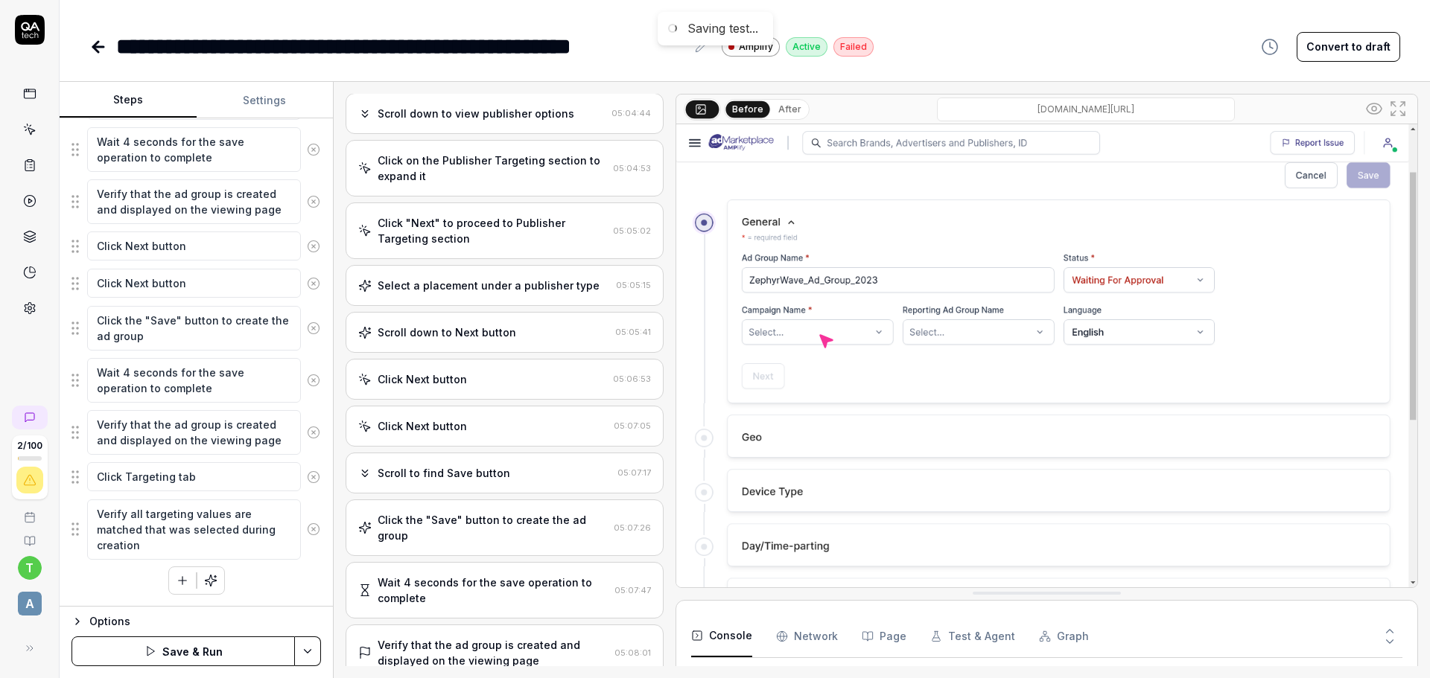
scroll to position [314, 0]
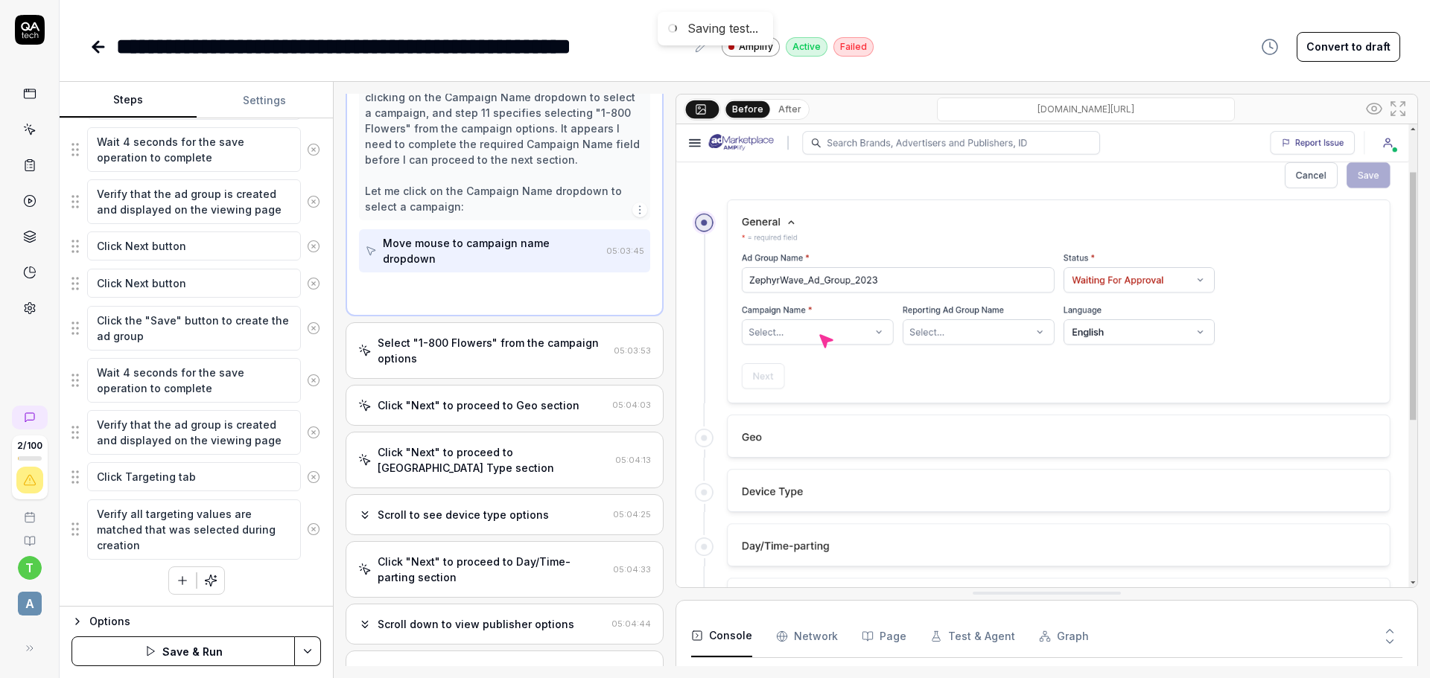
click at [301, 538] on button at bounding box center [313, 530] width 25 height 30
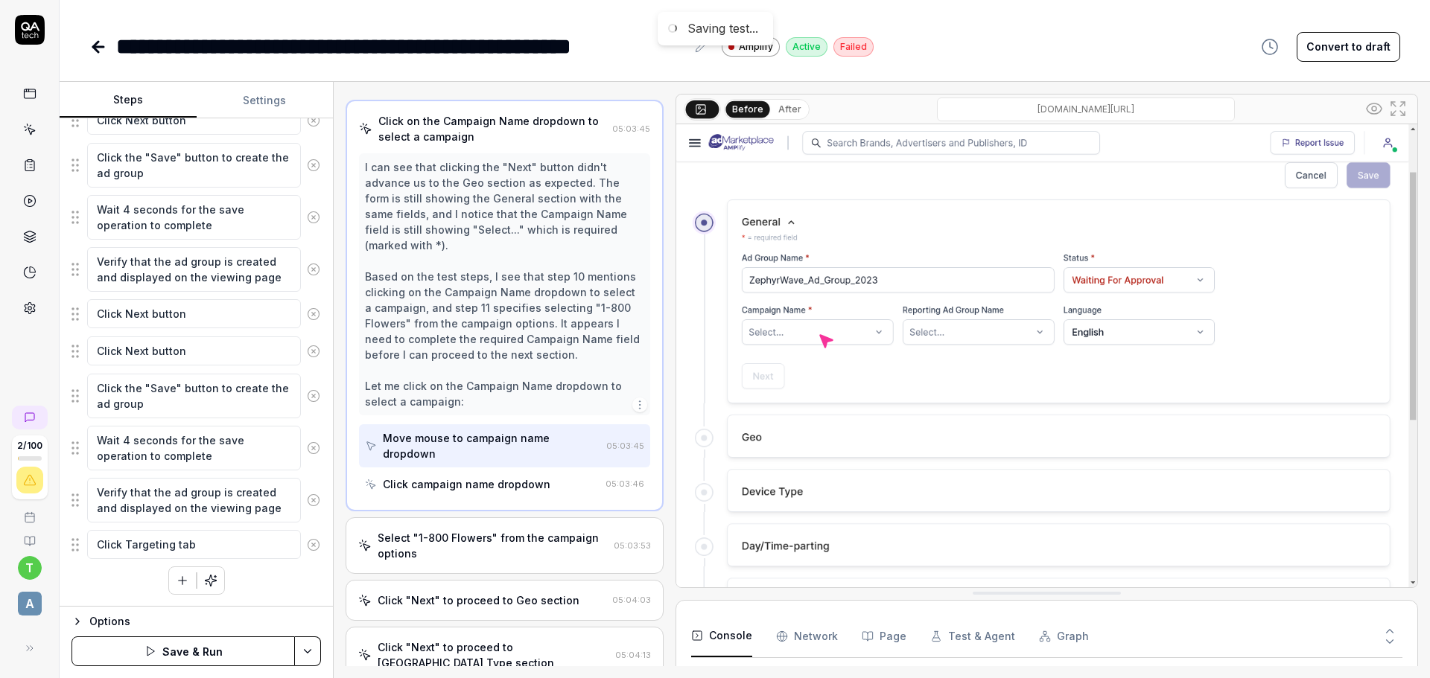
scroll to position [196, 0]
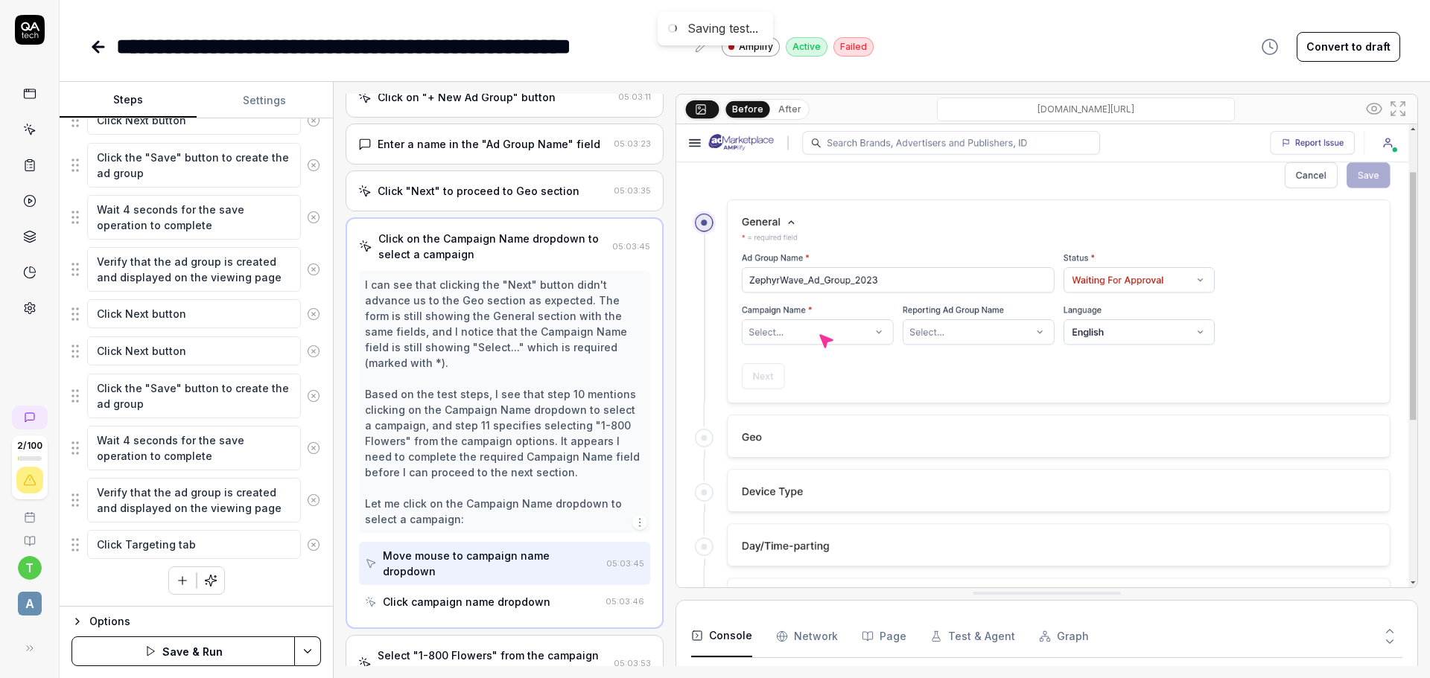
click at [307, 538] on icon at bounding box center [313, 544] width 13 height 13
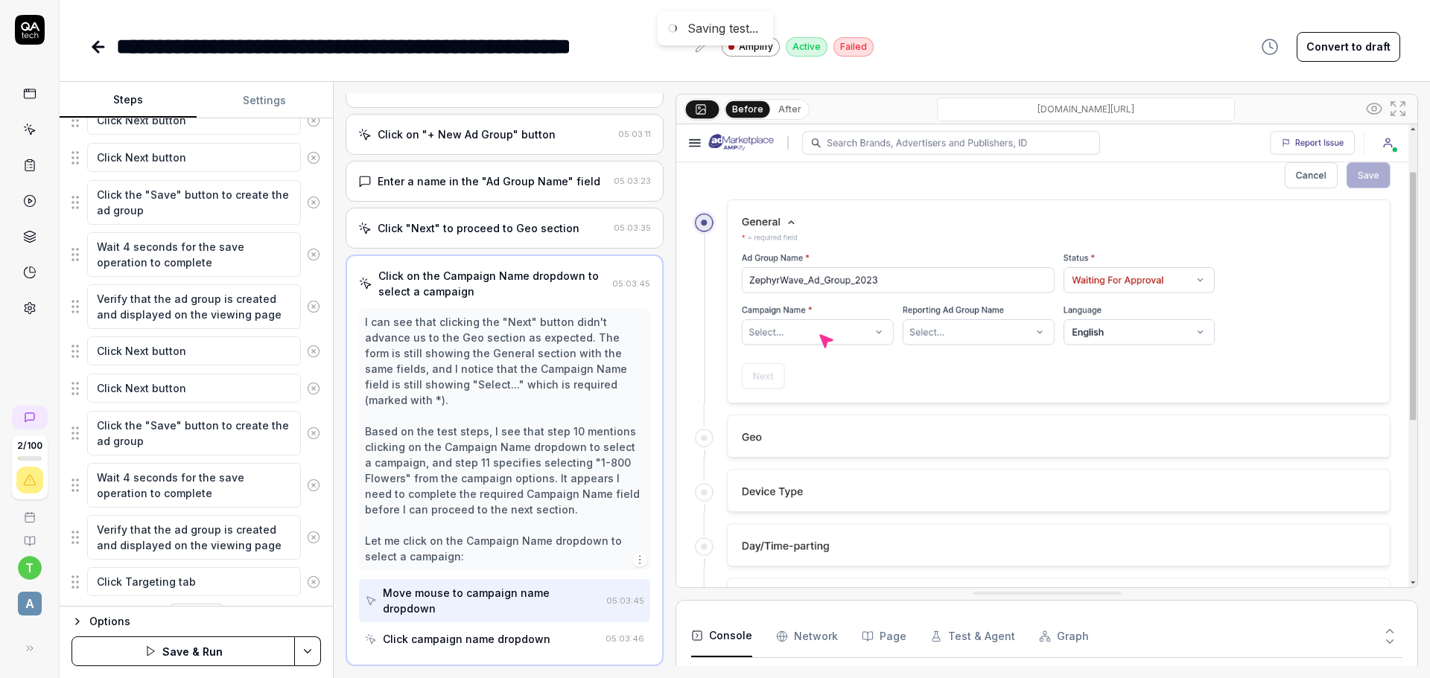
click at [307, 538] on icon at bounding box center [313, 537] width 13 height 13
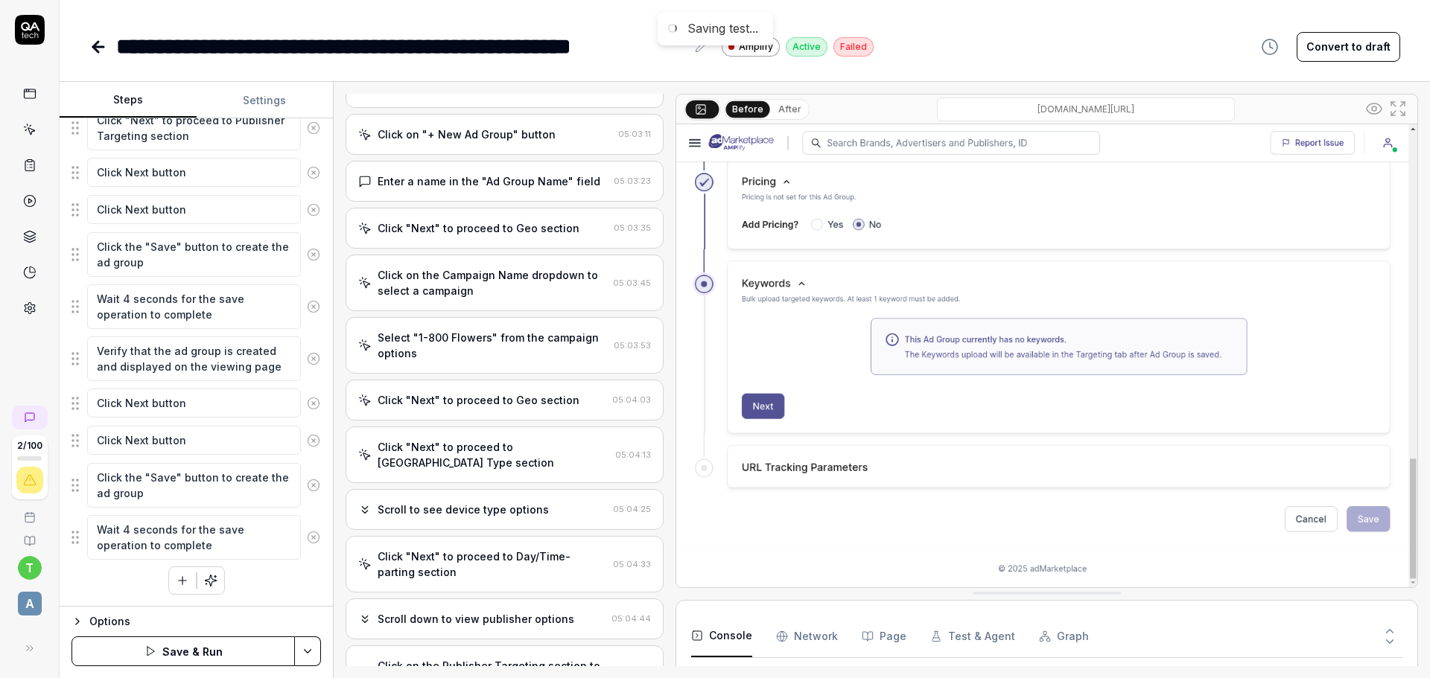
click at [307, 538] on icon at bounding box center [313, 537] width 13 height 13
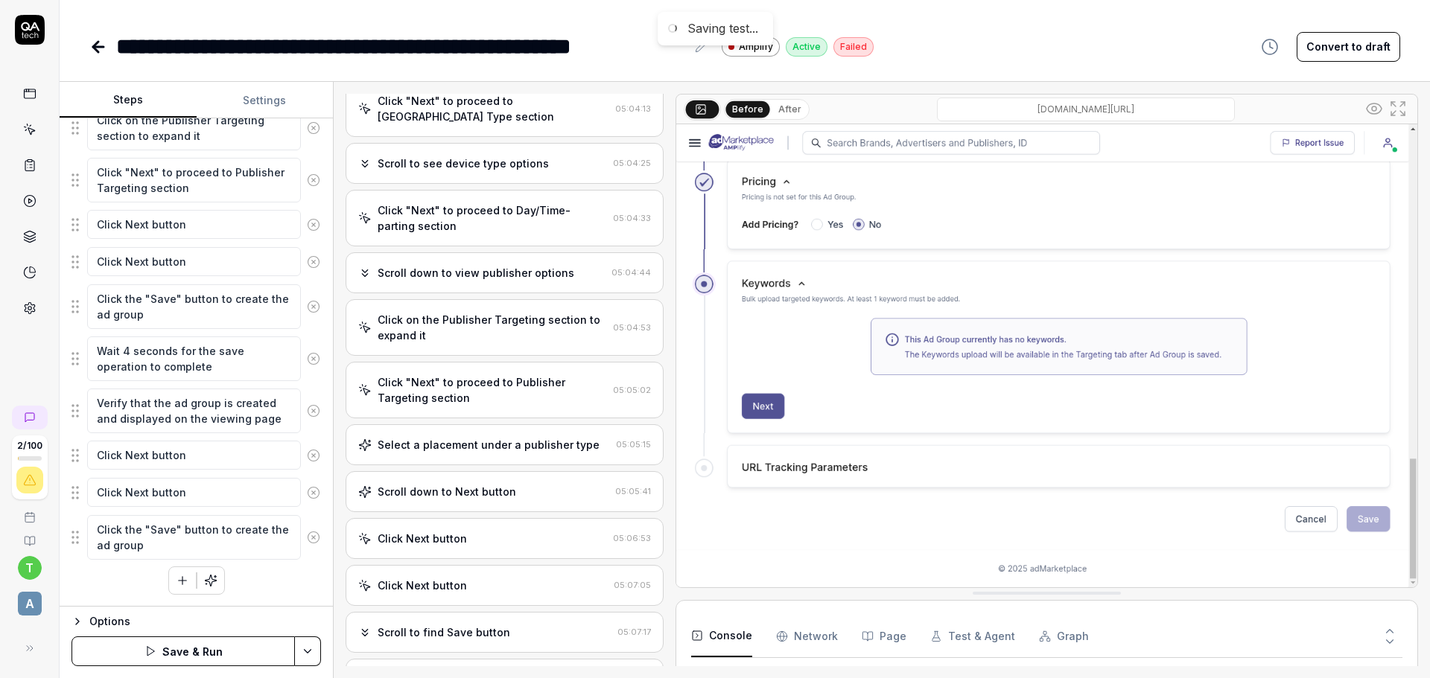
click at [307, 538] on icon at bounding box center [313, 537] width 13 height 13
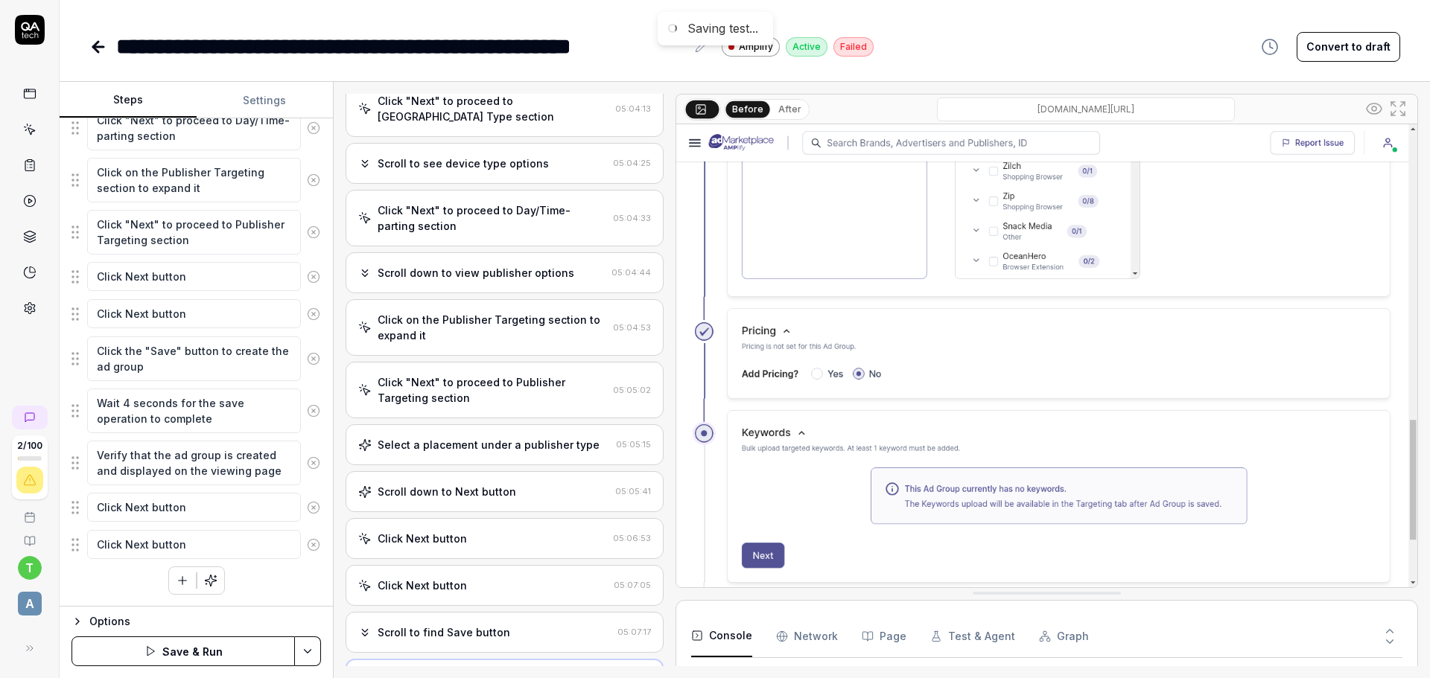
click at [307, 538] on icon at bounding box center [313, 544] width 13 height 13
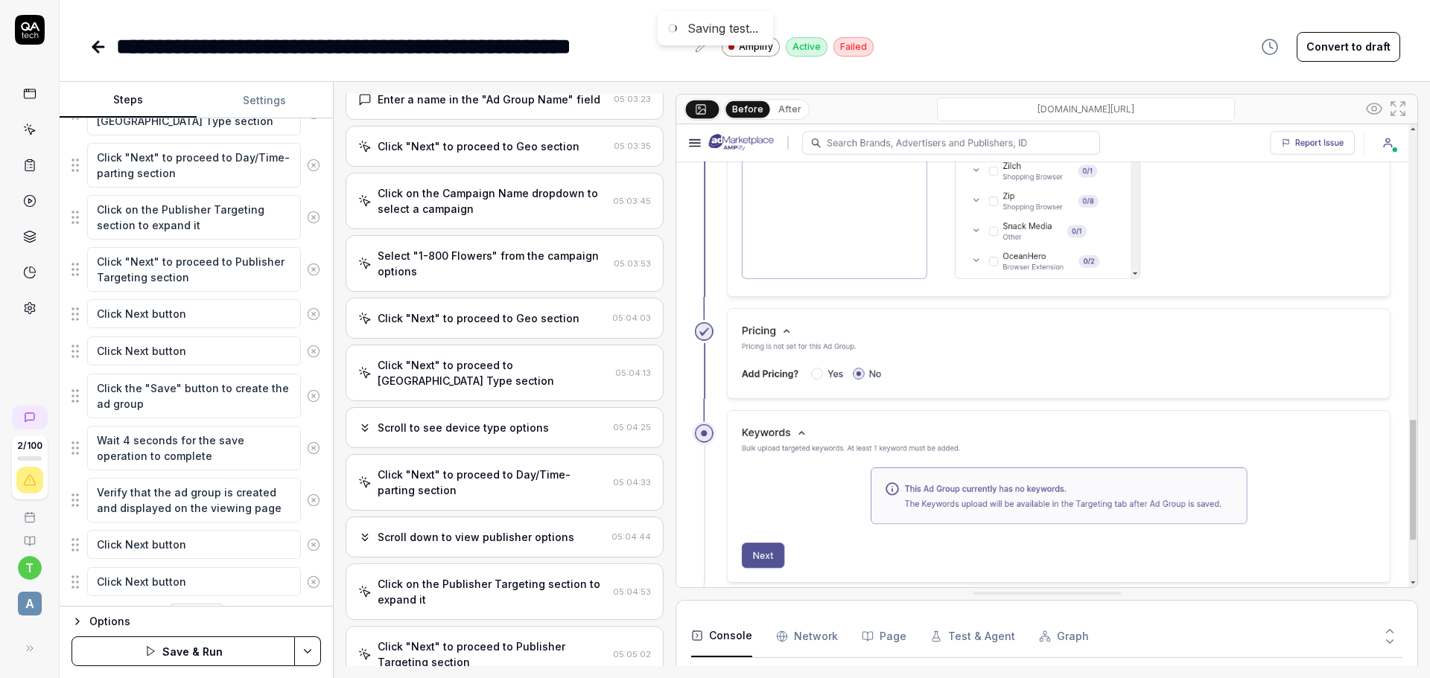
click at [307, 538] on icon at bounding box center [313, 544] width 13 height 13
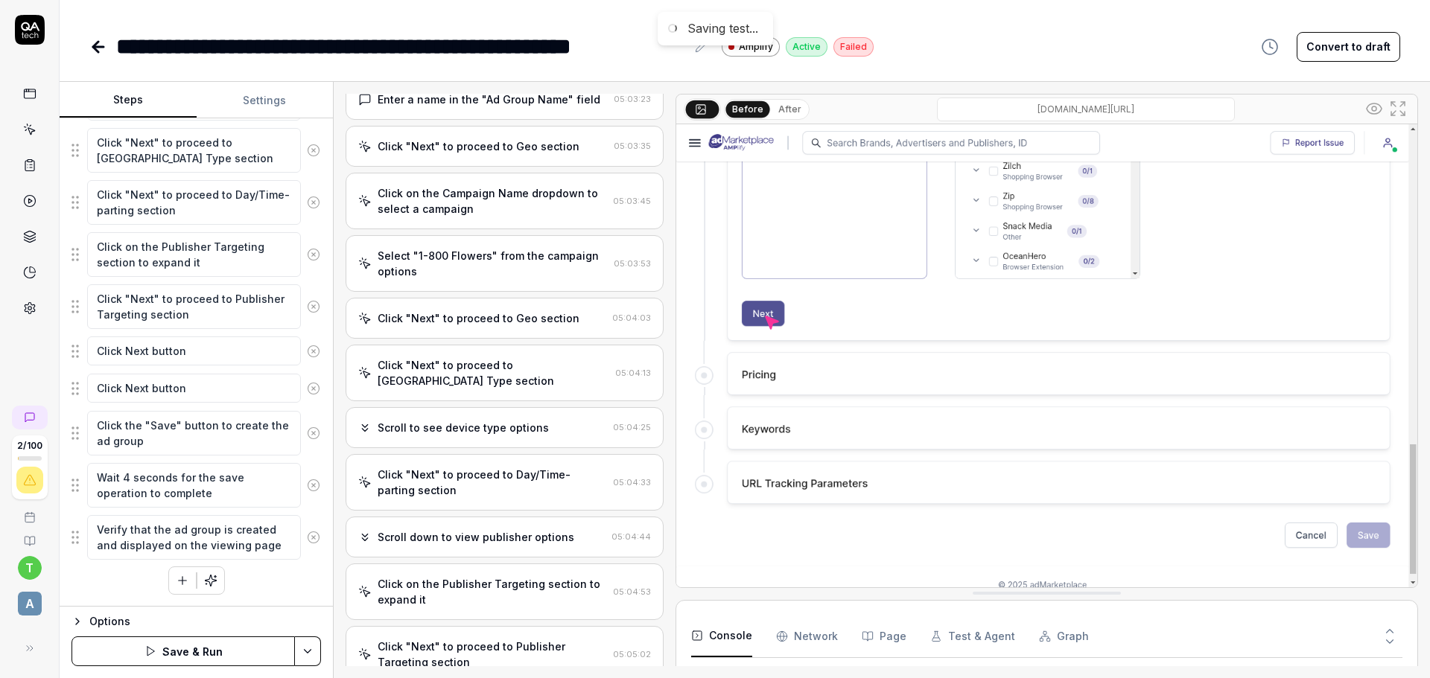
scroll to position [0, 0]
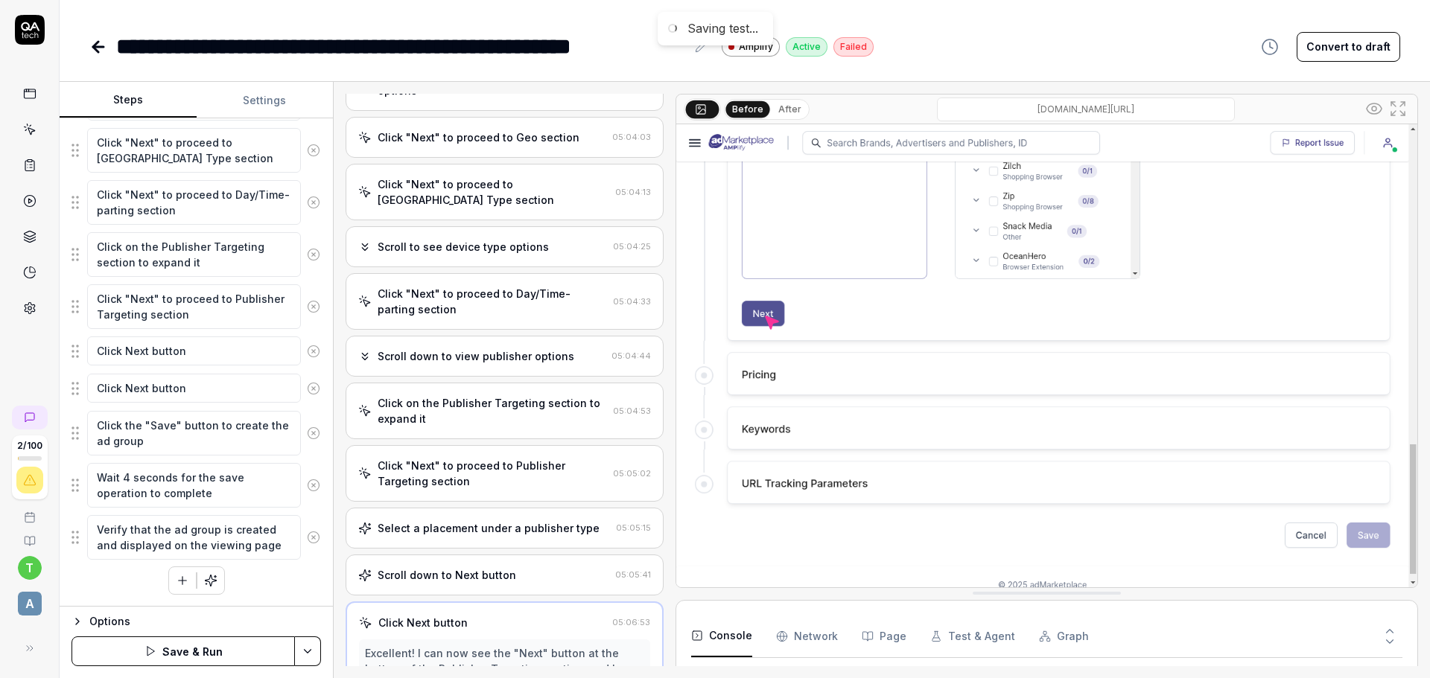
click at [307, 538] on icon at bounding box center [313, 537] width 13 height 13
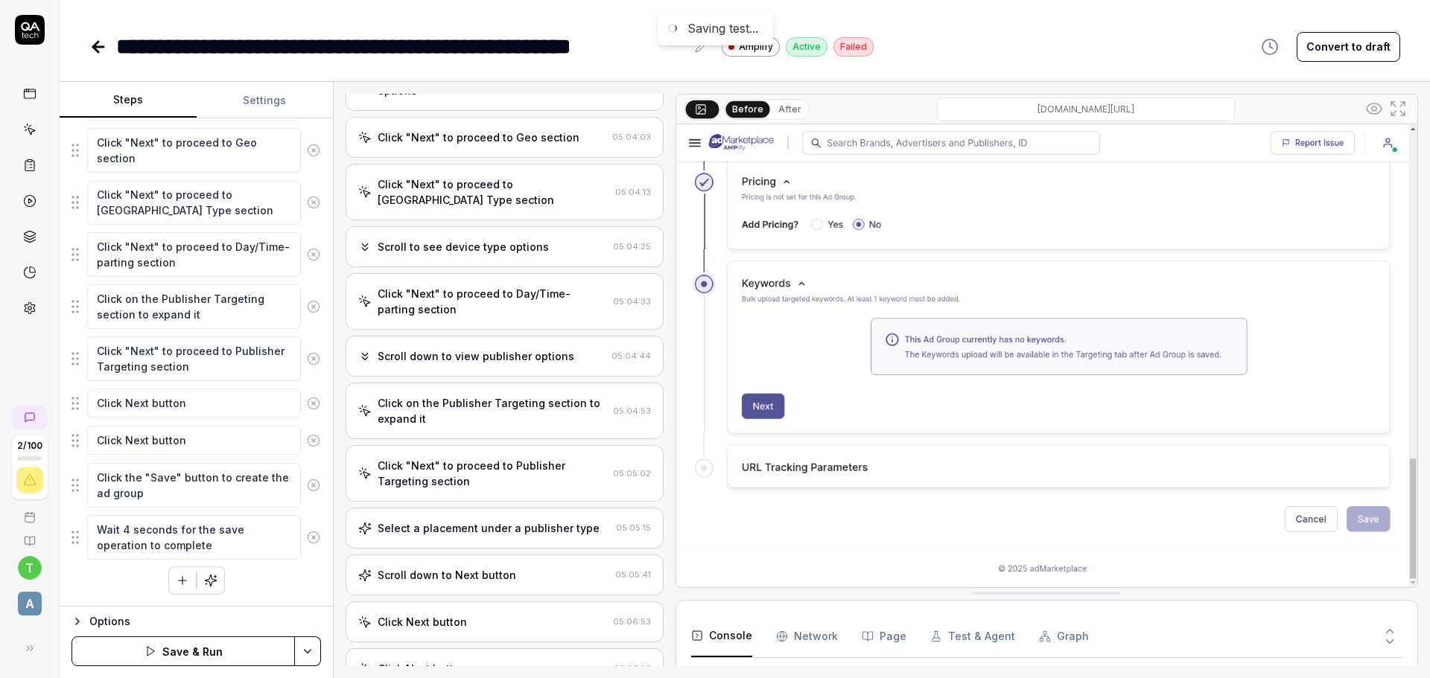
click at [307, 538] on icon at bounding box center [313, 537] width 13 height 13
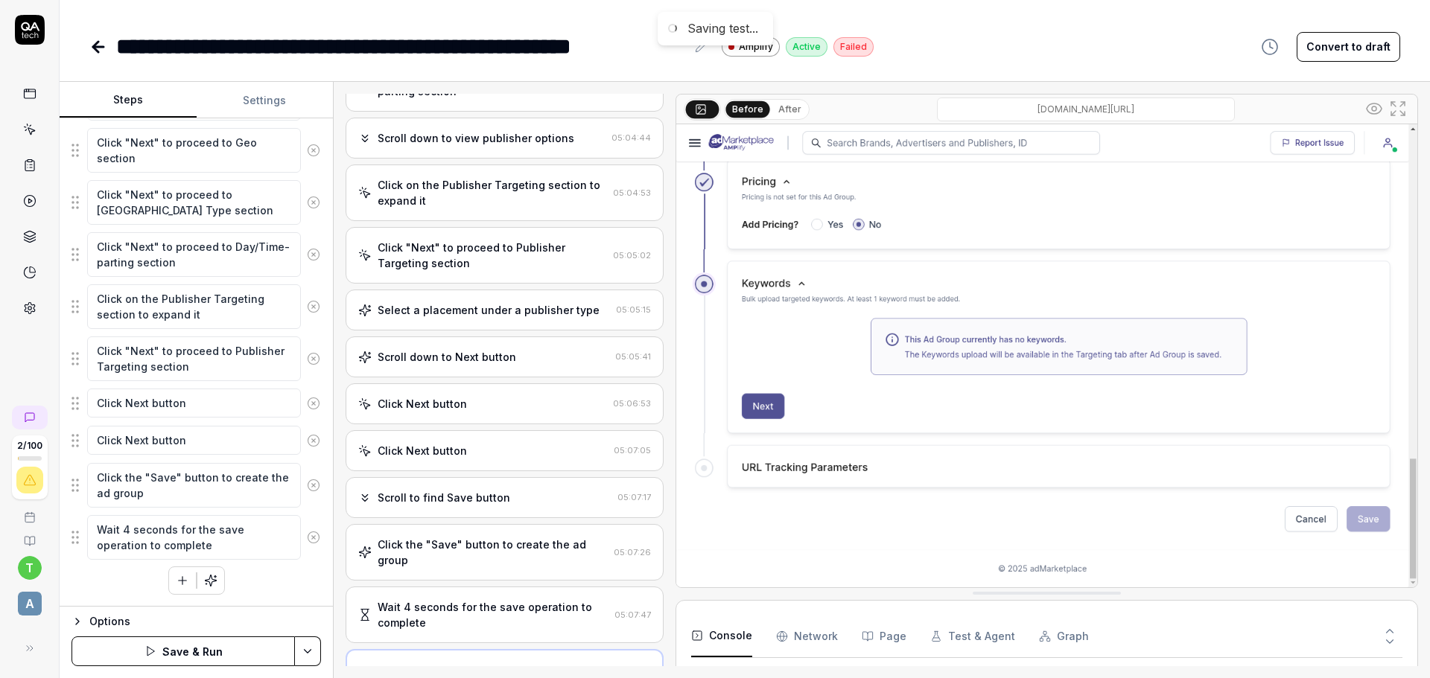
click at [307, 492] on icon at bounding box center [313, 485] width 13 height 13
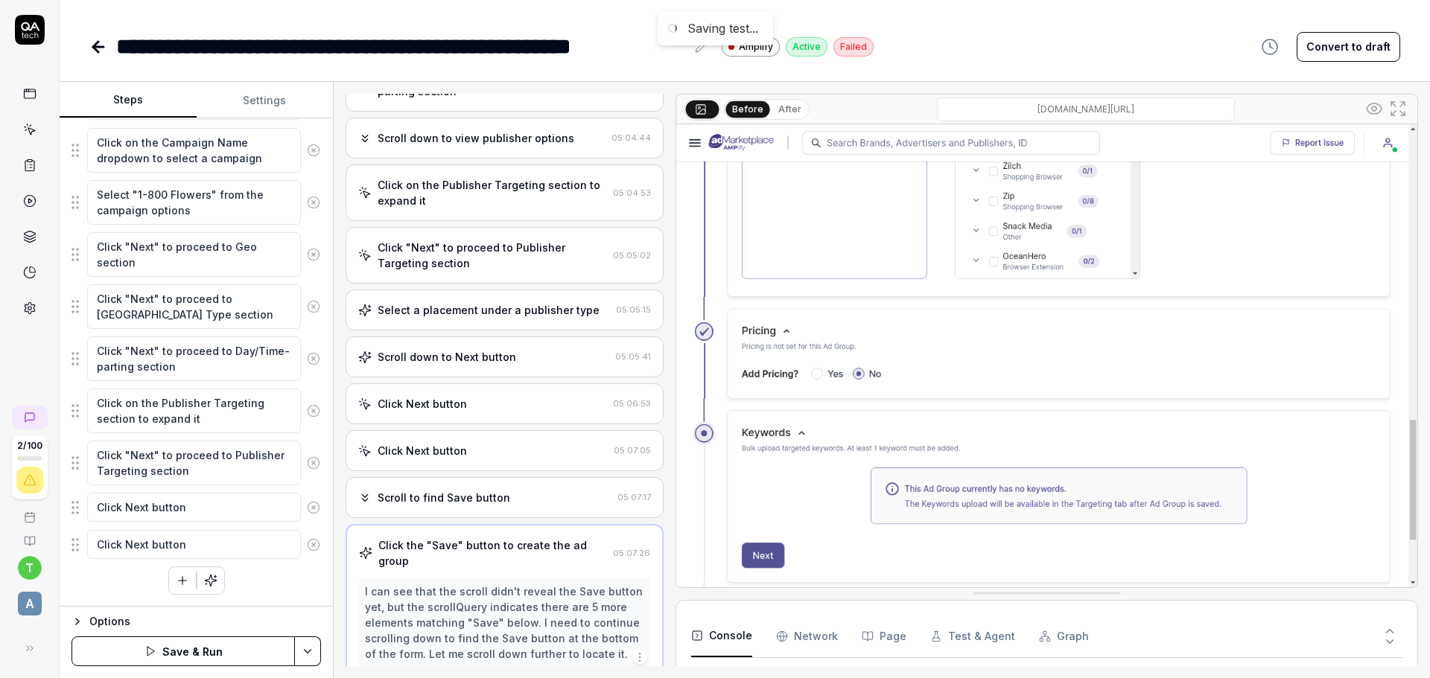
click at [307, 538] on icon at bounding box center [313, 544] width 13 height 13
click at [307, 515] on icon at bounding box center [313, 507] width 13 height 13
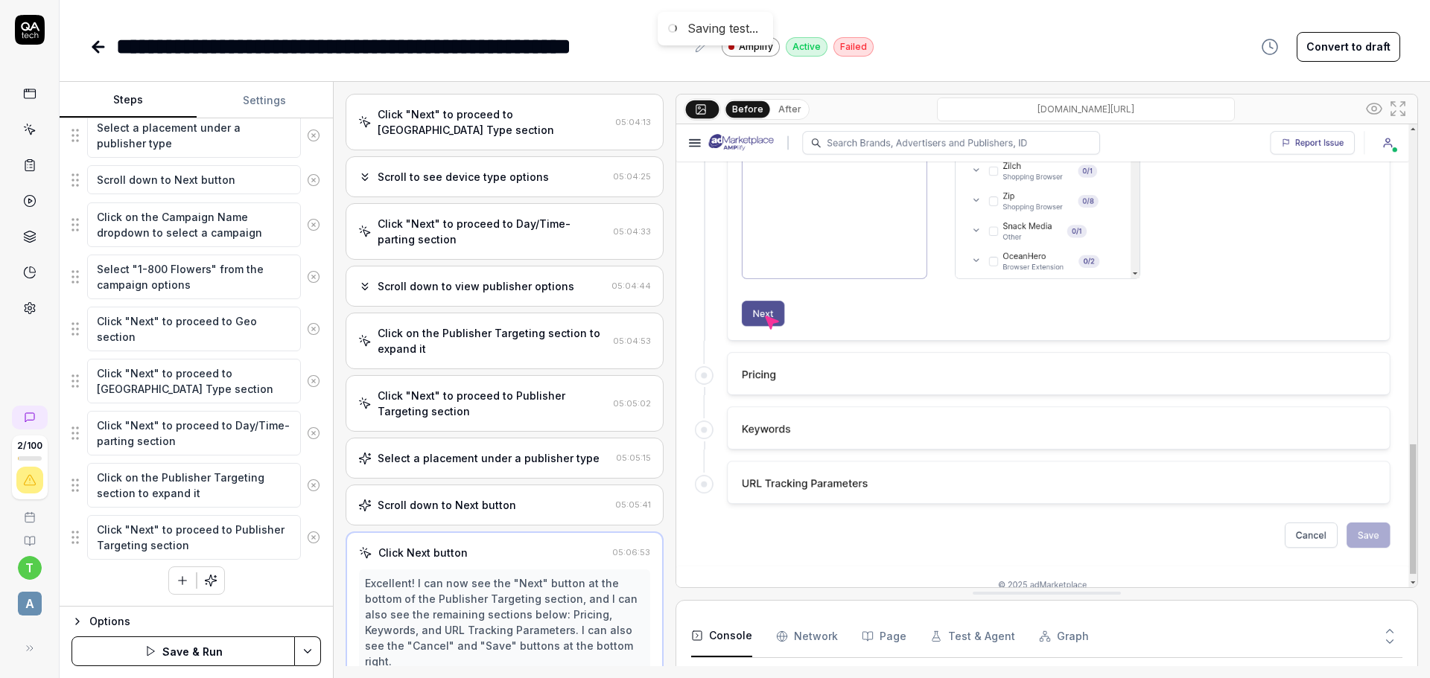
click at [307, 538] on icon at bounding box center [313, 537] width 13 height 13
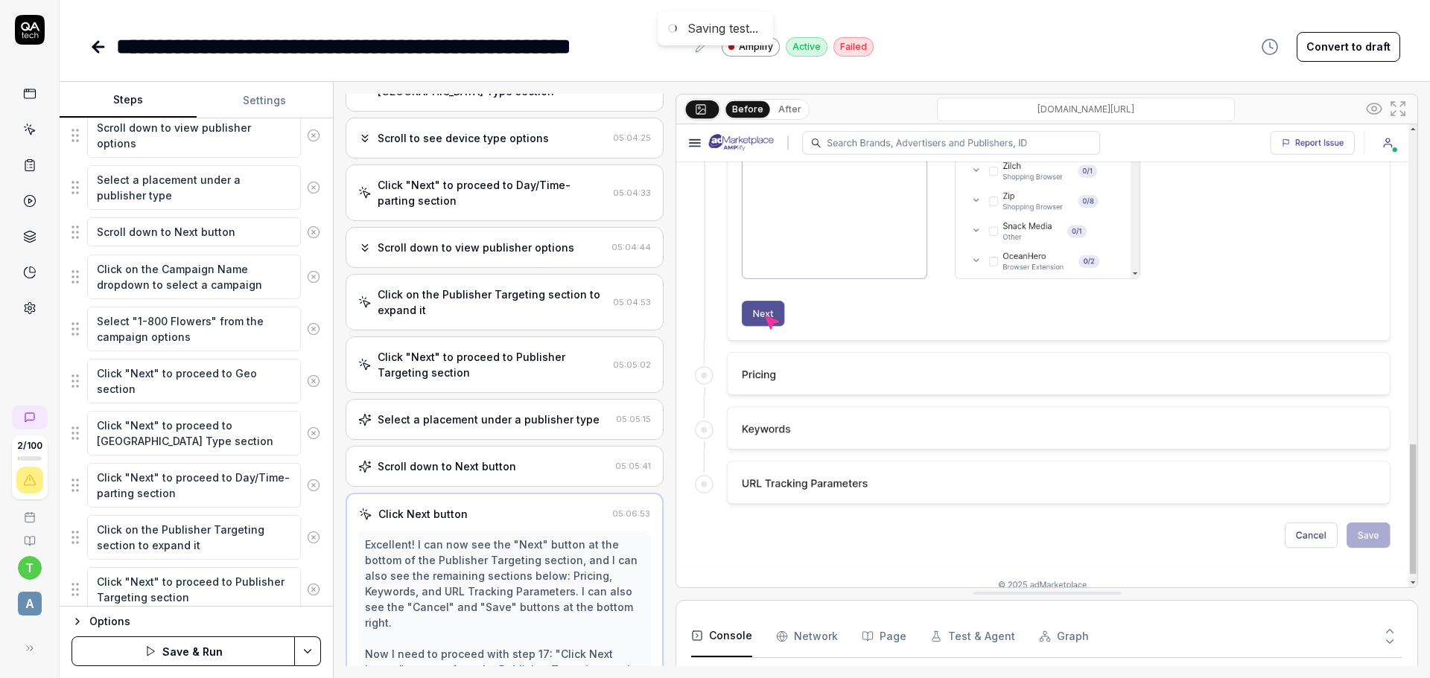
click at [307, 538] on icon at bounding box center [313, 537] width 13 height 13
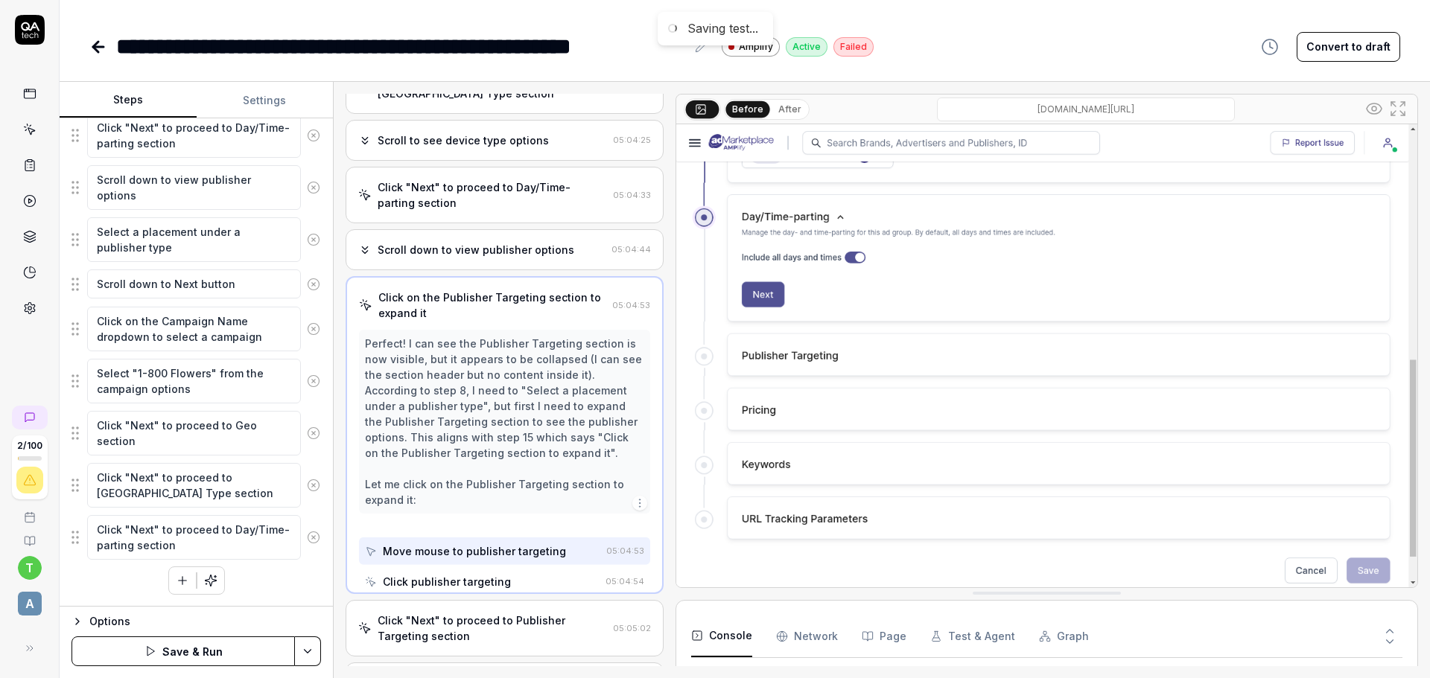
click at [307, 538] on icon at bounding box center [313, 537] width 13 height 13
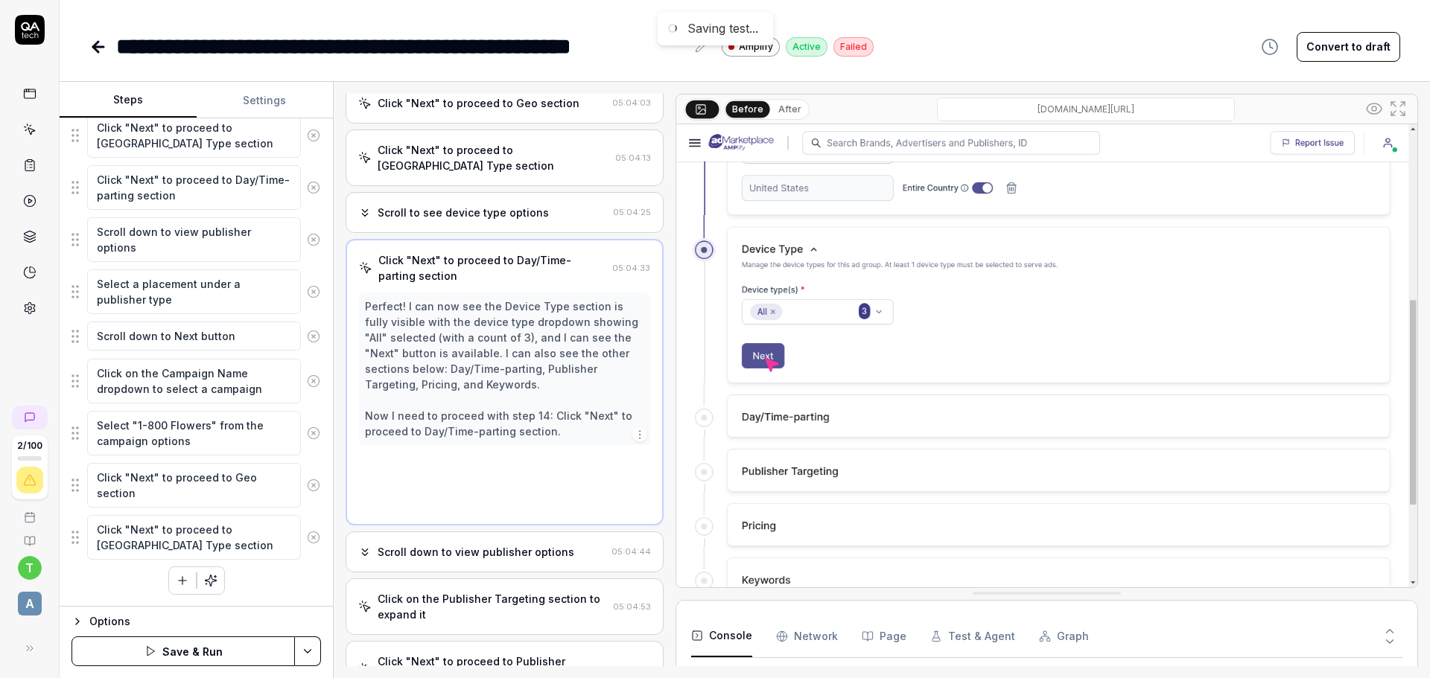
click at [307, 538] on icon at bounding box center [313, 537] width 13 height 13
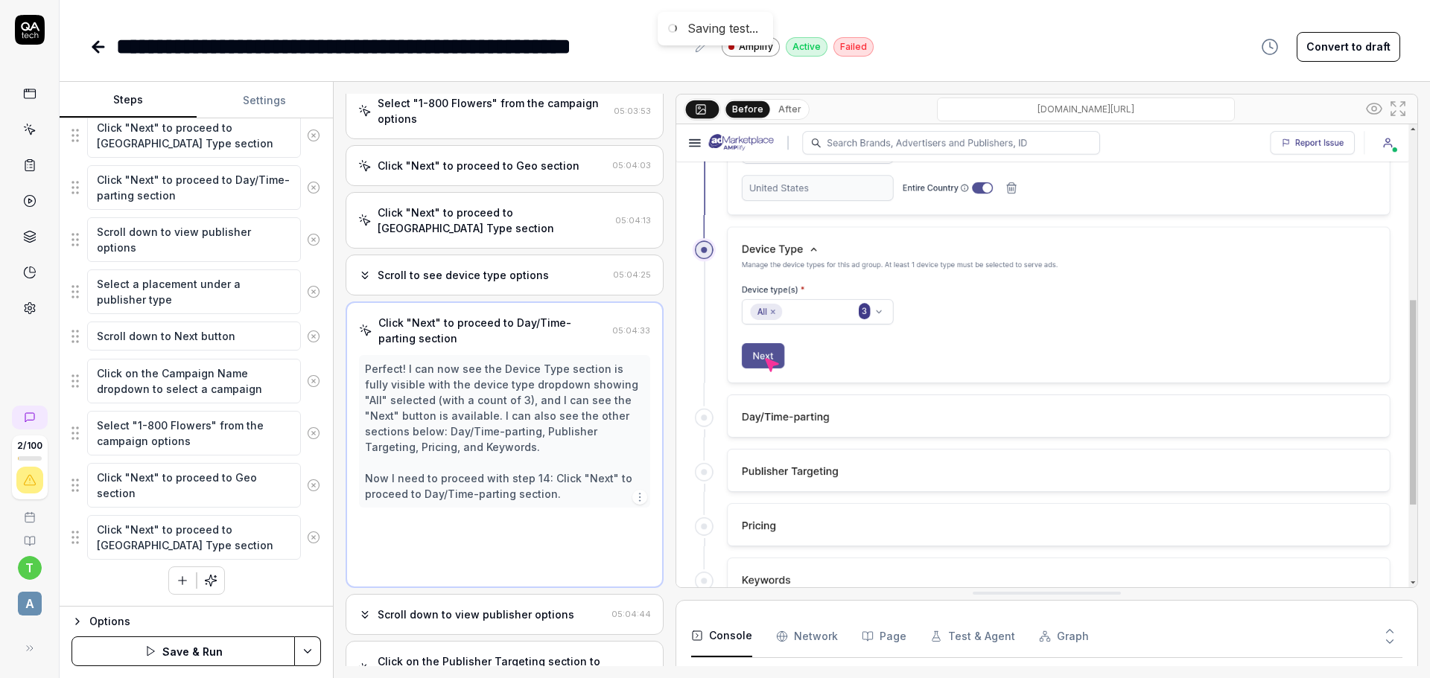
click at [307, 492] on icon at bounding box center [313, 485] width 13 height 13
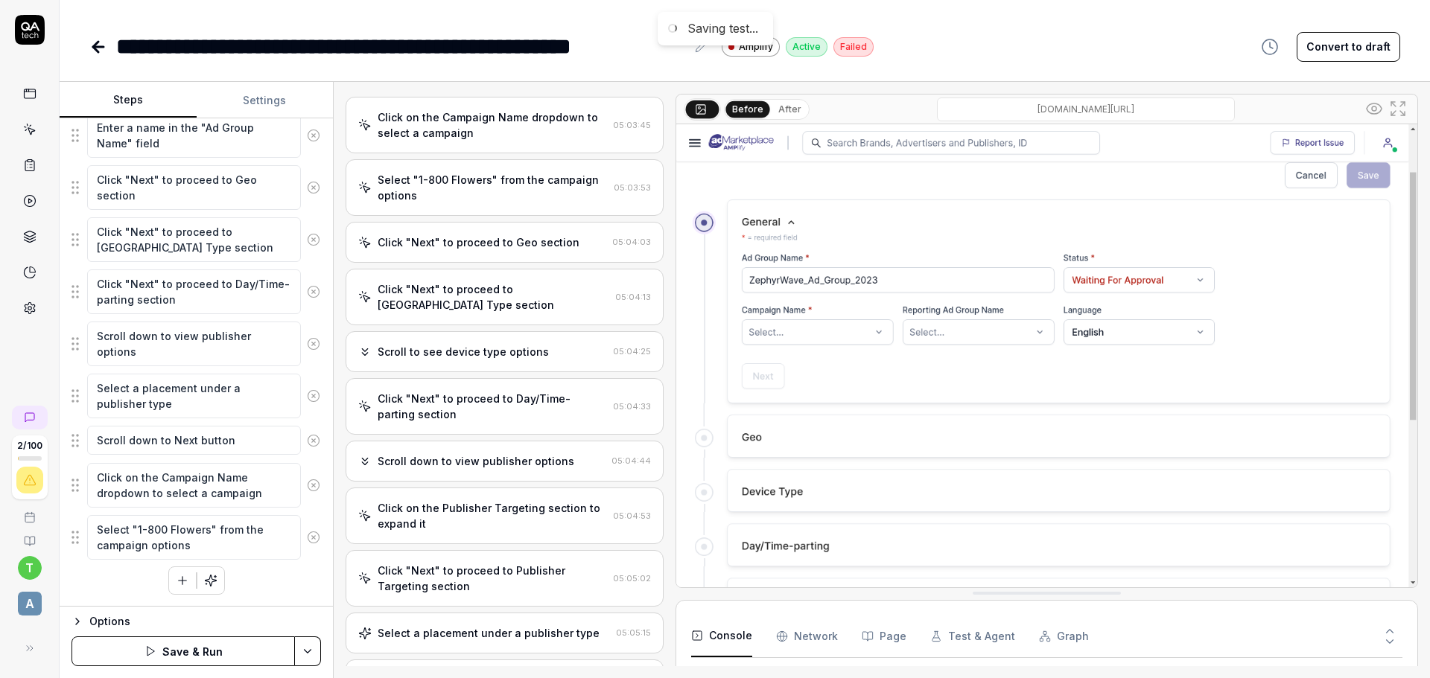
click at [307, 538] on icon at bounding box center [313, 537] width 13 height 13
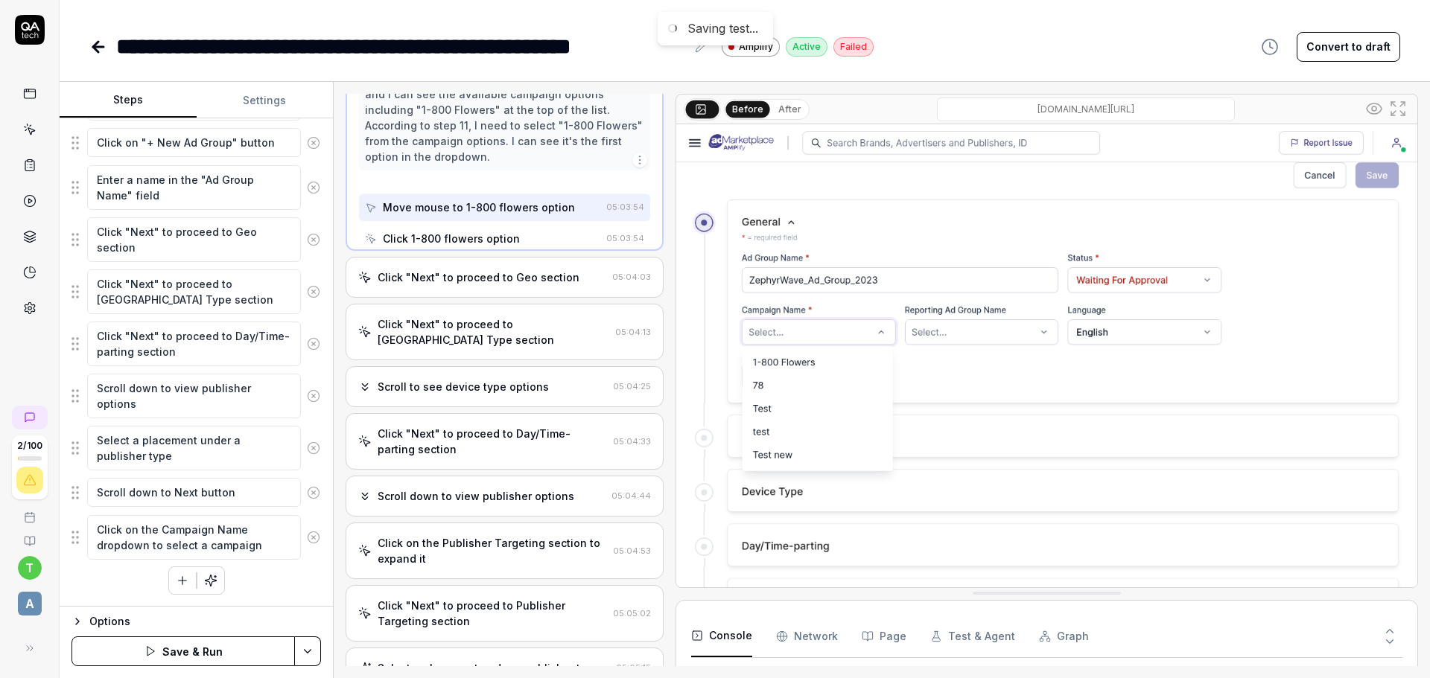
click at [307, 538] on icon at bounding box center [313, 537] width 13 height 13
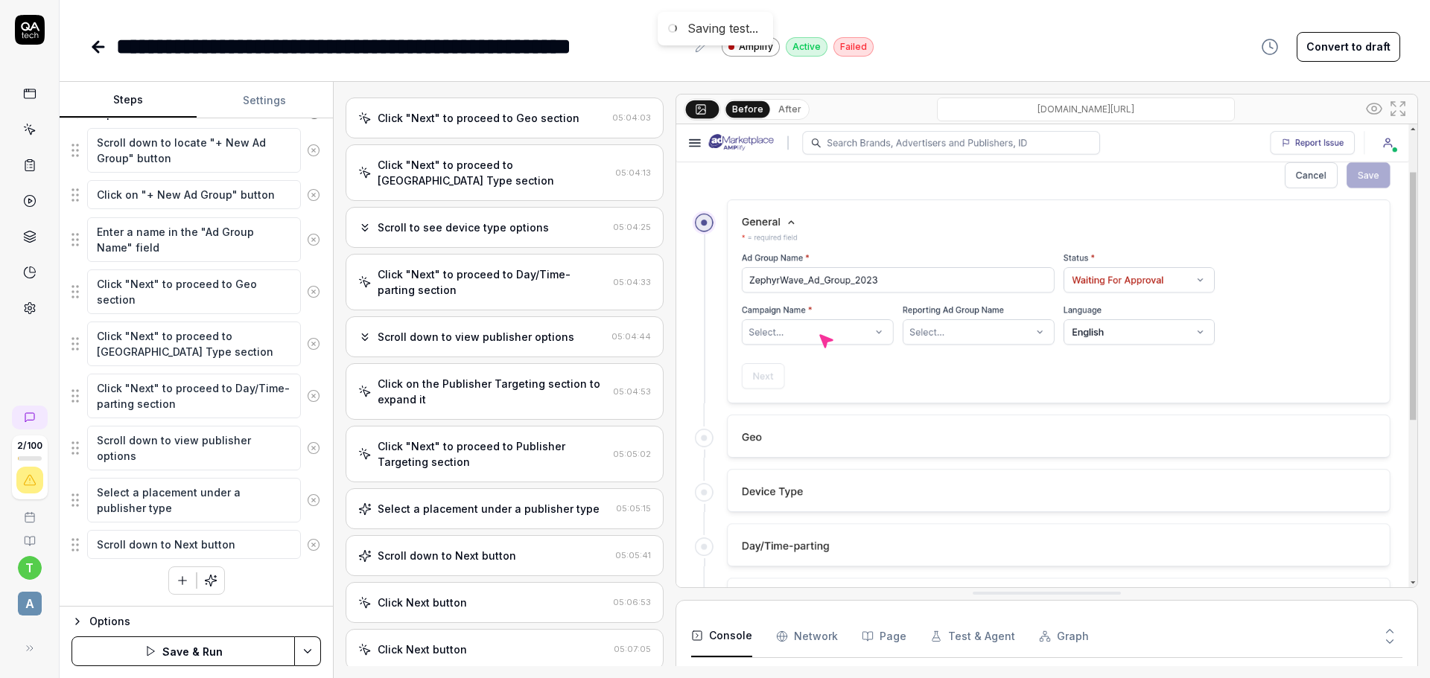
click at [307, 538] on icon at bounding box center [313, 544] width 13 height 13
click at [307, 507] on icon at bounding box center [313, 500] width 13 height 13
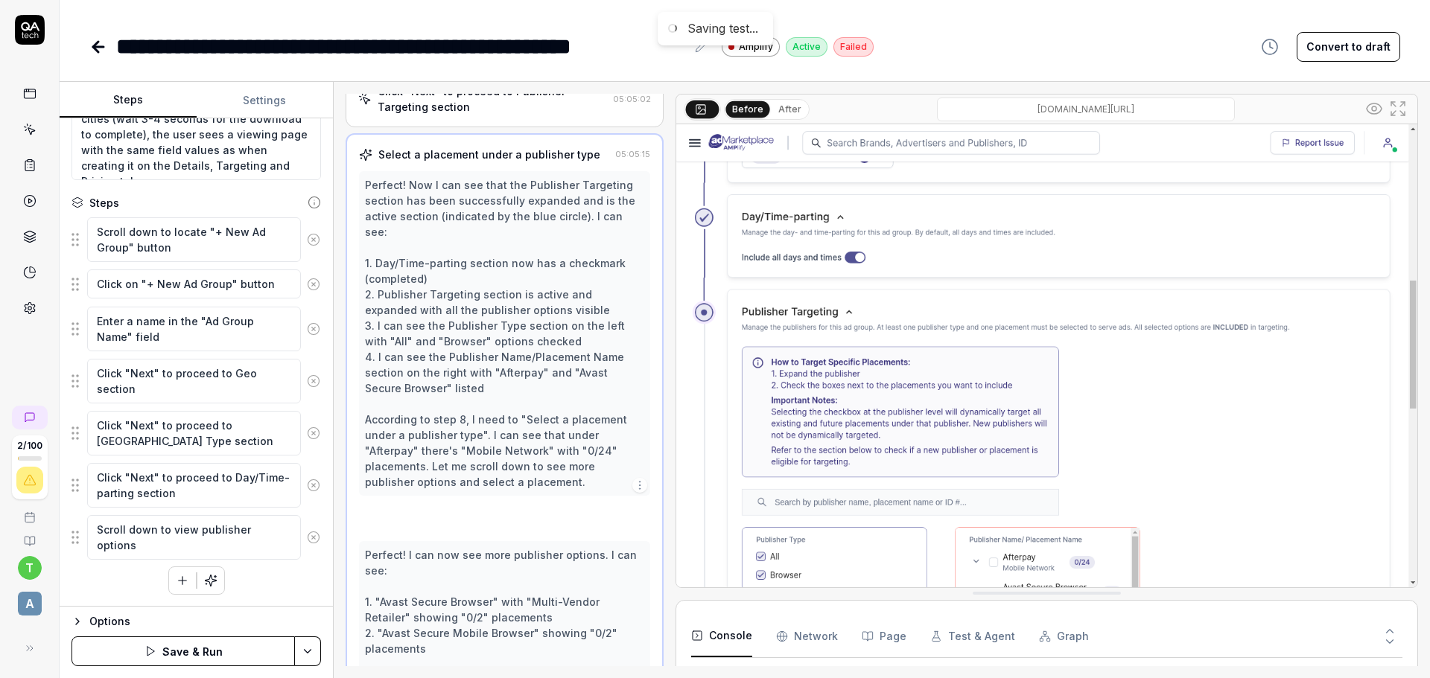
click at [307, 538] on icon at bounding box center [313, 537] width 13 height 13
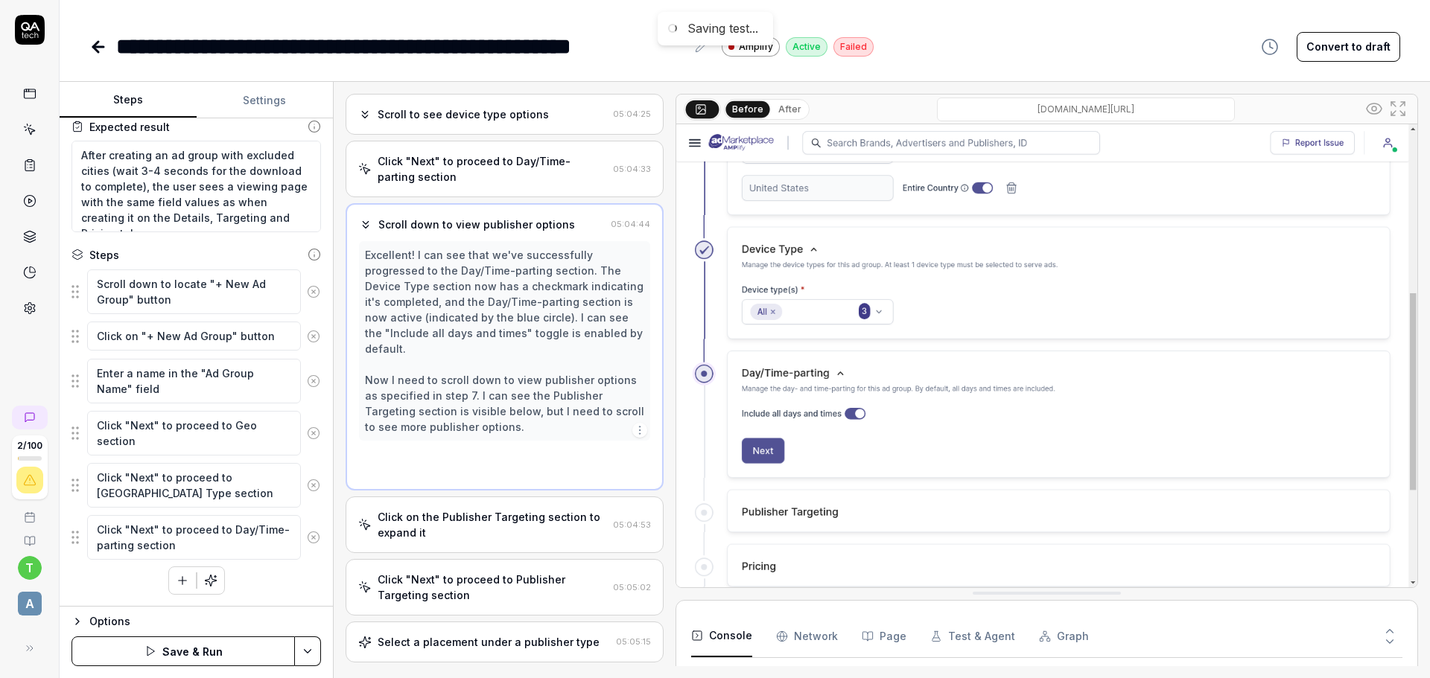
click at [307, 538] on icon at bounding box center [313, 537] width 13 height 13
click at [307, 492] on icon at bounding box center [313, 485] width 13 height 13
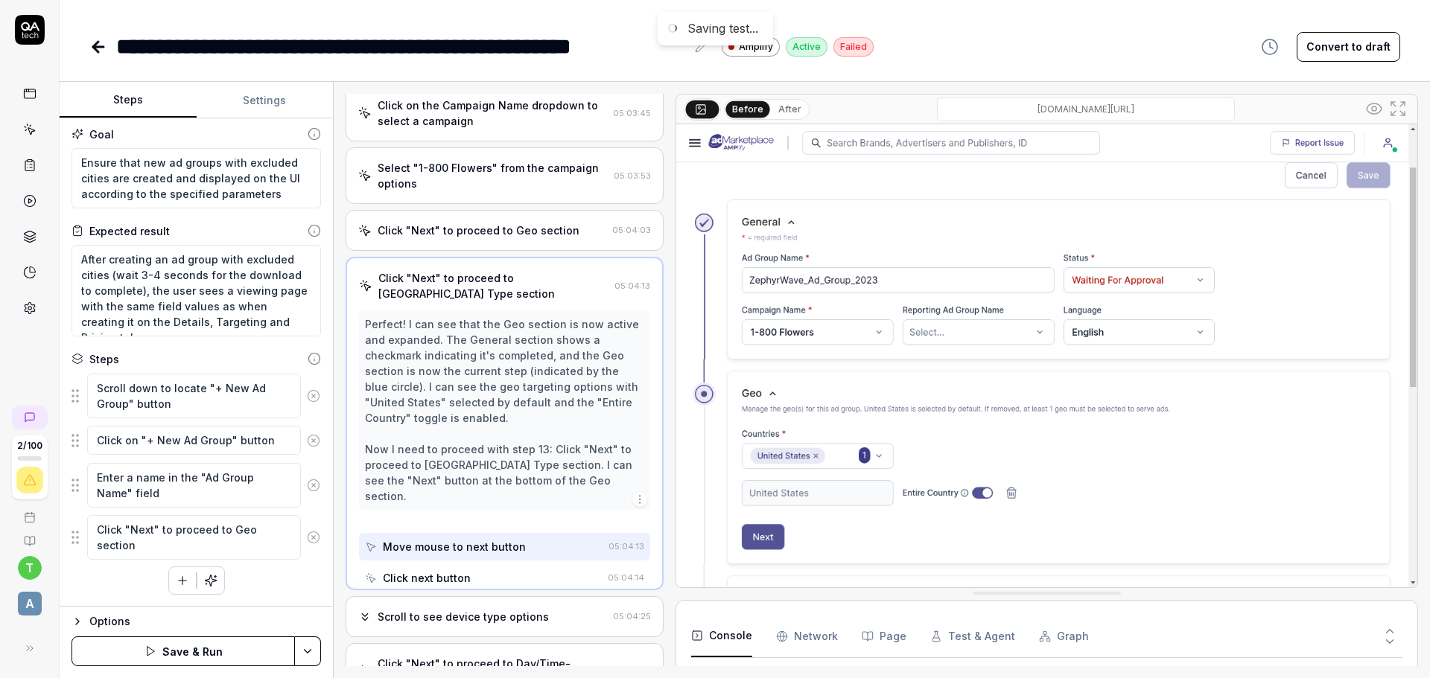
click at [307, 538] on icon at bounding box center [313, 537] width 13 height 13
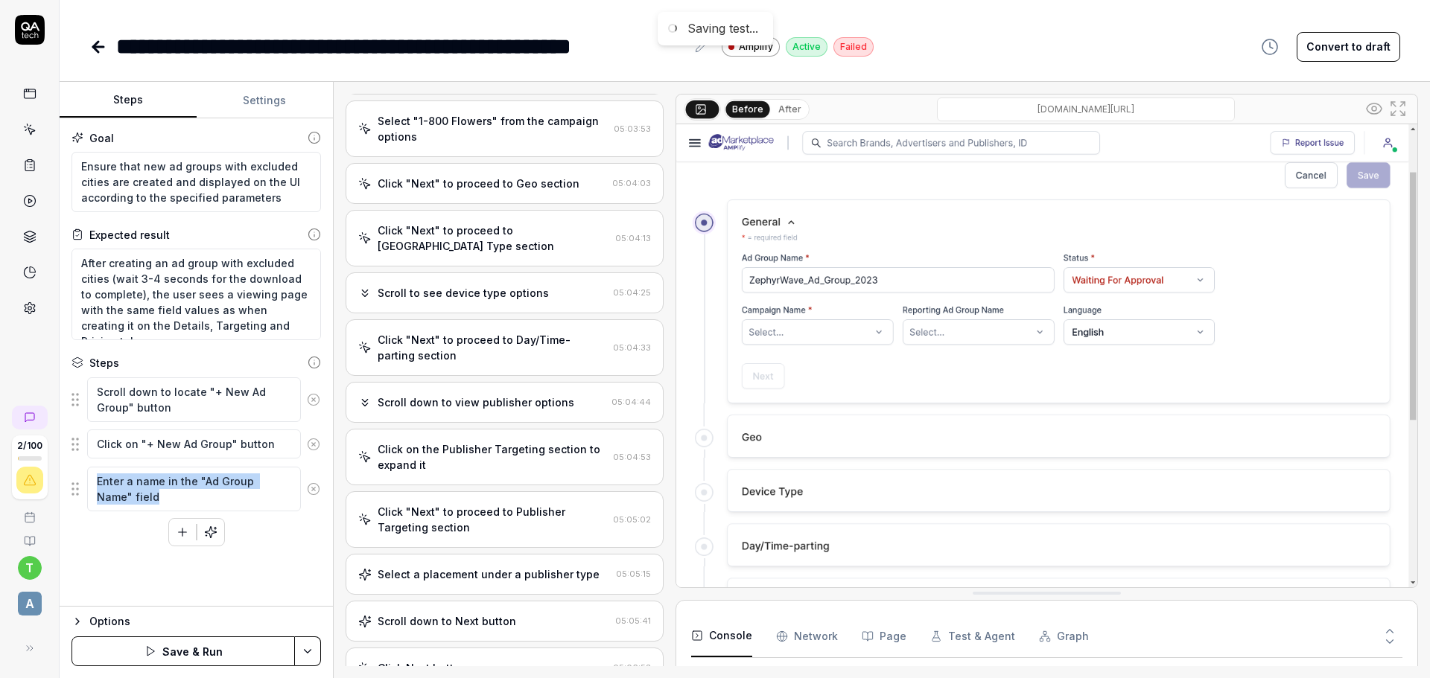
click at [300, 538] on div "Scroll down to locate "+ New Ad Group" button Click on "+ New Ad Group" button …" at bounding box center [195, 462] width 249 height 170
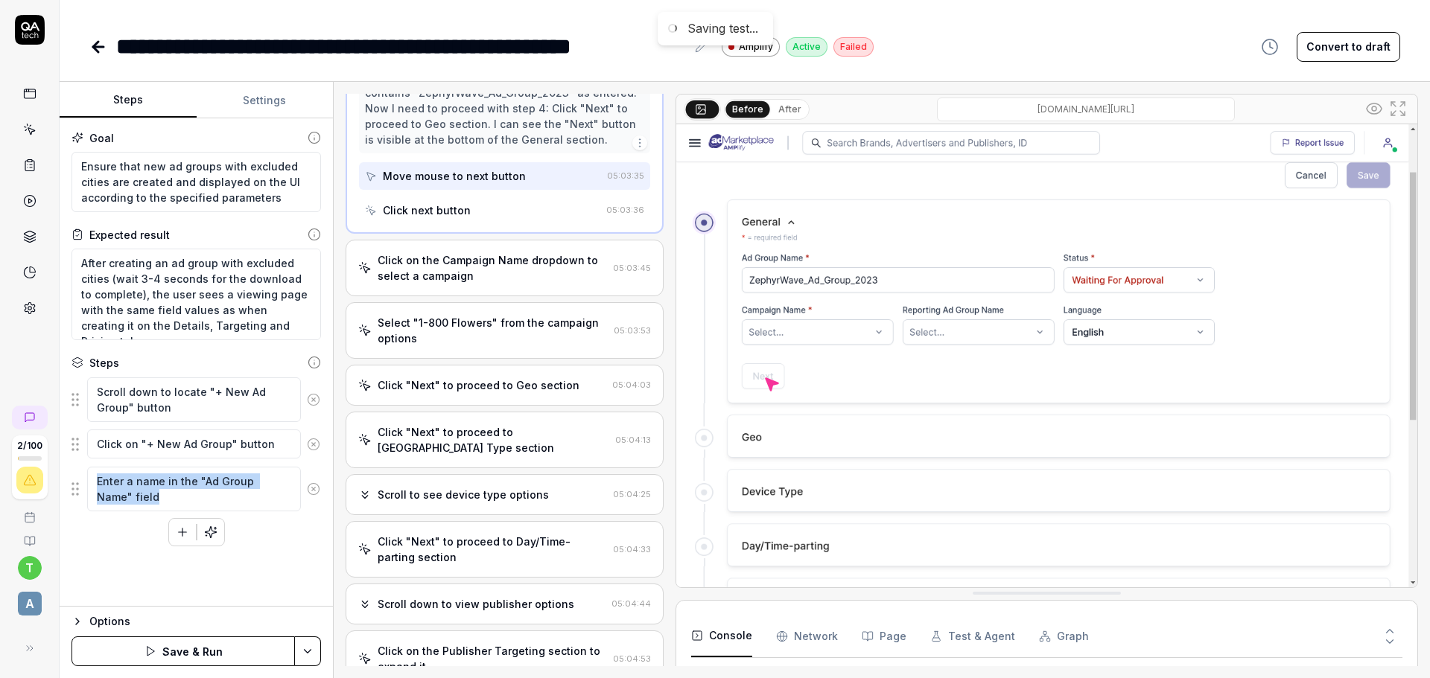
click at [300, 538] on div "Scroll down to locate "+ New Ad Group" button Click on "+ New Ad Group" button …" at bounding box center [195, 462] width 249 height 170
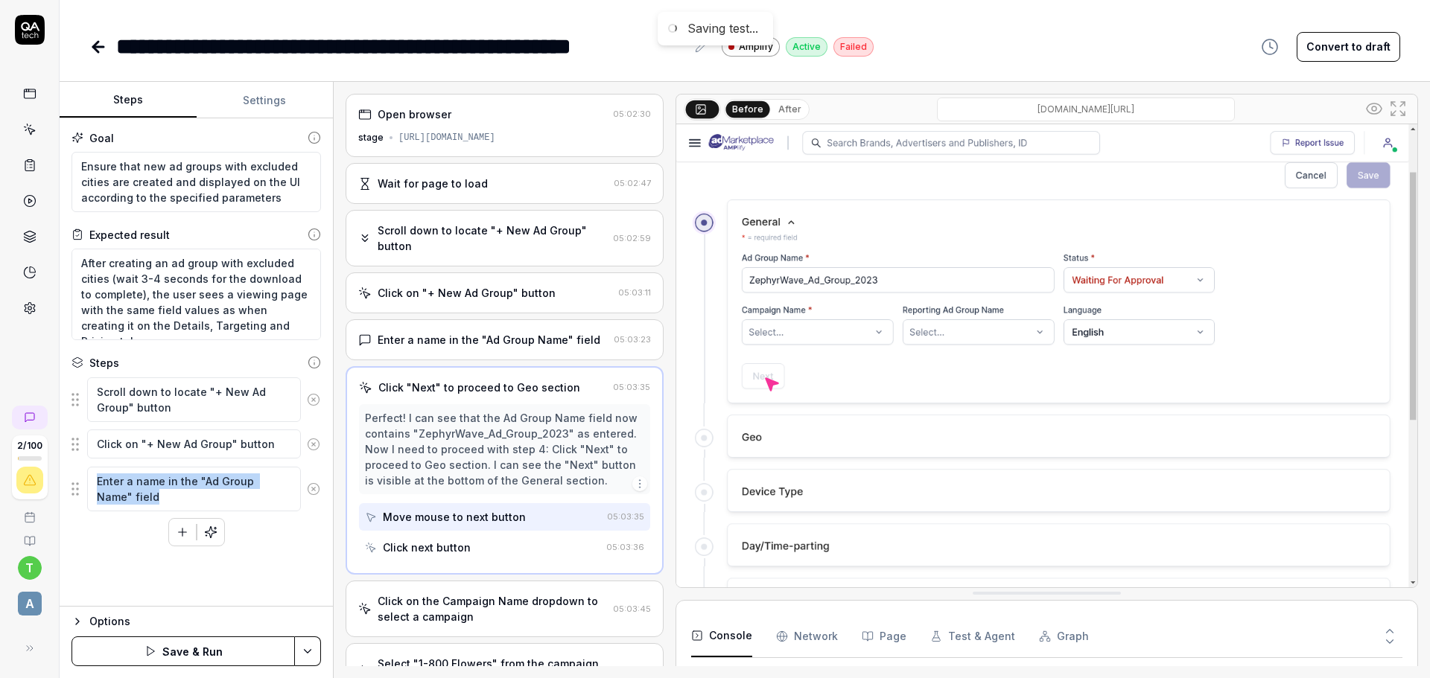
click at [318, 490] on icon at bounding box center [313, 489] width 13 height 13
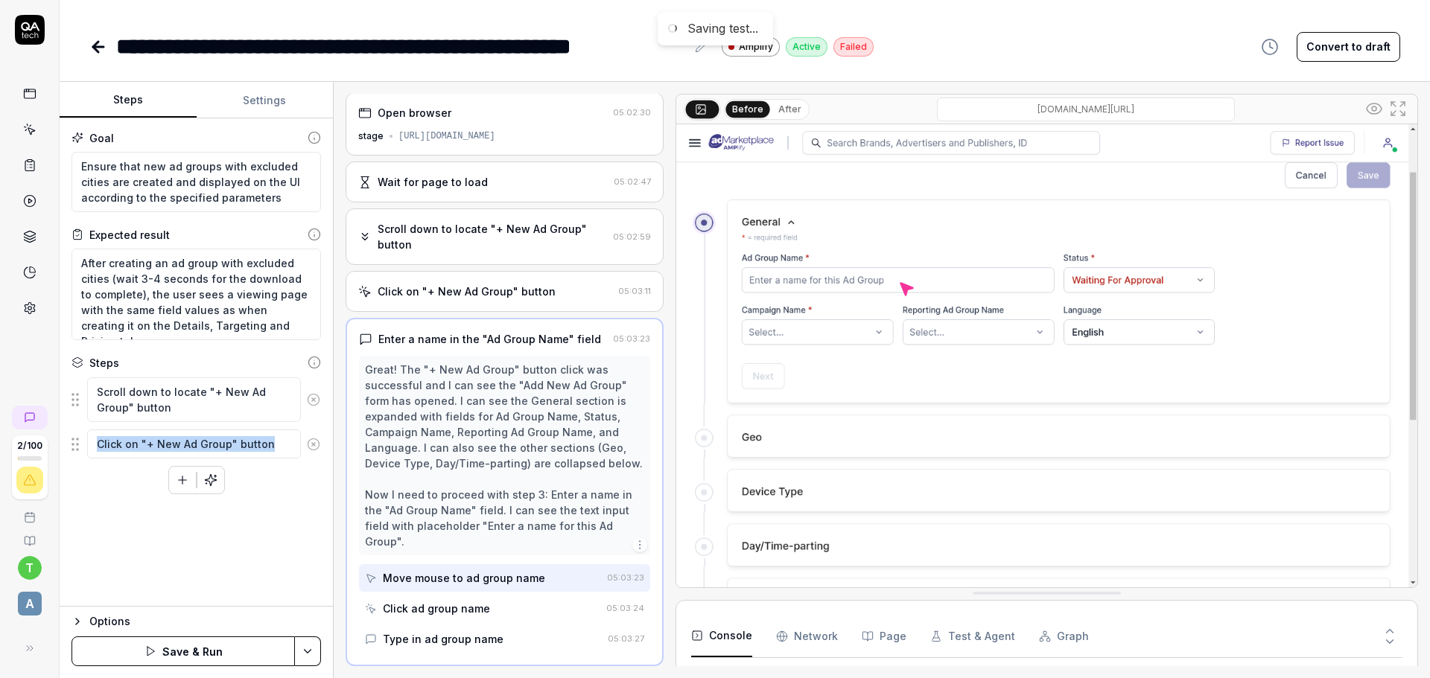
click at [317, 445] on icon at bounding box center [313, 444] width 13 height 13
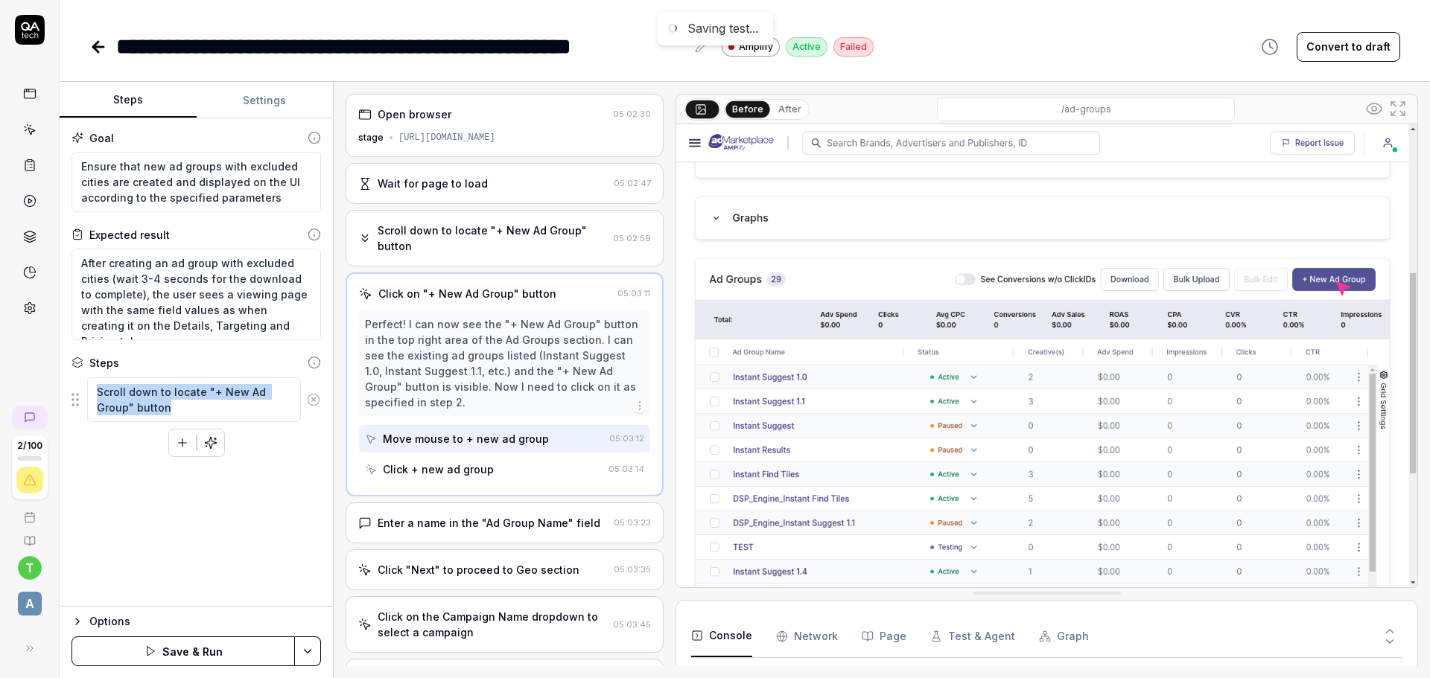
click at [308, 406] on button at bounding box center [313, 400] width 25 height 30
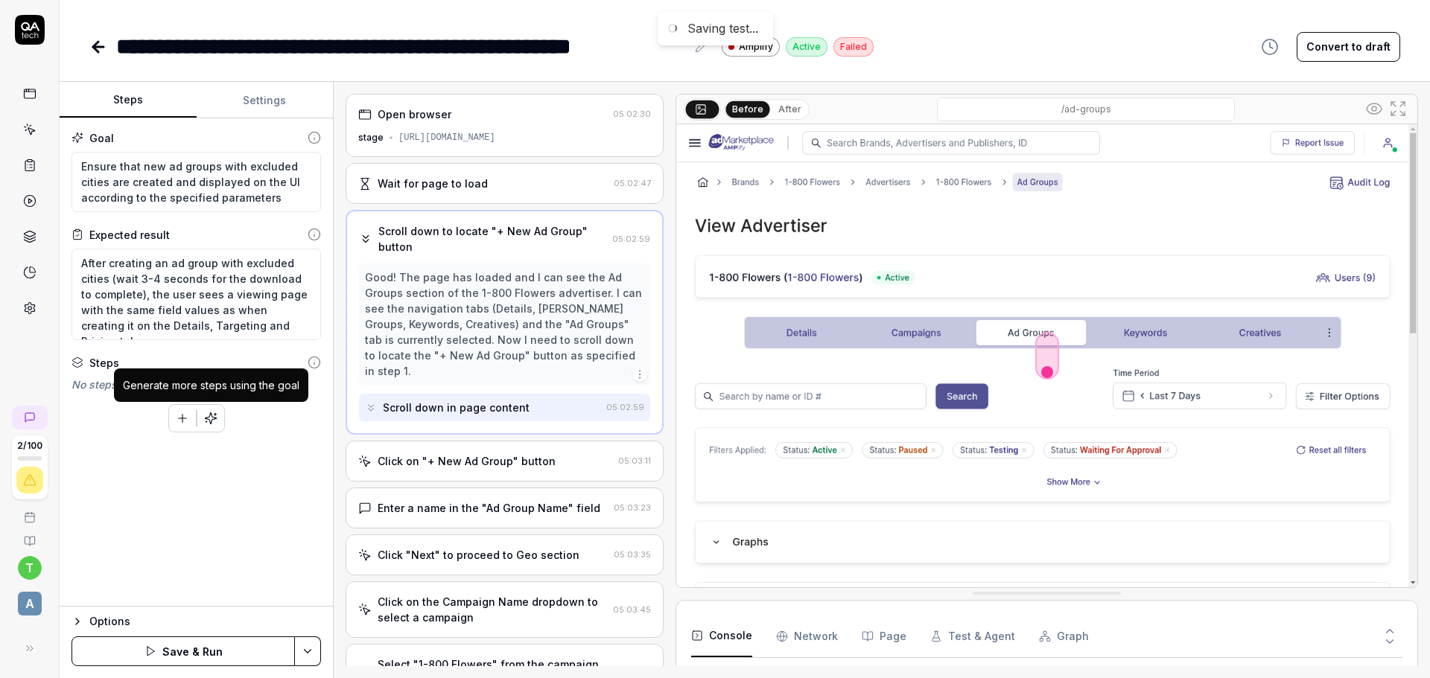
click at [209, 421] on icon "button" at bounding box center [210, 418] width 11 height 11
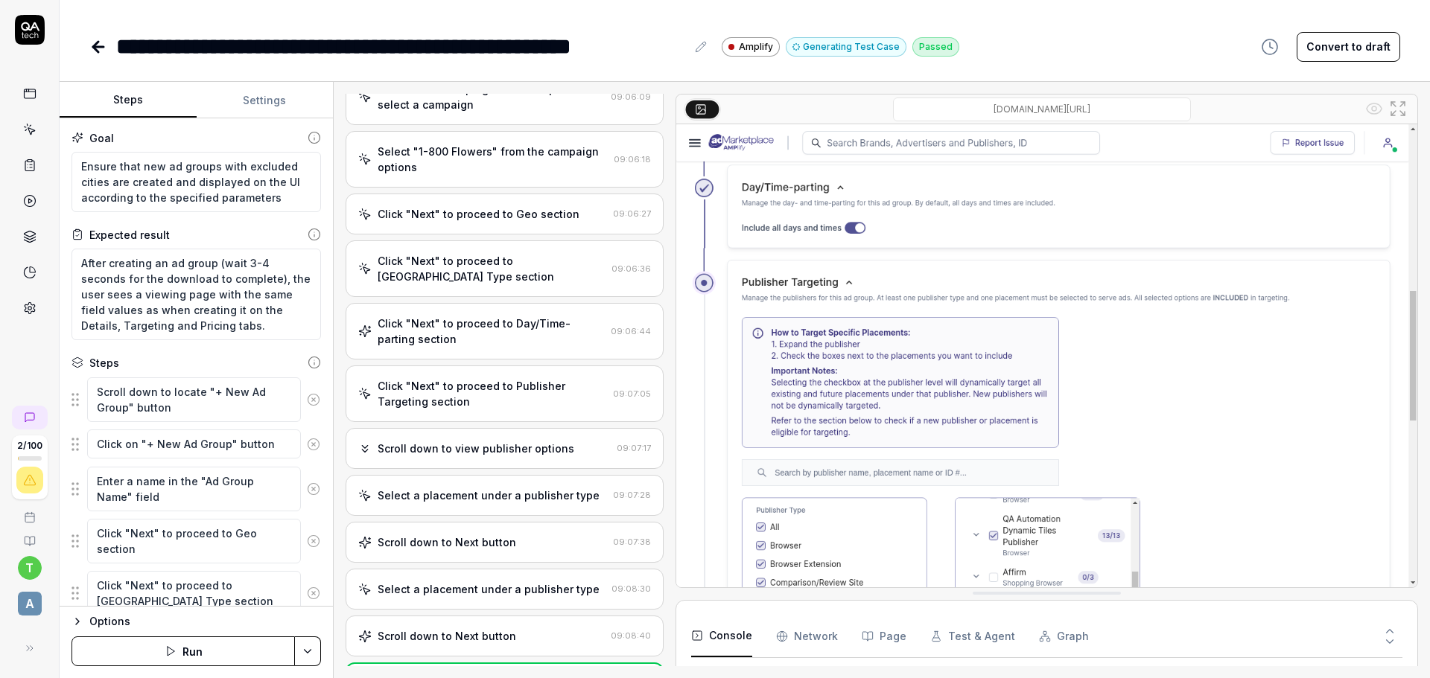
click at [529, 350] on div "Click "Next" to proceed to Day/Time-parting section 09:06:44" at bounding box center [505, 331] width 318 height 57
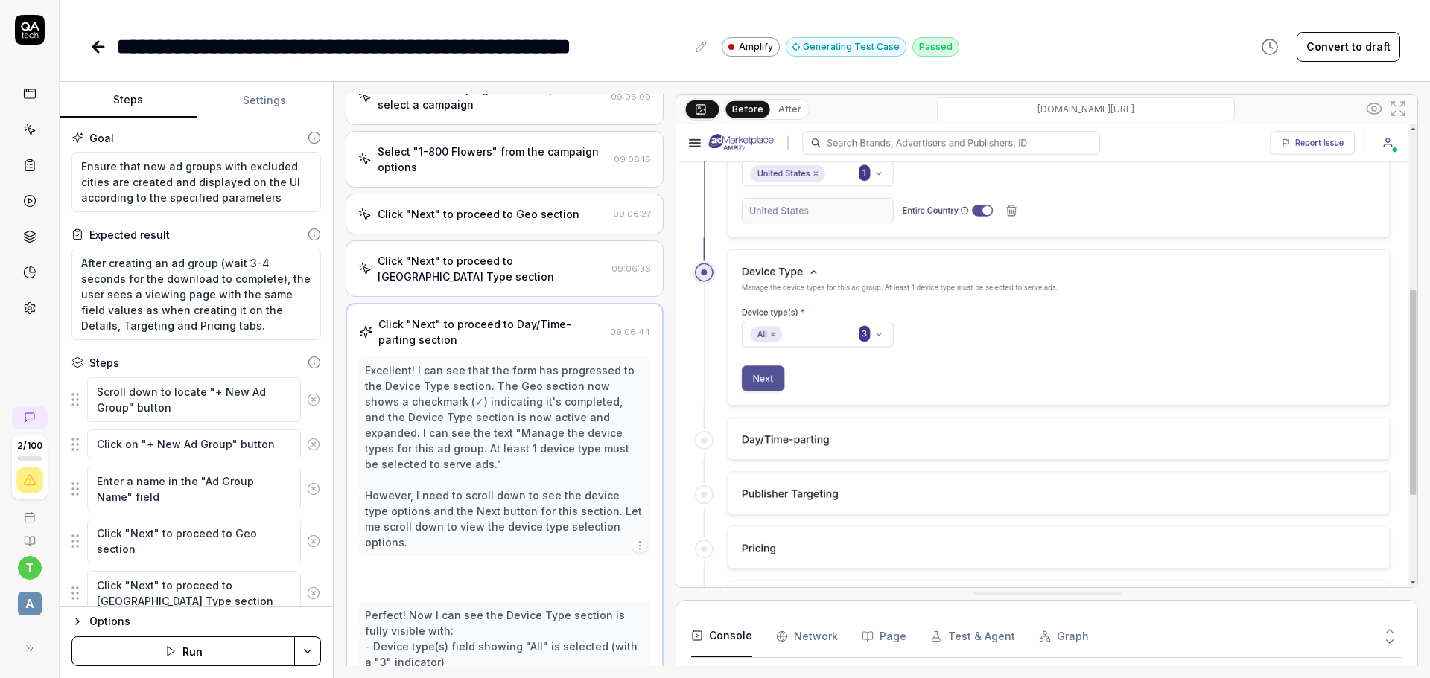
type textarea "*"
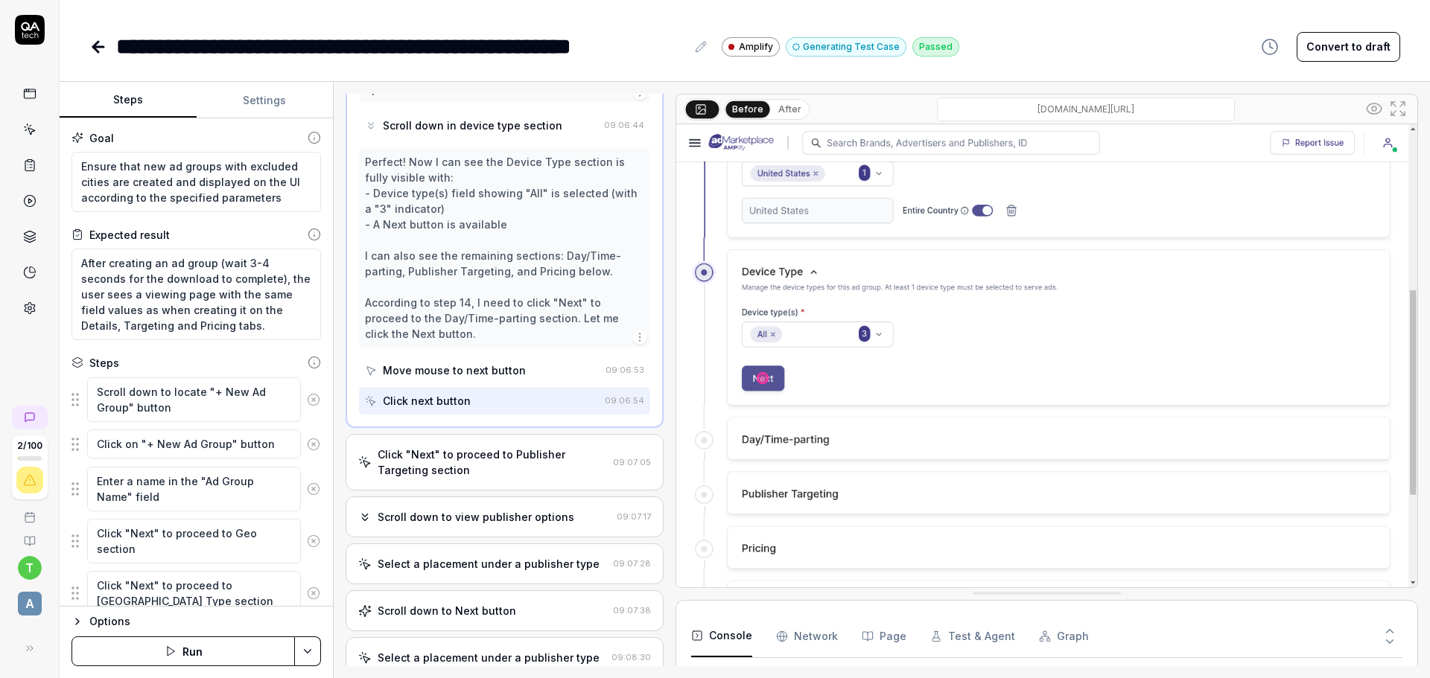
scroll to position [857, 0]
